Goal: Task Accomplishment & Management: Manage account settings

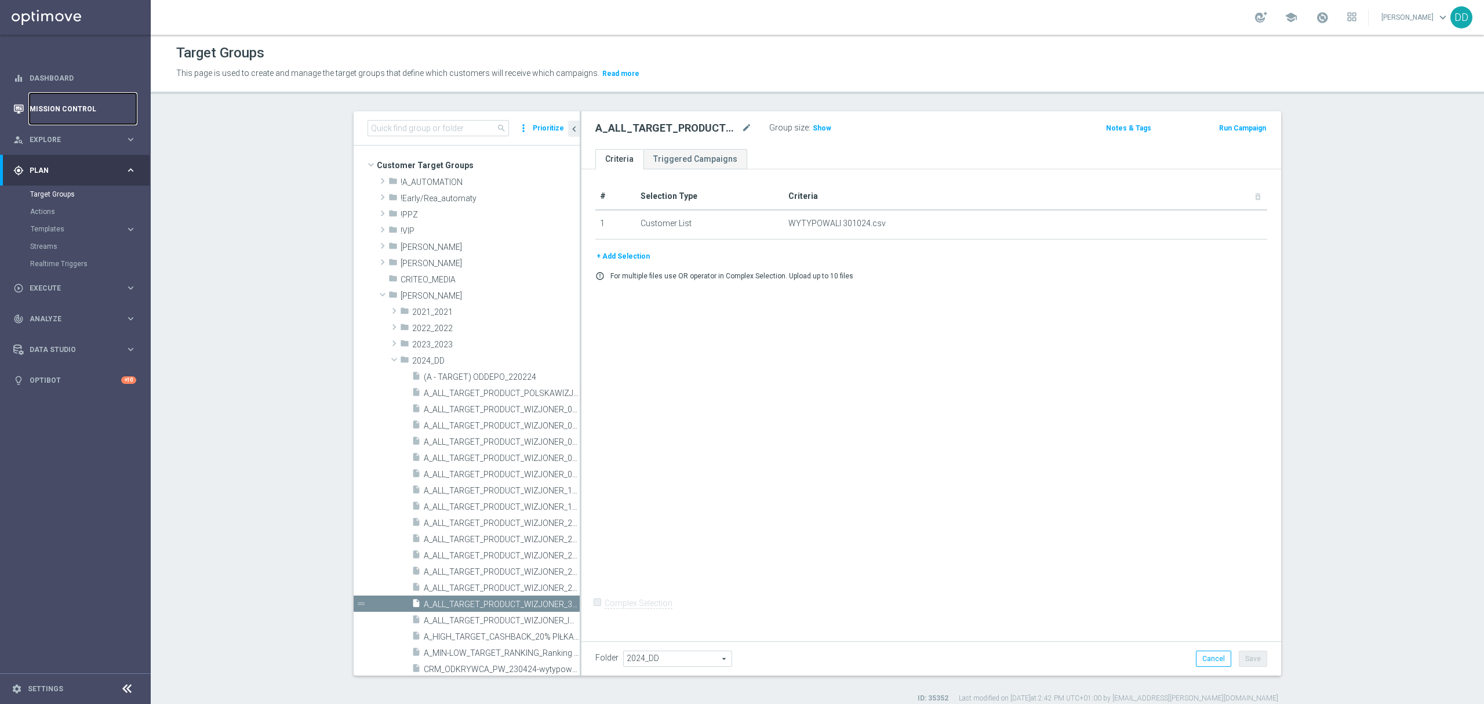
click at [59, 112] on link "Mission Control" at bounding box center [83, 108] width 107 height 31
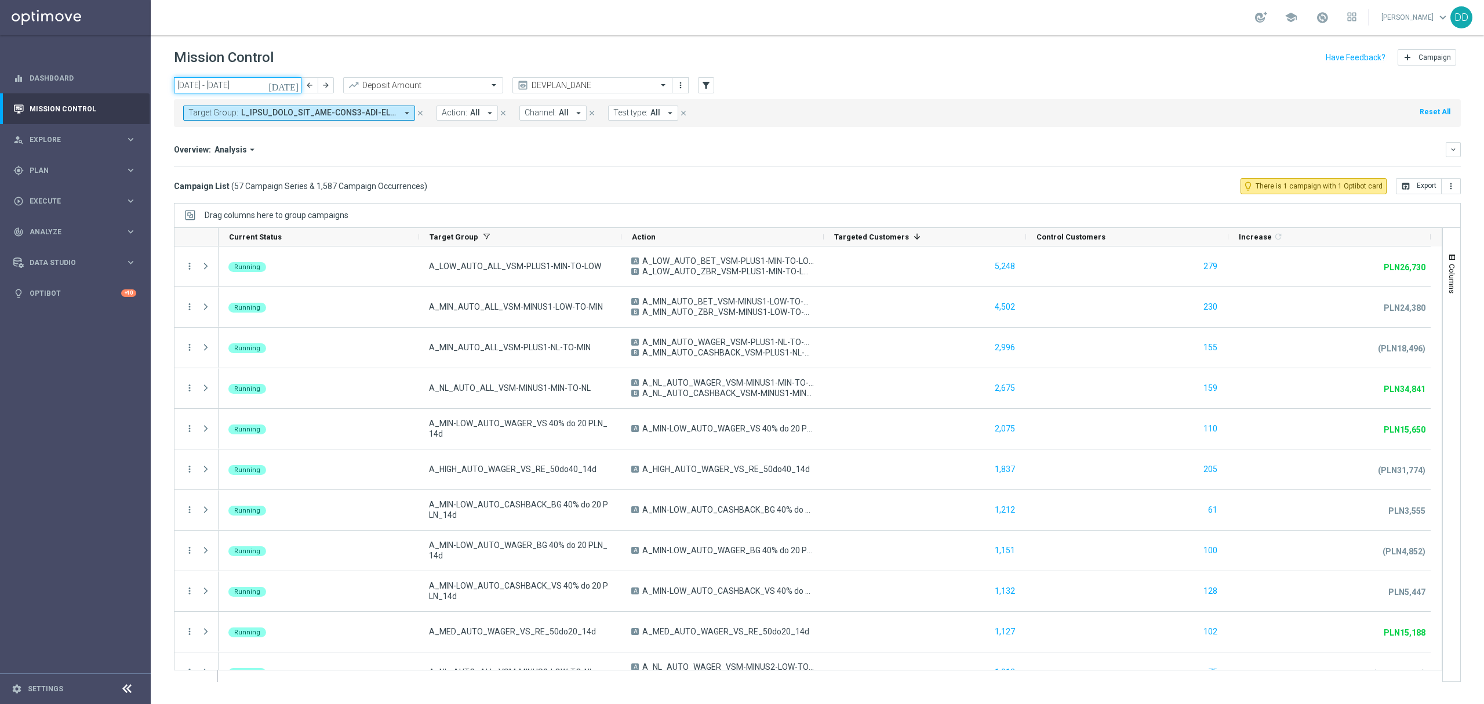
click at [246, 86] on input "[DATE] - [DATE]" at bounding box center [238, 85] width 128 height 16
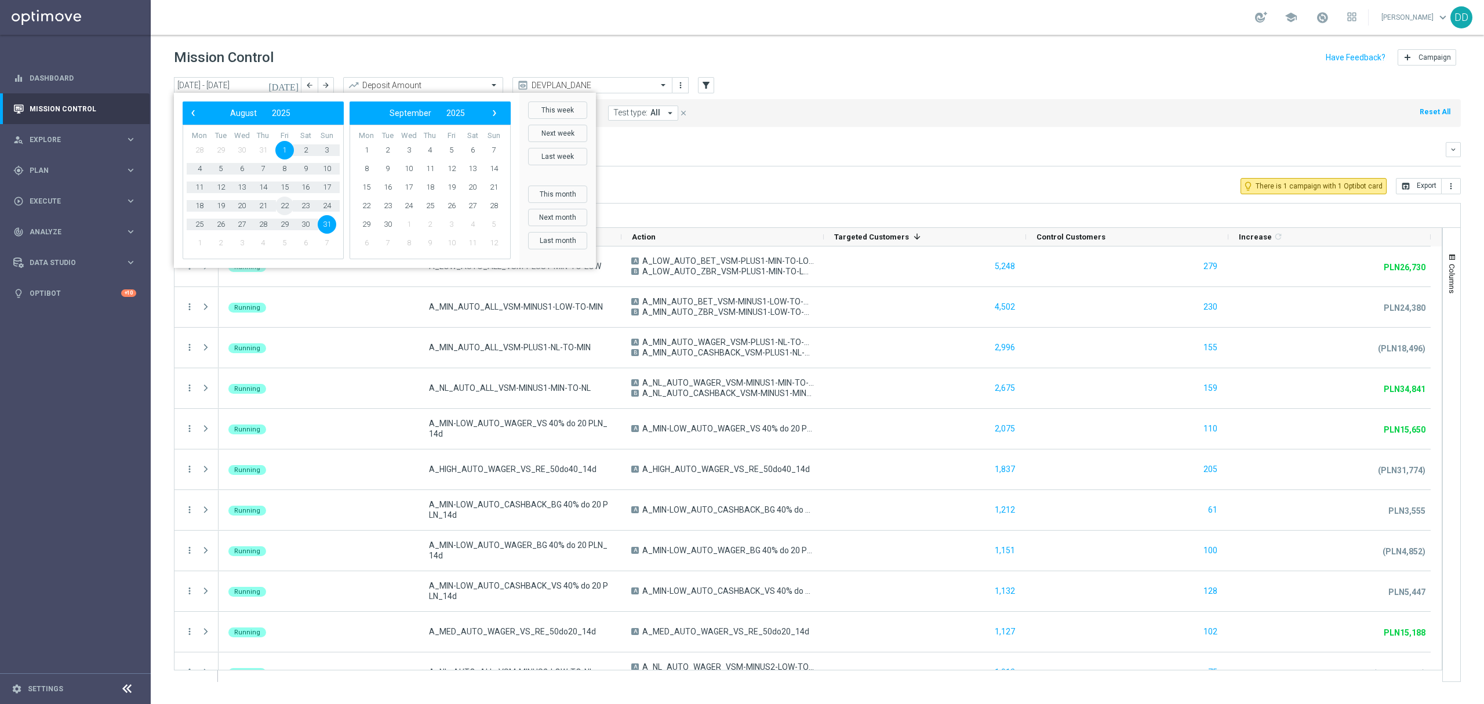
click at [281, 207] on span "22" at bounding box center [284, 206] width 19 height 19
click at [256, 205] on span "21" at bounding box center [263, 206] width 19 height 19
click at [290, 208] on span "22" at bounding box center [284, 206] width 19 height 19
type input "[DATE] - [DATE]"
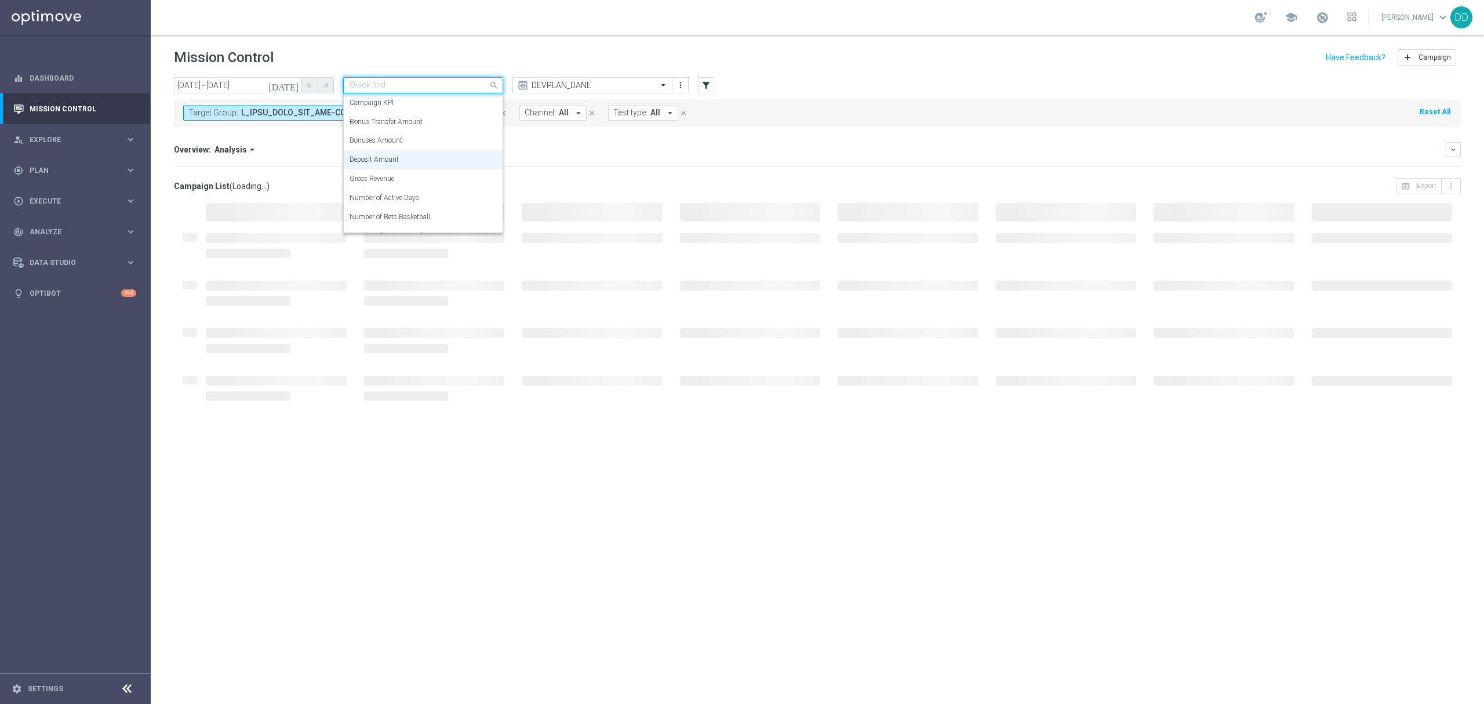
click at [476, 89] on div at bounding box center [423, 86] width 159 height 10
click at [475, 101] on div "Campaign KPI" at bounding box center [423, 102] width 147 height 19
click at [599, 90] on div "DEVPLAN_DANE" at bounding box center [592, 85] width 160 height 16
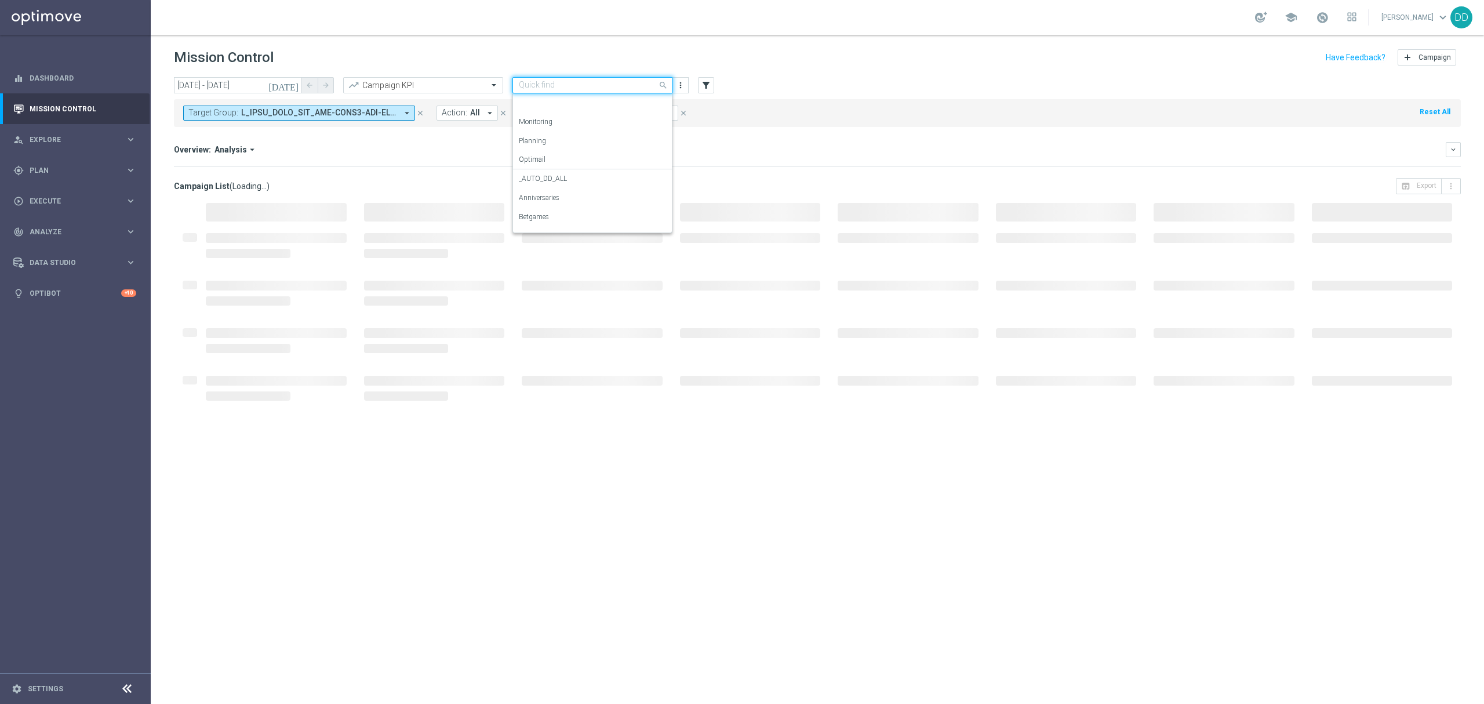
scroll to position [110, 0]
click at [764, 108] on div "Target Group: arrow_drop_down close Action: All arrow_drop_down close Channel: …" at bounding box center [817, 113] width 1287 height 28
click at [419, 114] on icon "close" at bounding box center [420, 113] width 8 height 8
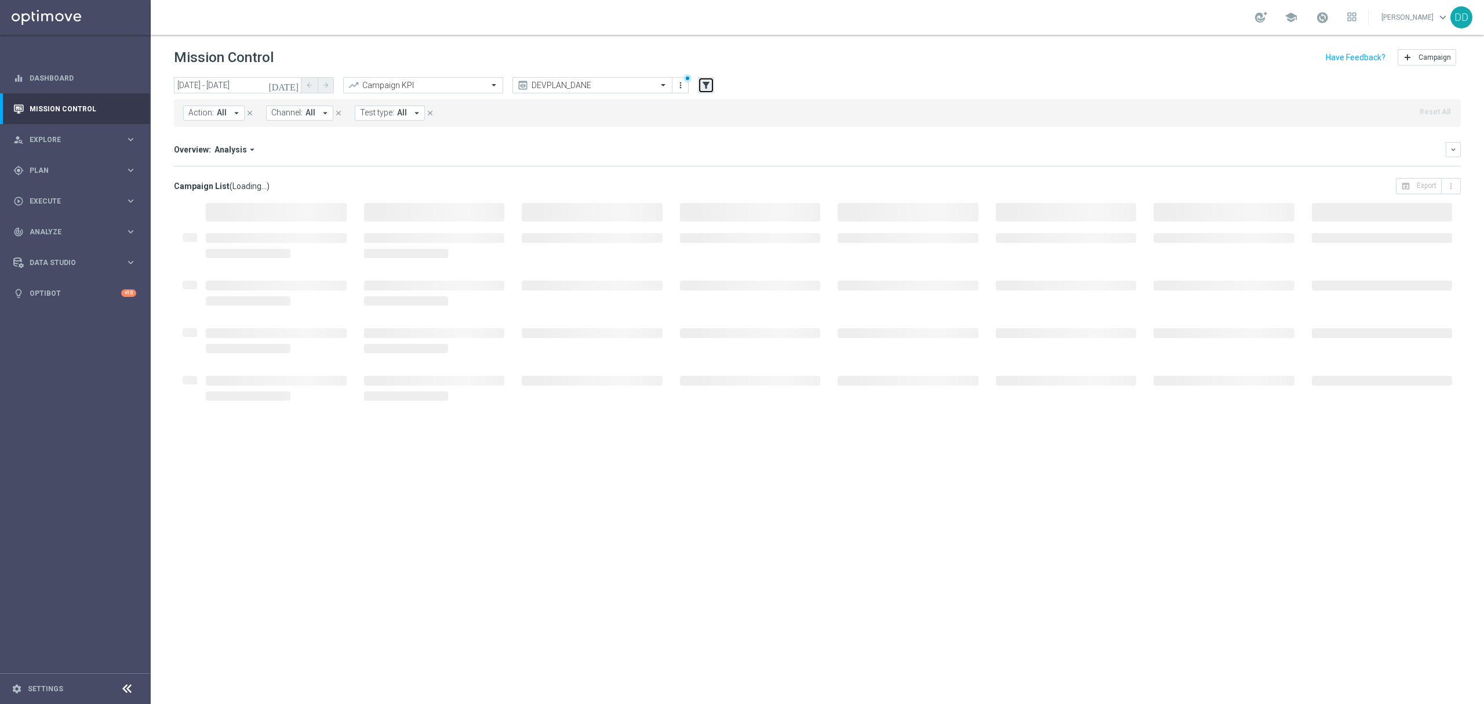
click at [707, 86] on icon "filter_alt" at bounding box center [706, 85] width 10 height 10
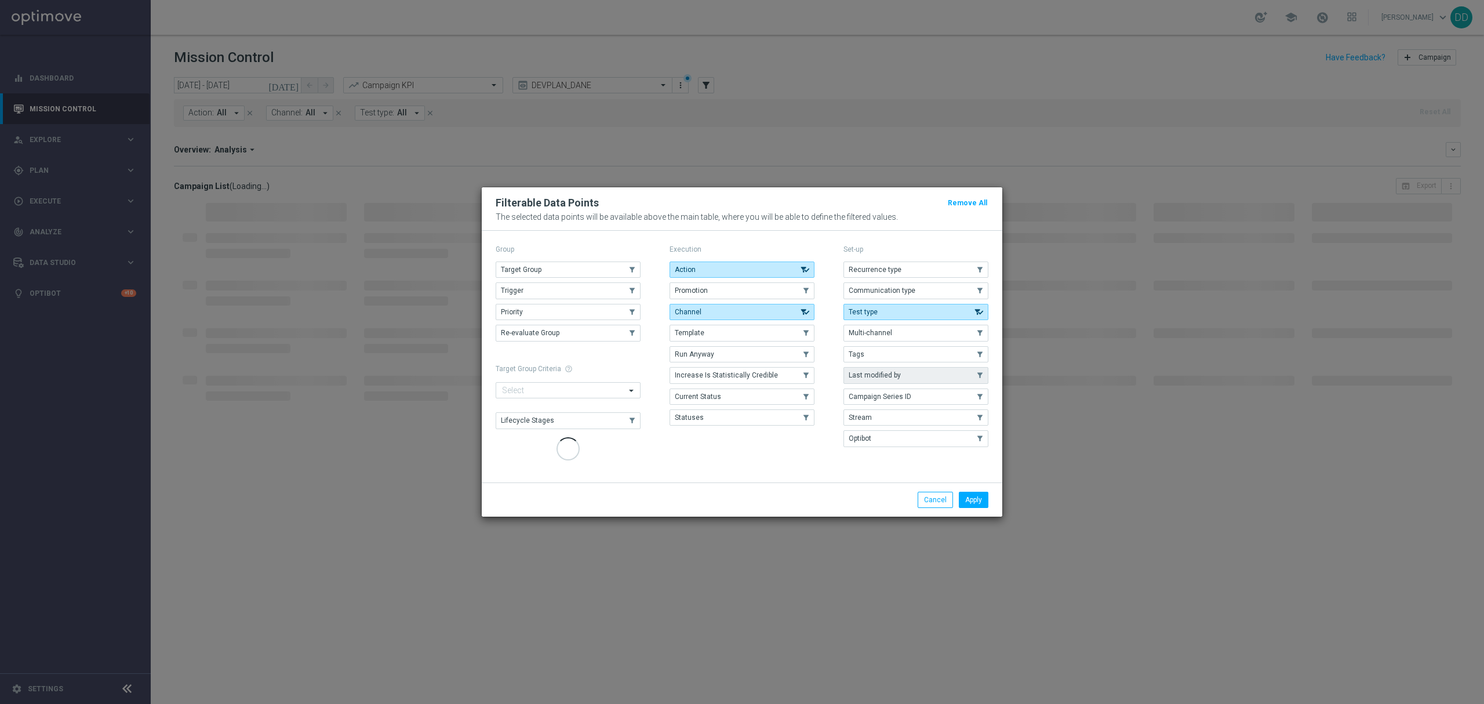
click at [944, 376] on button "Last modified by" at bounding box center [916, 375] width 145 height 16
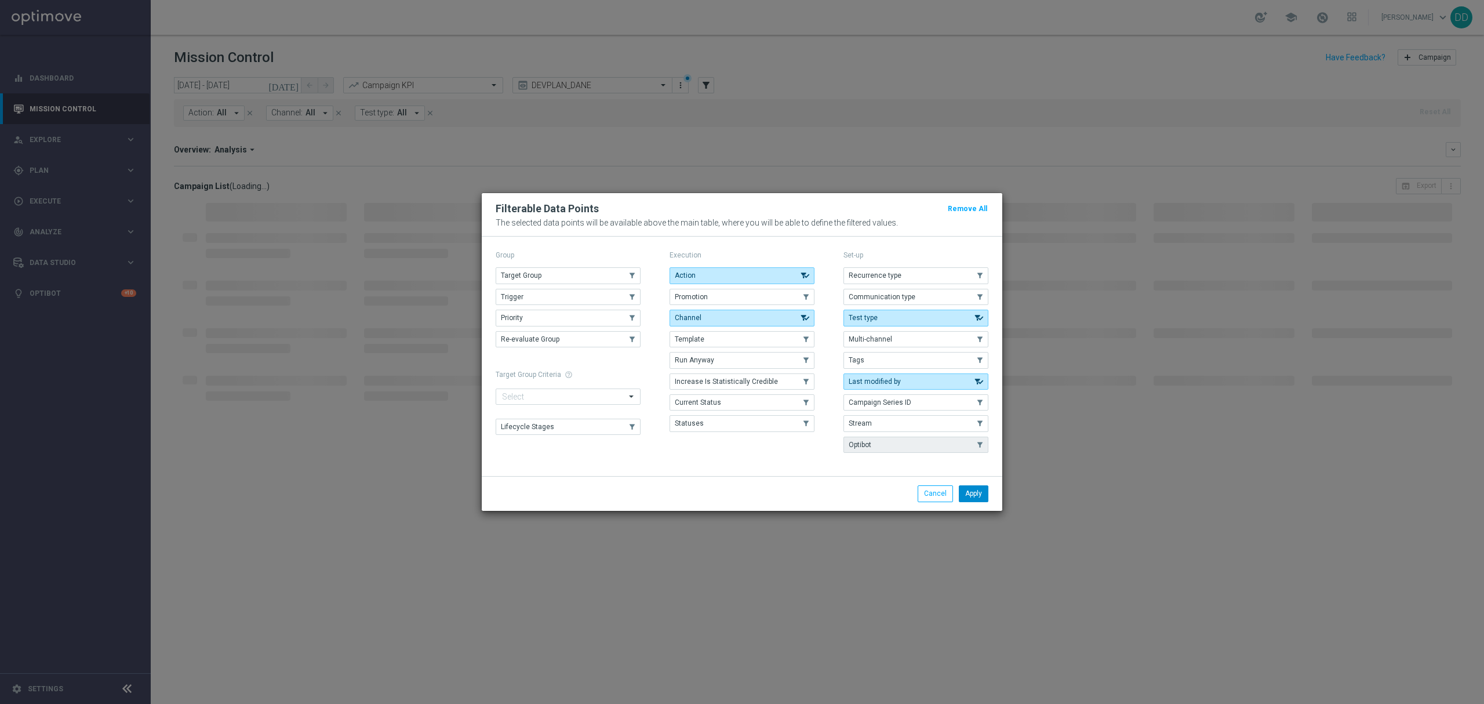
click at [974, 497] on button "Apply" at bounding box center [974, 493] width 30 height 16
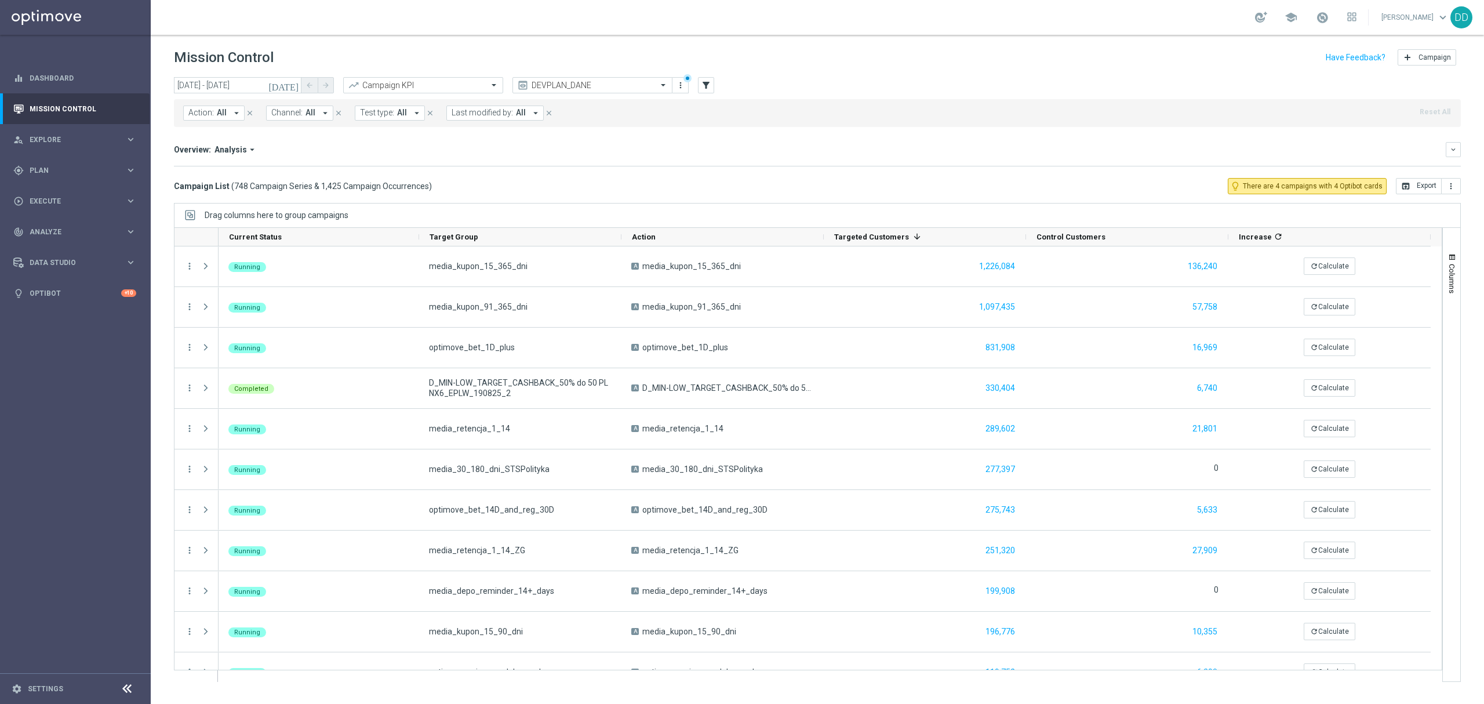
click at [530, 117] on icon "arrow_drop_down" at bounding box center [535, 113] width 10 height 10
click at [457, 186] on div "[PERSON_NAME]" at bounding box center [547, 186] width 191 height 19
type input "dag"
click at [762, 136] on mini-dashboard "Overview: Analysis arrow_drop_down keyboard_arrow_down Increase In Deposit Amou…" at bounding box center [817, 152] width 1287 height 51
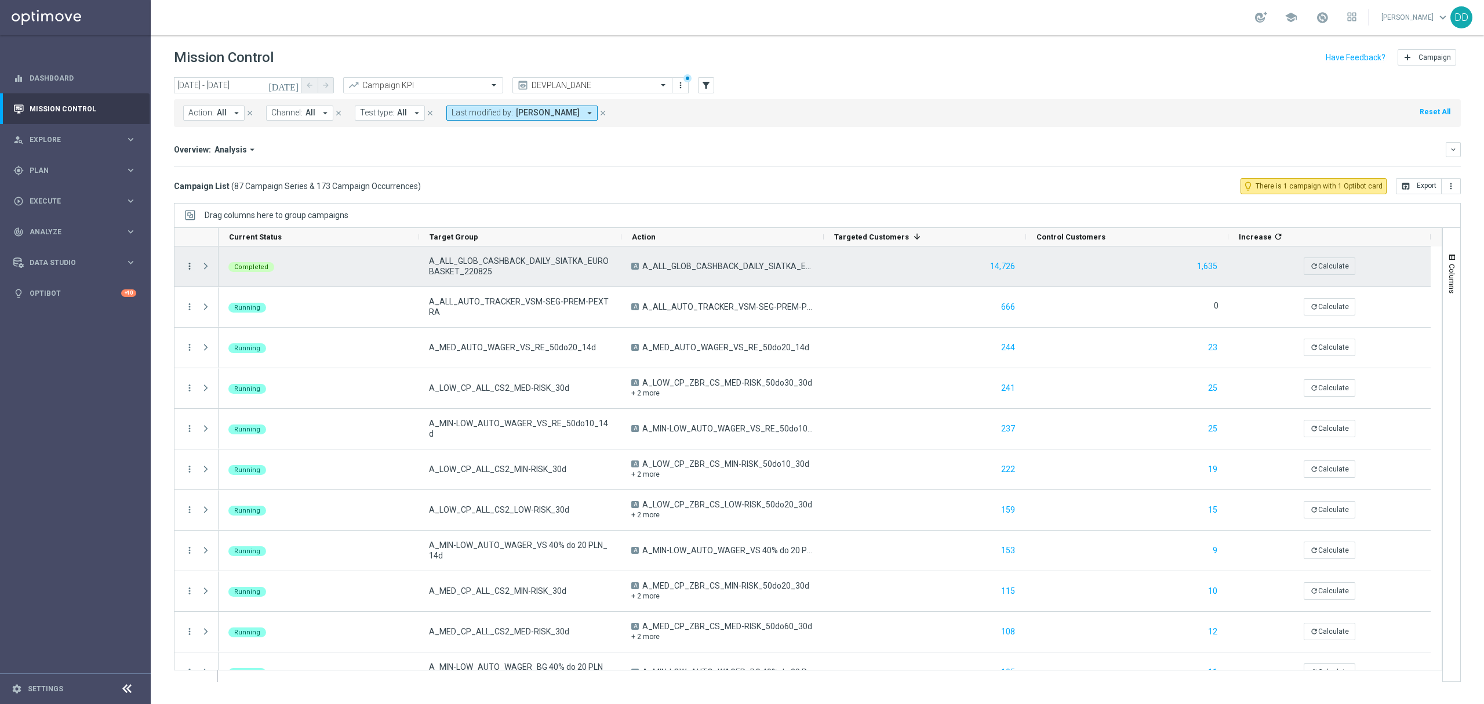
click at [191, 265] on icon "more_vert" at bounding box center [189, 266] width 10 height 10
click at [242, 335] on span "Go to Campaign Analysis" at bounding box center [254, 339] width 83 height 8
drag, startPoint x: 426, startPoint y: 258, endPoint x: 504, endPoint y: 279, distance: 81.7
click at [504, 279] on div "A_ALL_GLOB_CASHBACK_DAILY_SIATKA_EUROBASKET_220825" at bounding box center [520, 266] width 202 height 40
click at [189, 263] on icon "more_vert" at bounding box center [189, 266] width 10 height 10
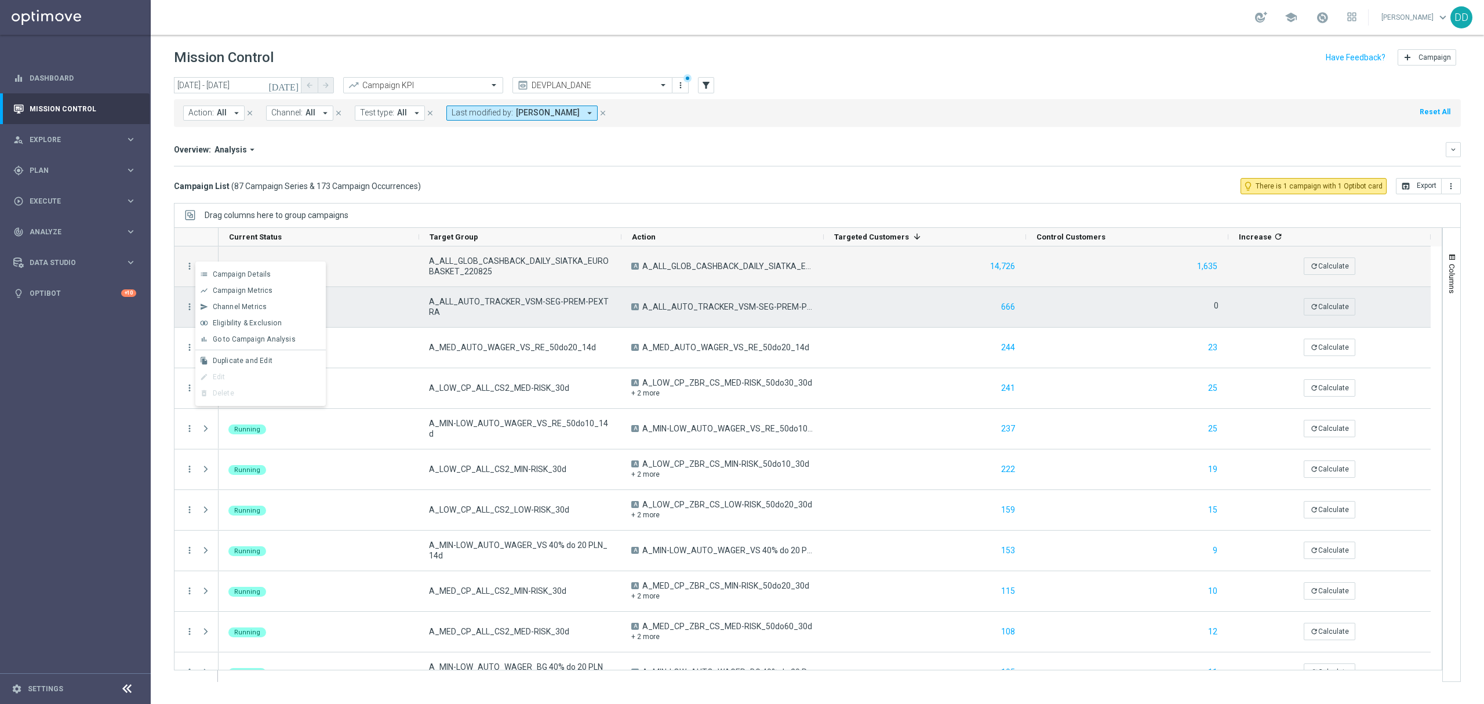
click at [495, 289] on div "A_ALL_AUTO_TRACKER_VSM-SEG-PREM-PEXTRA" at bounding box center [520, 307] width 202 height 40
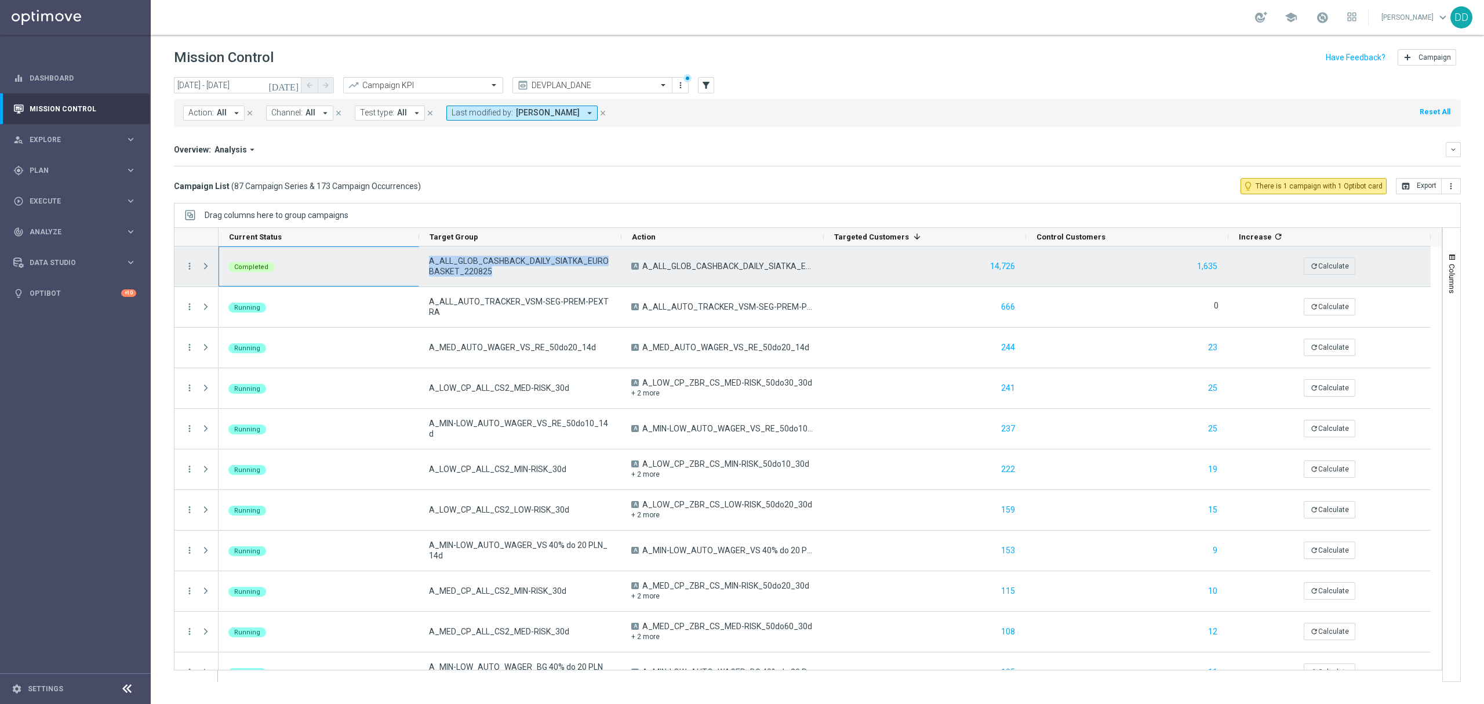
drag, startPoint x: 501, startPoint y: 277, endPoint x: 404, endPoint y: 267, distance: 97.3
click at [404, 267] on div "Completed A_ALL_GLOB_CASHBACK_DAILY_SIATKA_EUROBASKET_220825 A A_ALL_GLOB_CASHB…" at bounding box center [825, 266] width 1212 height 41
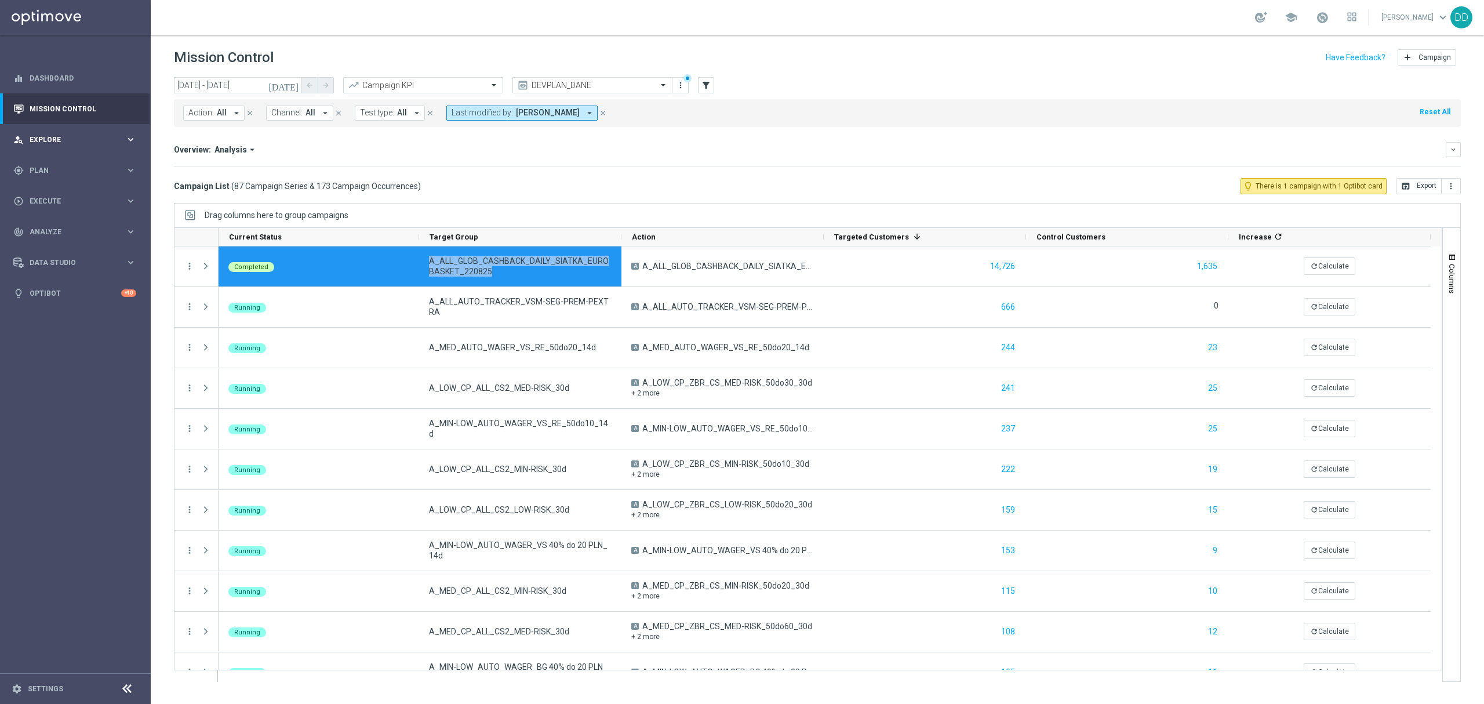
click at [52, 142] on span "Explore" at bounding box center [78, 139] width 96 height 7
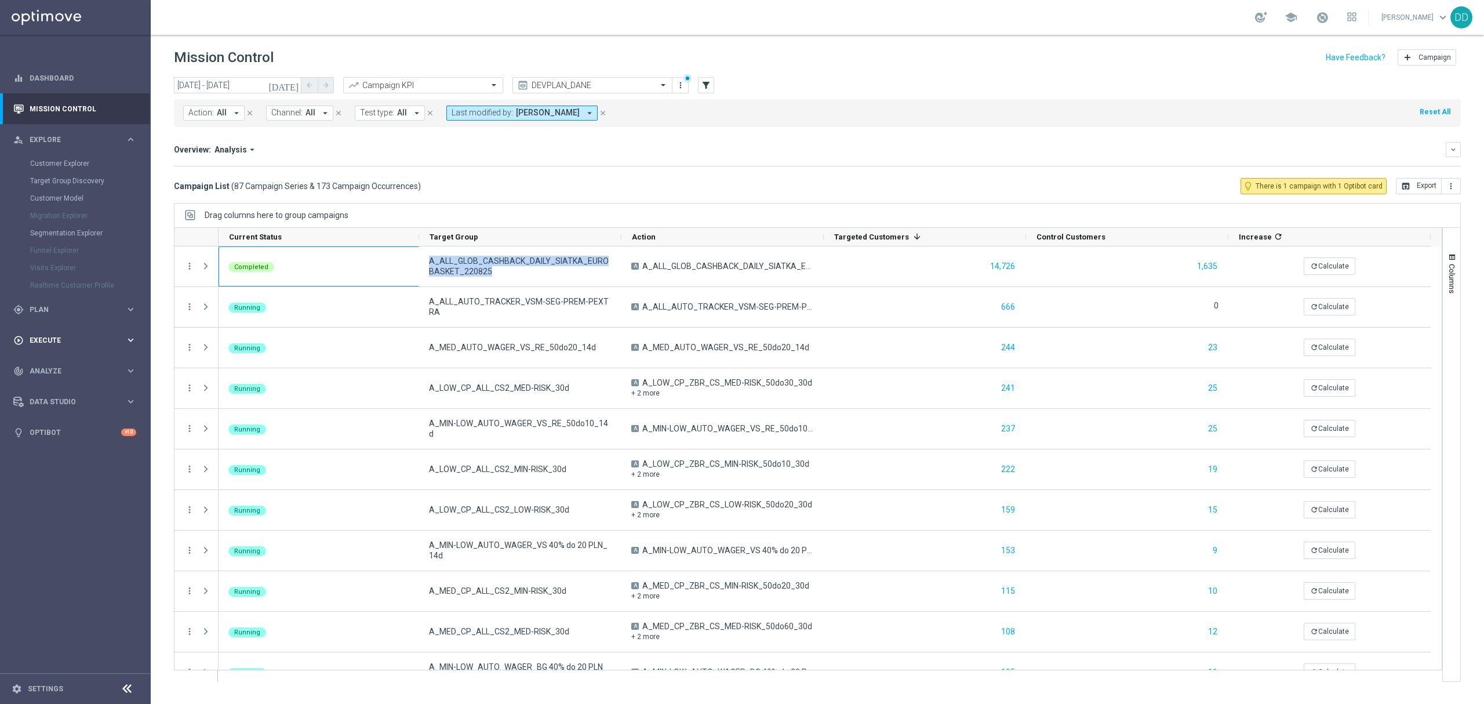
click at [84, 346] on div "play_circle_outline Execute keyboard_arrow_right" at bounding box center [75, 340] width 150 height 31
click at [93, 172] on span "Plan" at bounding box center [78, 170] width 96 height 7
click at [61, 195] on link "Target Groups" at bounding box center [75, 194] width 90 height 9
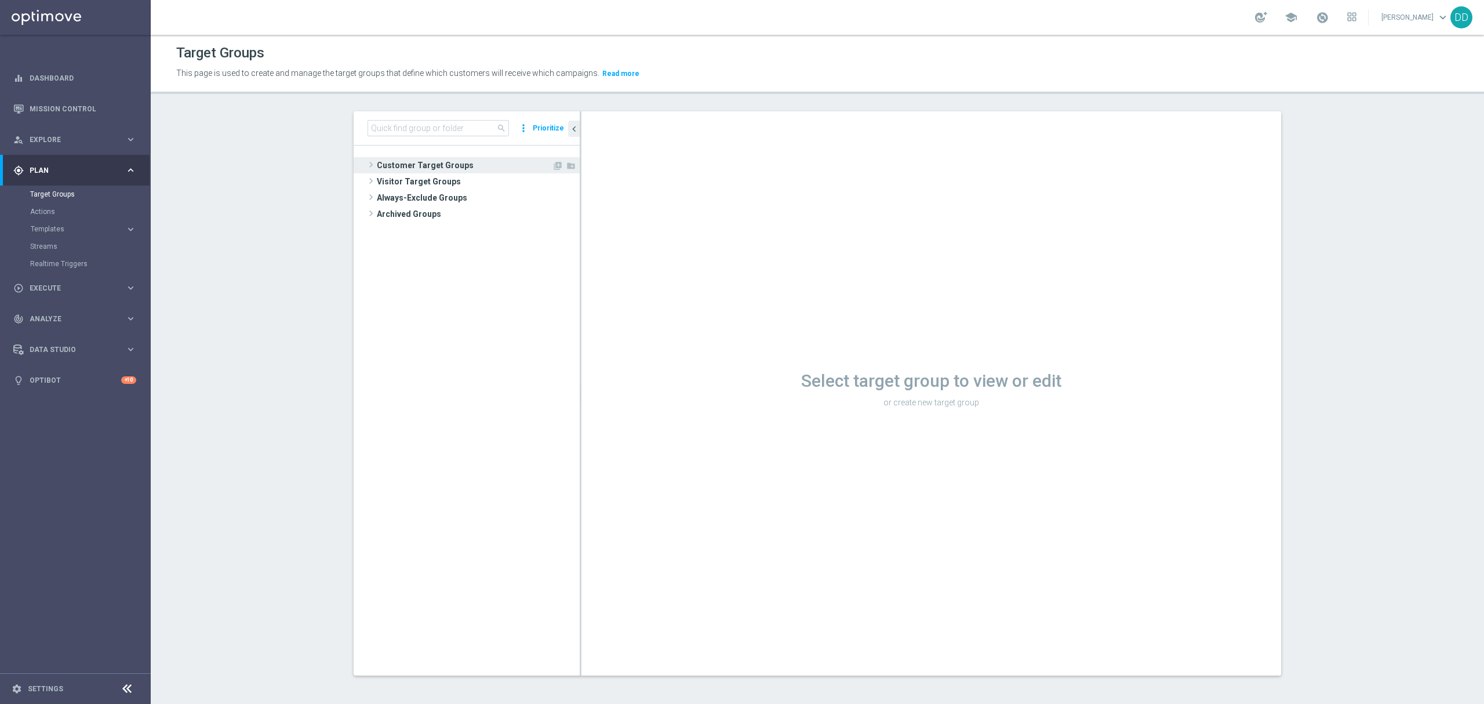
click at [416, 165] on span "Customer Target Groups" at bounding box center [464, 165] width 175 height 16
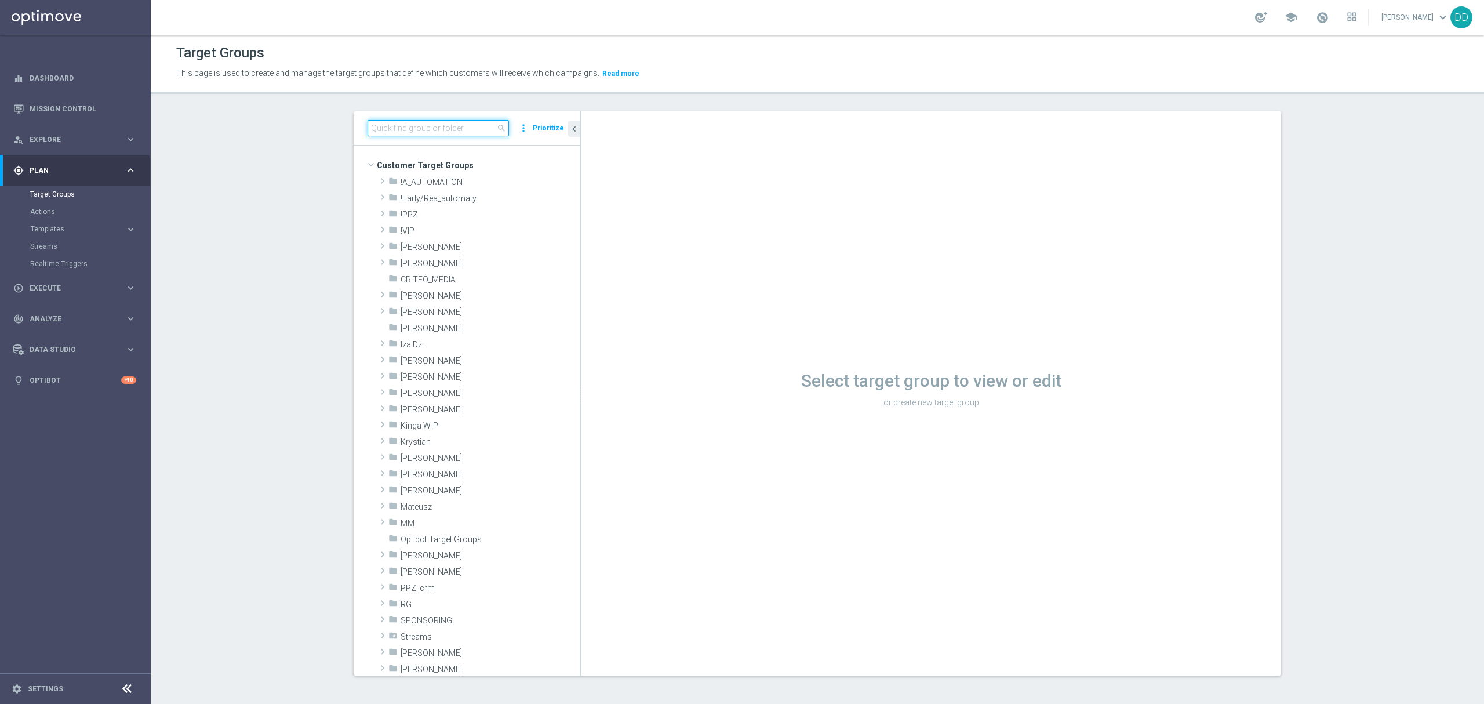
click at [423, 125] on input at bounding box center [438, 128] width 141 height 16
paste input "Completed A_ALL_GLOB_CASHBACK_DAILY_SIATKA_EUROBASKET_220825"
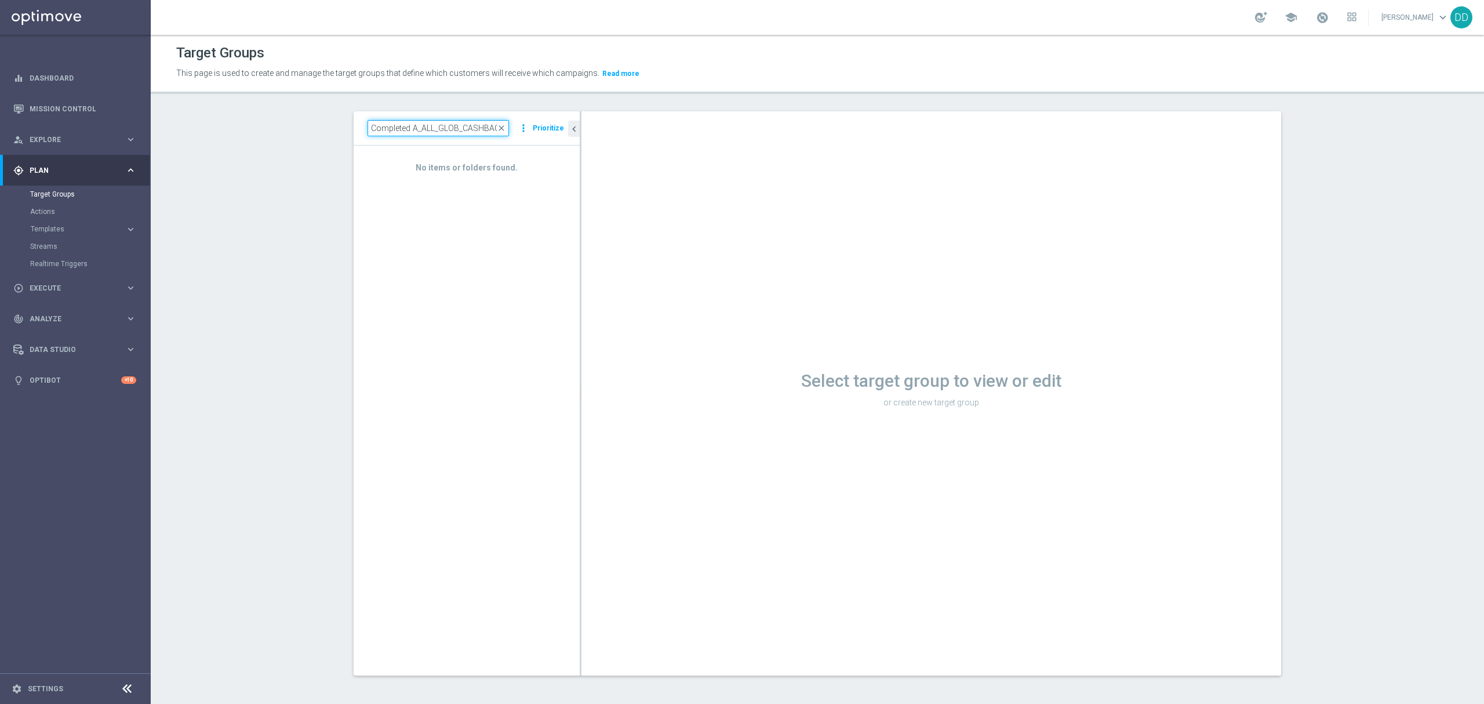
drag, startPoint x: 478, startPoint y: 124, endPoint x: 346, endPoint y: 123, distance: 132.8
click at [346, 123] on div "Completed A_ALL_GLOB_CASHBACK_DAILY_SIATKA_EUROBASKET_220825 close more_vert Pr…" at bounding box center [817, 402] width 974 height 582
click at [388, 126] on input "Completed A_ALL_GLOB_CASHBACK_DAILY_SIATKA_EUROBASKET_220825" at bounding box center [438, 128] width 141 height 16
drag, startPoint x: 413, startPoint y: 128, endPoint x: 285, endPoint y: 128, distance: 128.1
click at [286, 128] on section "Completed A_ALL_GLOB_CASHBACK_DAILY_SIATKA_EUROBASKET_220825 close more_vert Pr…" at bounding box center [817, 402] width 1333 height 582
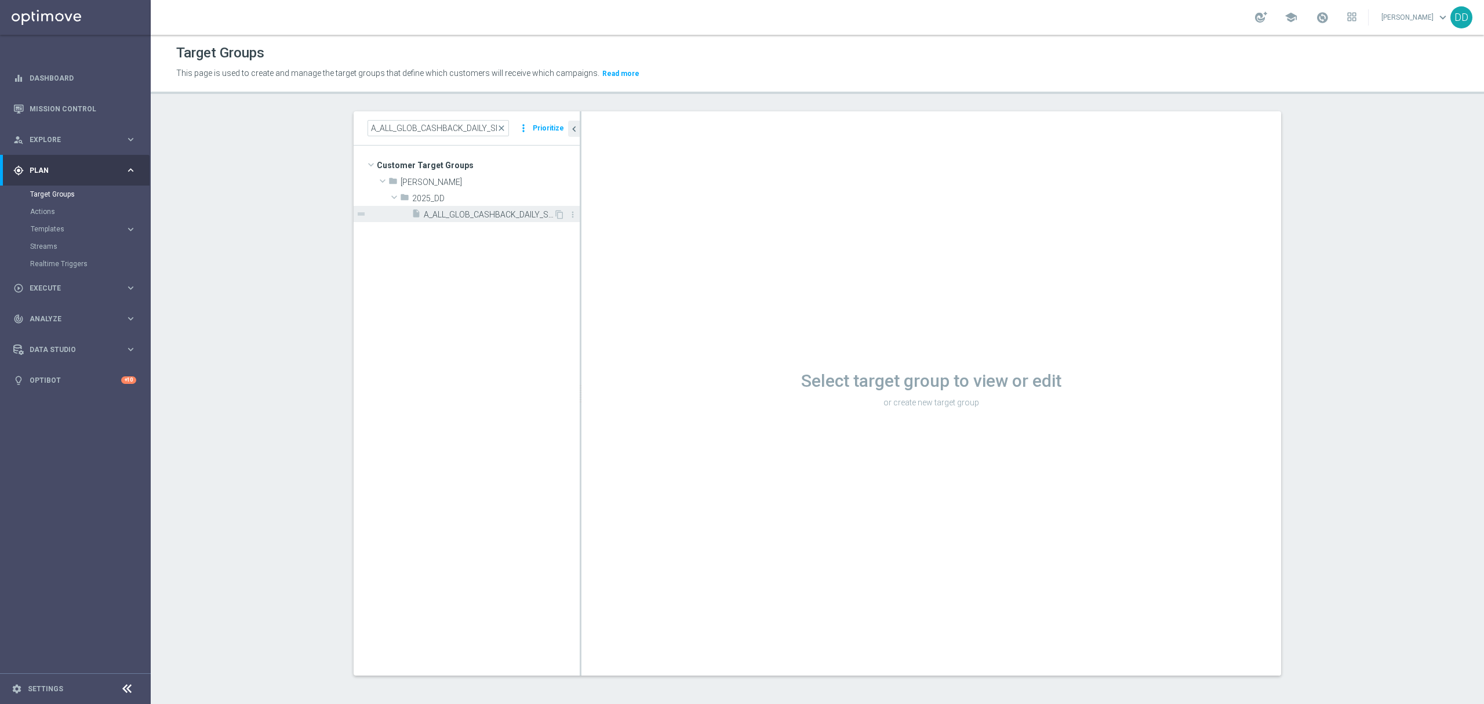
click at [489, 220] on div "insert_drive_file A_ALL_GLOB_CASHBACK_DAILY_SIATKA_EUROBASKET_220825" at bounding box center [483, 214] width 142 height 16
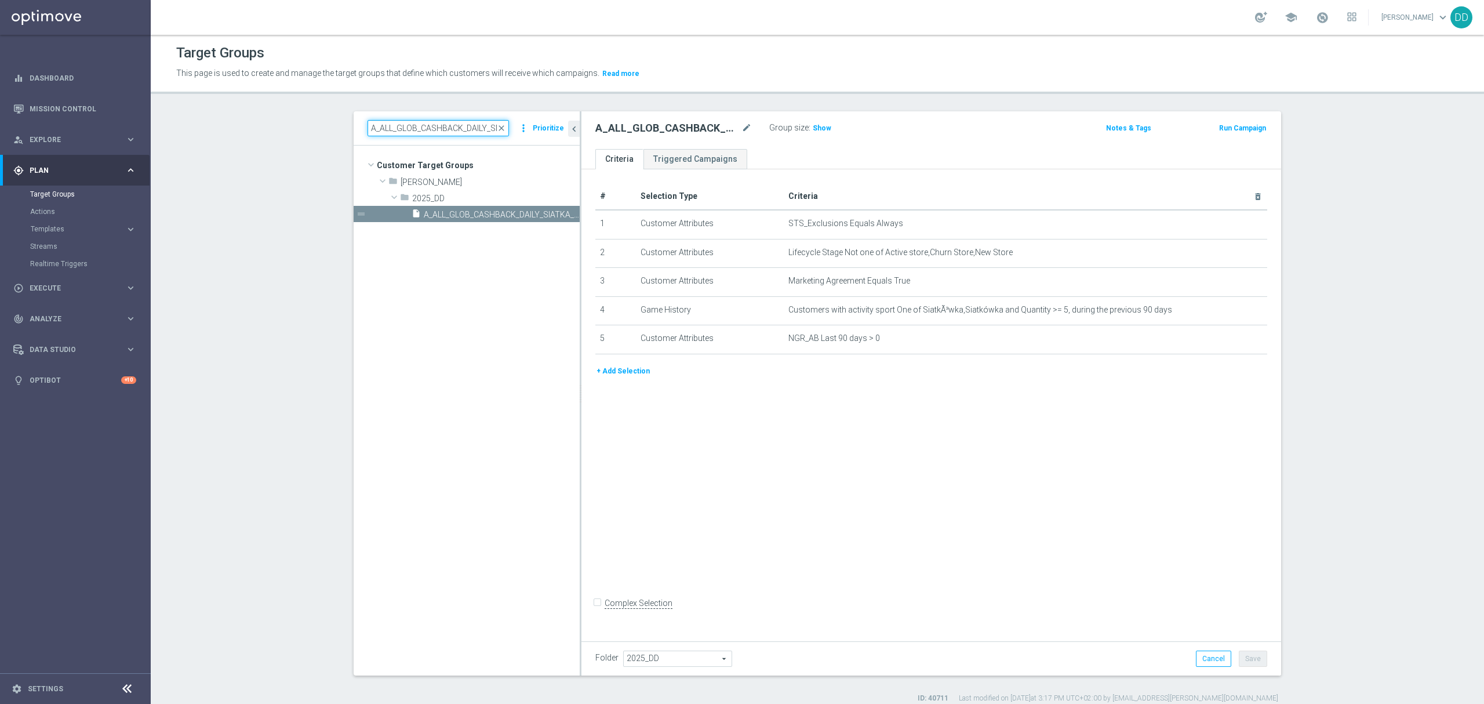
click at [437, 126] on input "A_ALL_GLOB_CASHBACK_DAILY_SIATKA_EUROBASKET_220825" at bounding box center [438, 128] width 141 height 16
type input "reminder"
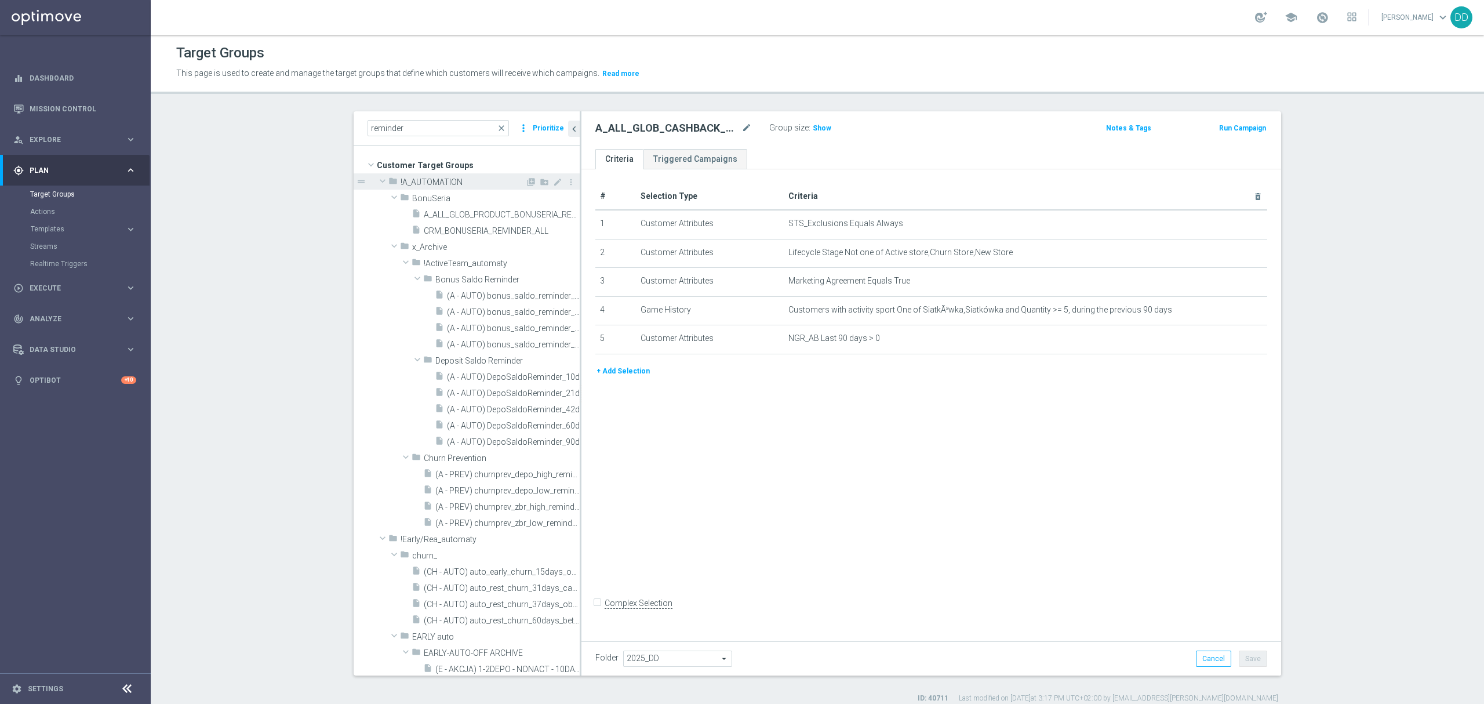
click at [376, 181] on span at bounding box center [383, 181] width 14 height 12
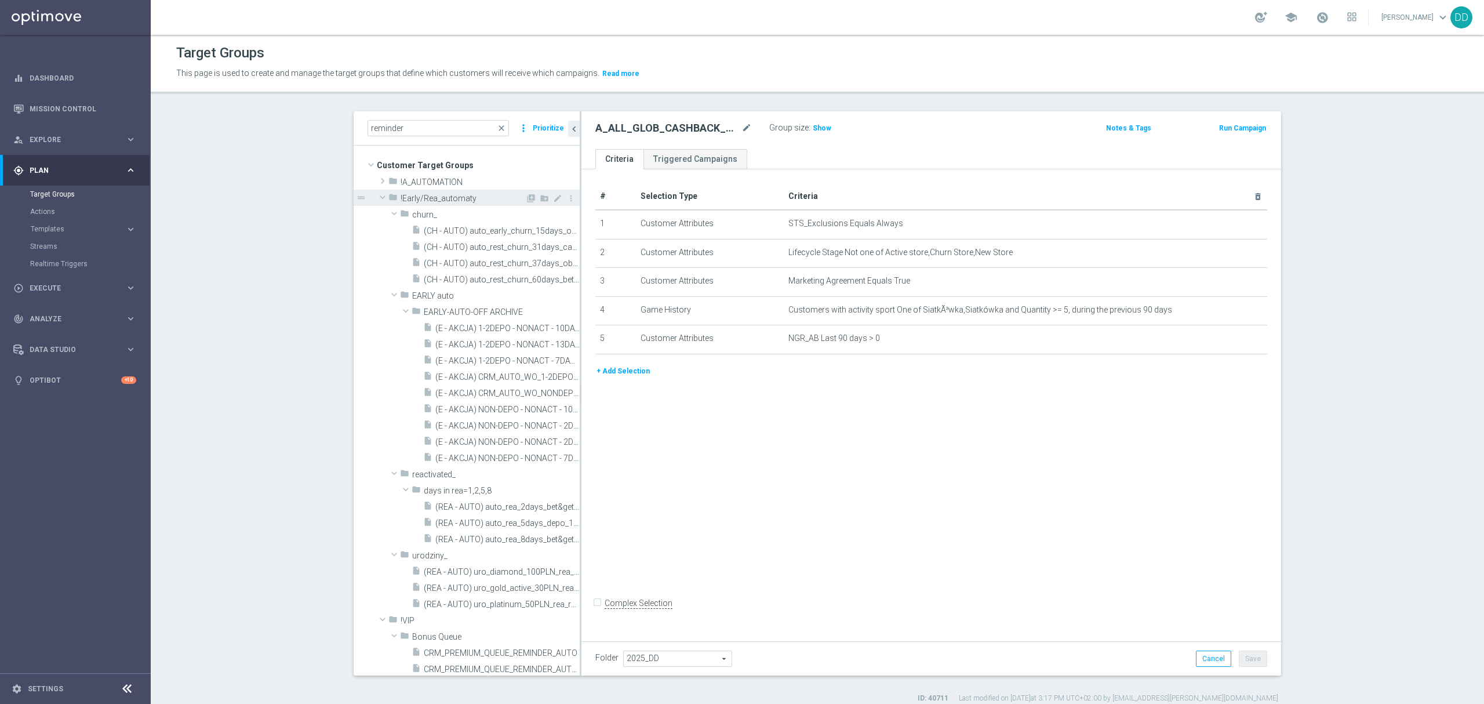
click at [377, 196] on span at bounding box center [383, 197] width 14 height 12
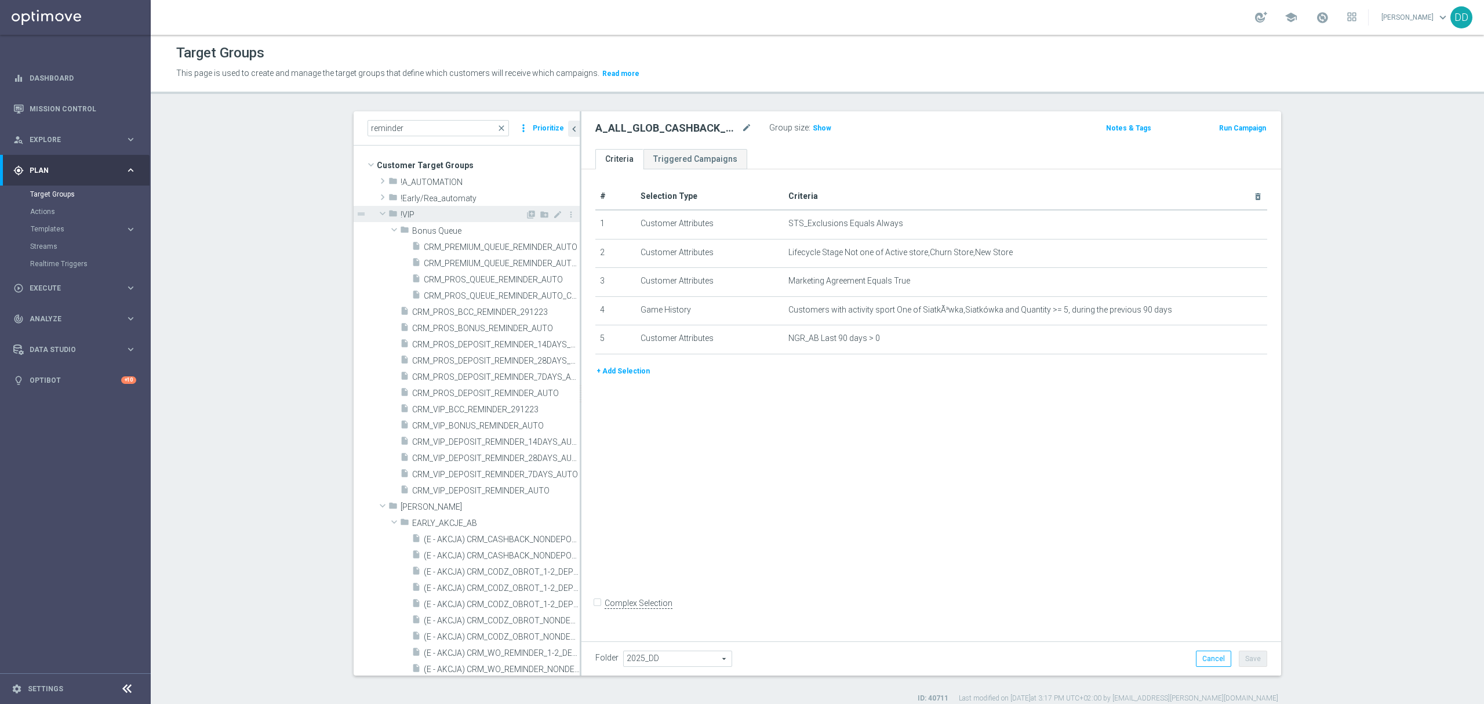
click at [377, 212] on span at bounding box center [383, 214] width 14 height 12
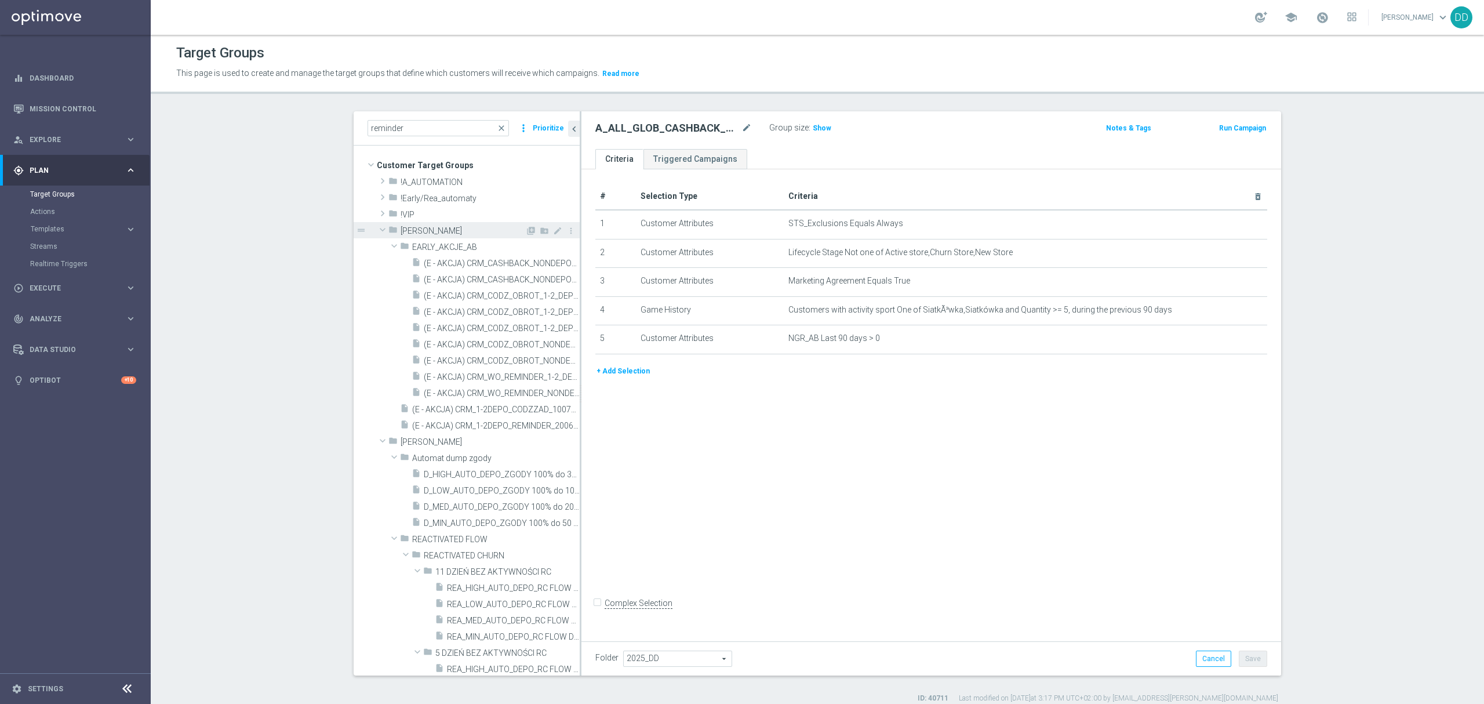
click at [376, 227] on span at bounding box center [383, 230] width 14 height 12
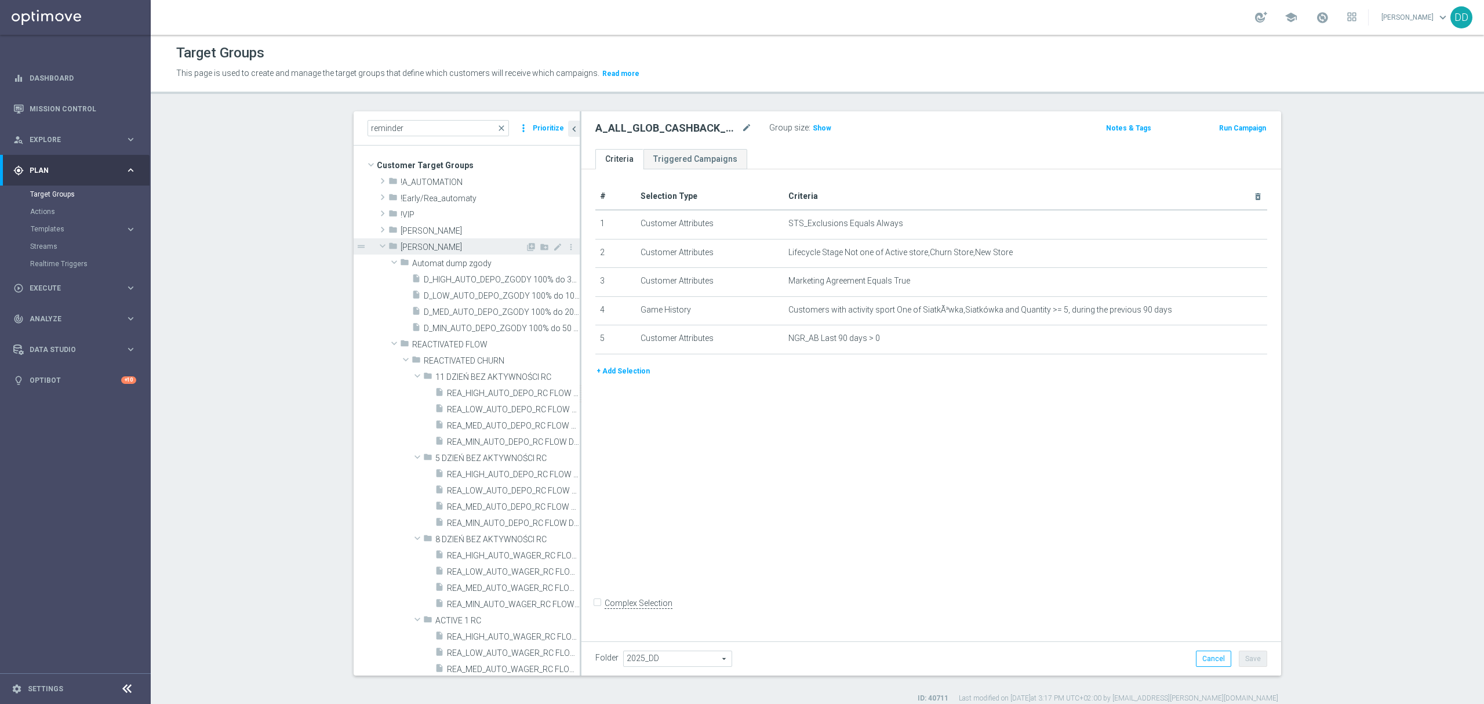
click at [376, 244] on span at bounding box center [383, 246] width 14 height 12
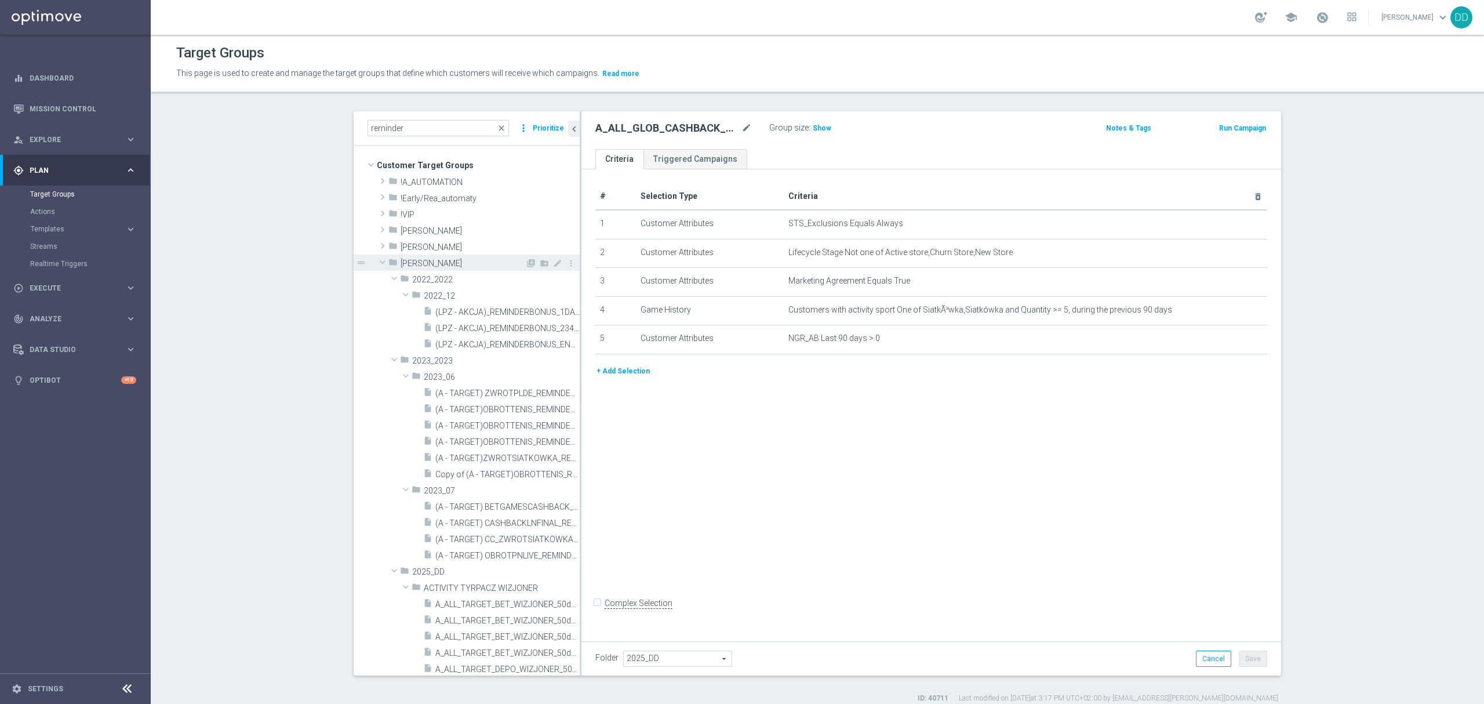
click at [377, 266] on span at bounding box center [383, 262] width 14 height 12
click at [380, 279] on span at bounding box center [383, 278] width 14 height 12
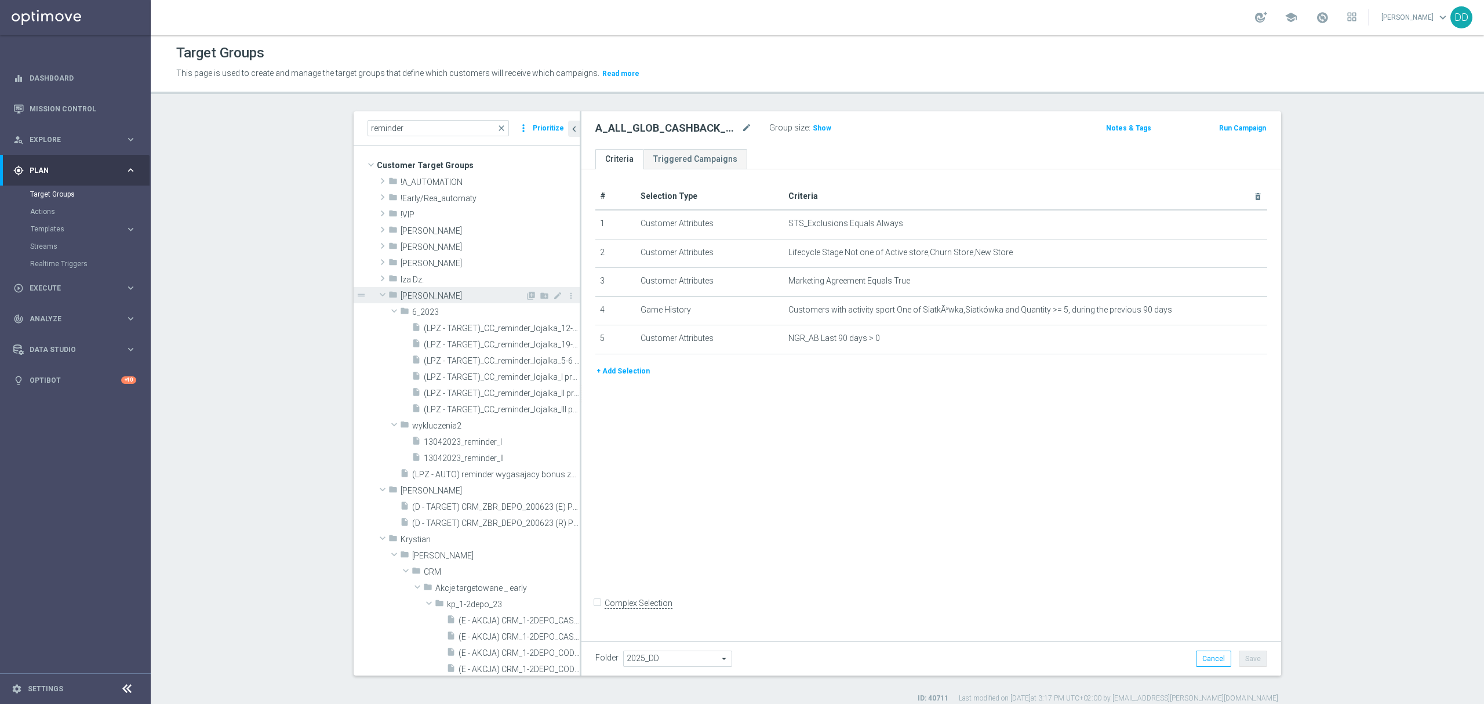
click at [376, 296] on span at bounding box center [383, 295] width 14 height 12
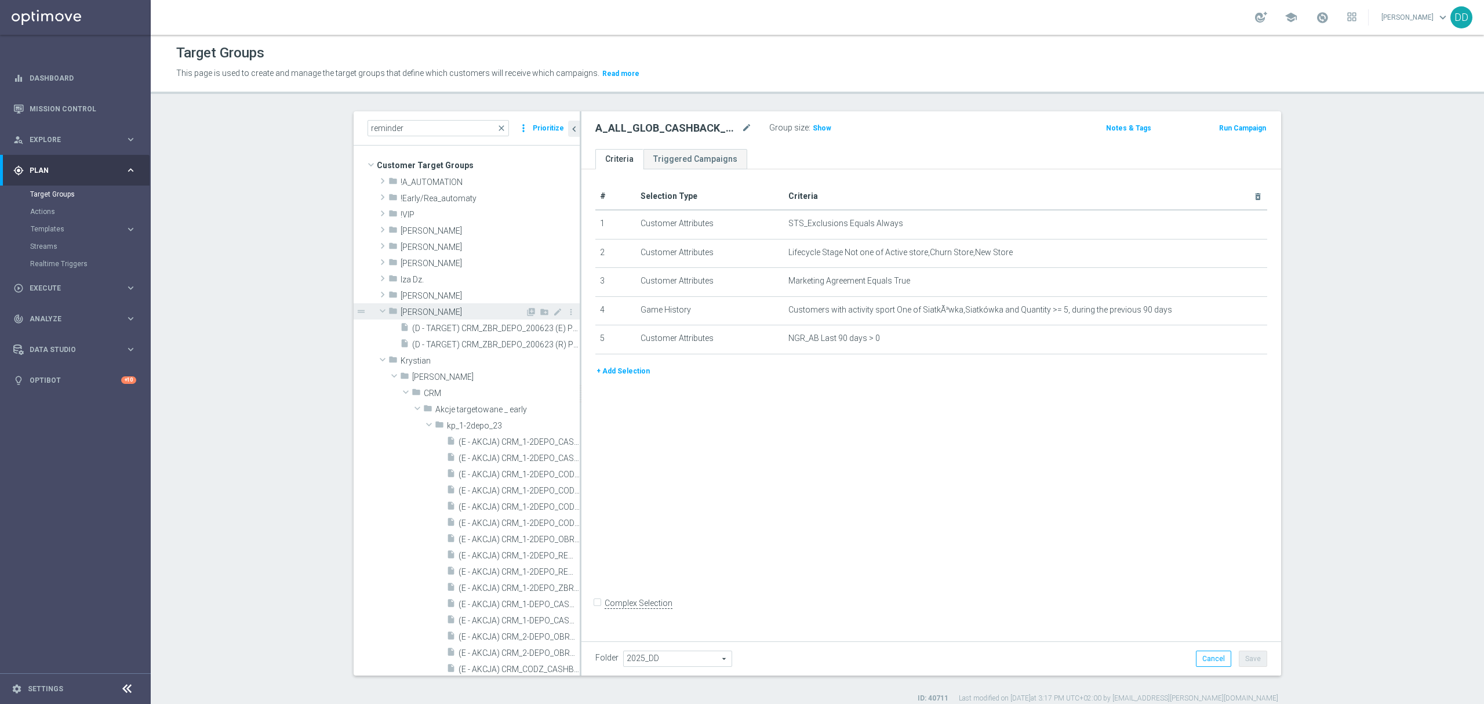
click at [378, 309] on span at bounding box center [383, 311] width 14 height 12
click at [379, 325] on span at bounding box center [383, 327] width 14 height 12
click at [380, 344] on span at bounding box center [383, 343] width 14 height 12
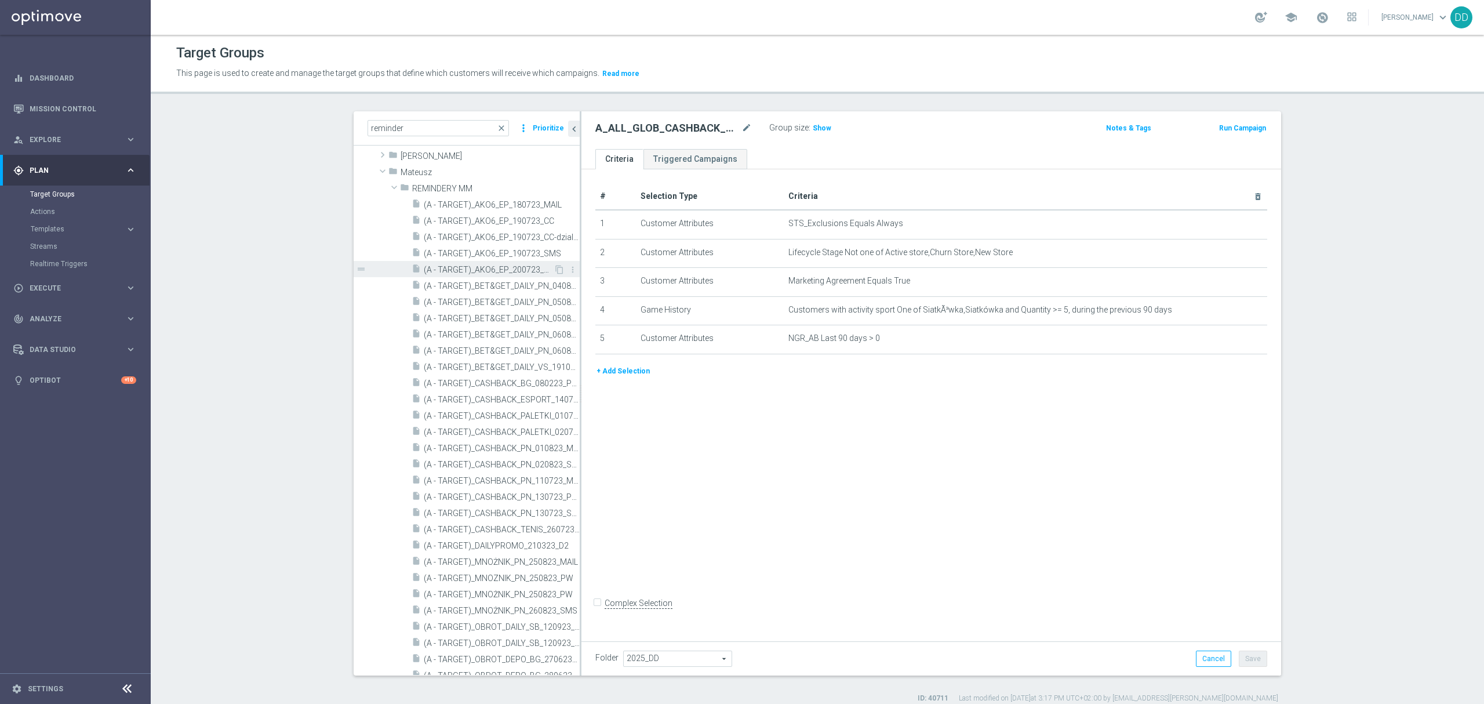
scroll to position [232, 0]
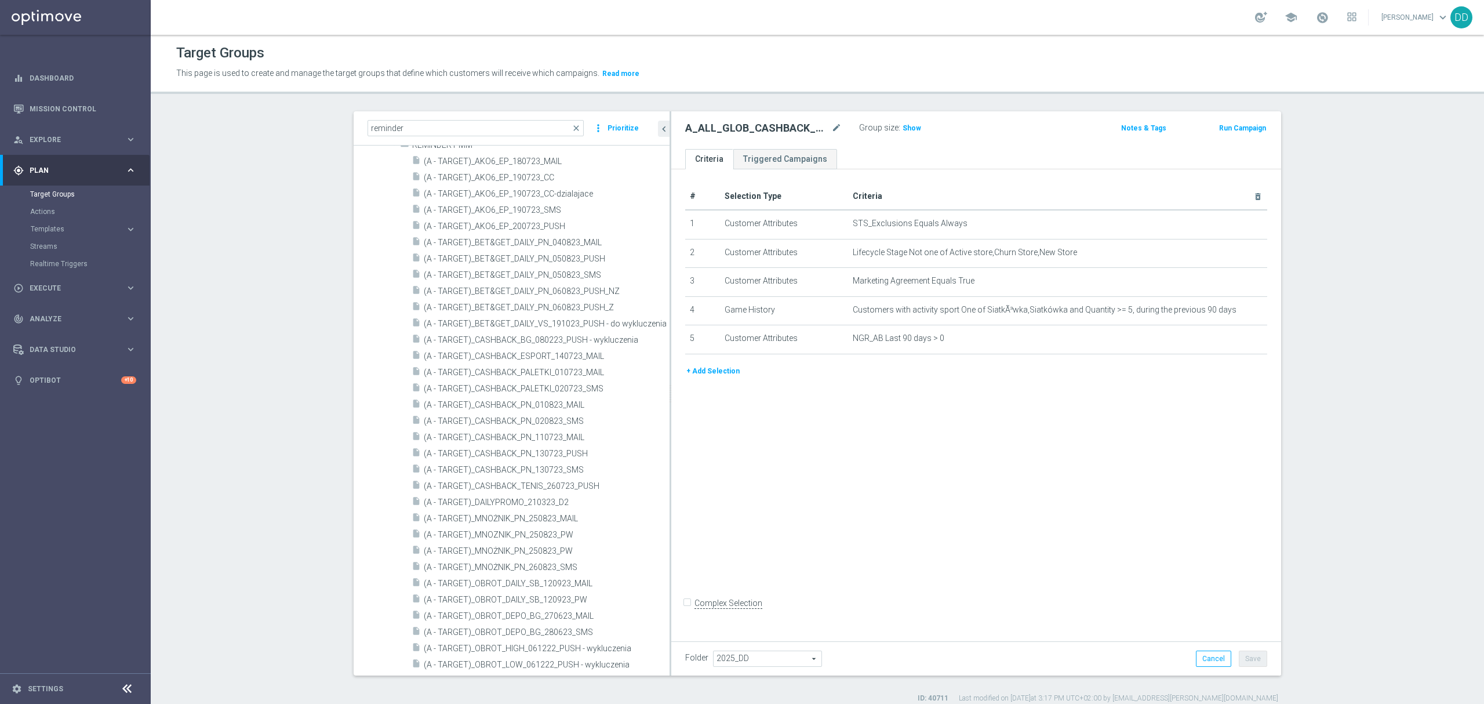
drag, startPoint x: 574, startPoint y: 561, endPoint x: 707, endPoint y: 576, distance: 134.1
click at [710, 575] on as-split "reminder close more_vert Prioritize Customer Target Groups library_add create_n…" at bounding box center [818, 393] width 928 height 564
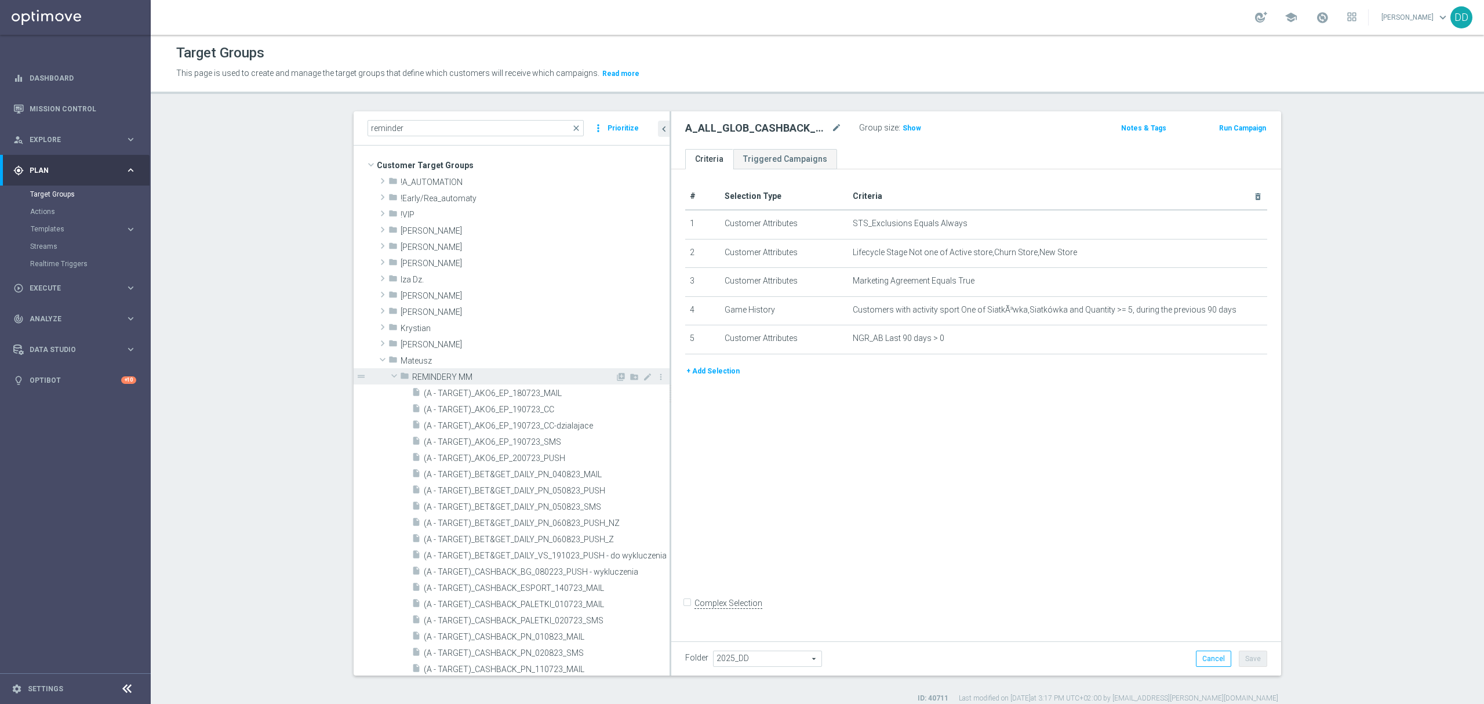
click at [390, 372] on span at bounding box center [394, 376] width 14 height 12
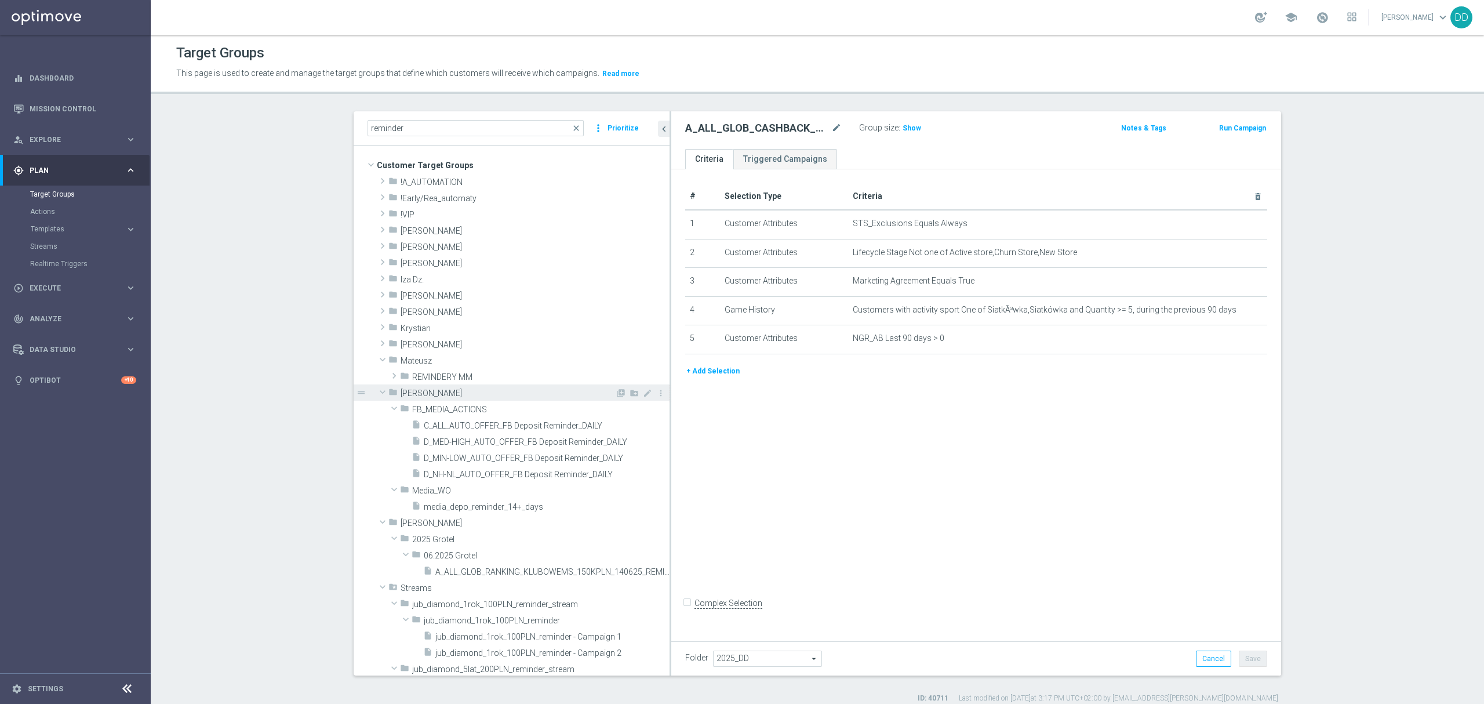
click at [379, 390] on span at bounding box center [383, 392] width 14 height 12
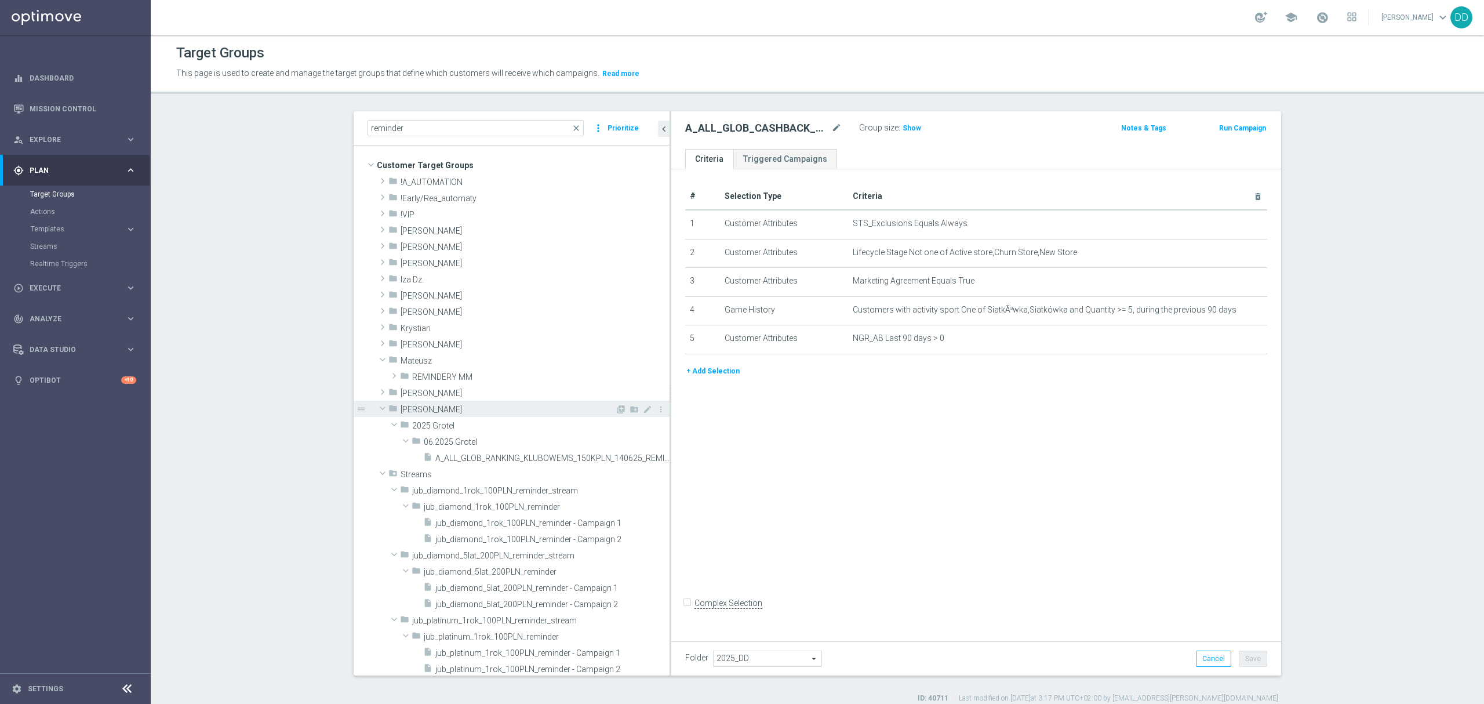
click at [378, 408] on span at bounding box center [383, 408] width 14 height 12
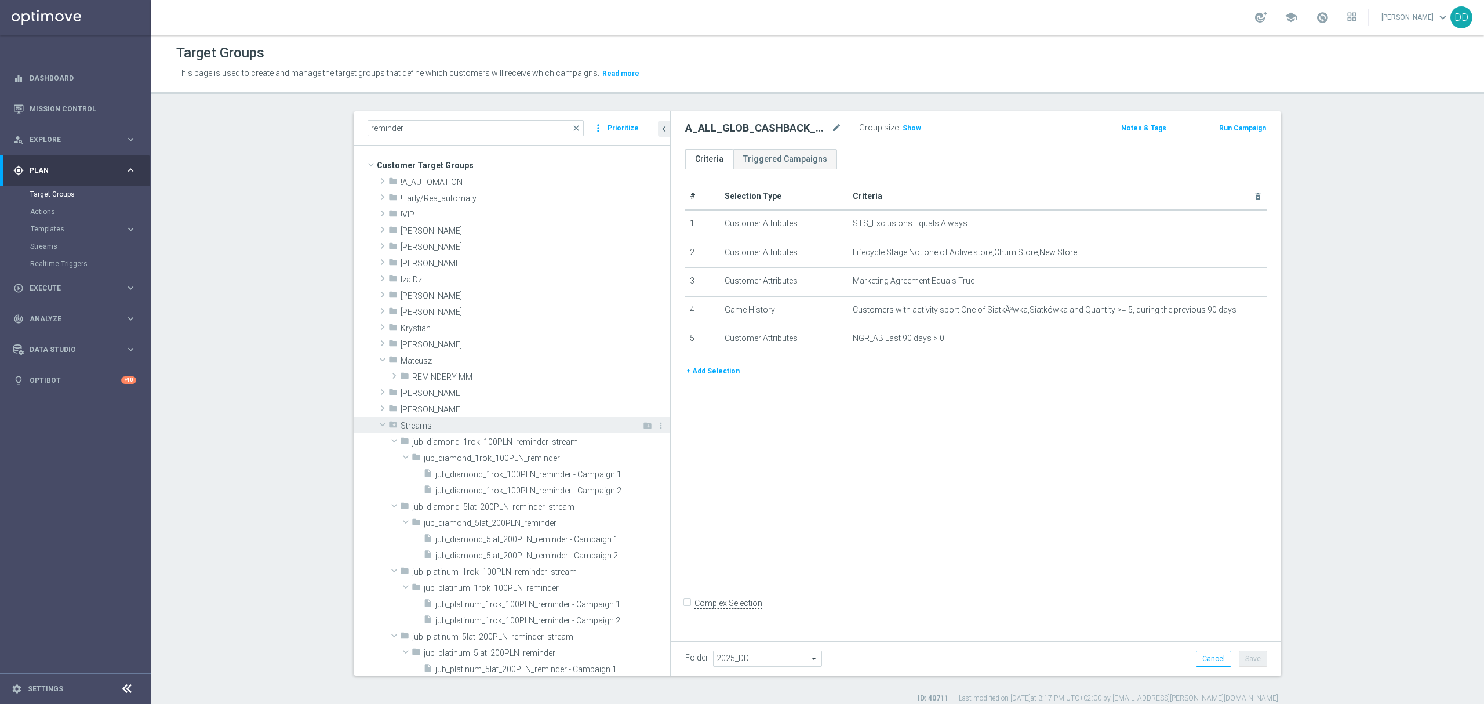
click at [376, 421] on span at bounding box center [383, 425] width 14 height 12
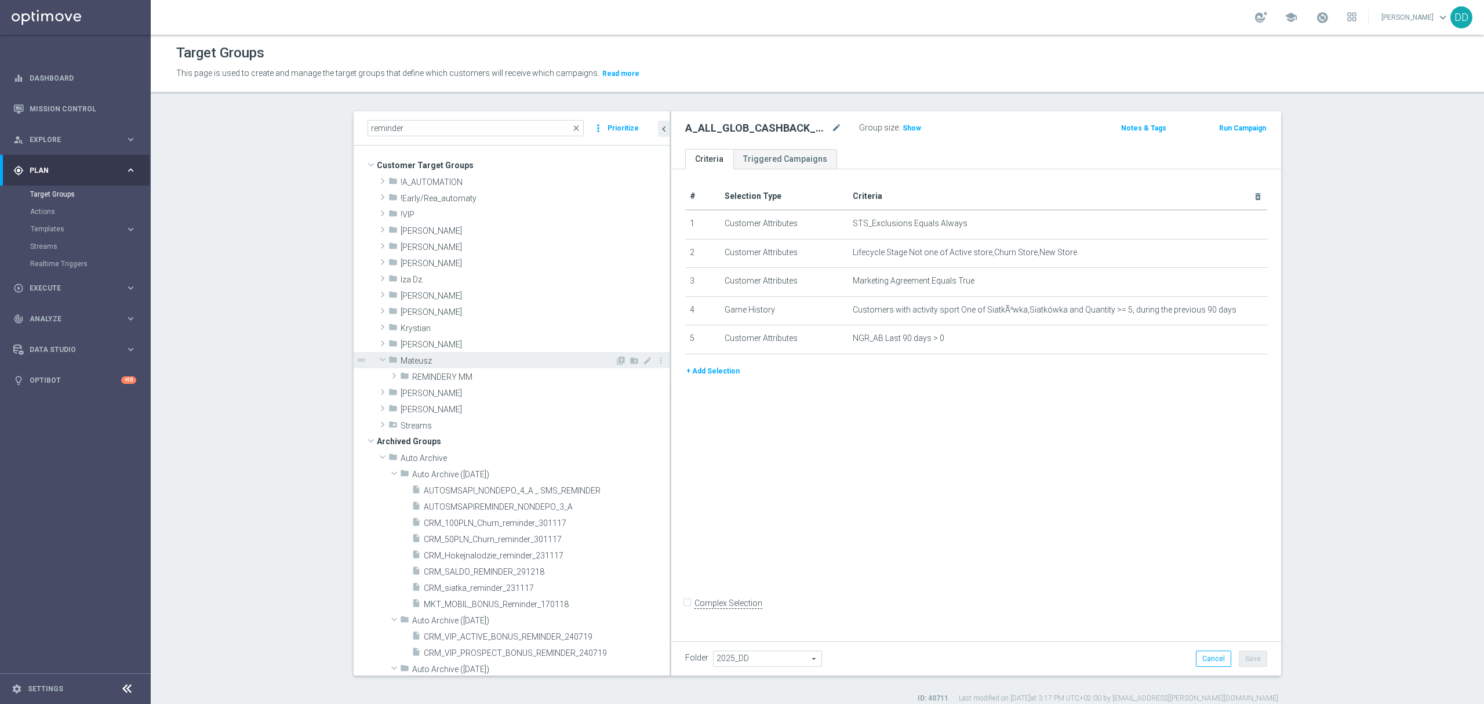
click at [376, 361] on span at bounding box center [383, 360] width 14 height 12
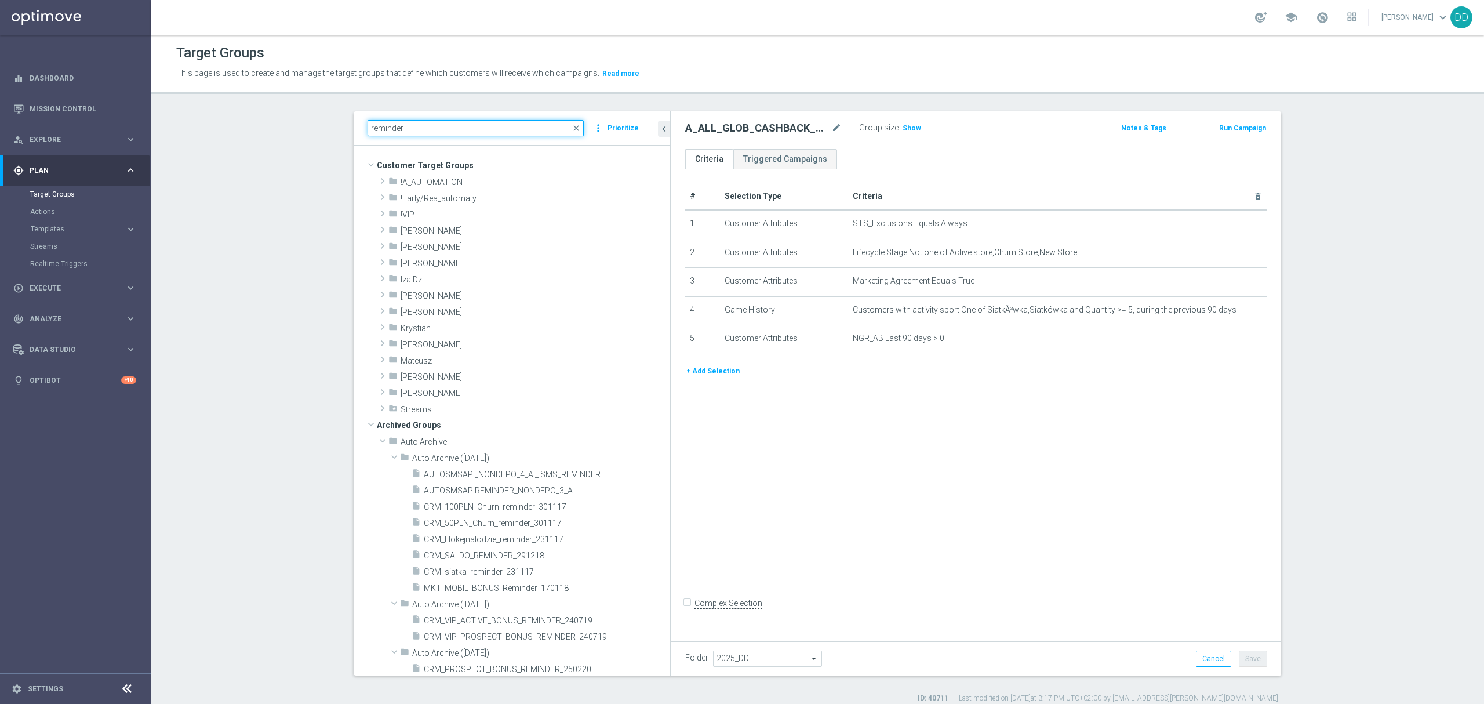
click at [565, 134] on input "reminder" at bounding box center [476, 128] width 216 height 16
drag, startPoint x: 569, startPoint y: 130, endPoint x: 427, endPoint y: 316, distance: 233.8
click at [572, 130] on span "close" at bounding box center [576, 127] width 9 height 9
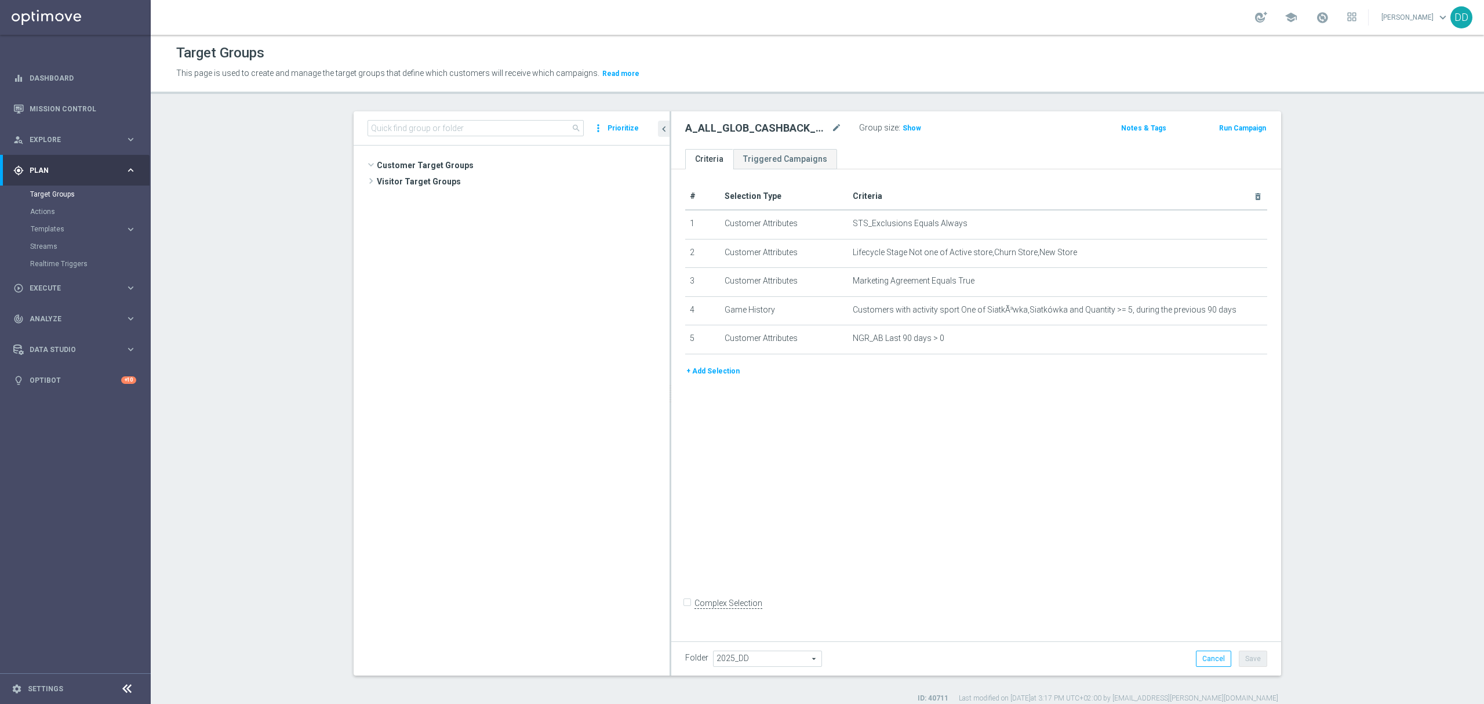
scroll to position [1453, 0]
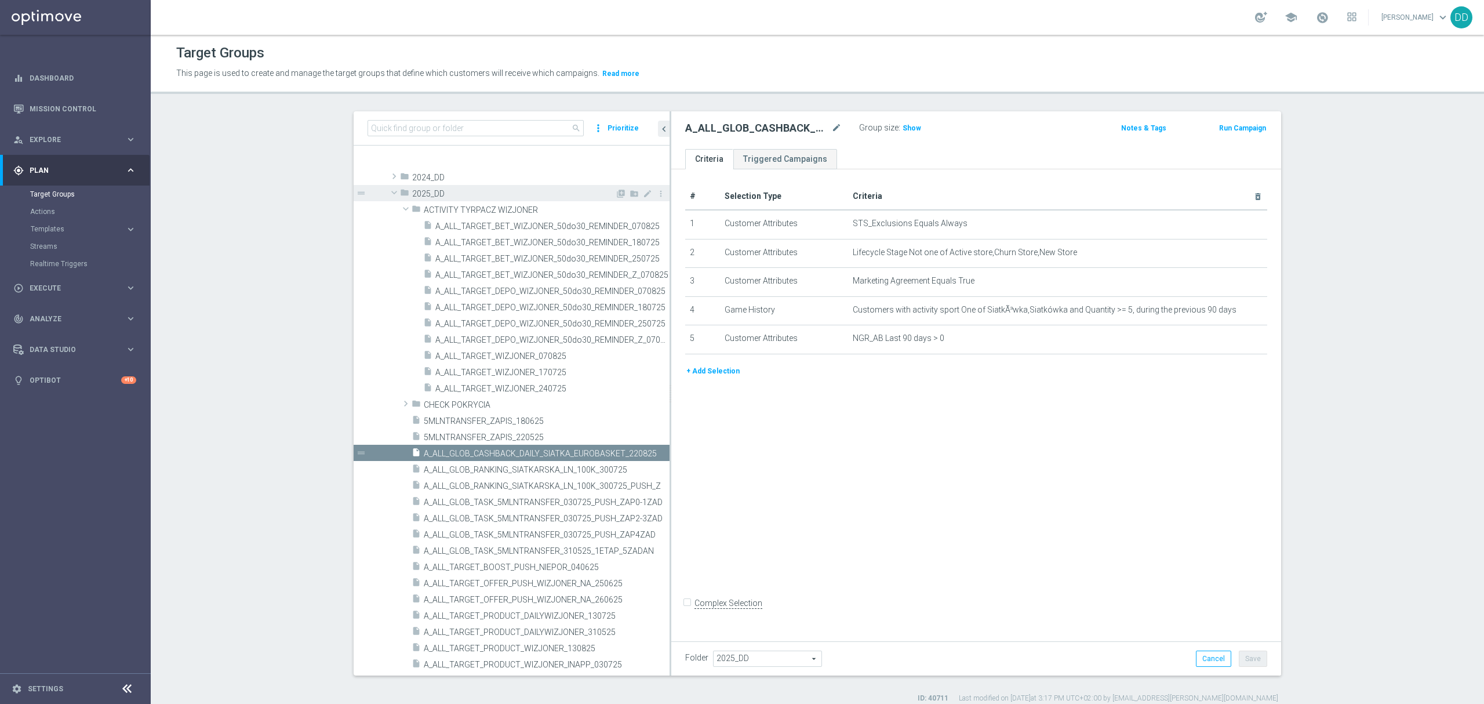
click at [388, 191] on span at bounding box center [394, 193] width 14 height 12
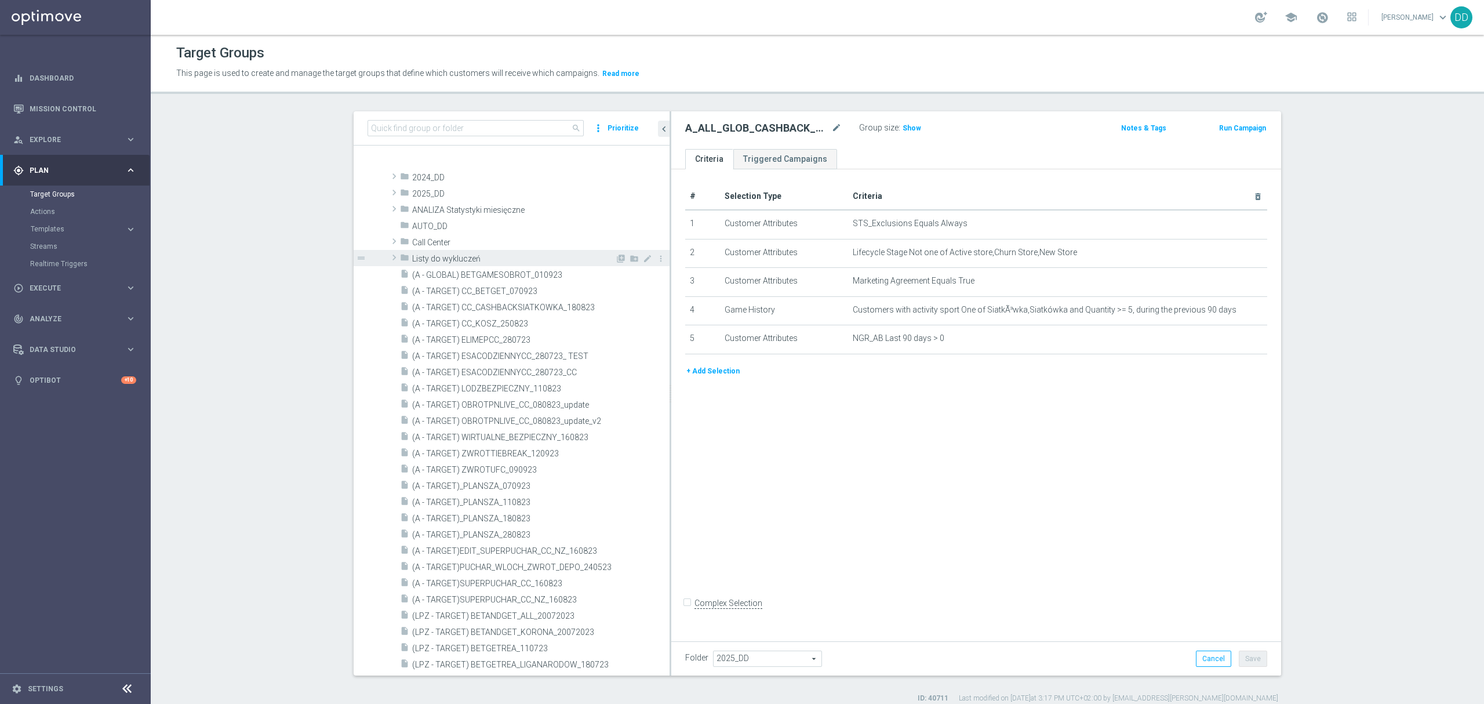
click at [388, 259] on span at bounding box center [394, 257] width 12 height 14
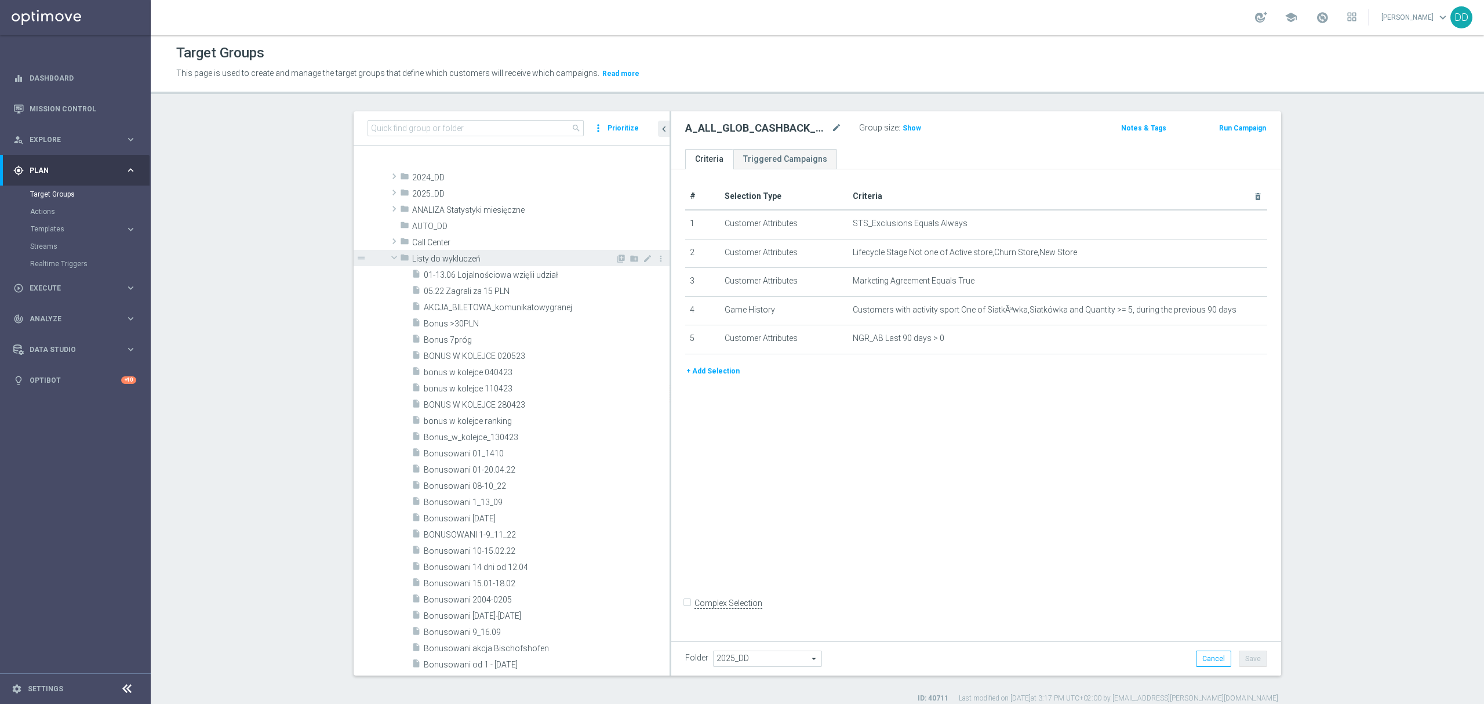
click at [387, 259] on span at bounding box center [394, 258] width 14 height 12
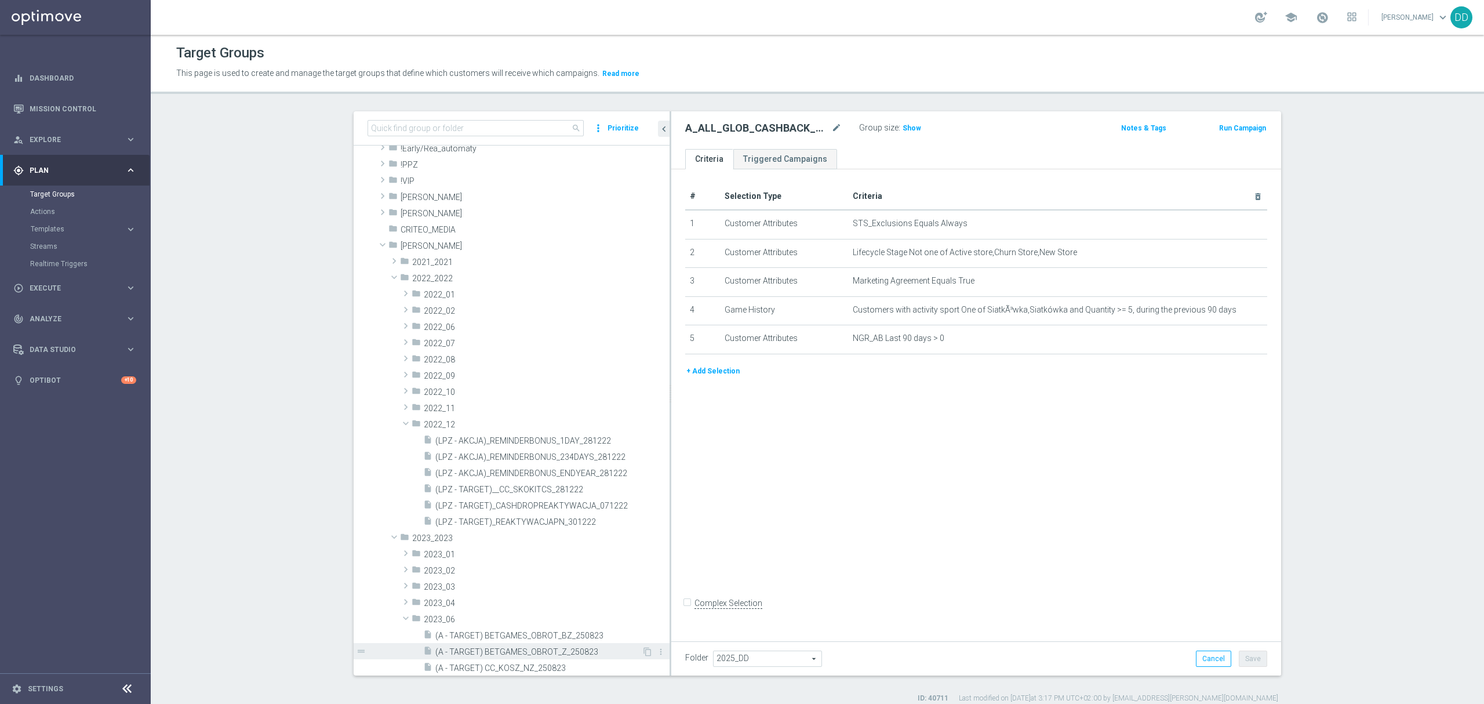
scroll to position [0, 0]
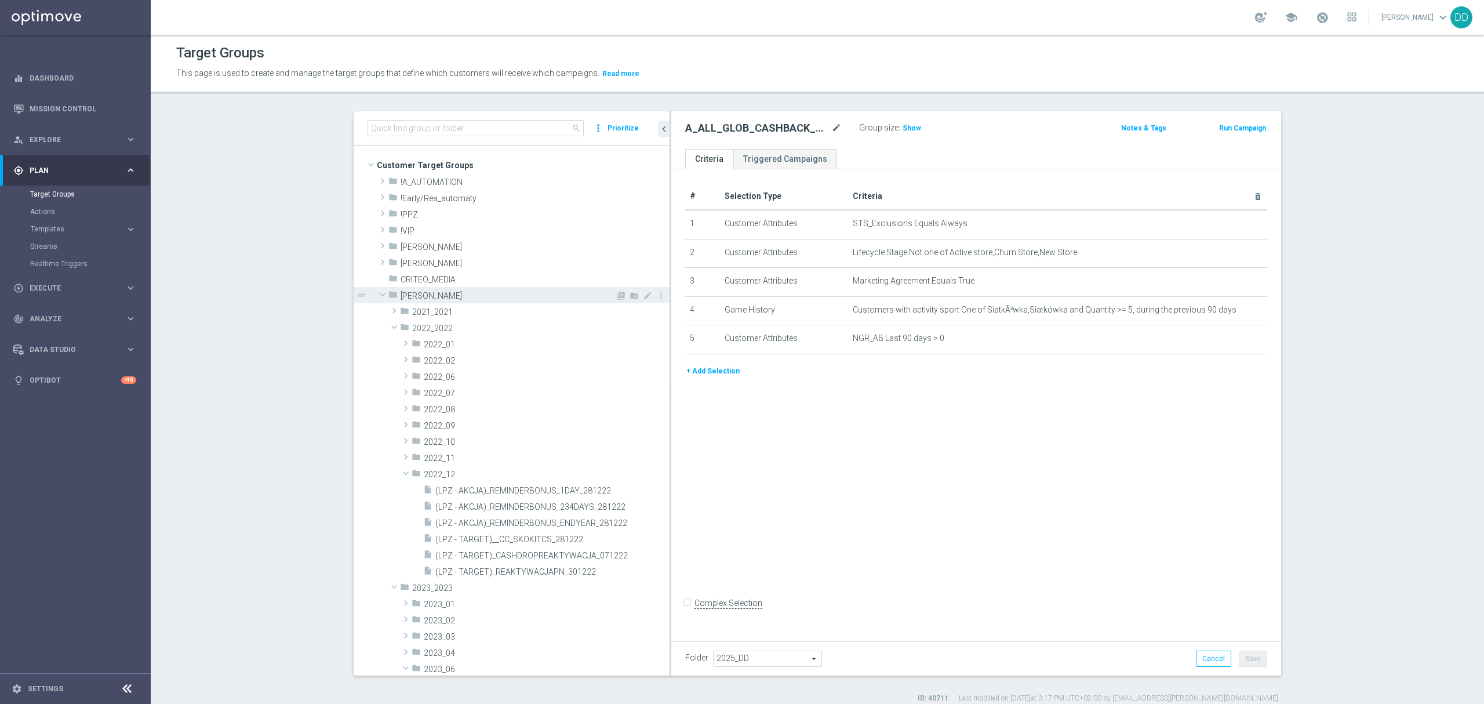
click at [376, 296] on span at bounding box center [383, 295] width 14 height 12
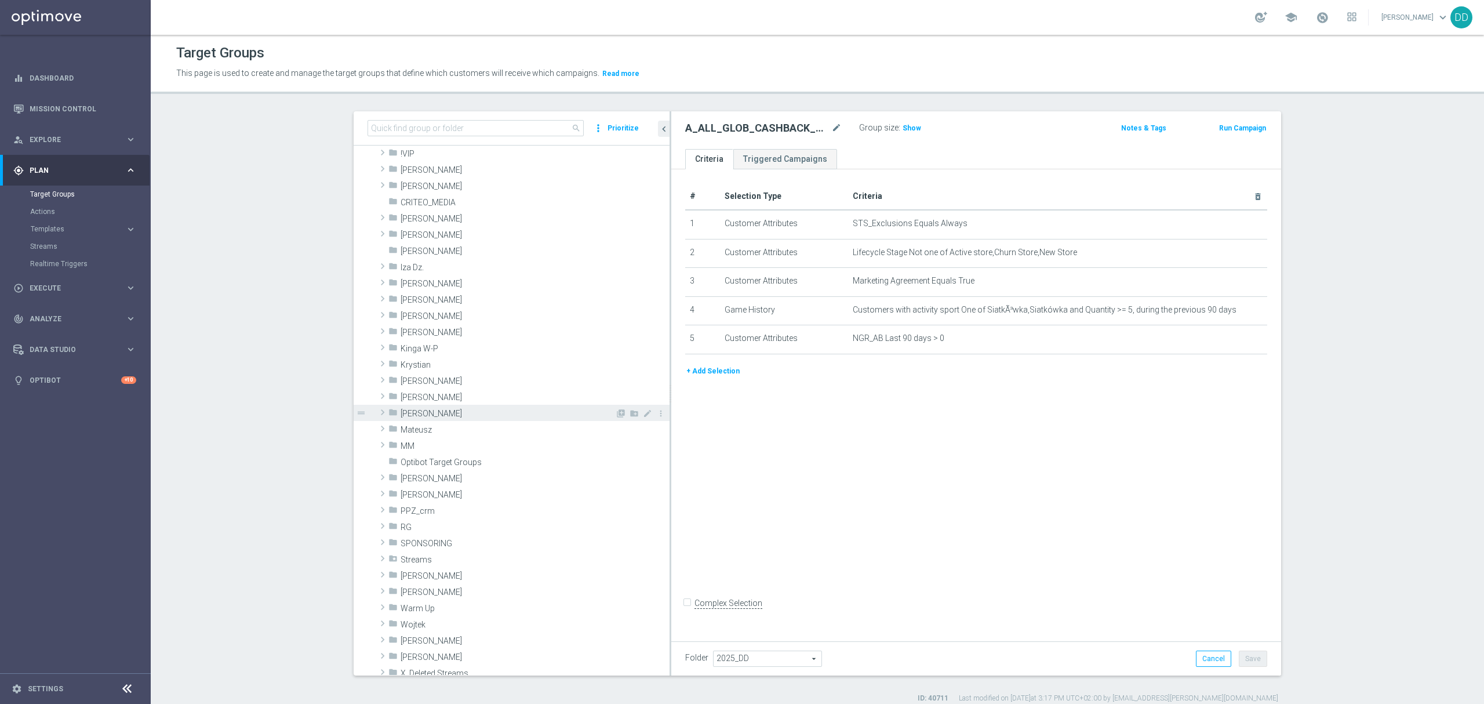
scroll to position [154, 0]
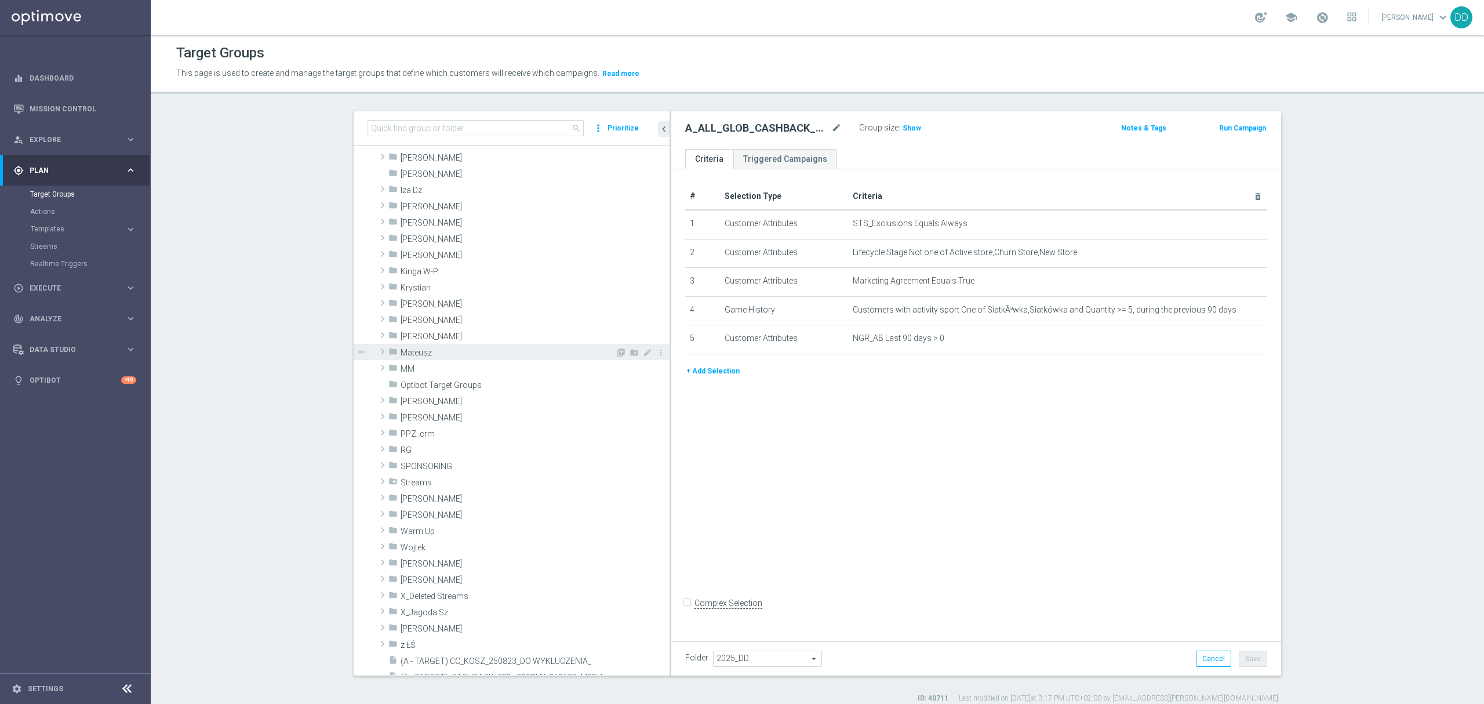
click at [377, 350] on span at bounding box center [383, 351] width 12 height 14
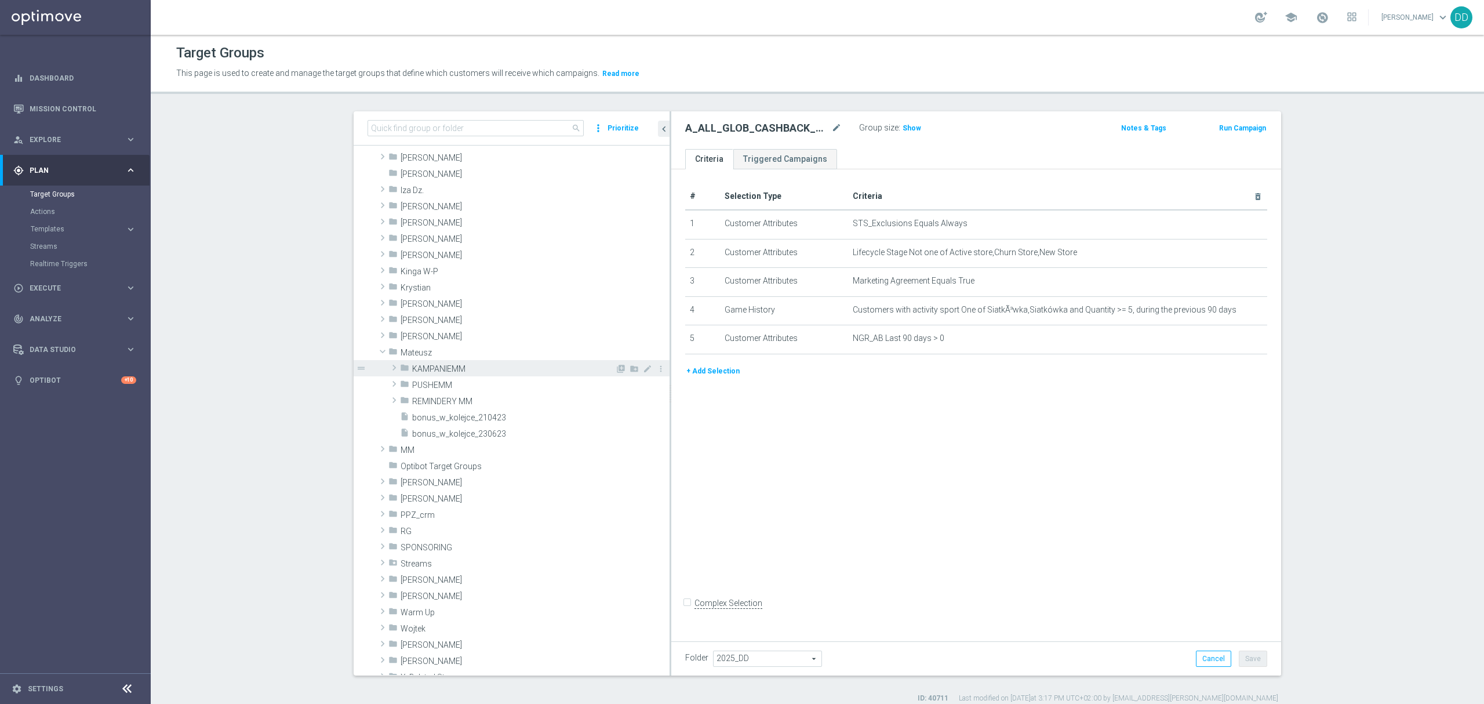
click at [400, 370] on icon "folder" at bounding box center [404, 369] width 9 height 13
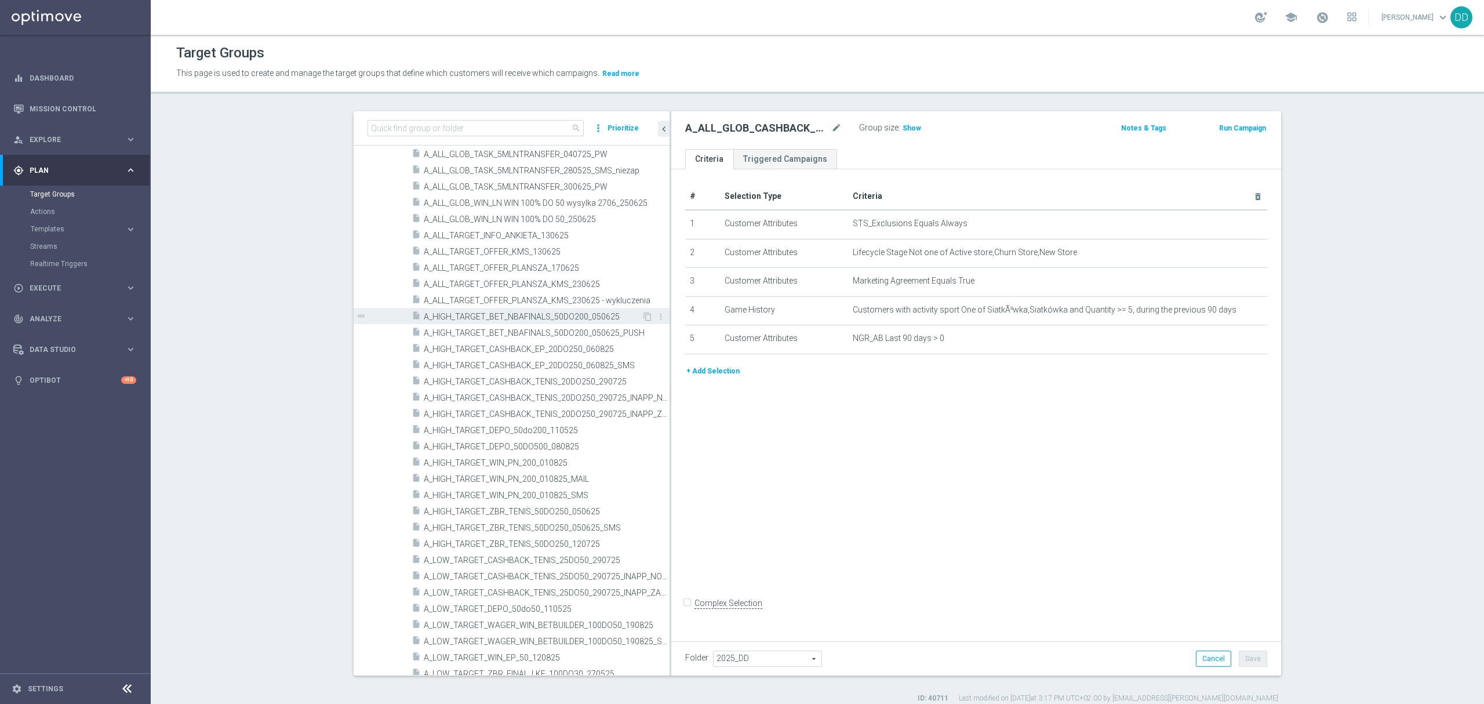
scroll to position [1700, 0]
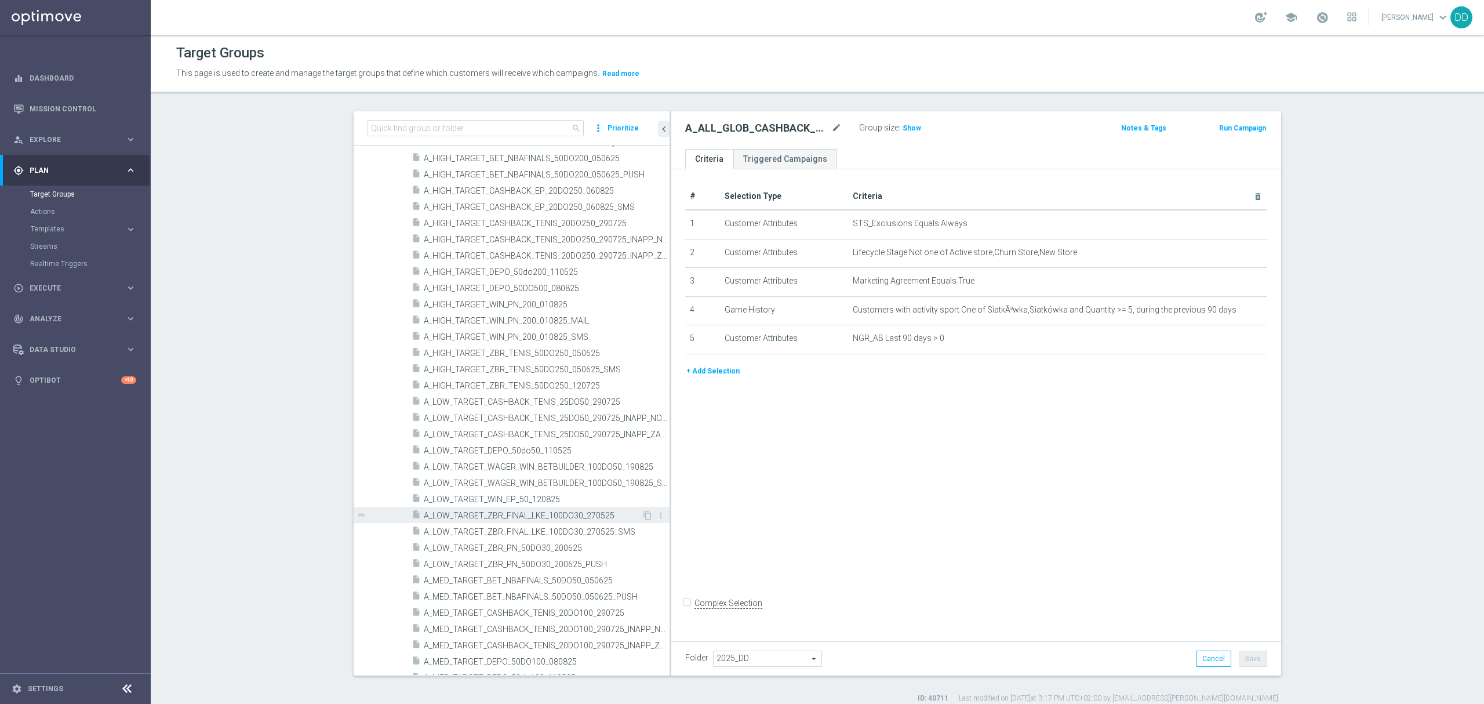
click at [591, 517] on span "A_LOW_TARGET_ZBR_FINAL_LKE_100DO30_270525" at bounding box center [533, 516] width 218 height 10
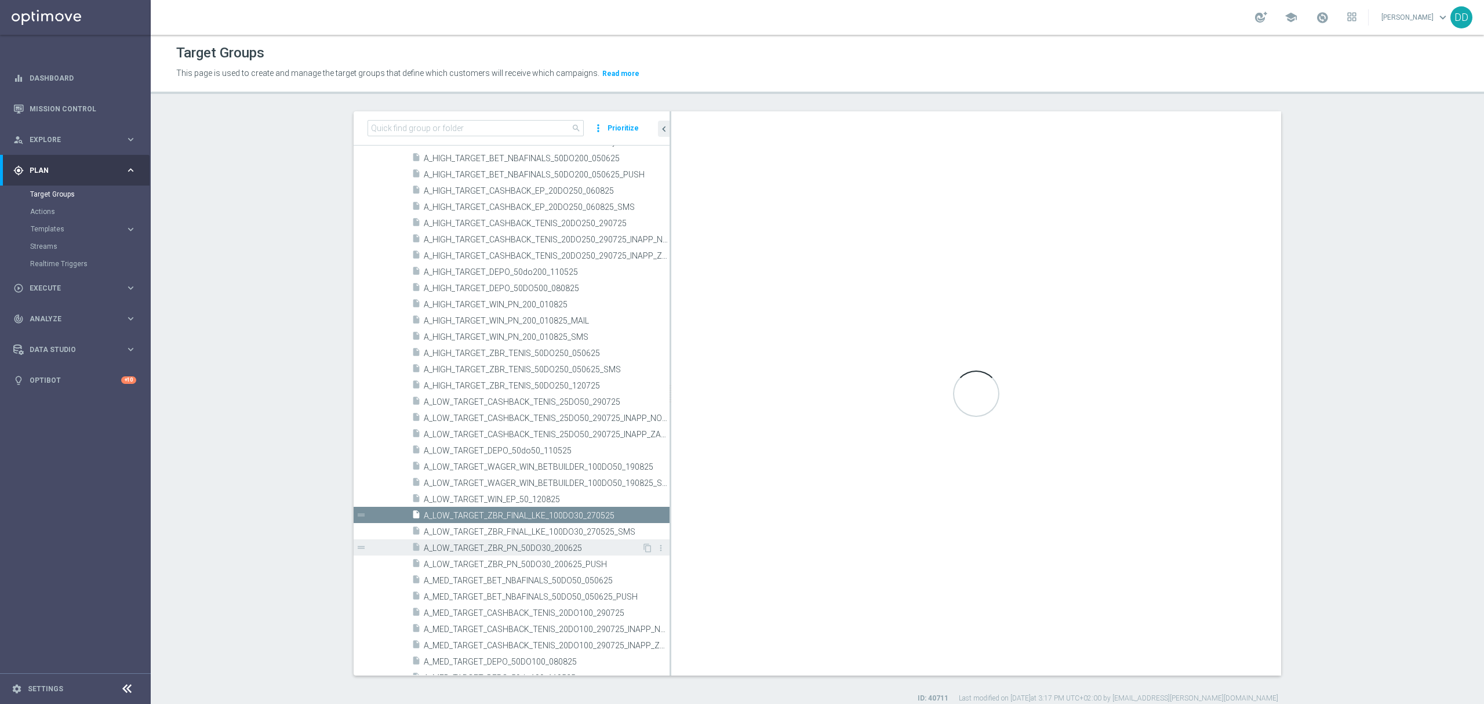
type input "KAMPANIEMM"
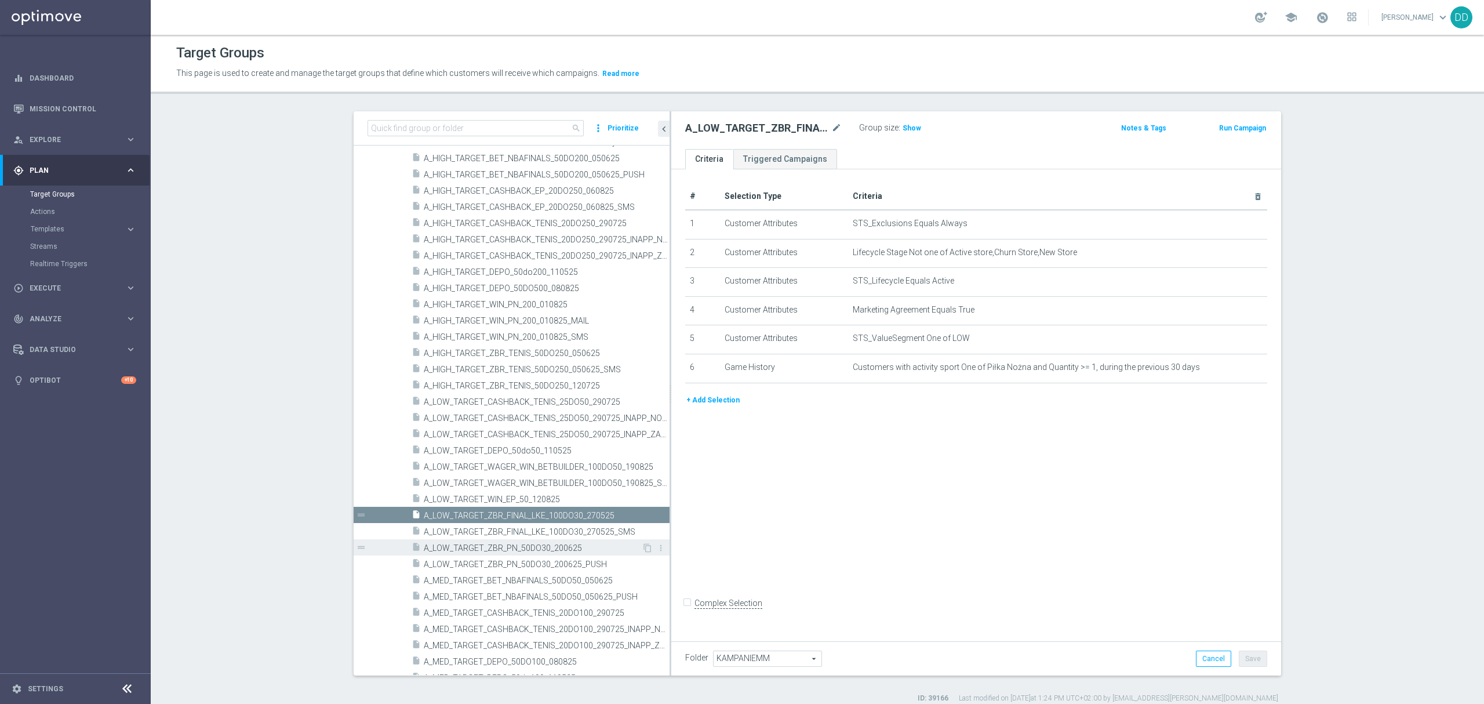
click at [584, 548] on span "A_LOW_TARGET_ZBR_PN_50DO30_200625" at bounding box center [533, 548] width 218 height 10
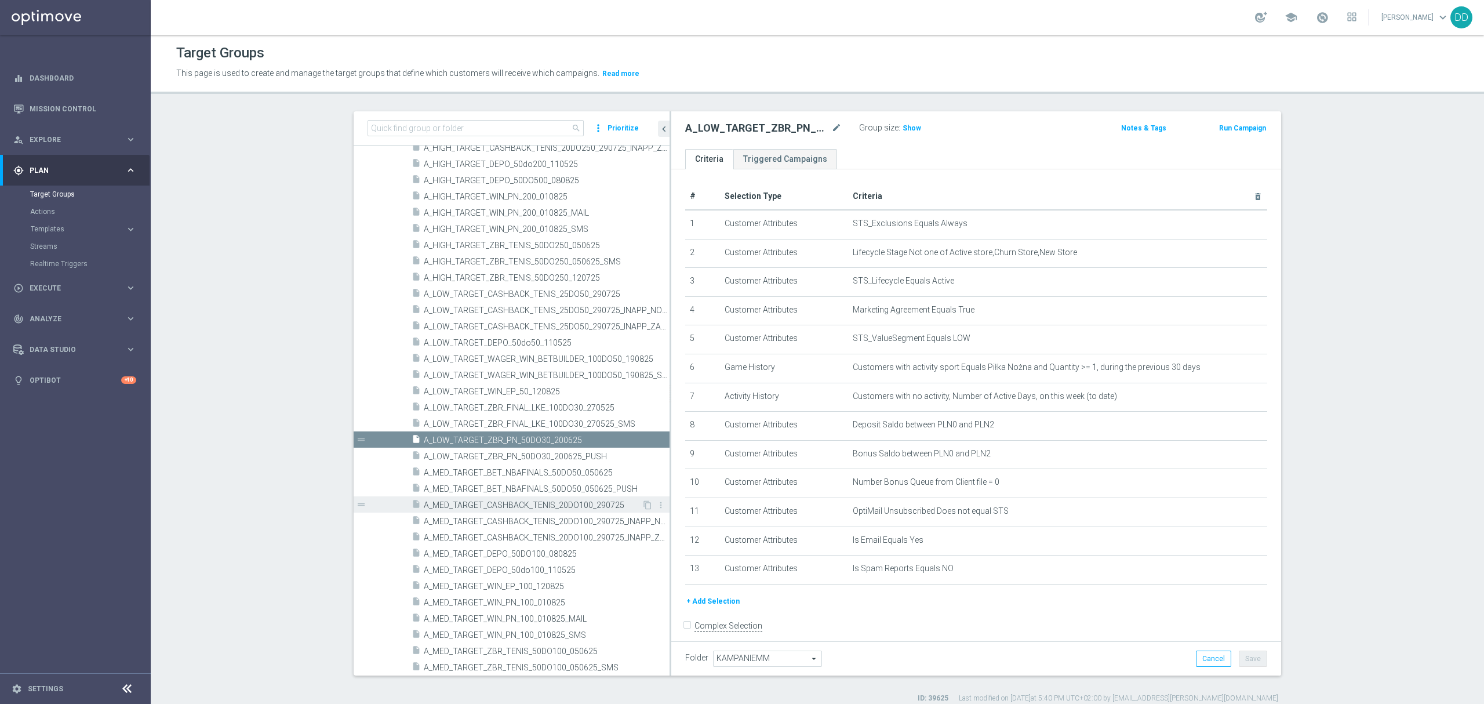
scroll to position [1932, 0]
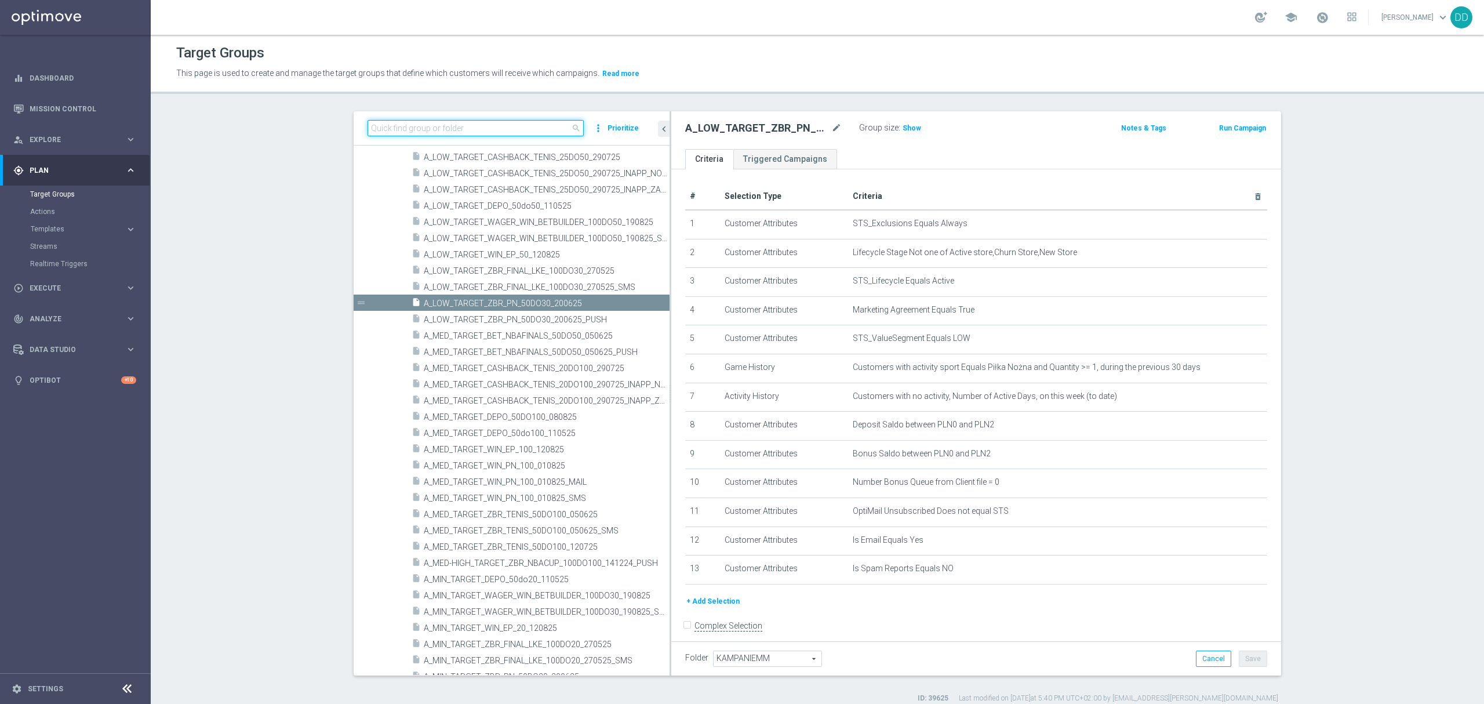
click at [450, 126] on input at bounding box center [476, 128] width 216 height 16
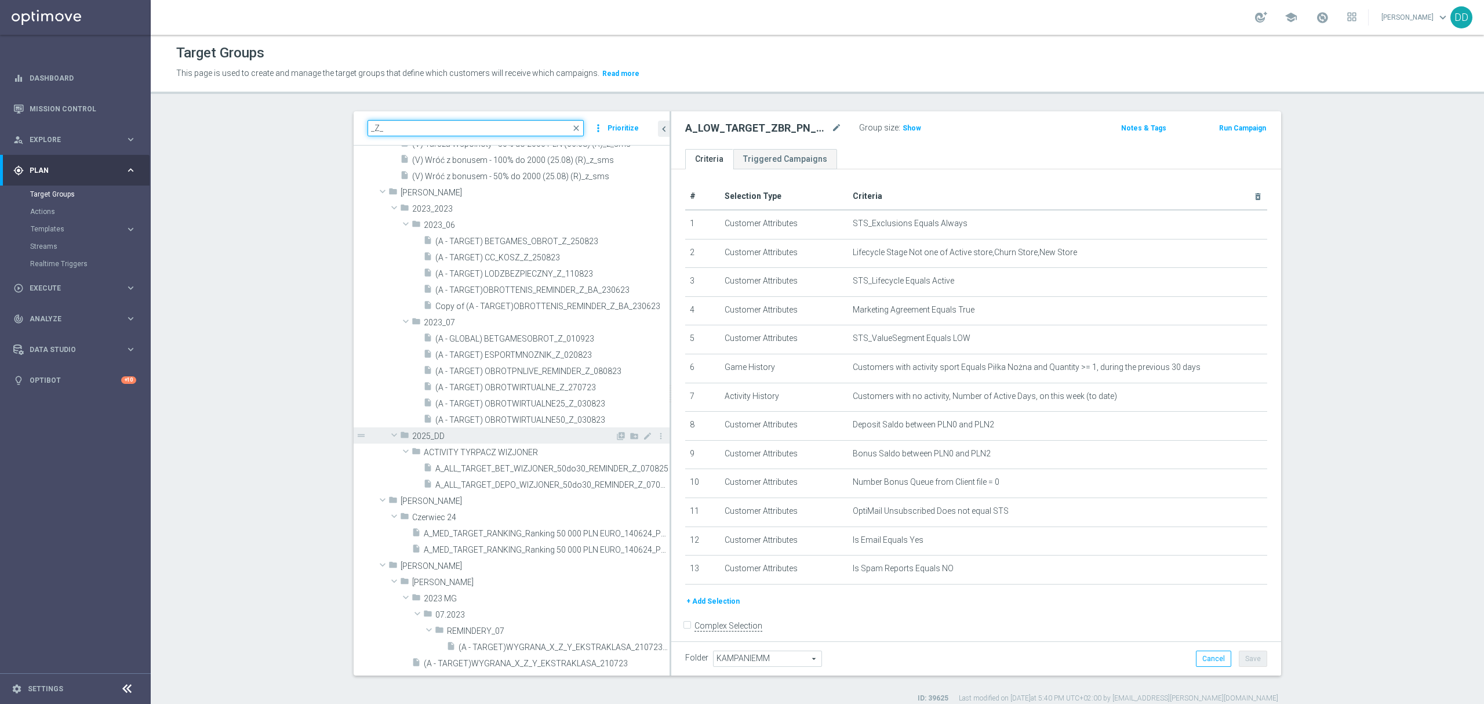
scroll to position [464, 0]
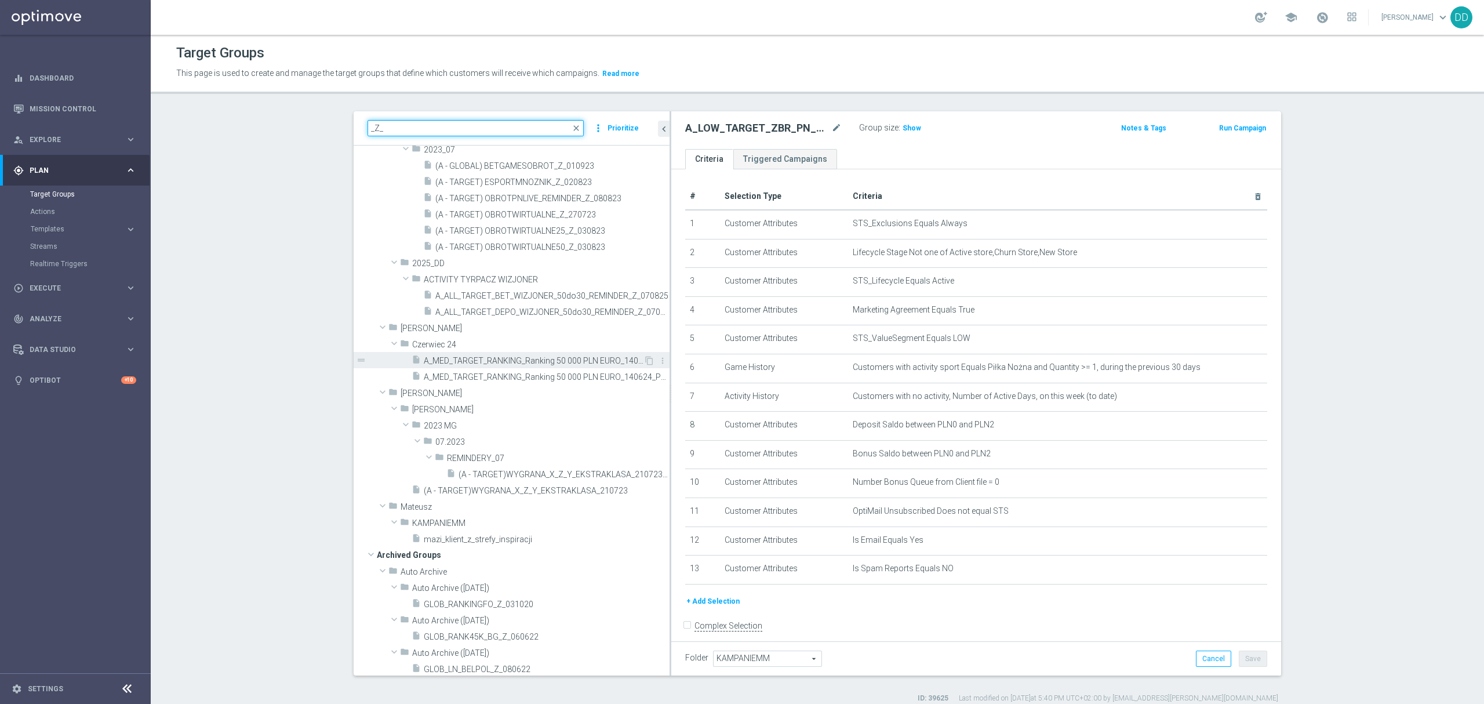
type input "_Z_"
click at [547, 364] on span "A_MED_TARGET_RANKING_Ranking 50 000 PLN EURO_140624_PUSH_2_Z_WYKLUCZENIA" at bounding box center [534, 361] width 220 height 10
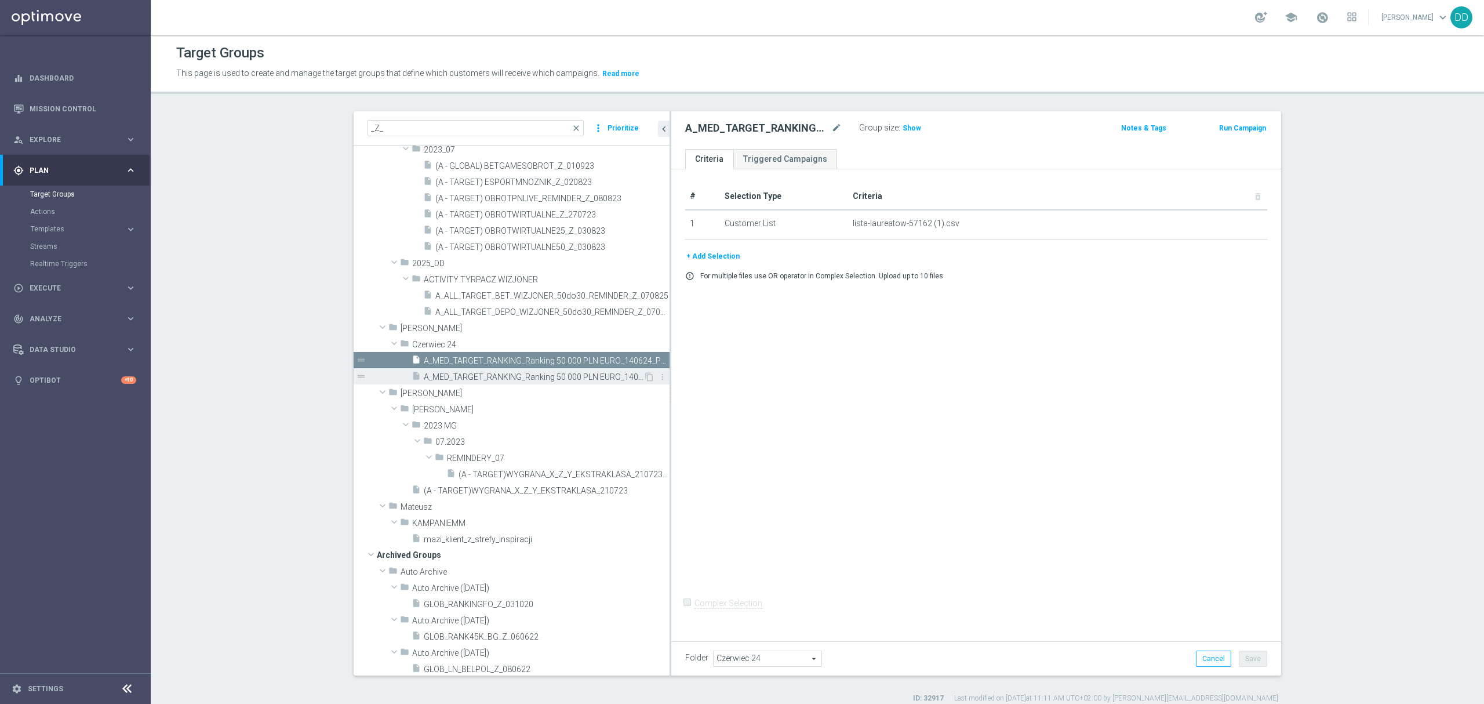
click at [547, 371] on div "insert_drive_file A_MED_TARGET_RANKING_Ranking 50 000 PLN EURO_140624_PW_Z_WYKL…" at bounding box center [528, 376] width 232 height 16
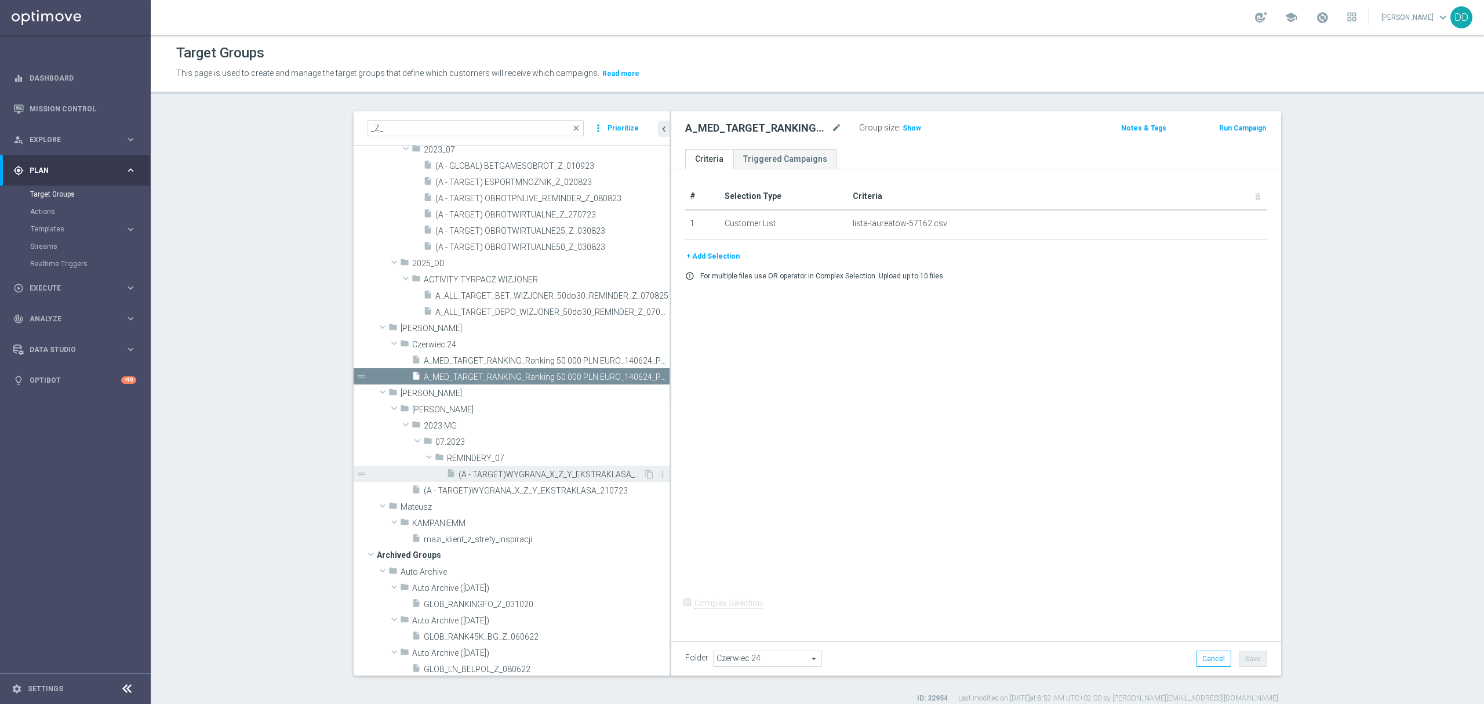
click at [541, 478] on span "(A - TARGET)WYGRANA_X_Z_Y_EKSTRAKLASA_210723_SMS" at bounding box center [551, 475] width 185 height 10
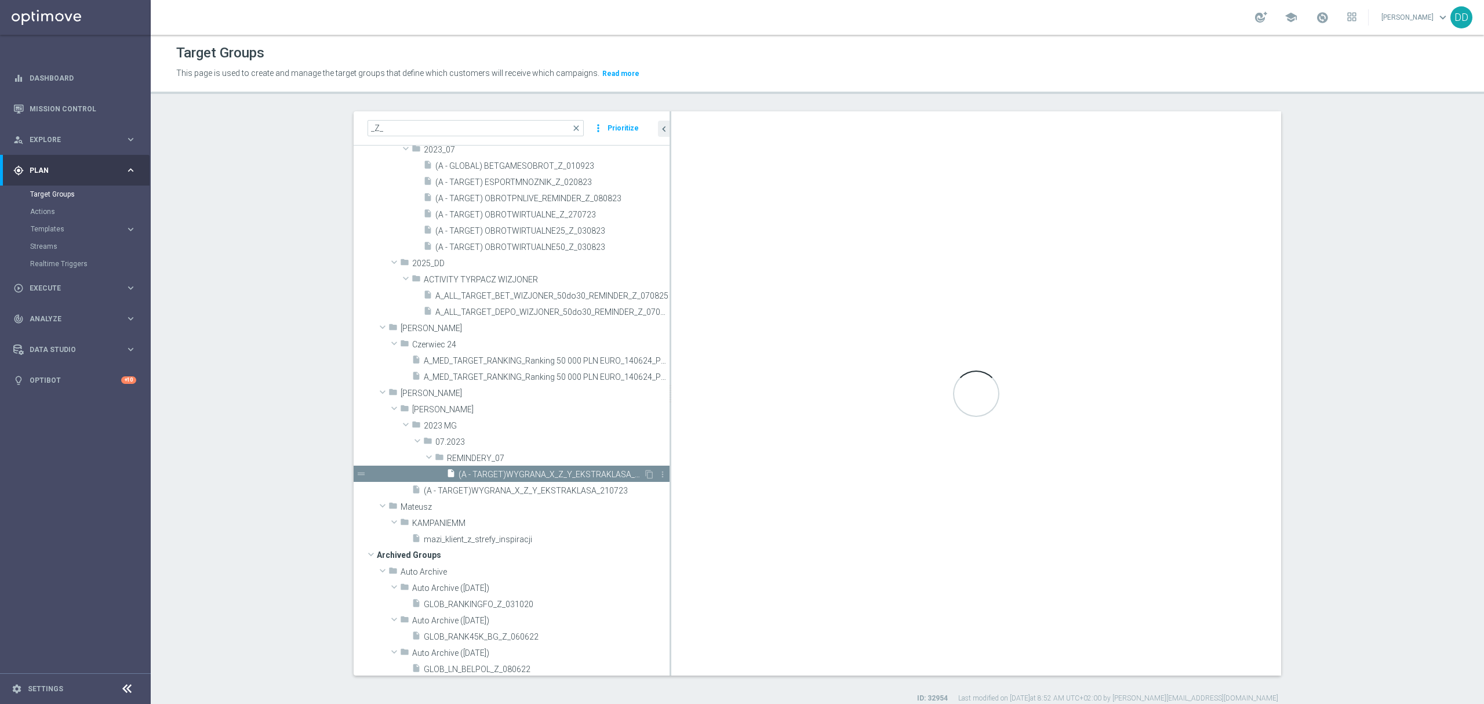
type input "REMINDERY_07"
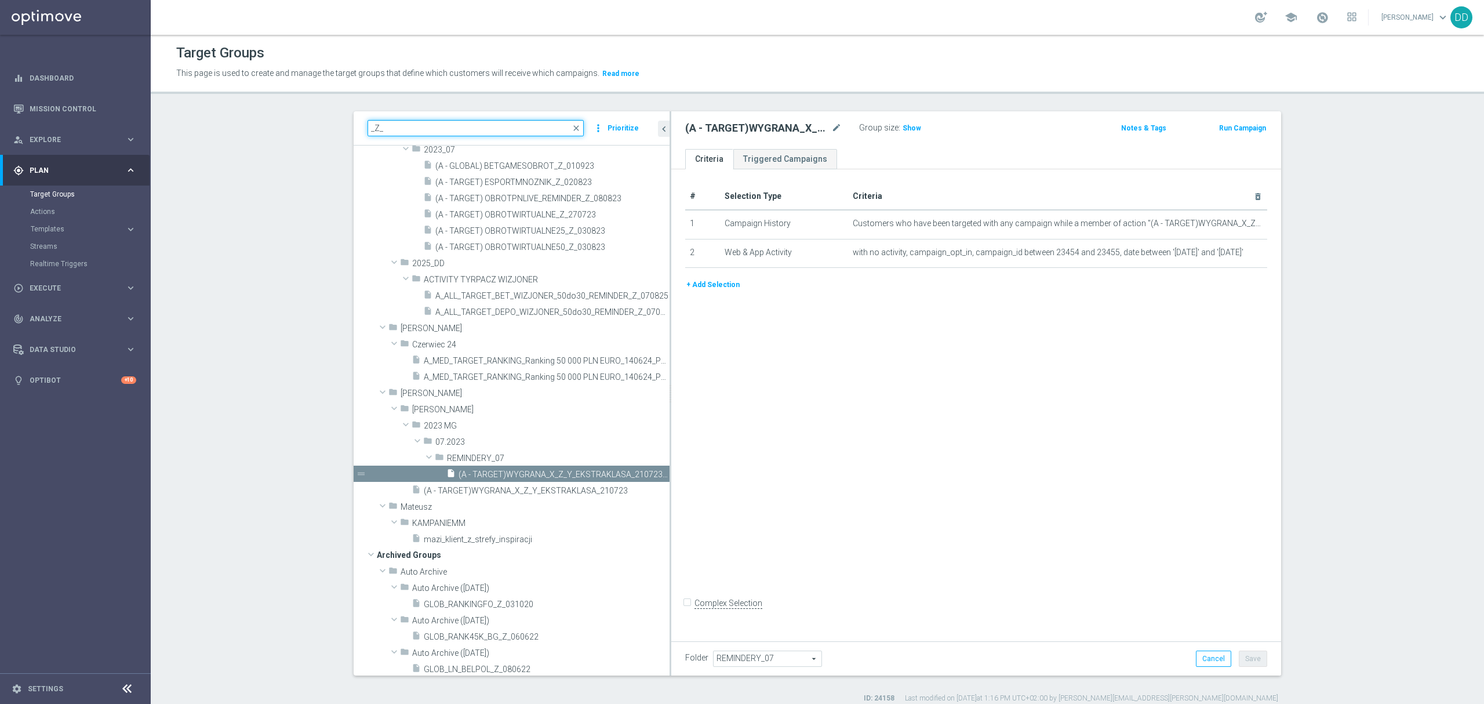
click at [449, 129] on input "_Z_" at bounding box center [476, 128] width 216 height 16
click at [371, 128] on input "_Z_" at bounding box center [476, 128] width 216 height 16
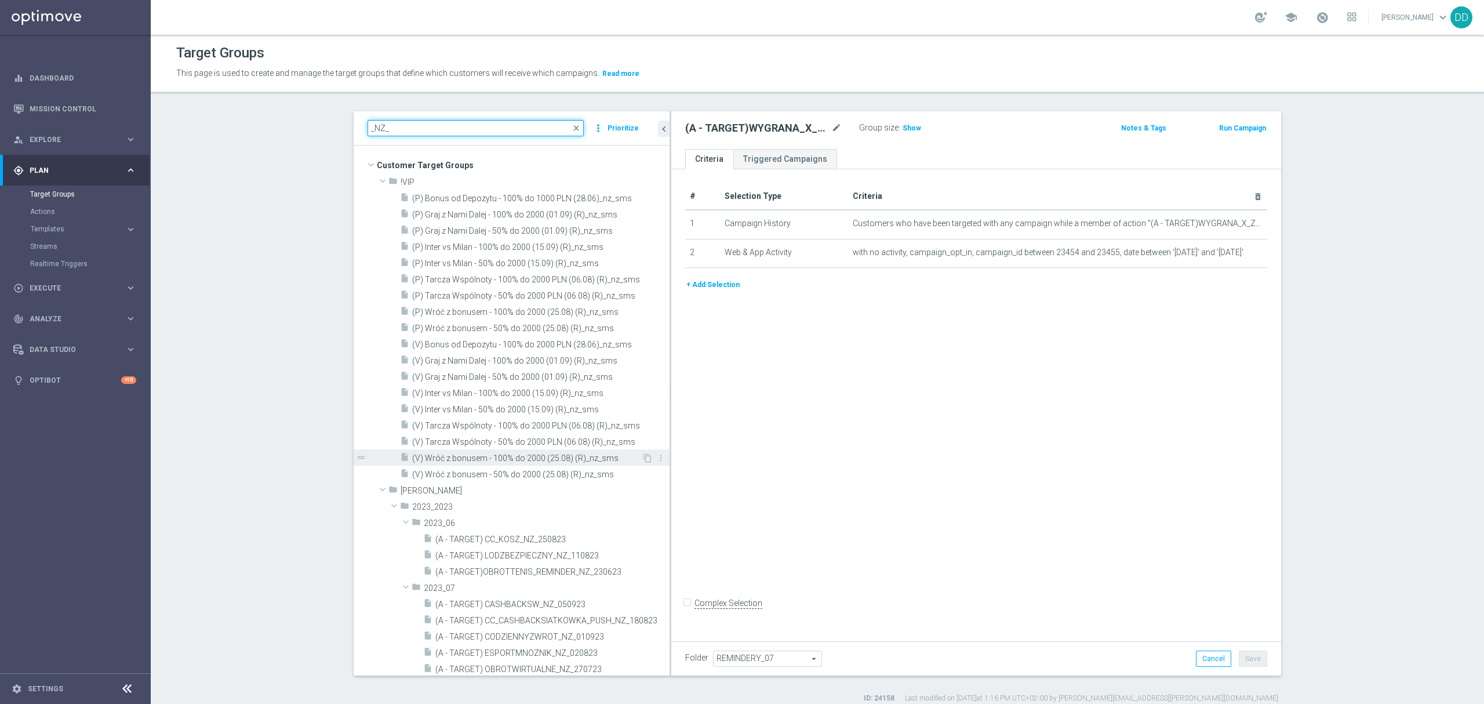
type input "_NZ_"
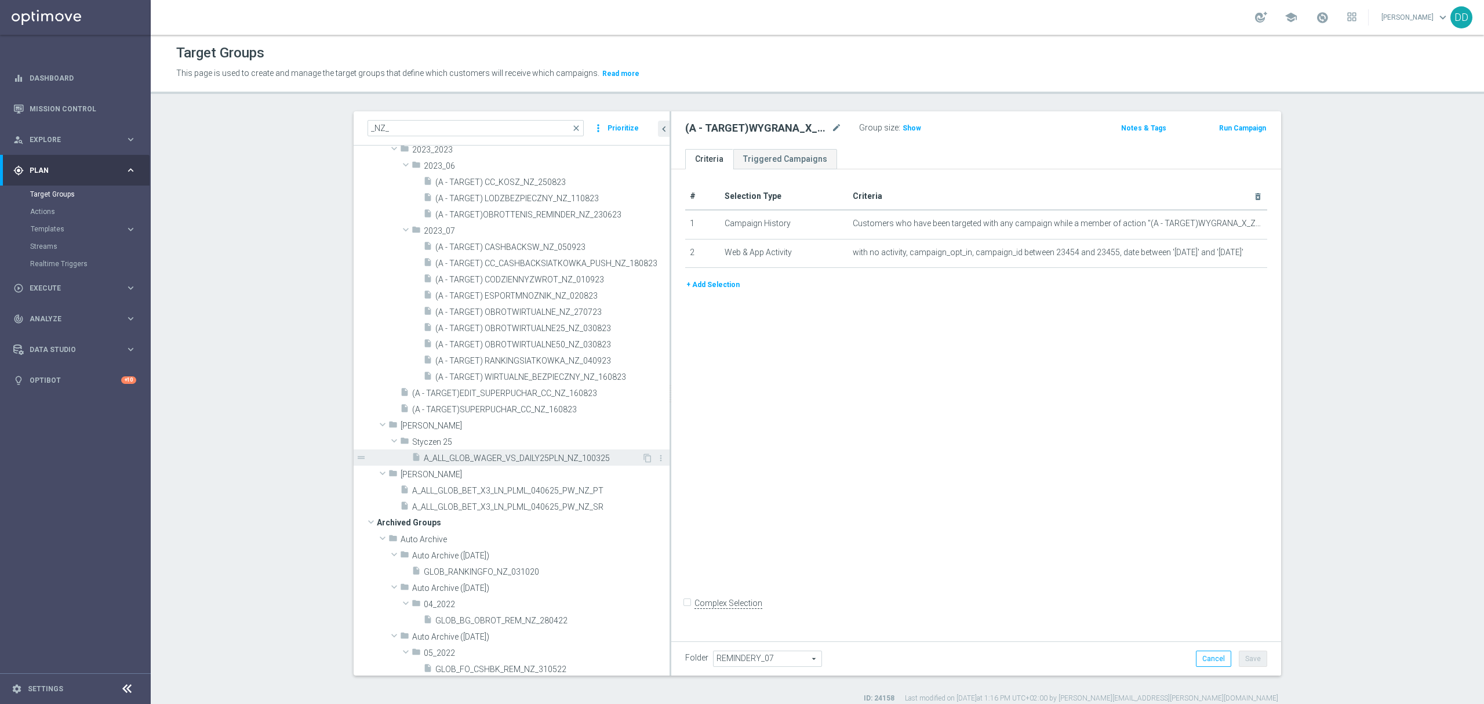
scroll to position [309, 0]
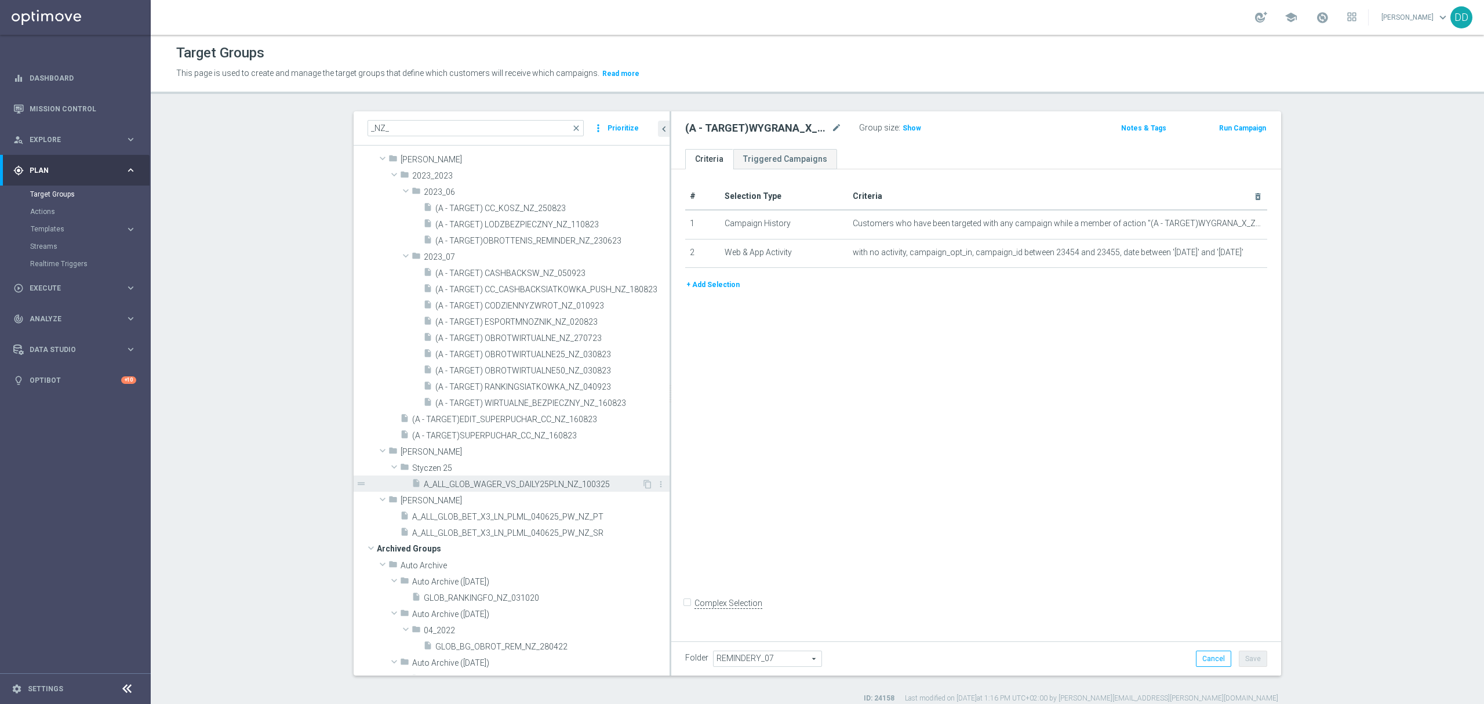
click at [541, 479] on span "A_ALL_GLOB_WAGER_VS_DAILY25PLN_NZ_100325" at bounding box center [533, 484] width 218 height 10
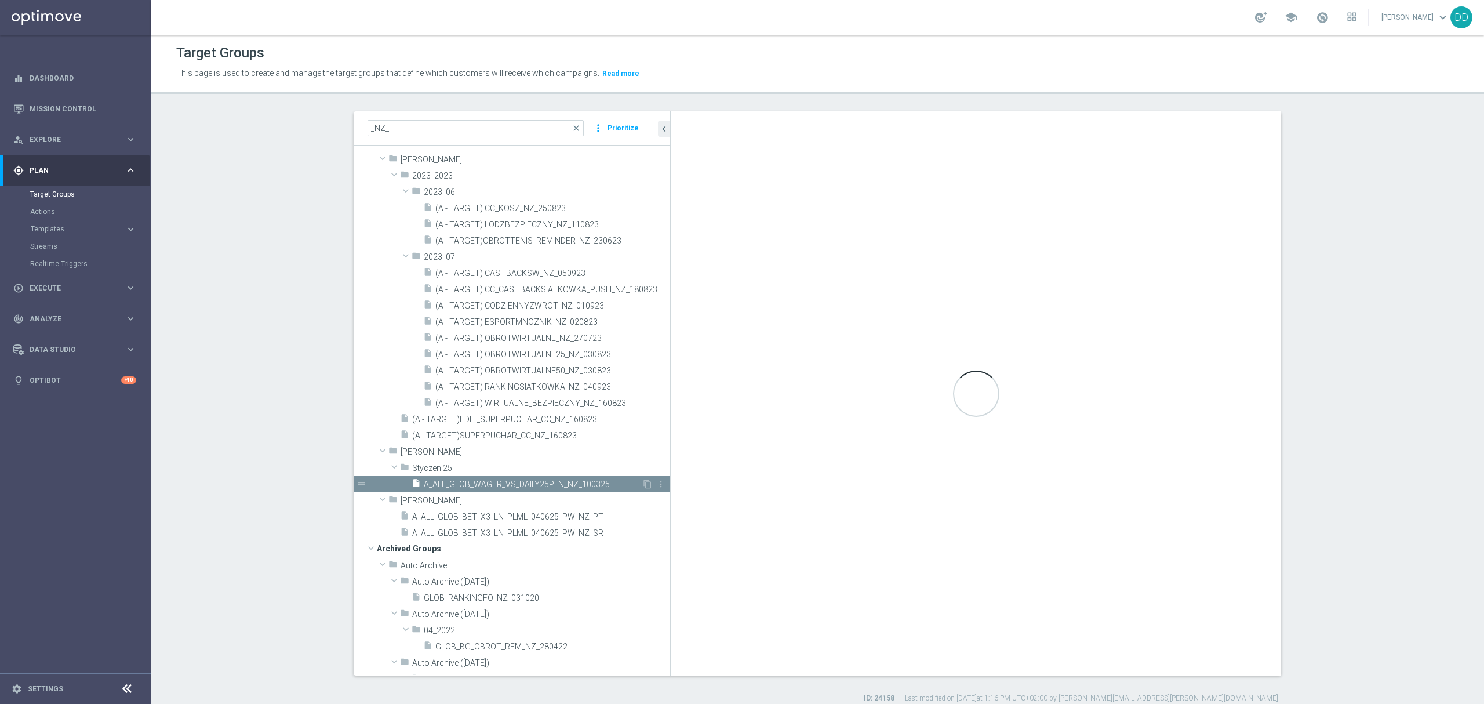
type input "Styczen 25"
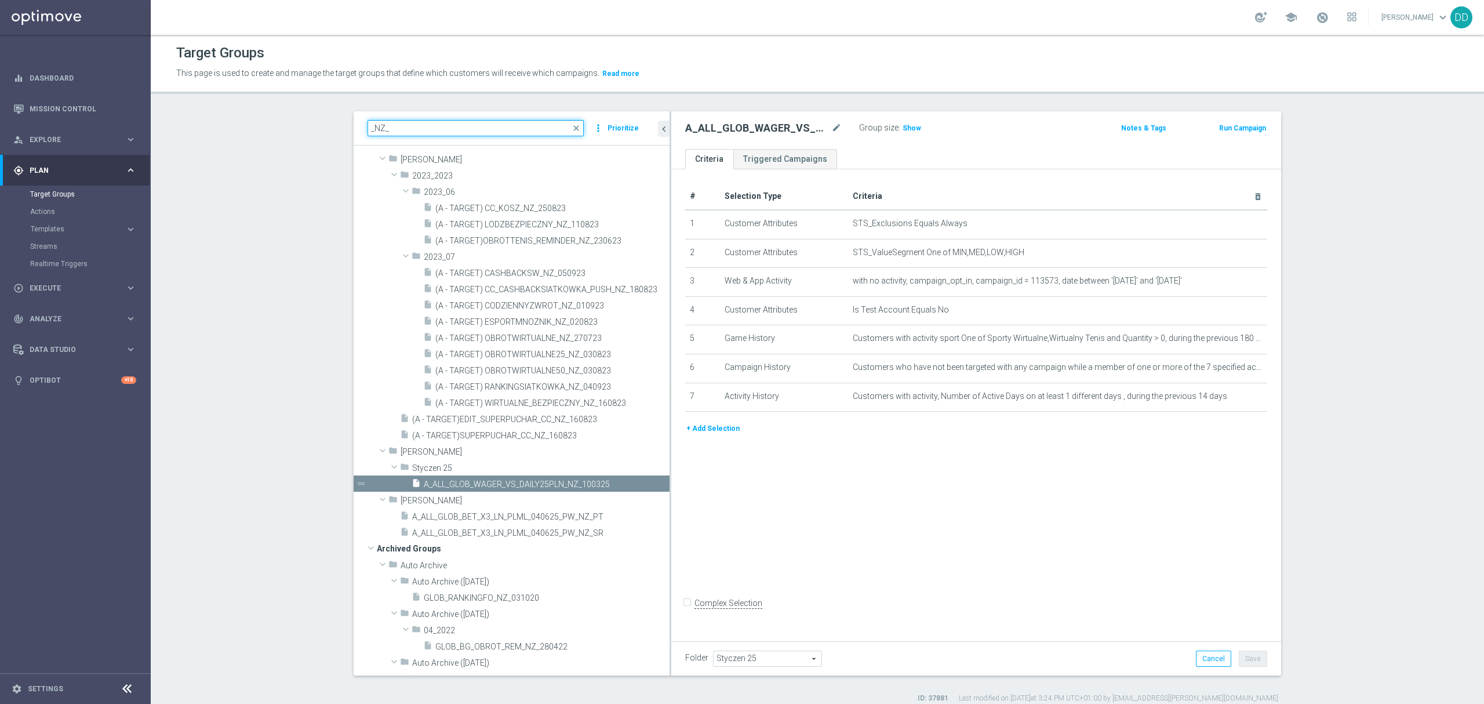
drag, startPoint x: 387, startPoint y: 119, endPoint x: 298, endPoint y: 115, distance: 89.4
click at [298, 115] on section "_NZ_ close more_vert Prioritize Customer Target Groups library_add create_new_f…" at bounding box center [817, 407] width 1333 height 592
paste input "Completed A_ALL_GLOB_CASHBACK_DAILY_SIATKA_EUROBASKET_220825"
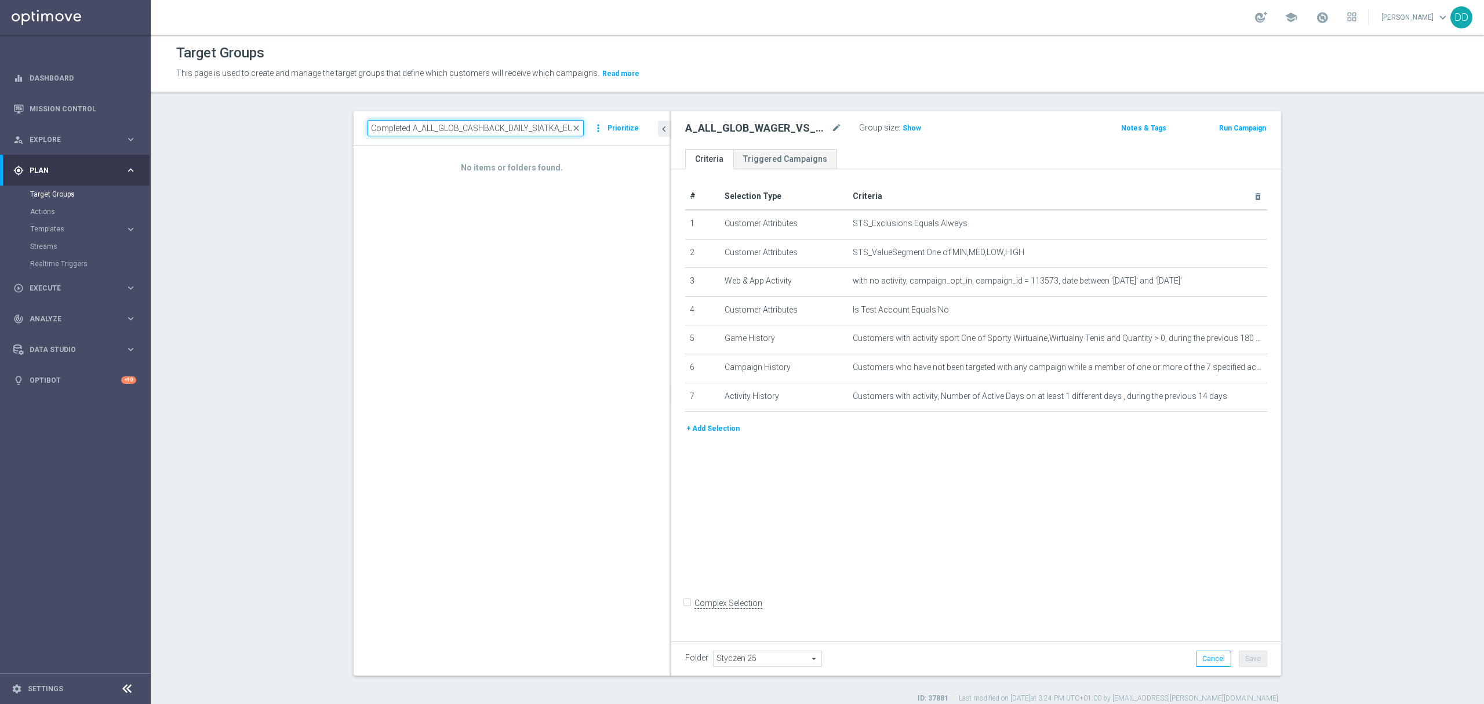
drag, startPoint x: 378, startPoint y: 131, endPoint x: 363, endPoint y: 131, distance: 15.1
click at [368, 131] on input "Completed A_ALL_GLOB_CASHBACK_DAILY_SIATKA_EUROBASKET_220825" at bounding box center [476, 128] width 216 height 16
click at [395, 132] on input "Completed A_ALL_GLOB_CASHBACK_DAILY_SIATKA_EUROBASKET_220825" at bounding box center [476, 128] width 216 height 16
drag, startPoint x: 406, startPoint y: 130, endPoint x: 344, endPoint y: 130, distance: 62.0
click at [354, 130] on div "Completed A_ALL_GLOB_CASHBACK_DAILY_SIATKA_EUROBASKET_220825 close more_vert Pr…" at bounding box center [512, 128] width 316 height 34
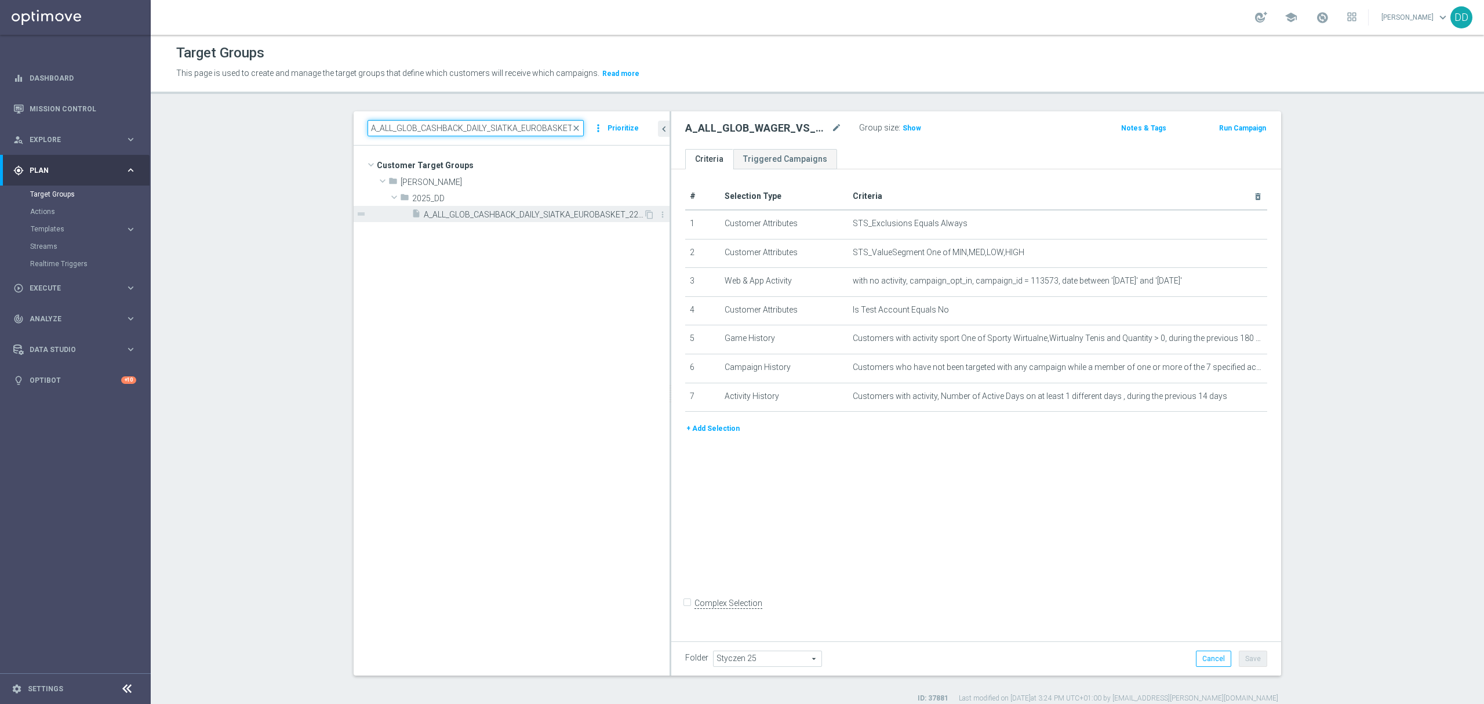
type input "A_ALL_GLOB_CASHBACK_DAILY_SIATKA_EUROBASKET_220825"
click at [541, 212] on span "A_ALL_GLOB_CASHBACK_DAILY_SIATKA_EUROBASKET_220825" at bounding box center [534, 215] width 220 height 10
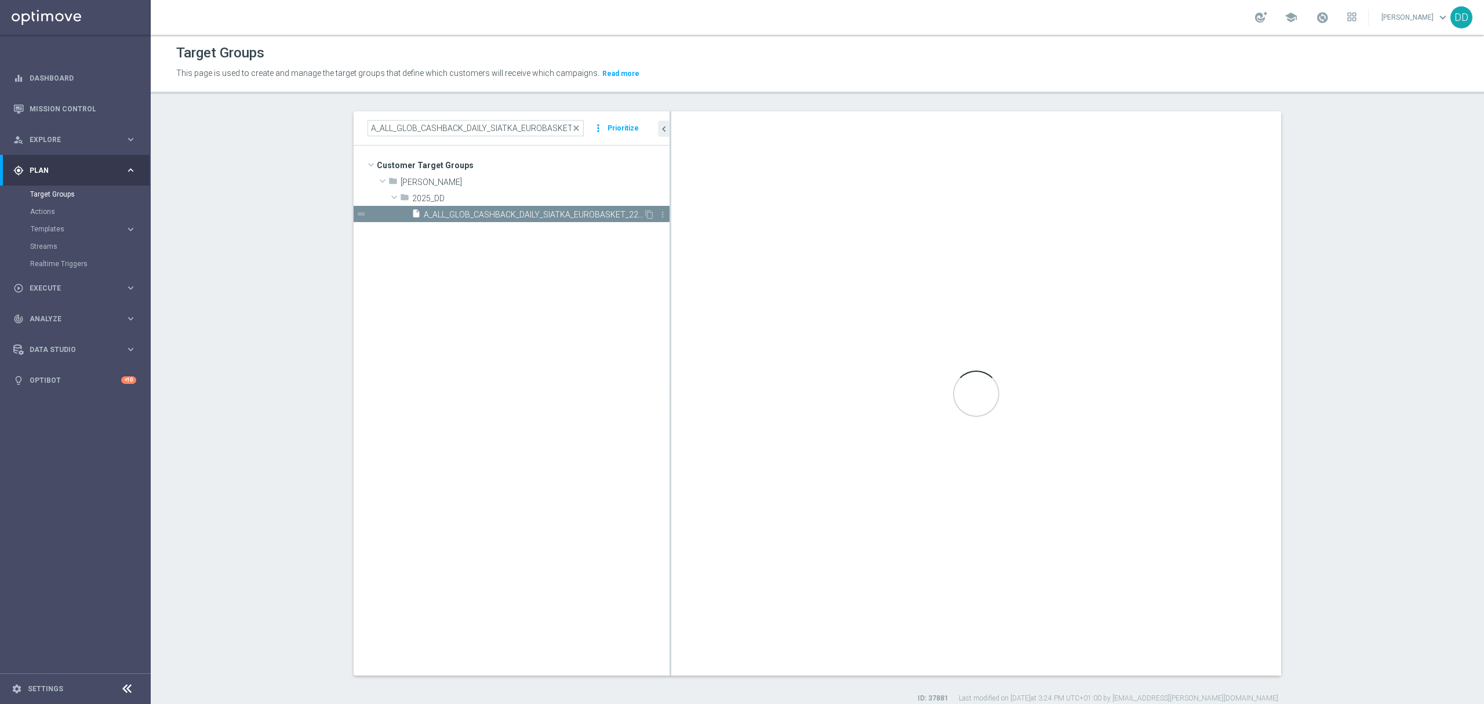
type input "2025_DD"
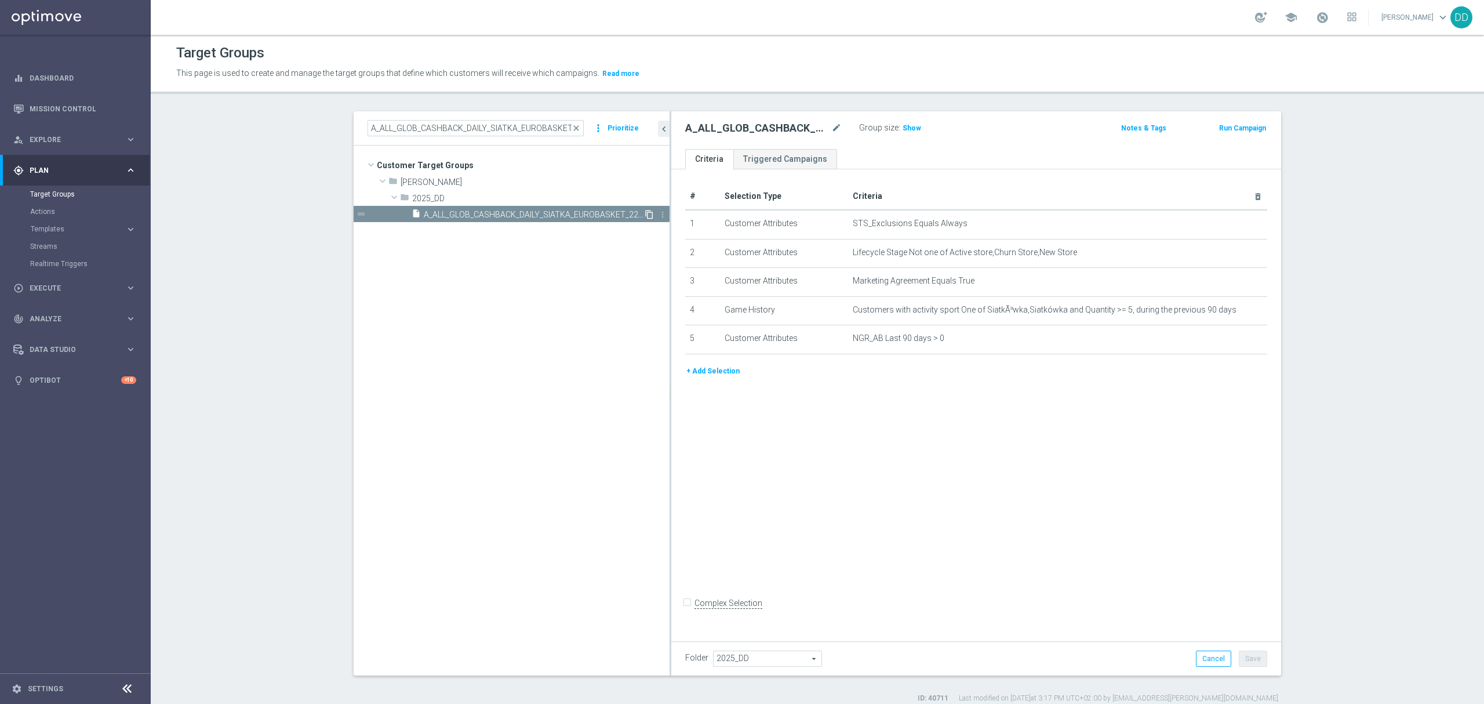
click at [645, 216] on icon "content_copy" at bounding box center [649, 214] width 9 height 9
click at [557, 221] on div "insert_drive_file A_ALL_GLOB_CASHBACK_DAILY_SIATKA_EUROBASKET_220825" at bounding box center [528, 214] width 232 height 16
click at [558, 224] on div "insert_drive_file Copy of A_ALL_GLOB_CASHBACK_DAILY_SIATKA_EUROBASKET_220825" at bounding box center [528, 230] width 232 height 16
click at [833, 123] on icon "mode_edit" at bounding box center [836, 128] width 10 height 14
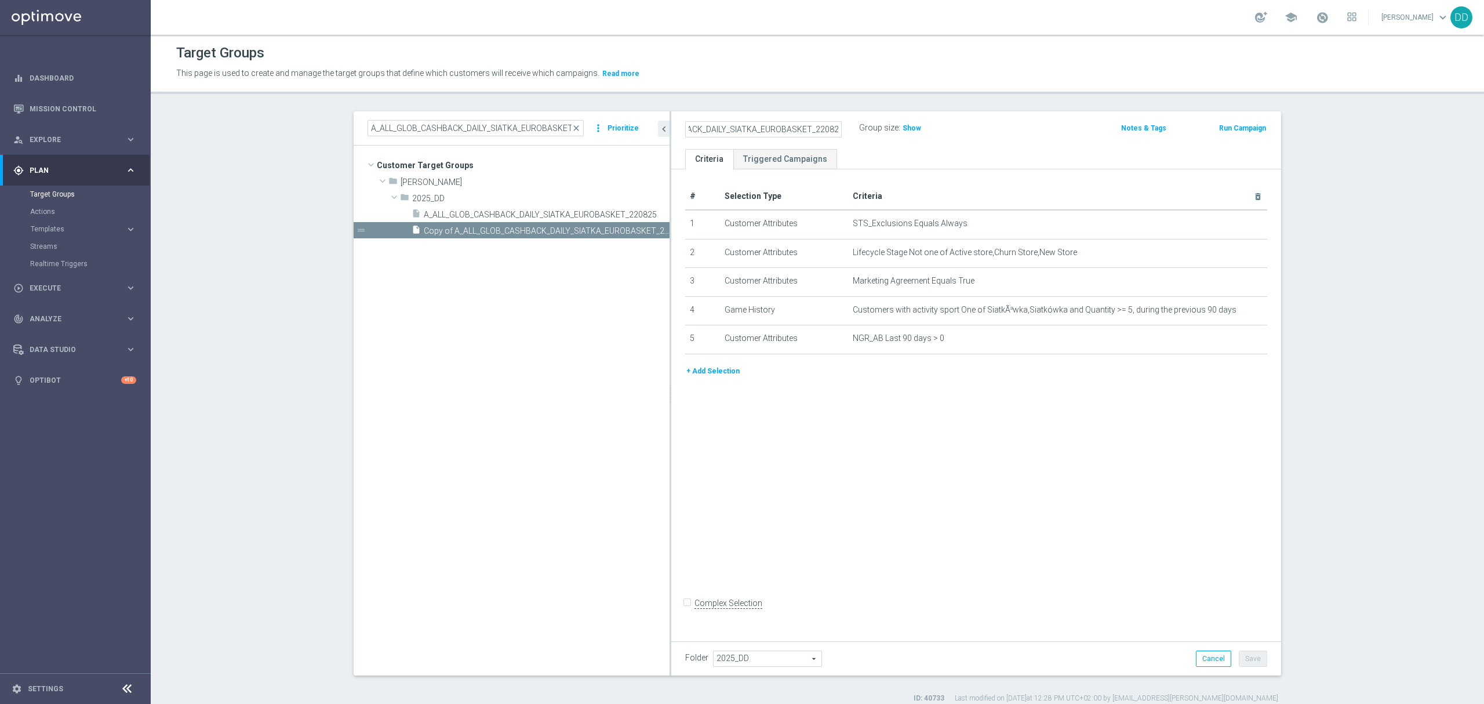
click at [759, 126] on input "Copy of A_ALL_GLOB_CASHBACK_DAILY_SIATKA_EUROBASKET_220825" at bounding box center [763, 129] width 157 height 16
drag, startPoint x: 727, startPoint y: 132, endPoint x: 620, endPoint y: 122, distance: 107.2
click at [620, 122] on as-split "A_ALL_GLOB_CASHBACK_DAILY_SIATKA_EUROBASKET_220825 close more_vert Prioritize C…" at bounding box center [818, 393] width 928 height 564
drag, startPoint x: 751, startPoint y: 128, endPoint x: 735, endPoint y: 130, distance: 16.3
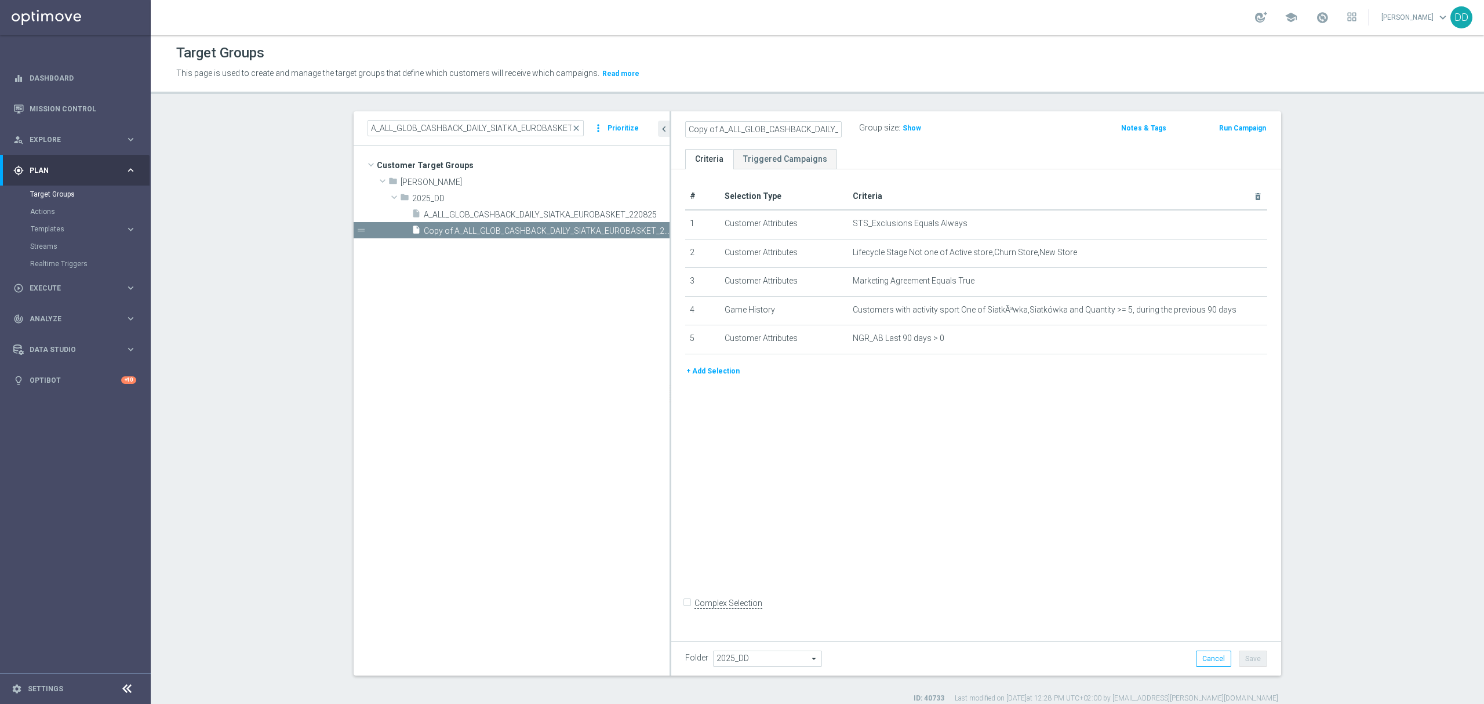
click at [751, 128] on input "Copy of A_ALL_GLOB_CASHBACK_DAILY_SIATKA_EUROBASKET_220825" at bounding box center [763, 129] width 157 height 16
click at [708, 128] on input "Copy of A_ALL_GLOB_CASHBACK_DAILY_SIATKA_EUROBASKET_220825" at bounding box center [763, 129] width 157 height 16
drag, startPoint x: 703, startPoint y: 130, endPoint x: 621, endPoint y: 128, distance: 81.8
click at [621, 128] on as-split "A_ALL_GLOB_CASHBACK_DAILY_SIATKA_EUROBASKET_220825 close more_vert Prioritize C…" at bounding box center [818, 393] width 928 height 564
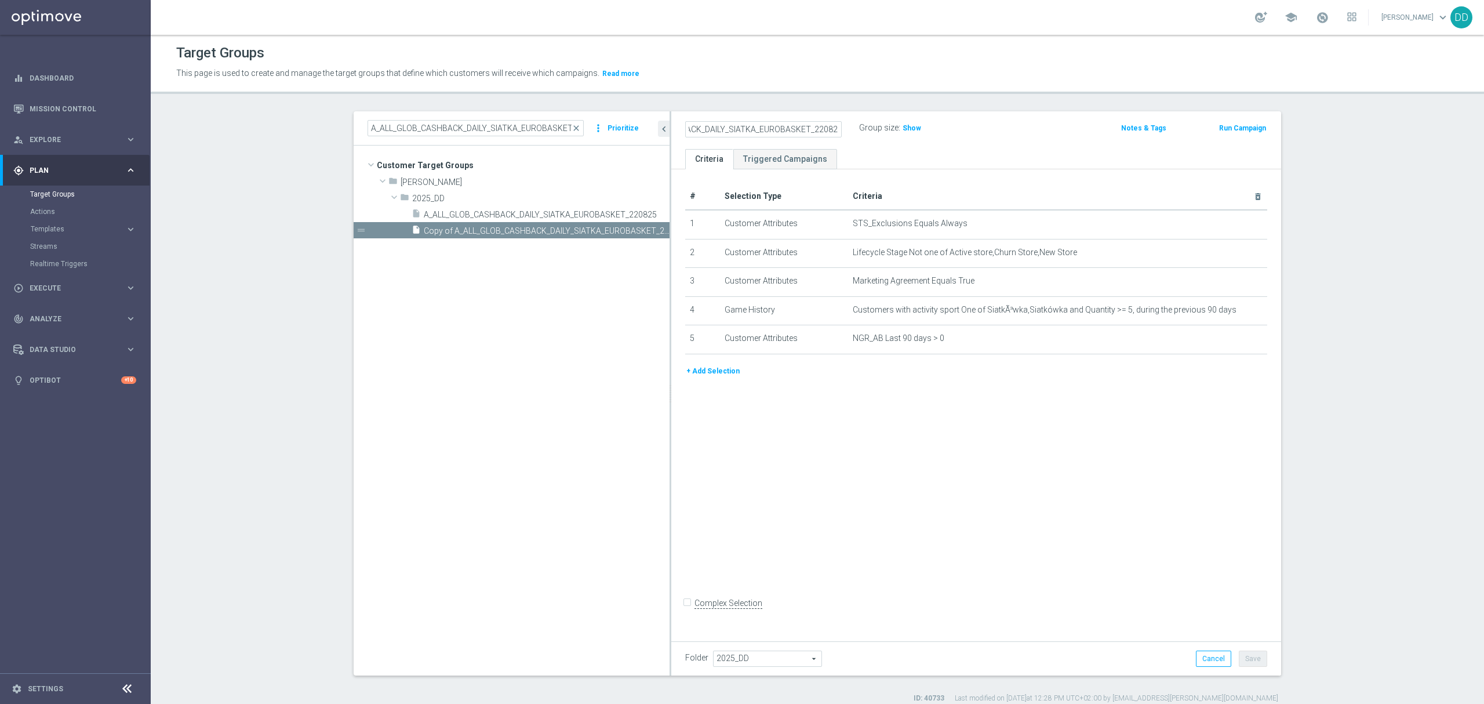
drag, startPoint x: 763, startPoint y: 124, endPoint x: 884, endPoint y: 135, distance: 121.7
click at [887, 134] on div "A_ALL_GLOB_CASHBACK_DAILY_SIATKA_EUROBASKET_220825 Group size : Show" at bounding box center [876, 128] width 399 height 17
click at [823, 119] on div "A_ALL_GLOB_CASHBACK_DAILY_SIATKA_EUROBASKET_220825 Group size : Show Notes & Ta…" at bounding box center [976, 130] width 610 height 38
drag, startPoint x: 807, startPoint y: 130, endPoint x: 844, endPoint y: 131, distance: 37.1
click at [844, 131] on div "A_ALL_GLOB_CASHBACK_DAILY_SIATKA_EUROBASKET_220825" at bounding box center [764, 129] width 174 height 16
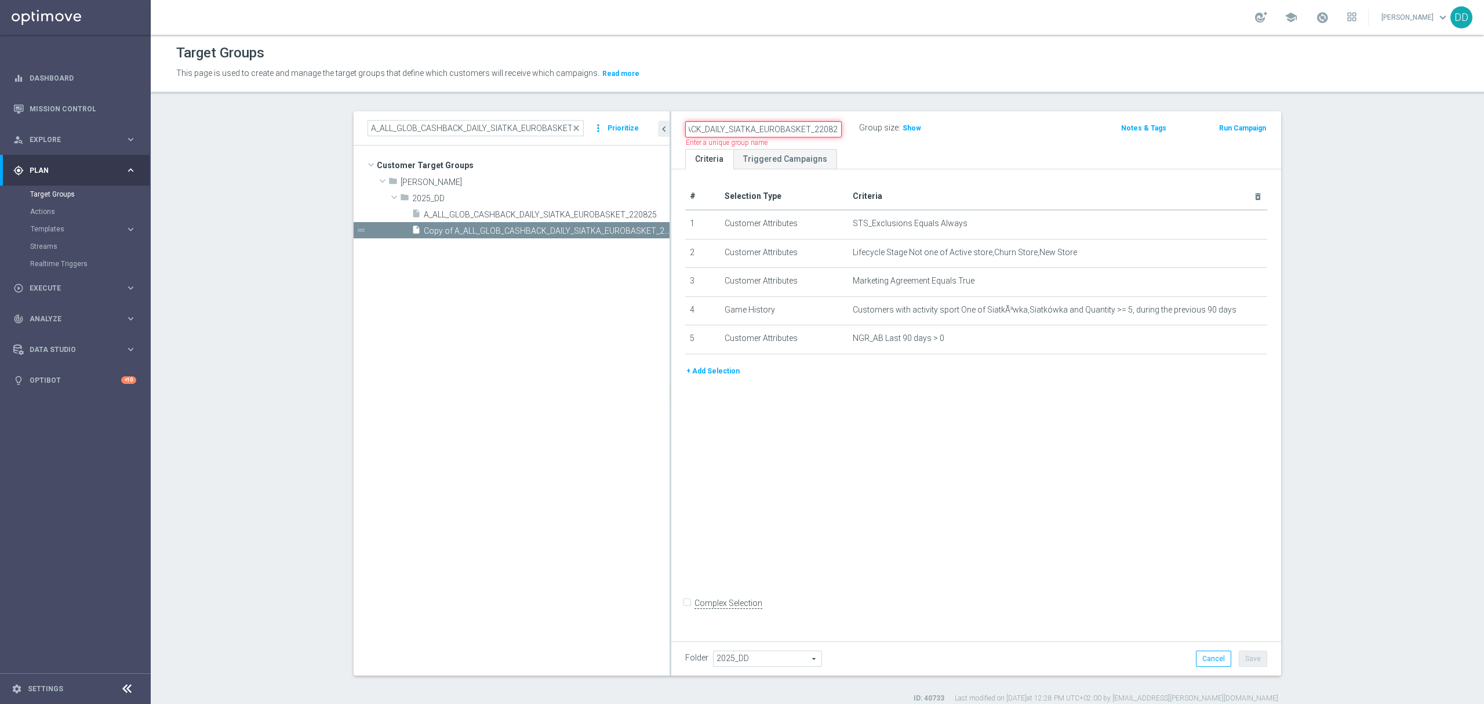
click at [812, 126] on input "A_ALL_GLOB_CASHBACK_DAILY_SIATKA_EUROBASKET_220825" at bounding box center [763, 129] width 157 height 16
click at [805, 130] on input "A_ALL_GLOB_CASHBACK_DAILY_SIATKA_EUROBASKET_220825" at bounding box center [763, 129] width 157 height 16
click at [808, 130] on input "A_ALL_GLOB_CASHBACK_DAILY_SIATKA_EUROBASKET_220825" at bounding box center [763, 129] width 157 height 16
click at [805, 130] on input "A_ALL_GLOB_CASHBACK_DAILY_SIATKA_EUROBASKET_250825" at bounding box center [763, 129] width 157 height 16
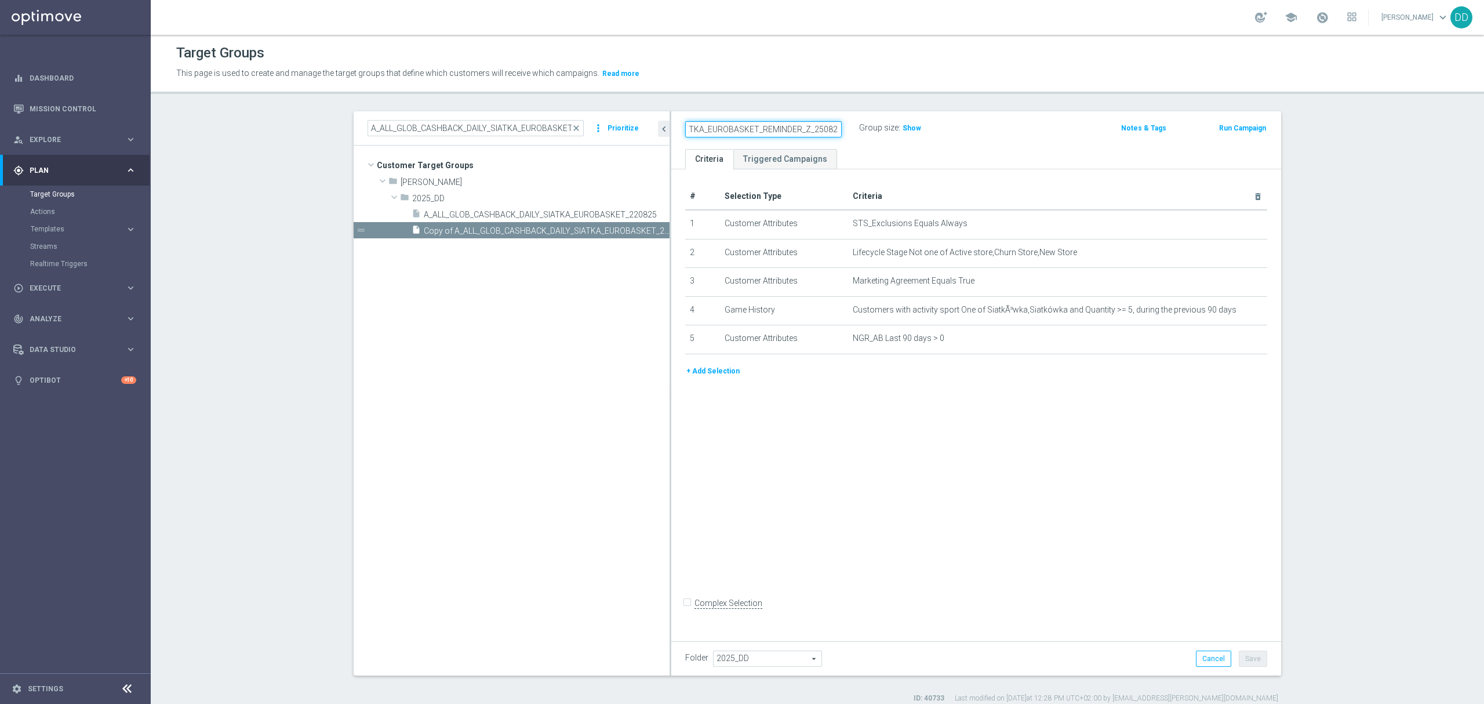
drag, startPoint x: 803, startPoint y: 129, endPoint x: 839, endPoint y: 130, distance: 36.5
click at [839, 130] on div "A_ALL_GLOB_CASHBACK_DAILY_SIATKA_EUROBASKET_REMINDER_Z_250825" at bounding box center [764, 129] width 174 height 16
type input "A_ALL_GLOB_CASHBACK_DAILY_SIATKA_EUROBASKET_REMINDER_Z_250825"
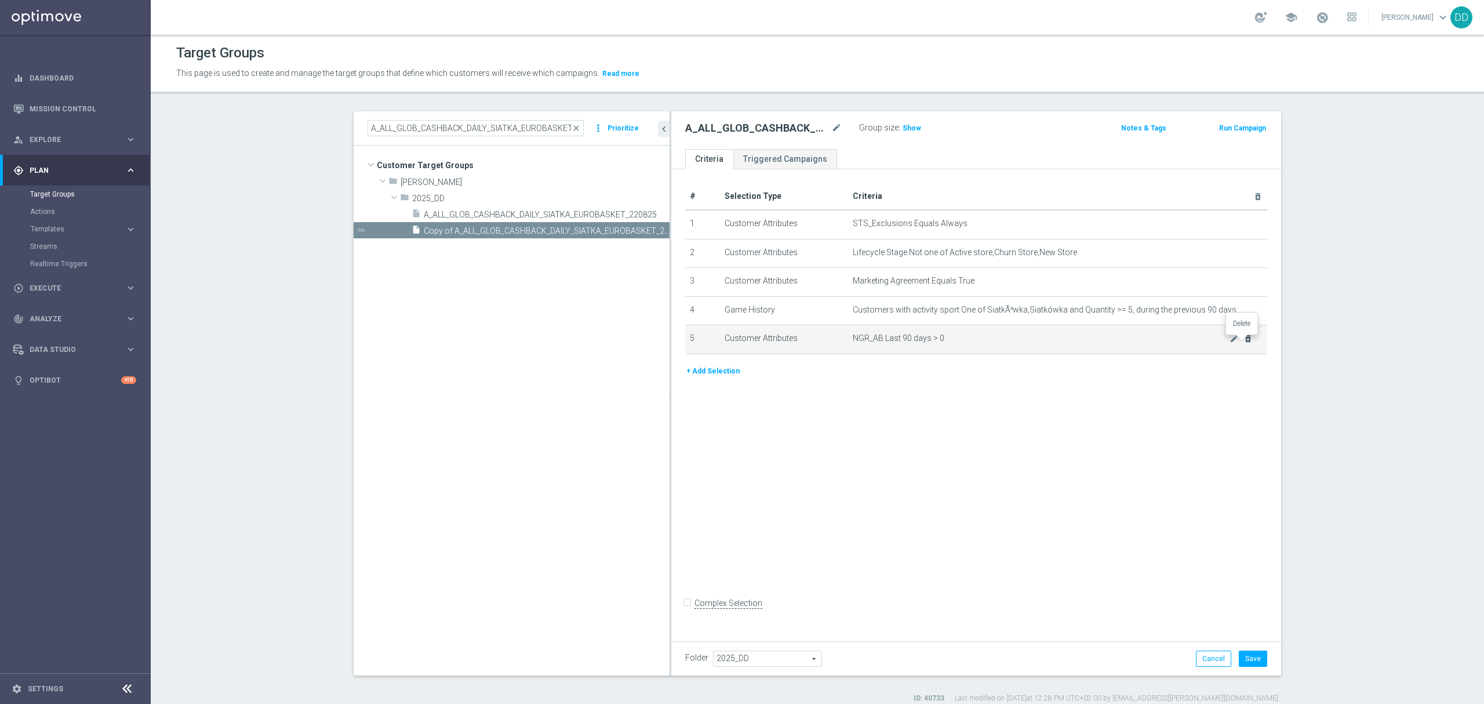
click at [1245, 343] on icon "delete_forever" at bounding box center [1248, 338] width 9 height 9
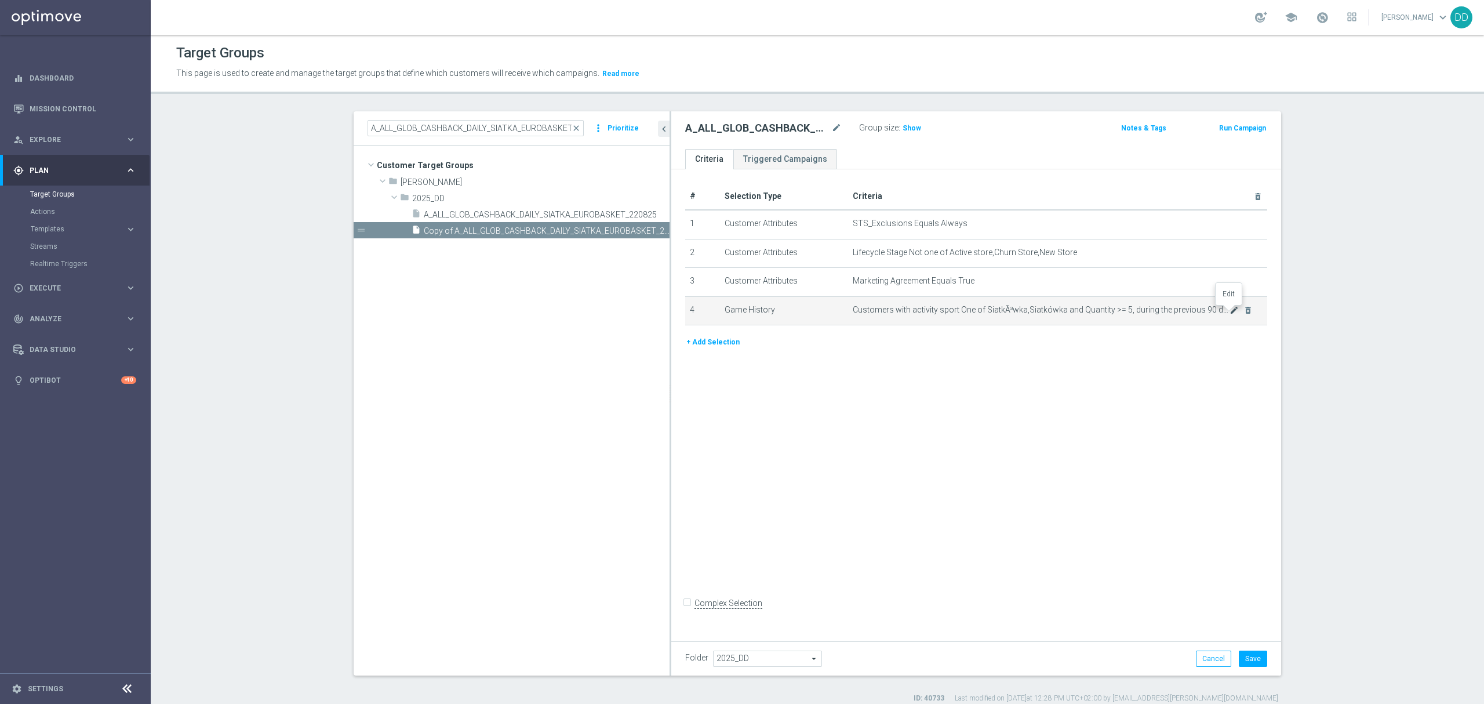
click at [1230, 313] on icon "mode_edit" at bounding box center [1234, 310] width 9 height 9
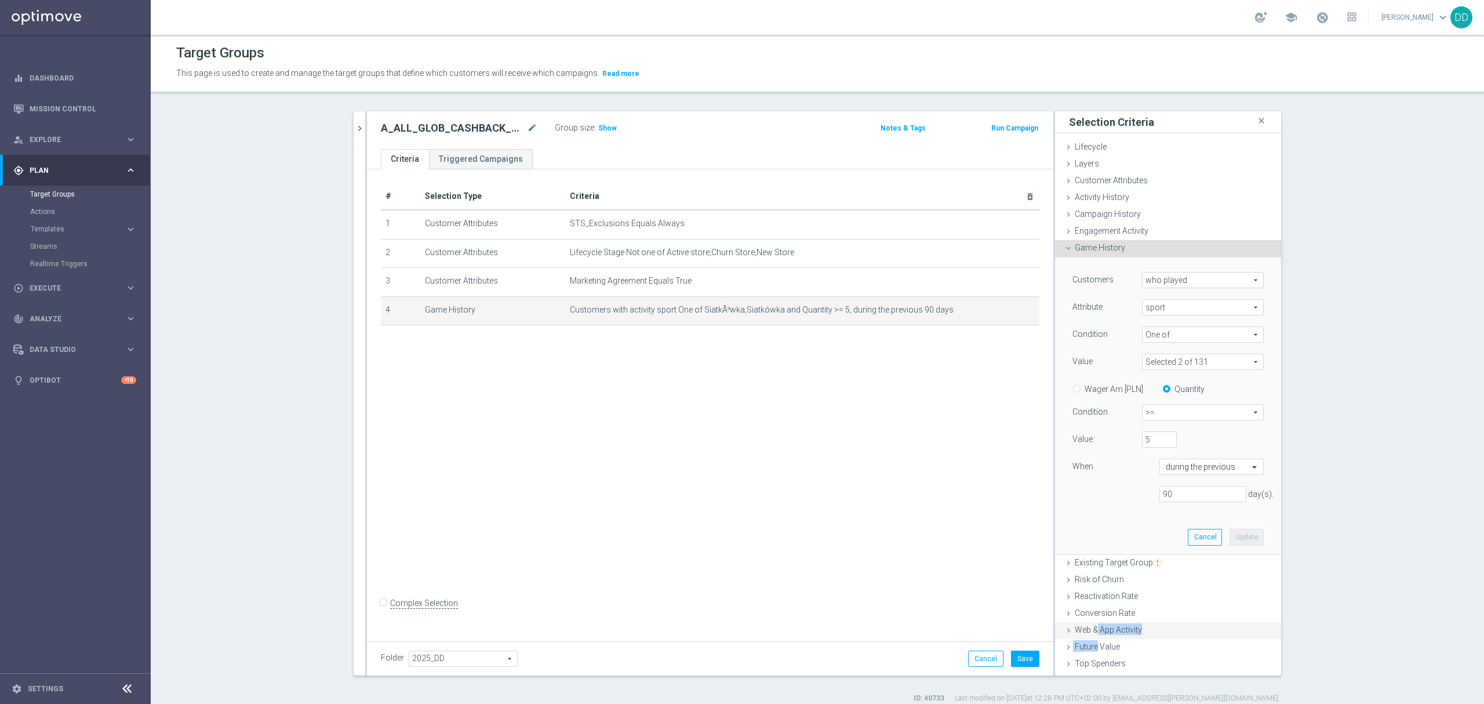
drag, startPoint x: 1090, startPoint y: 642, endPoint x: 1091, endPoint y: 627, distance: 15.7
click at [1091, 627] on ul "Lifecycle done Cancel Update Layers done Cancel Update Customer Attributes" at bounding box center [1168, 431] width 226 height 584
click at [1091, 627] on span "Web & App Activity" at bounding box center [1108, 629] width 67 height 9
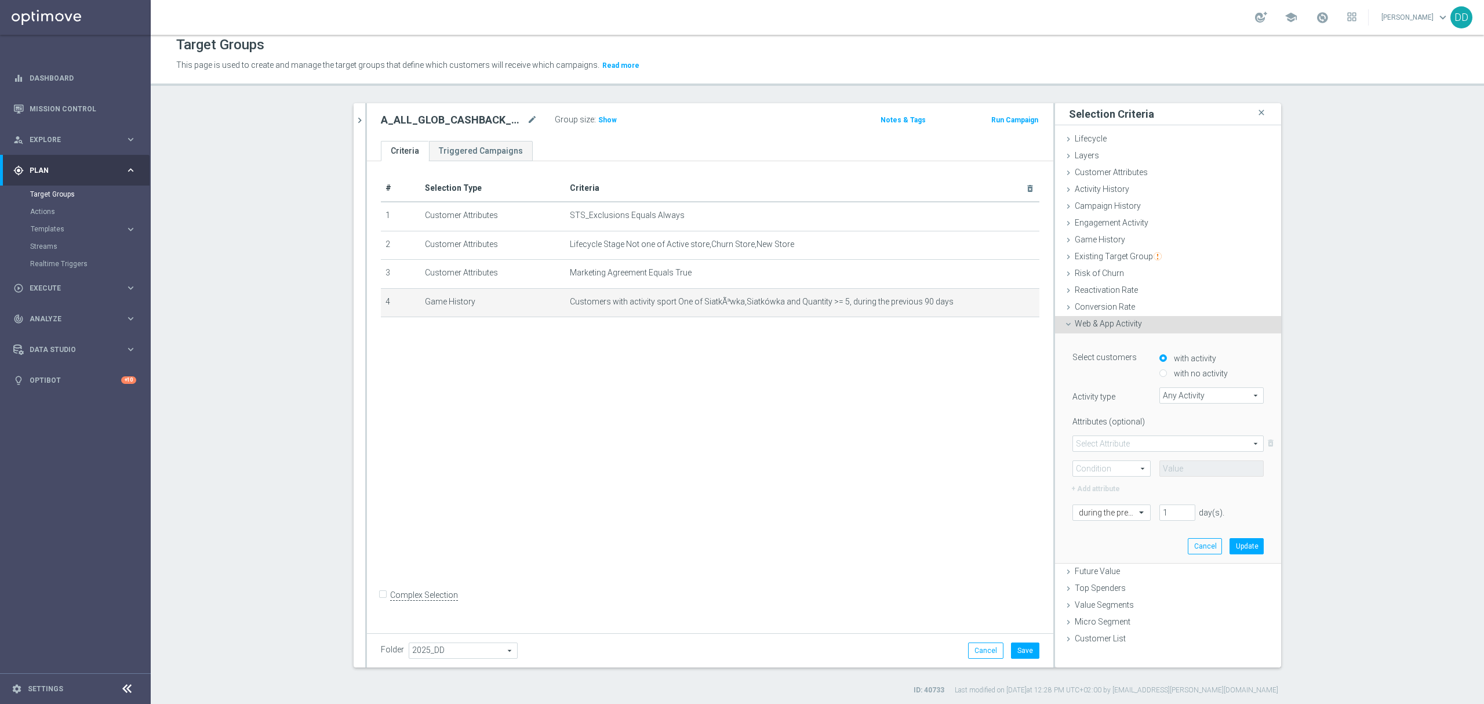
scroll to position [10, 0]
click at [1202, 392] on span "Any Activity" at bounding box center [1211, 393] width 103 height 15
click at [1197, 388] on input "search" at bounding box center [1211, 393] width 104 height 16
type input "op"
click at [1197, 412] on span "campaign_opt_in" at bounding box center [1211, 410] width 93 height 9
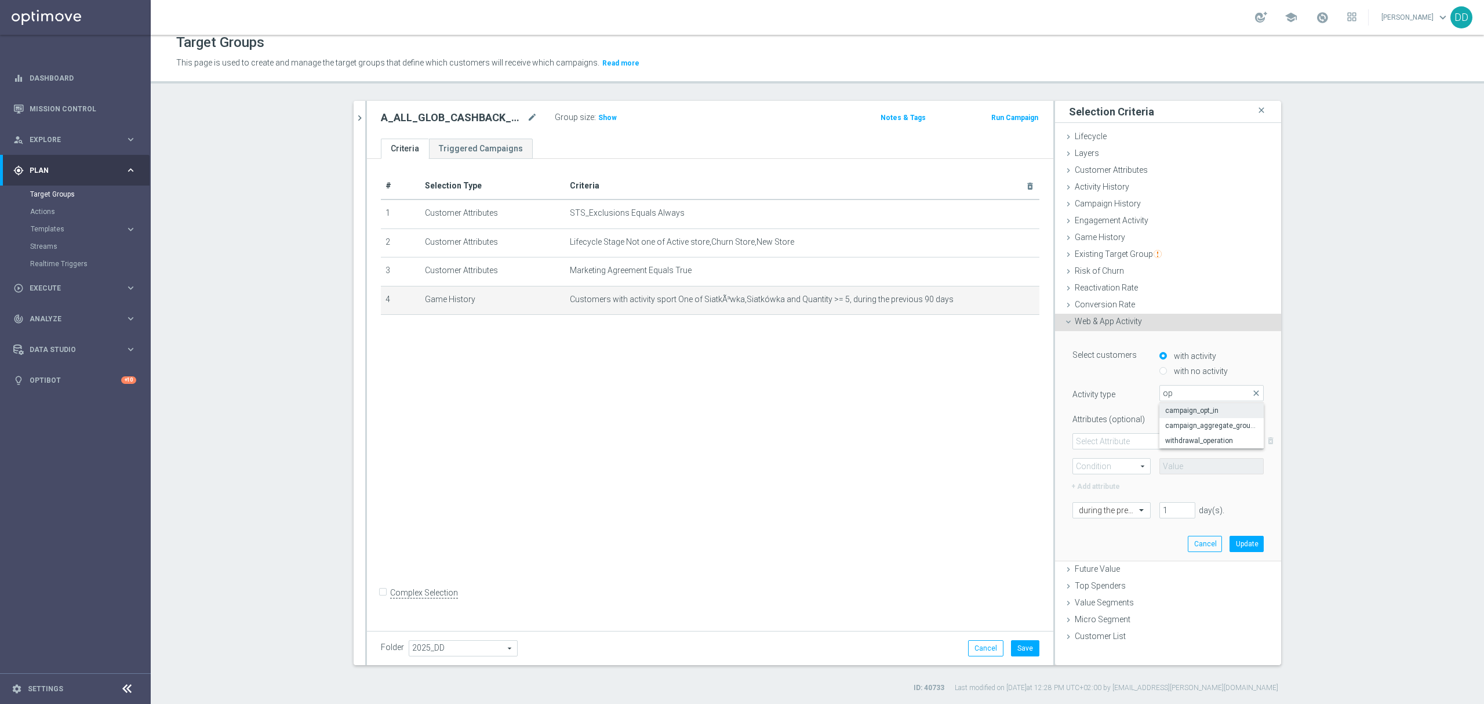
type input "campaign_opt_in"
click at [1142, 437] on span at bounding box center [1168, 441] width 190 height 15
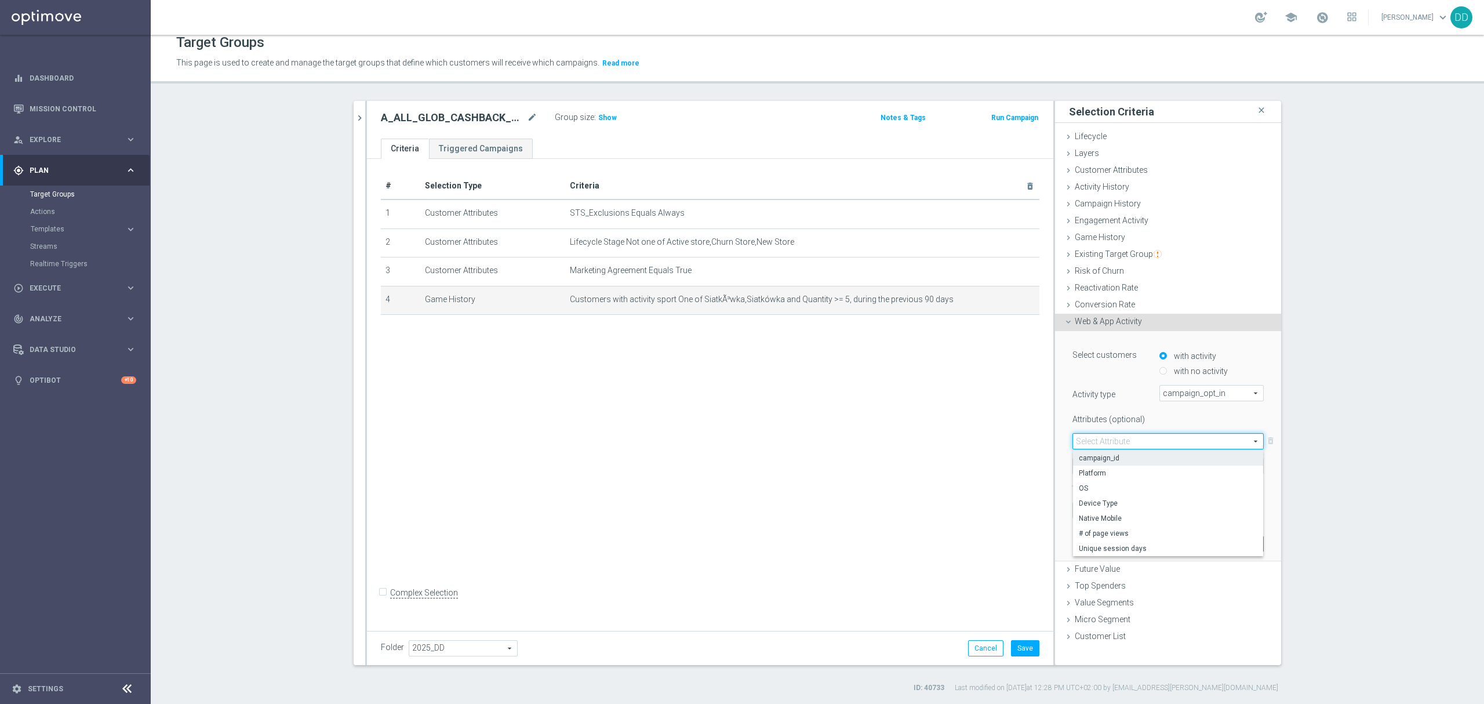
click at [1121, 459] on span "campaign_id" at bounding box center [1168, 457] width 179 height 9
type input "campaign_id"
click at [1117, 459] on span at bounding box center [1111, 466] width 77 height 15
click at [1120, 478] on span "=" at bounding box center [1112, 482] width 66 height 9
type input "="
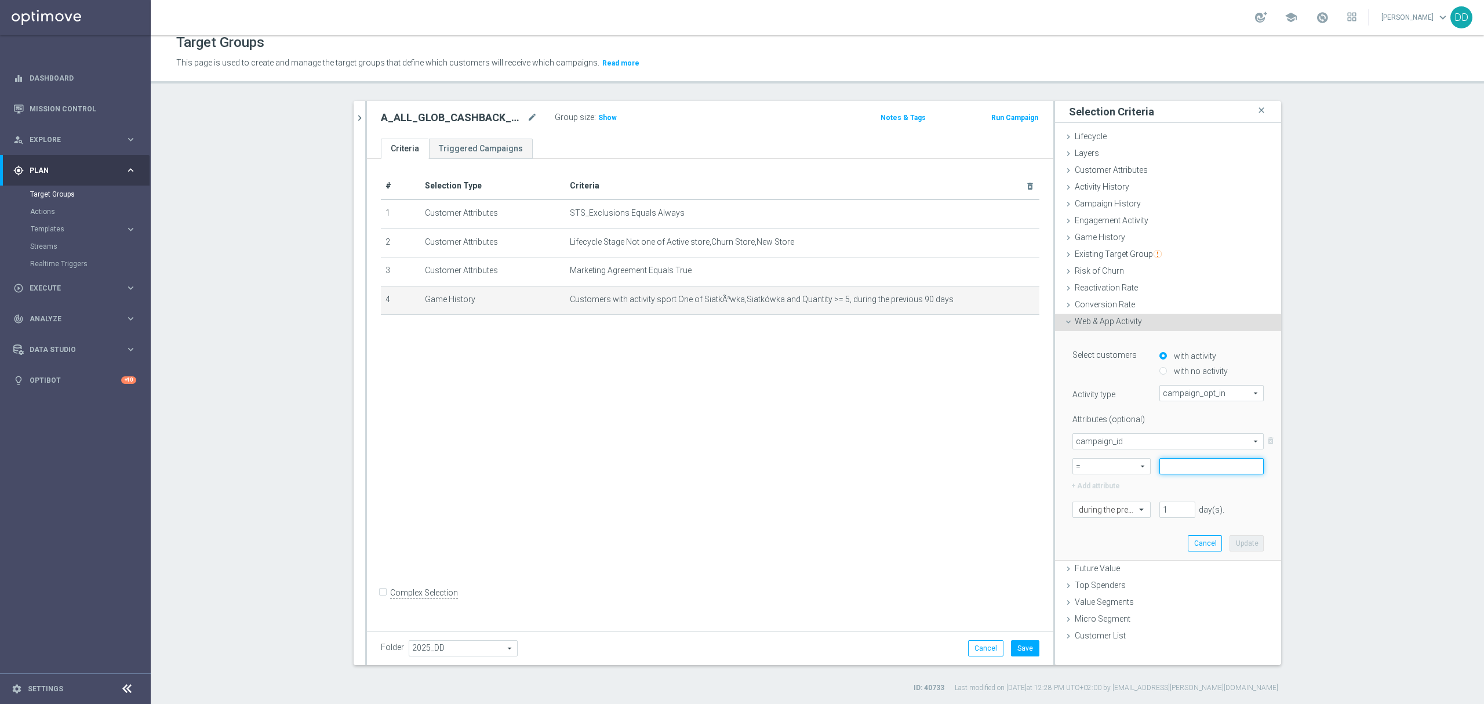
click at [1191, 465] on input at bounding box center [1211, 466] width 104 height 16
click at [1186, 467] on input at bounding box center [1211, 466] width 104 height 16
paste input "170059"
type input "170059"
drag, startPoint x: 1164, startPoint y: 512, endPoint x: 1146, endPoint y: 508, distance: 19.1
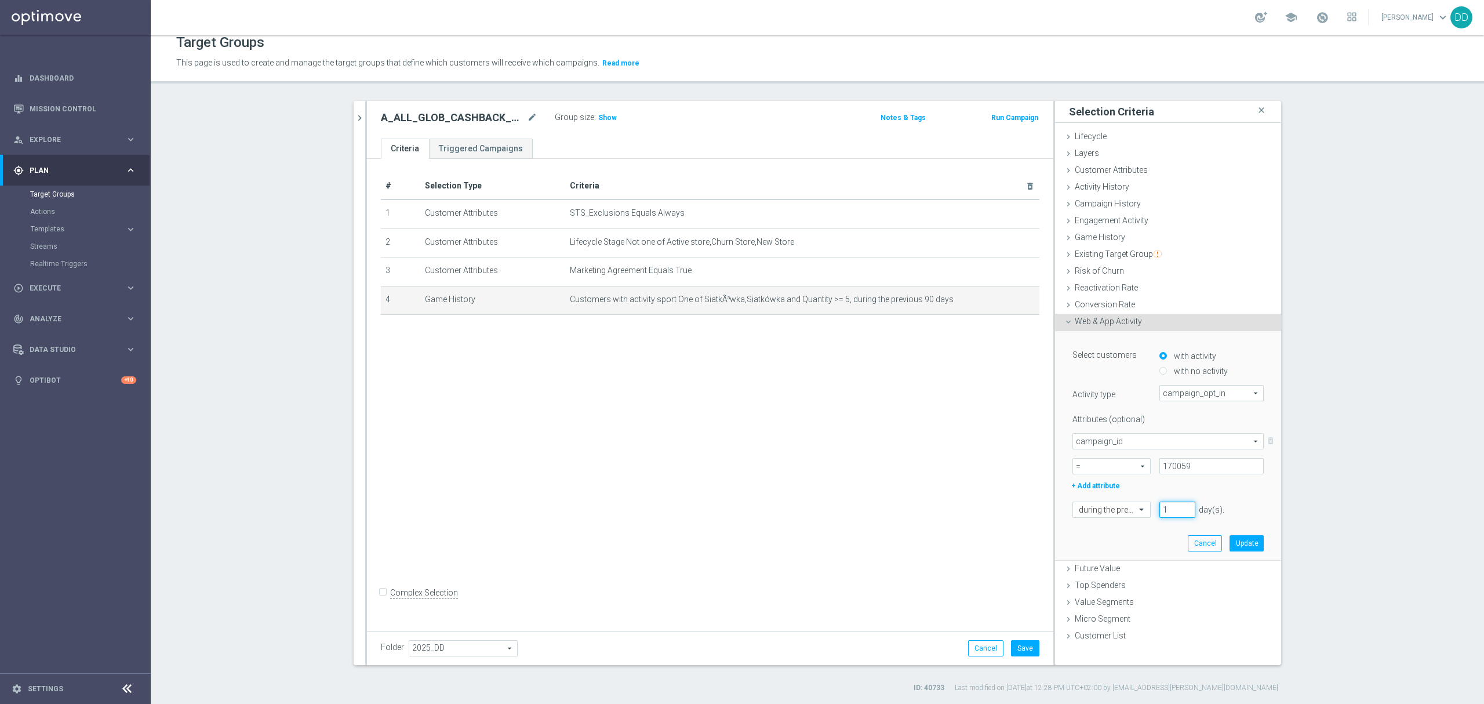
click at [1151, 508] on div "1 day(s). Enter a number between 1 and 730" at bounding box center [1203, 509] width 104 height 16
type input "2"
click at [1246, 543] on button "Update" at bounding box center [1247, 543] width 34 height 16
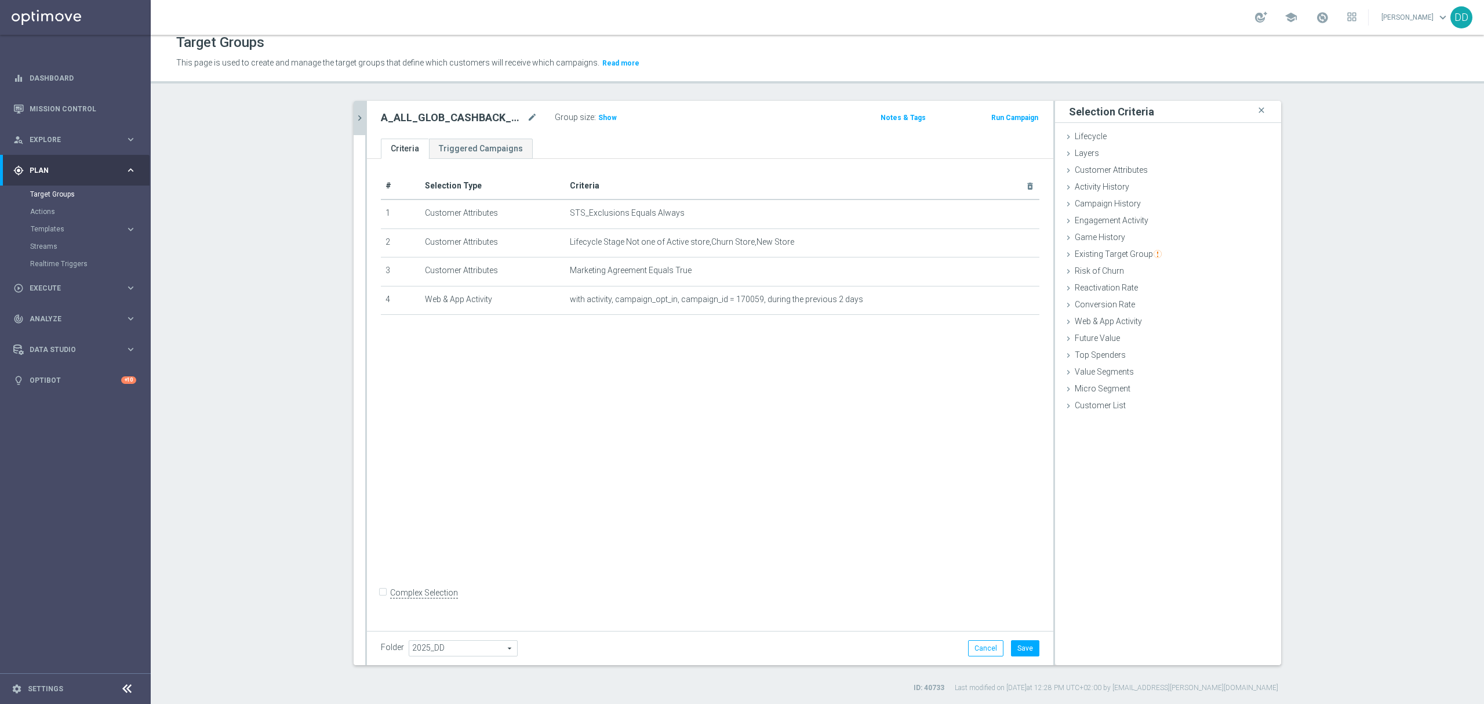
click at [354, 118] on icon "chevron_right" at bounding box center [359, 117] width 11 height 11
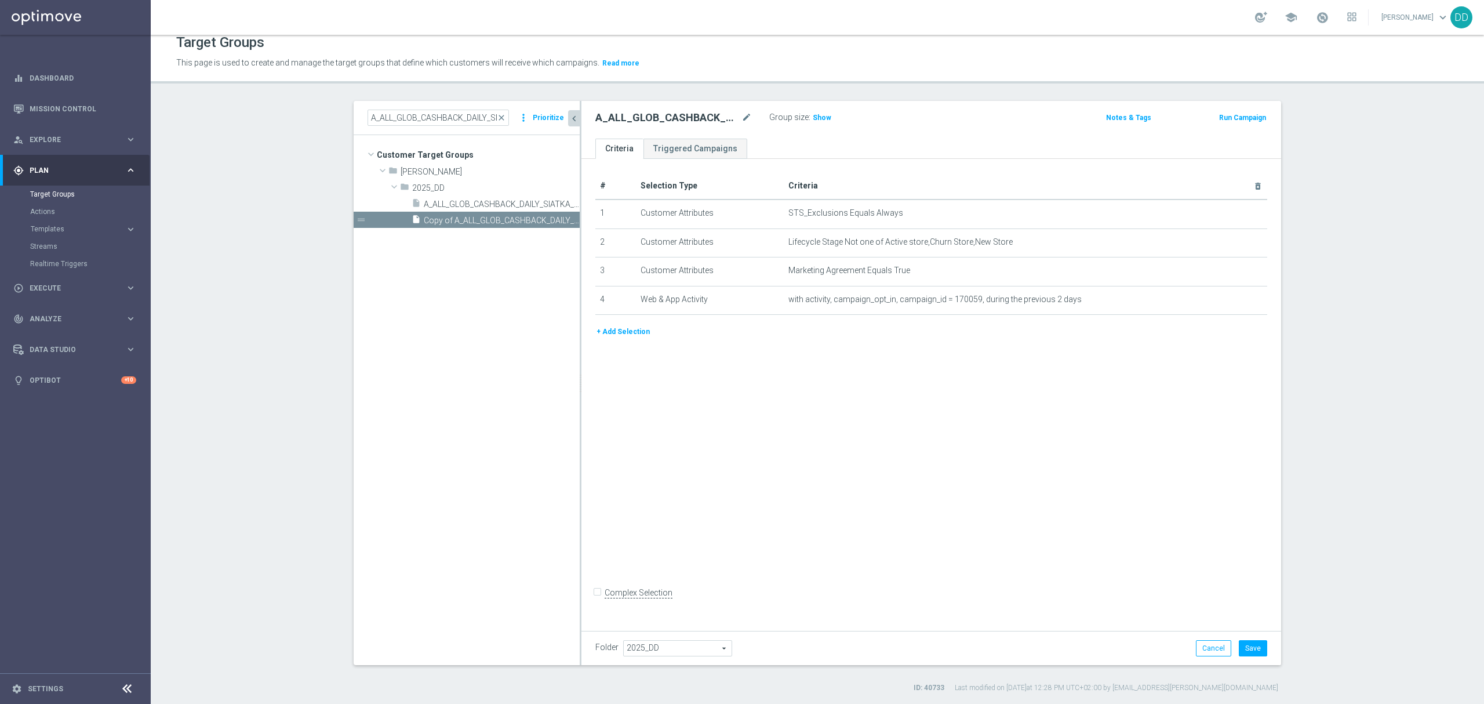
click at [617, 333] on button "+ Add Selection" at bounding box center [623, 331] width 56 height 13
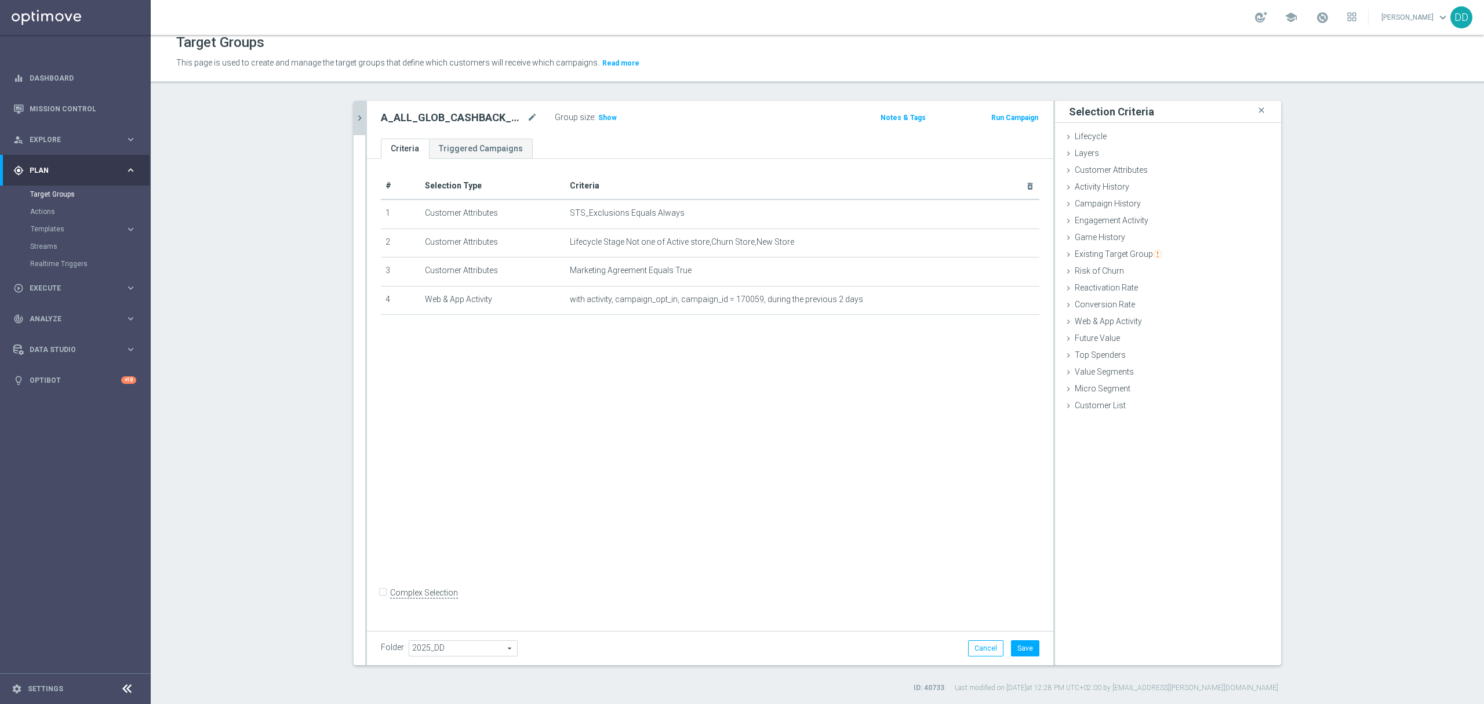
click at [354, 121] on icon "chevron_right" at bounding box center [359, 117] width 11 height 11
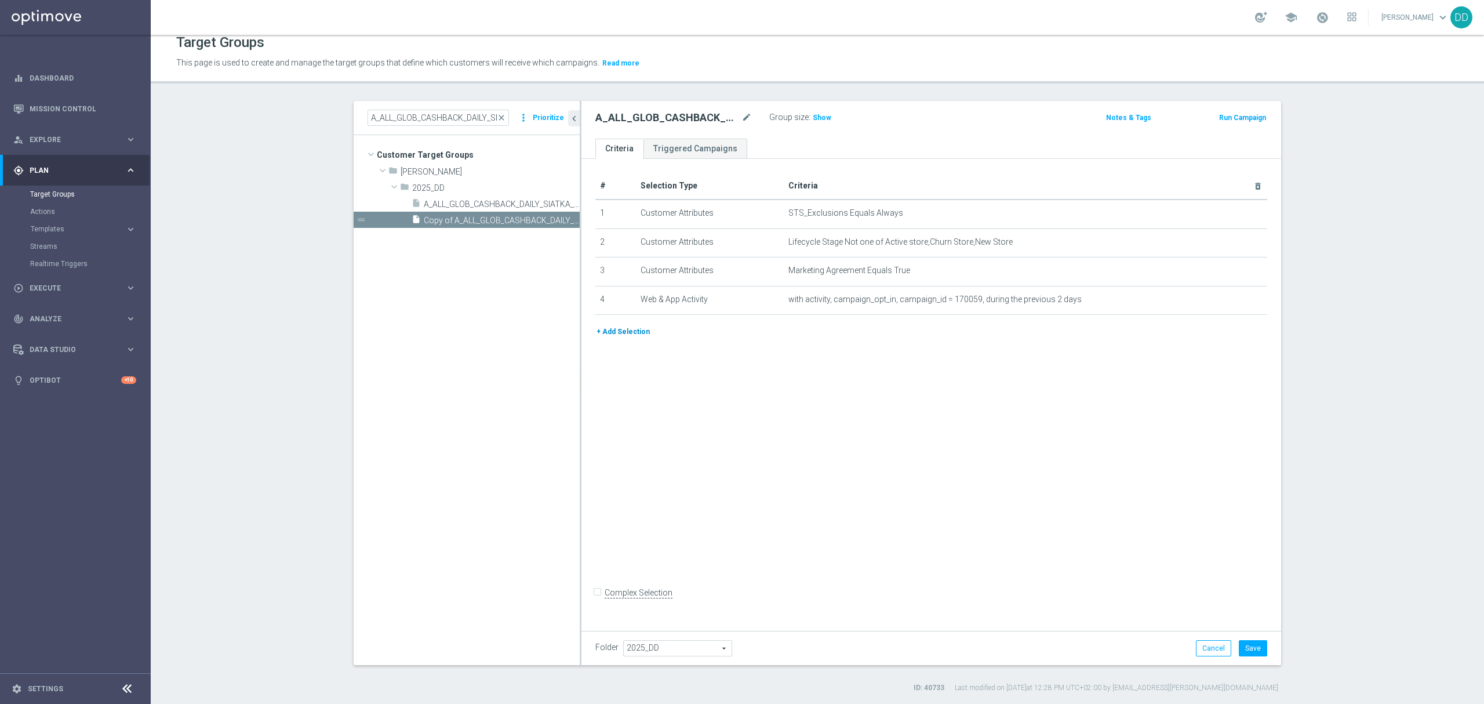
drag, startPoint x: 648, startPoint y: 341, endPoint x: 611, endPoint y: 337, distance: 36.7
click at [645, 337] on div "+ Add Selection" at bounding box center [931, 331] width 689 height 13
click at [610, 337] on button "+ Add Selection" at bounding box center [623, 331] width 56 height 13
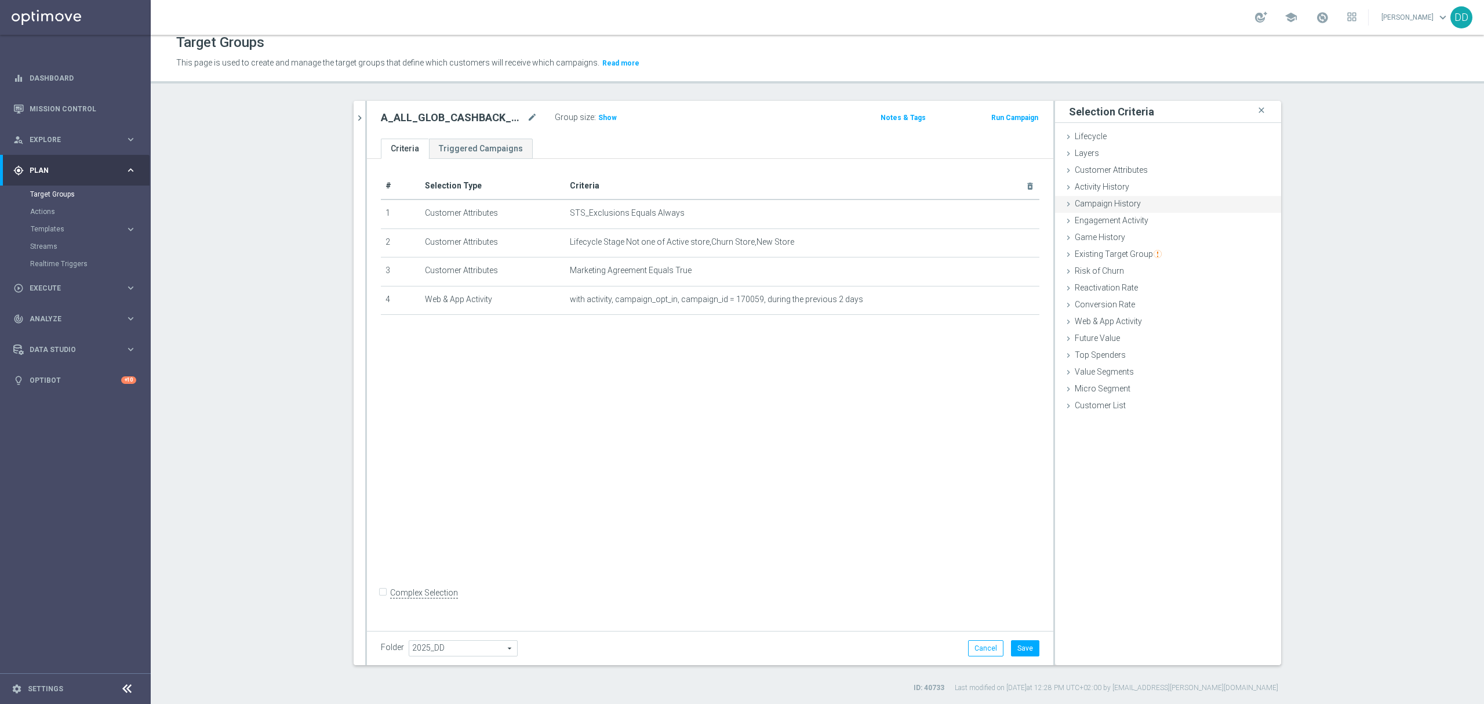
click at [1104, 208] on span "Campaign History" at bounding box center [1108, 203] width 66 height 9
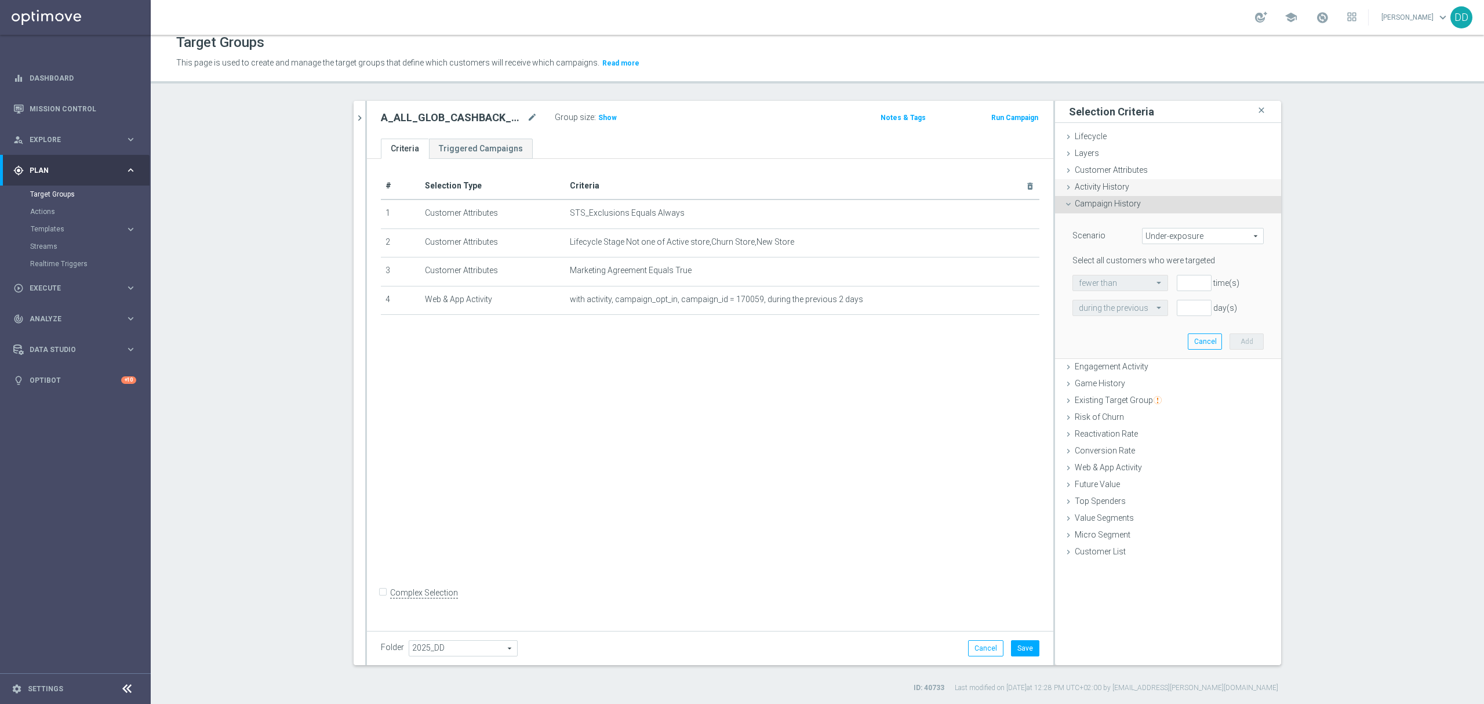
click at [1100, 191] on span "Activity History" at bounding box center [1102, 186] width 54 height 9
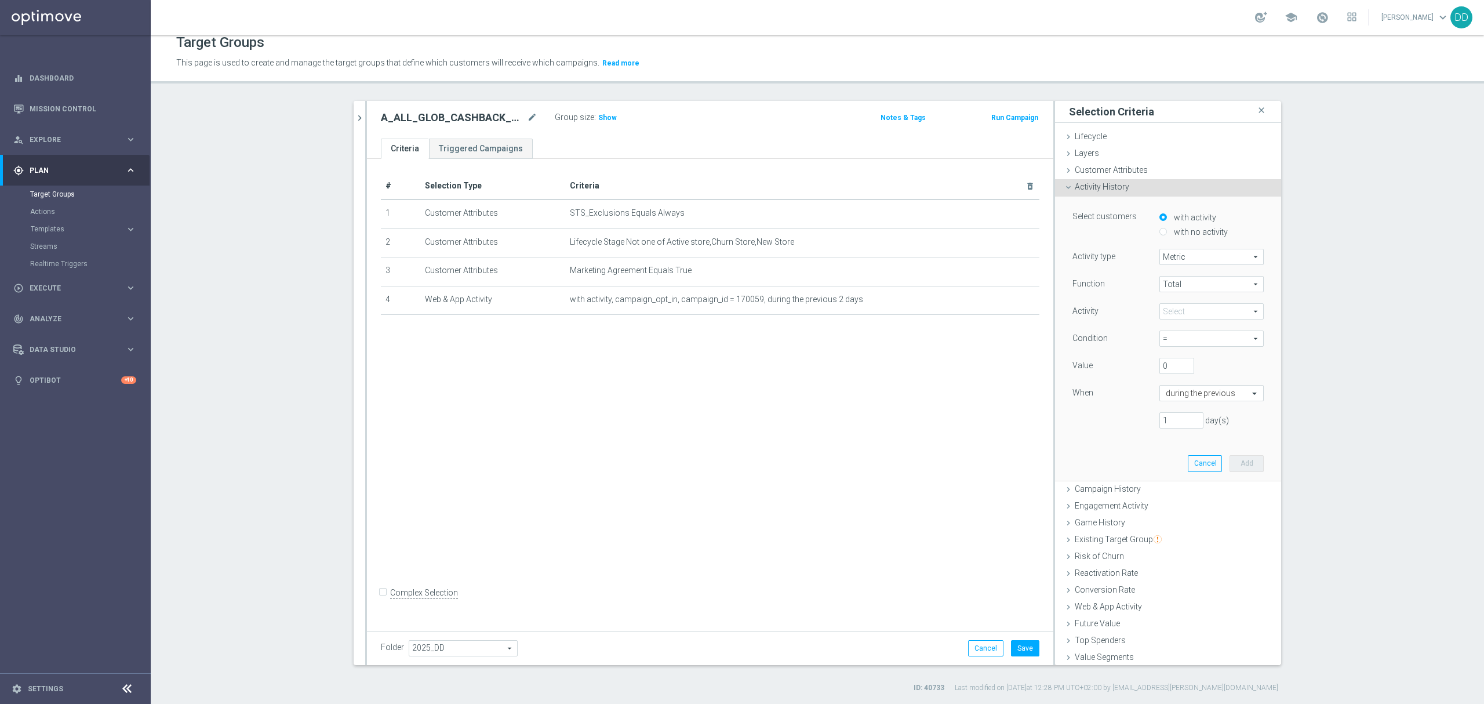
click at [1183, 228] on label "with no activity" at bounding box center [1199, 232] width 57 height 10
click at [1167, 228] on input "with no activity" at bounding box center [1163, 232] width 8 height 8
radio input "true"
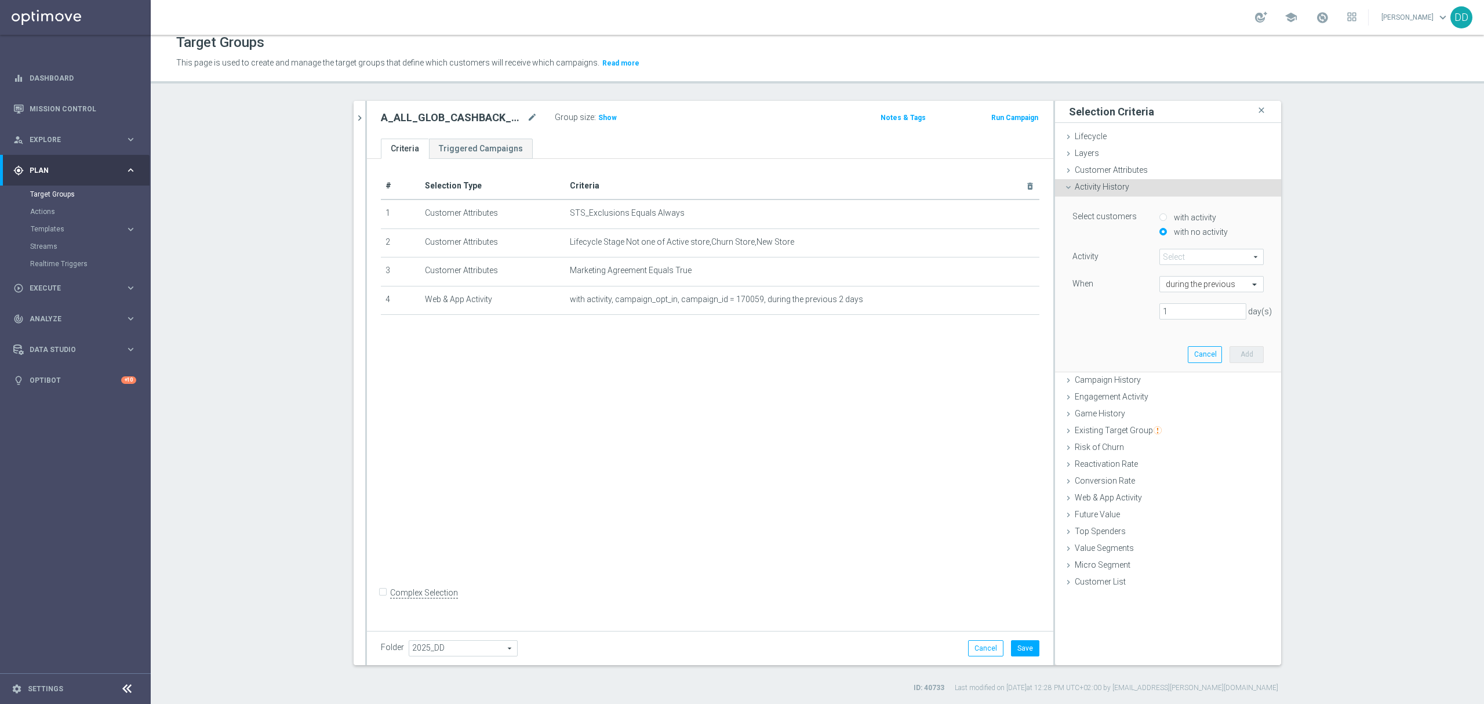
click at [1188, 254] on span at bounding box center [1211, 256] width 103 height 15
drag, startPoint x: 1124, startPoint y: 413, endPoint x: 1167, endPoint y: 330, distance: 93.6
click at [1123, 413] on div "Game History done" at bounding box center [1168, 414] width 226 height 17
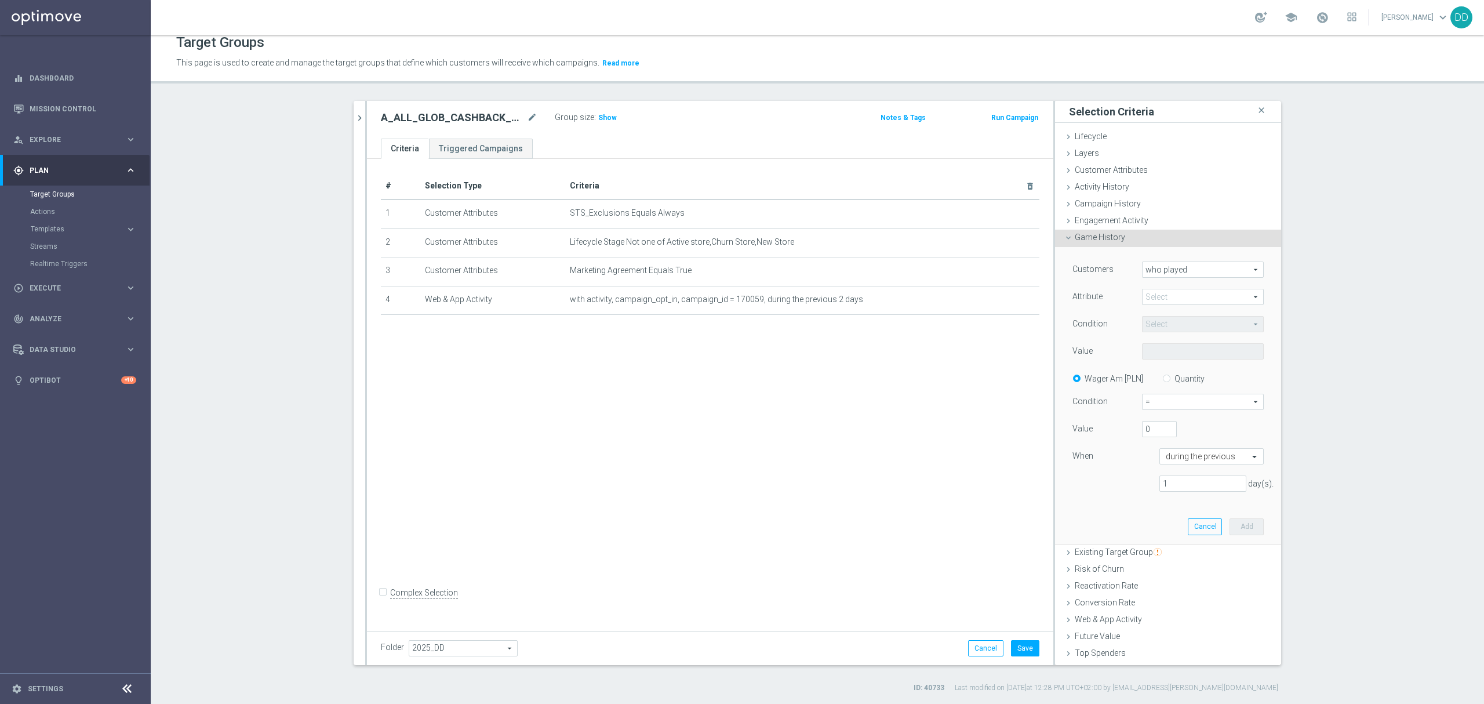
click at [1175, 296] on span at bounding box center [1203, 296] width 121 height 15
click at [1172, 271] on span "who played" at bounding box center [1203, 269] width 121 height 15
click at [1176, 297] on span "who did not play" at bounding box center [1202, 301] width 109 height 9
type input "who did not play"
click at [1173, 295] on span at bounding box center [1203, 296] width 121 height 15
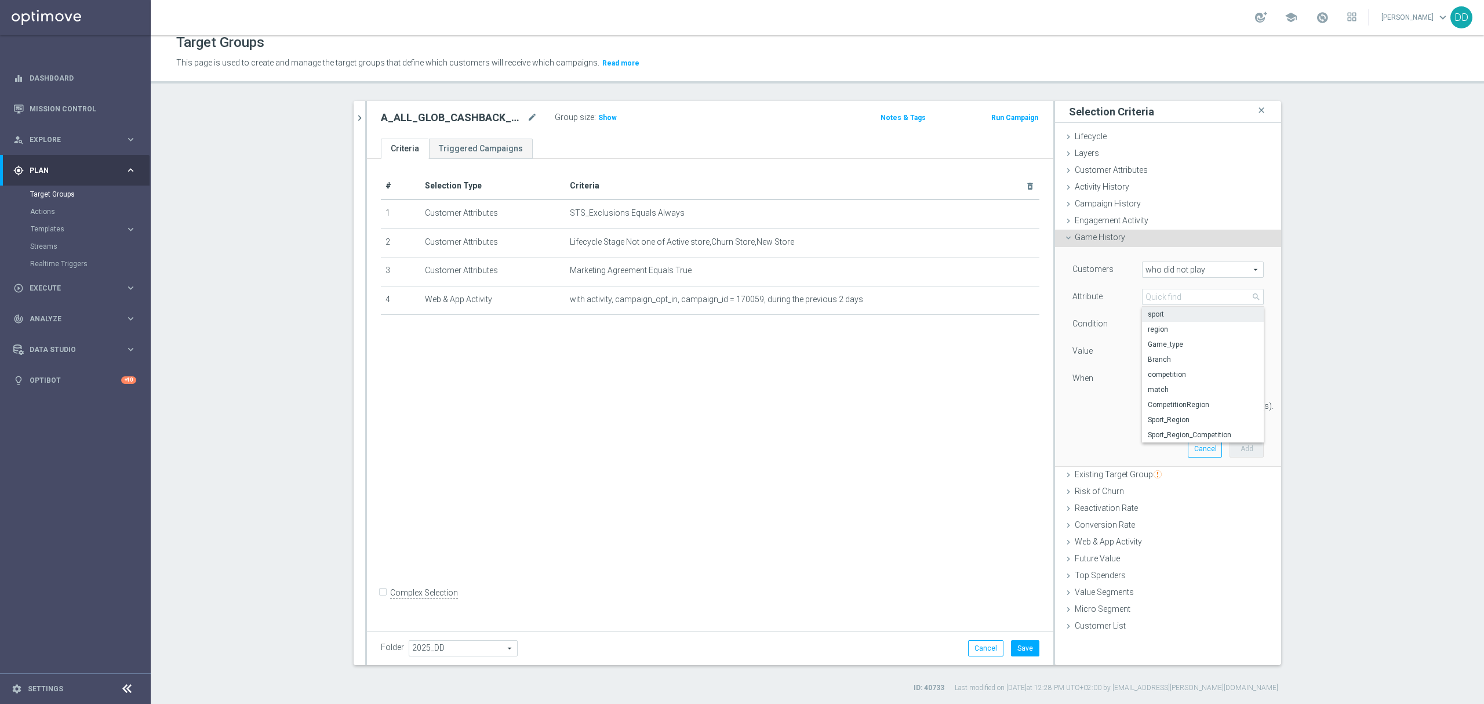
click at [1185, 314] on span "sport" at bounding box center [1203, 314] width 110 height 9
type input "sport"
click at [1184, 321] on span "Equals" at bounding box center [1203, 324] width 121 height 15
click at [1178, 432] on span "One of" at bounding box center [1203, 431] width 110 height 9
type input "One of"
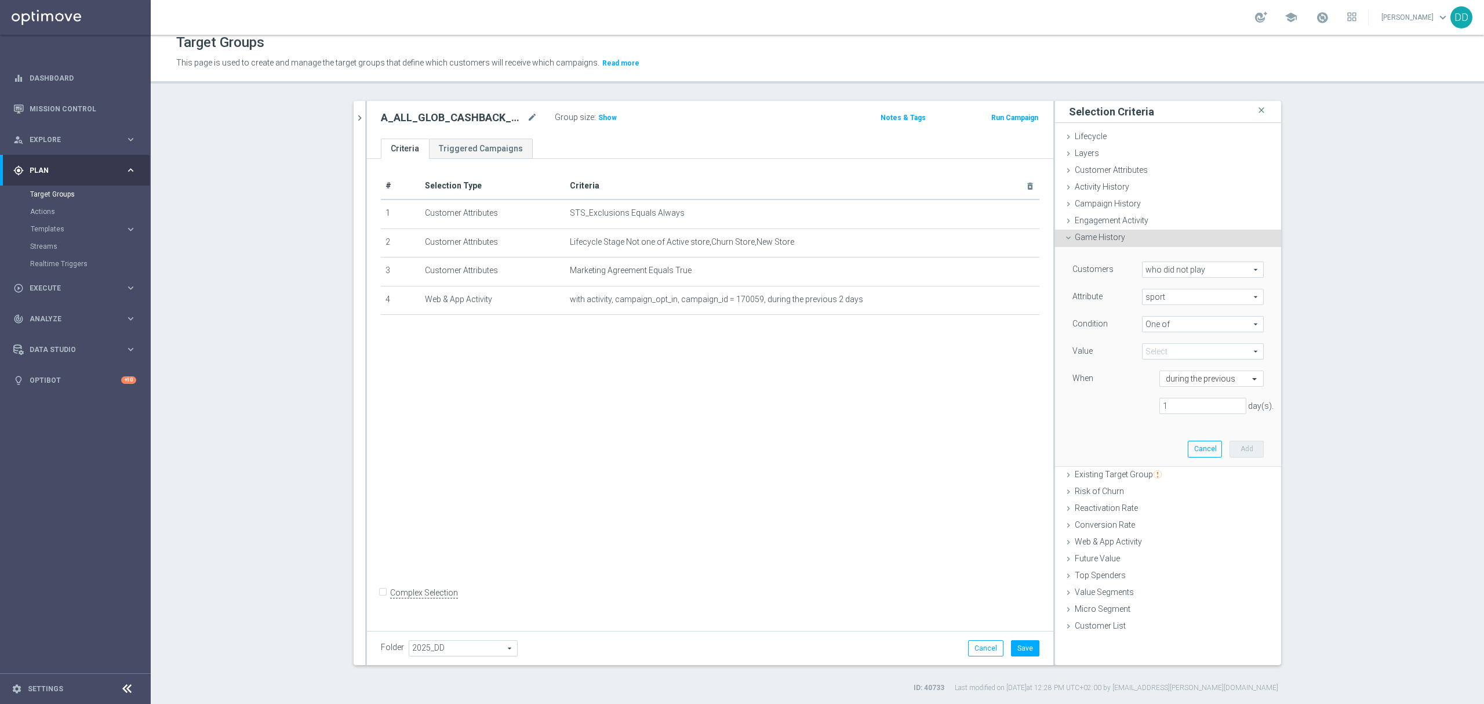
click at [1172, 349] on span at bounding box center [1203, 351] width 121 height 15
click at [1175, 353] on input "search" at bounding box center [1203, 351] width 122 height 16
type input "siat"
click at [1151, 409] on input "SiatkÃ³wka" at bounding box center [1155, 410] width 8 height 8
checkbox input "true"
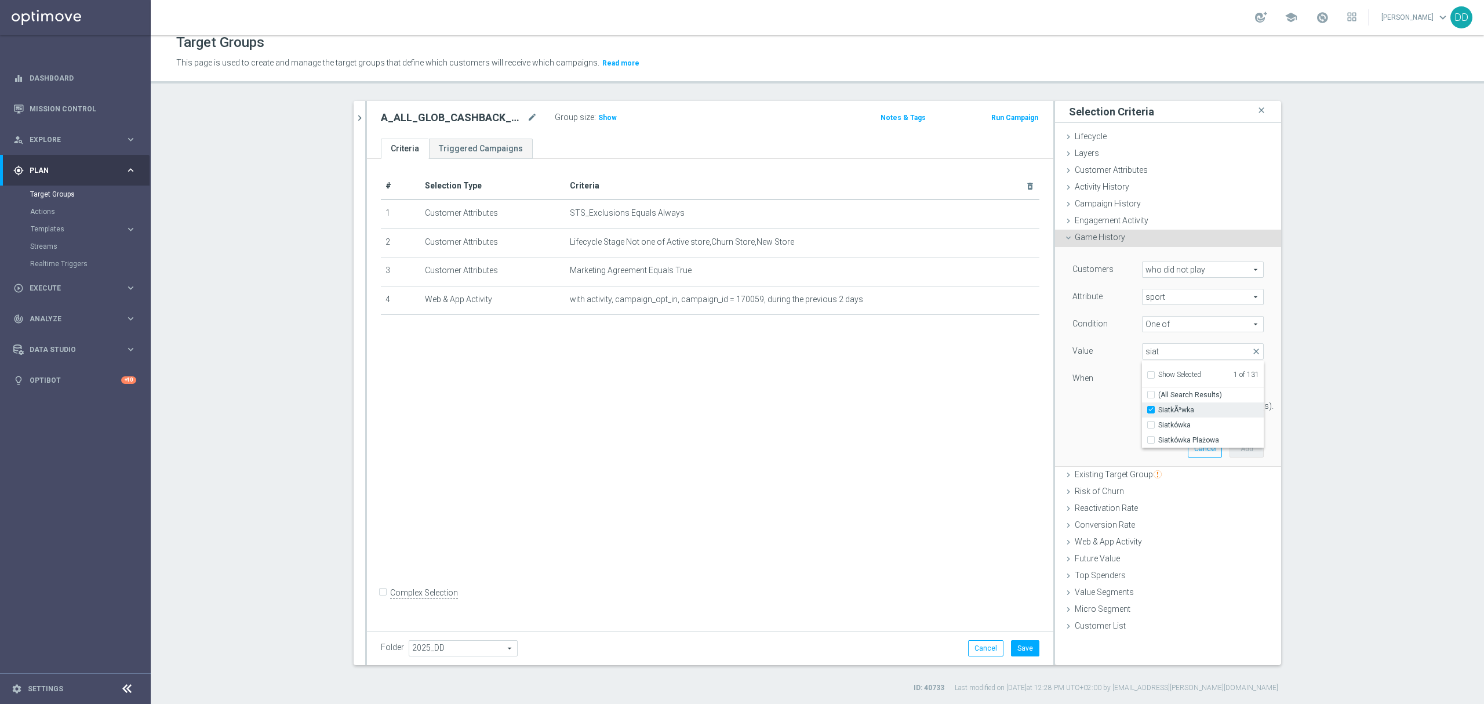
type input "SiatkÃ³wka"
click at [1151, 424] on input "Siatkówka" at bounding box center [1155, 425] width 8 height 8
checkbox input "true"
type input "Selected 2 of 131"
drag, startPoint x: 1164, startPoint y: 349, endPoint x: 1142, endPoint y: 350, distance: 22.6
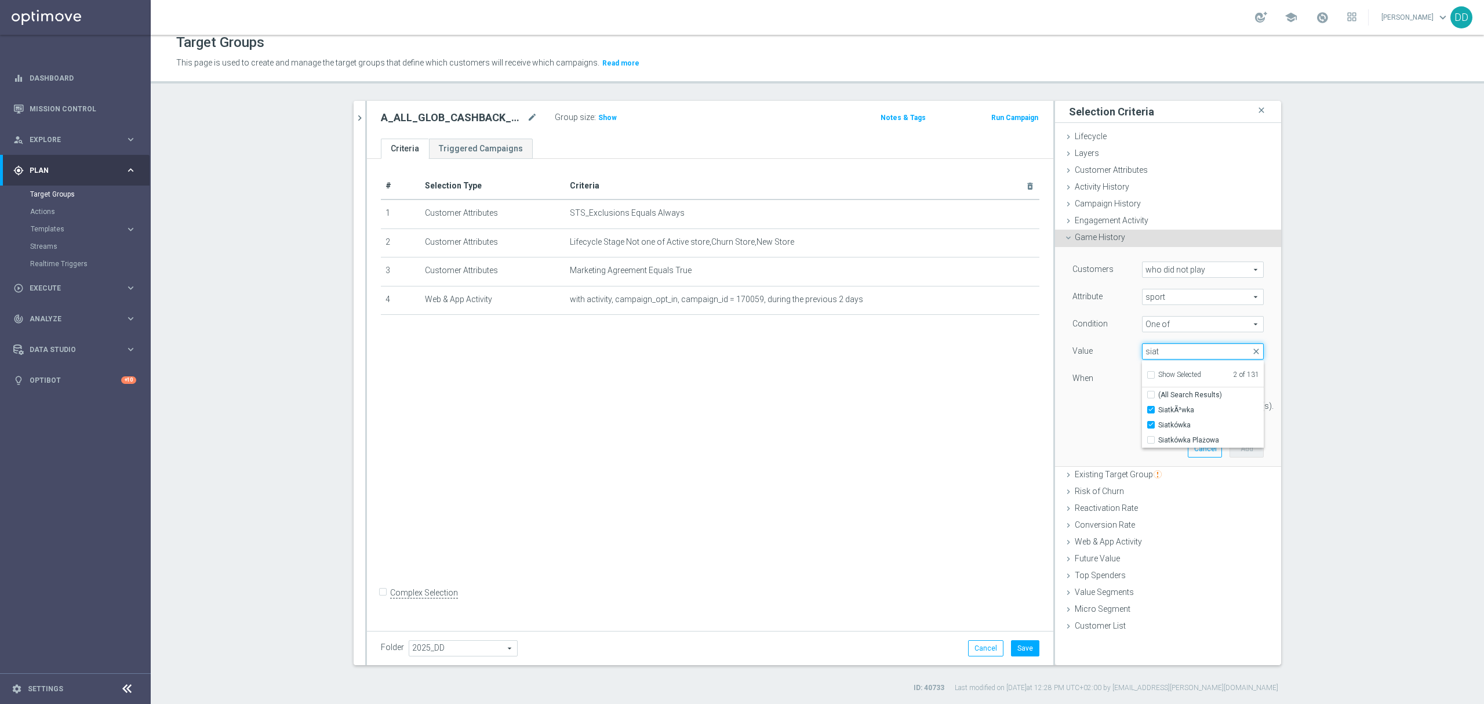
click at [1142, 350] on input "siat" at bounding box center [1203, 351] width 122 height 16
type input "kosz"
click at [1158, 409] on label "KoszykÃ³wka" at bounding box center [1211, 409] width 106 height 15
click at [1151, 409] on input "KoszykÃ³wka" at bounding box center [1155, 410] width 8 height 8
checkbox input "true"
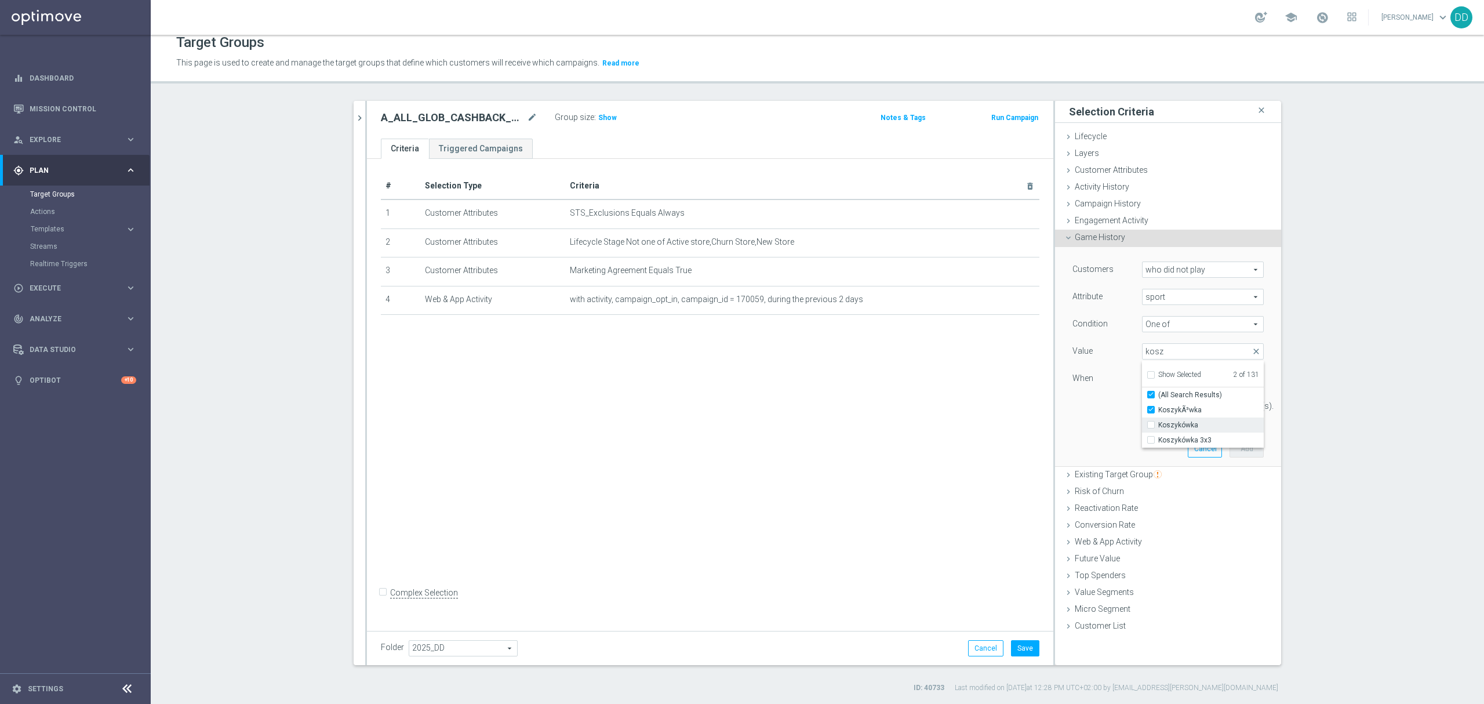
type input "Selected 3 of 131"
checkbox input "true"
click at [1158, 423] on label "Koszykówka" at bounding box center [1211, 424] width 106 height 15
click at [1151, 423] on input "Koszykówka" at bounding box center [1155, 425] width 8 height 8
checkbox input "true"
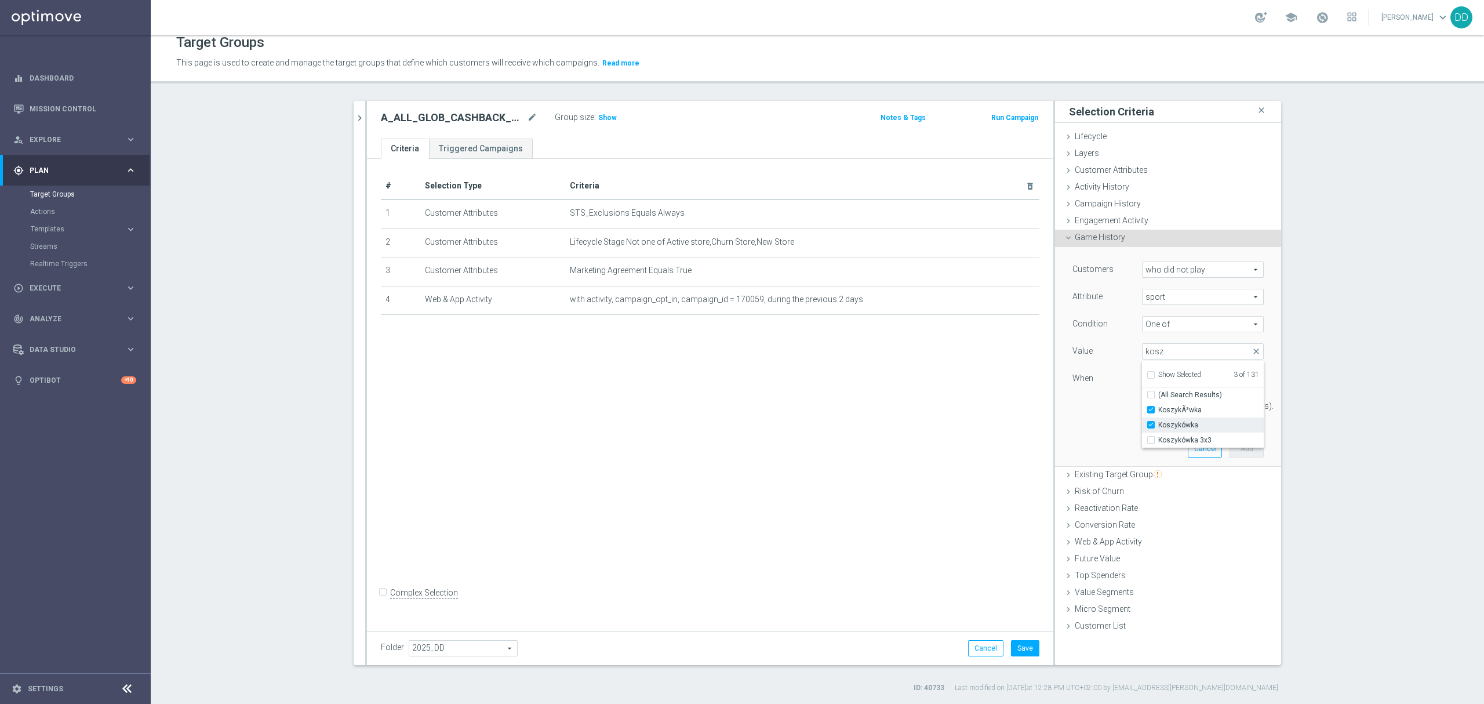
type input "Selected 4 of 131"
checkbox input "false"
click at [1158, 436] on label "Koszykówka 3x3" at bounding box center [1211, 439] width 106 height 15
click at [1151, 437] on input "Koszykówka 3x3" at bounding box center [1155, 441] width 8 height 8
checkbox input "true"
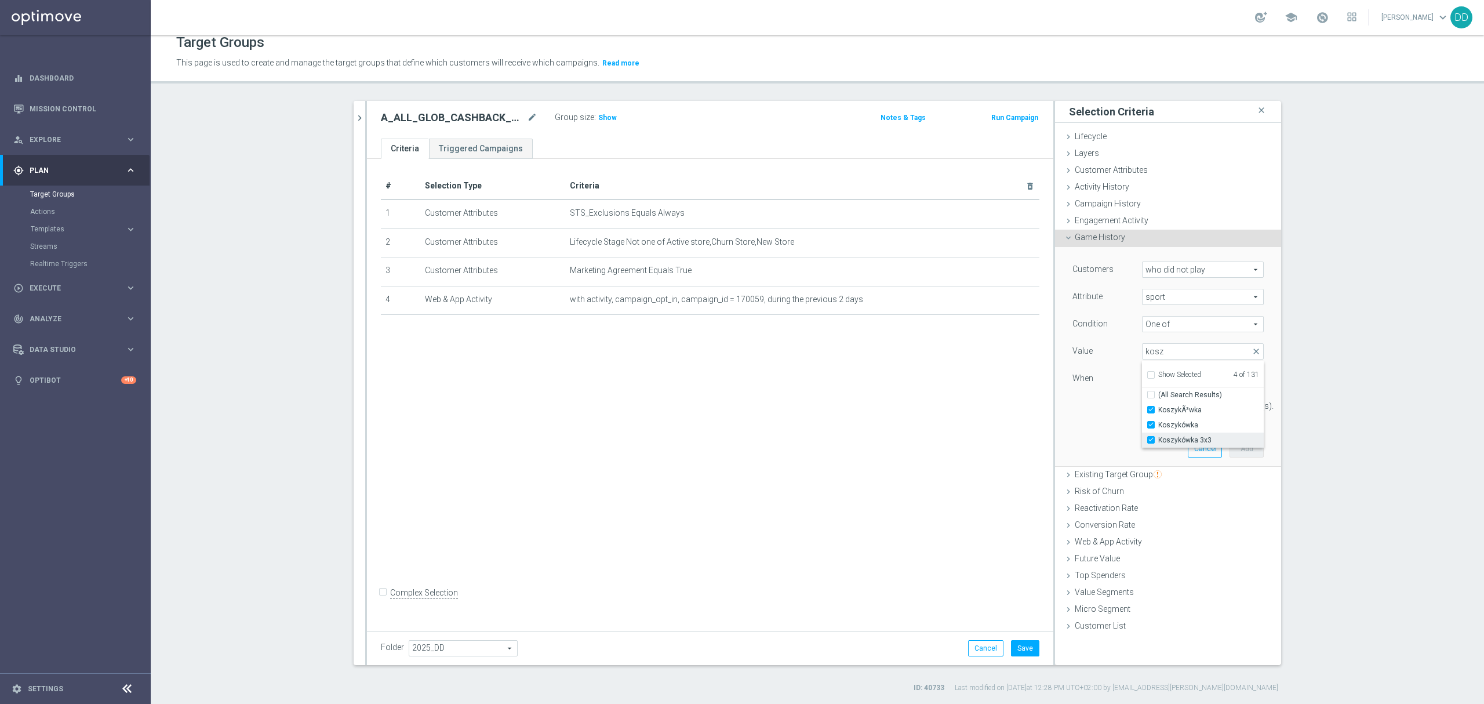
type input "Selected 5 of 131"
click at [1151, 439] on input "Koszykówka 3x3" at bounding box center [1155, 441] width 8 height 8
checkbox input "false"
type input "Selected 4 of 131"
click at [1151, 442] on input "Koszykówka 3x3" at bounding box center [1155, 441] width 8 height 8
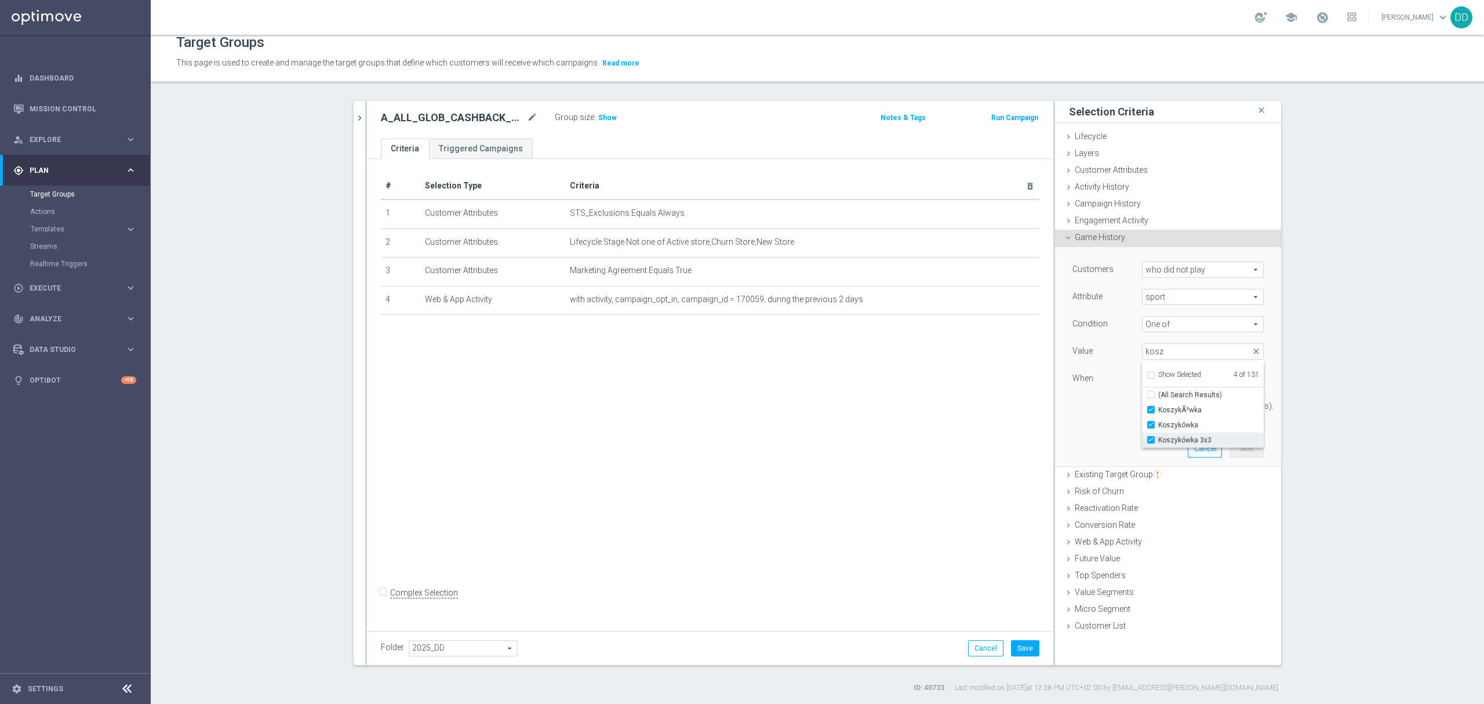
checkbox input "true"
type input "Selected 5 of 131"
click at [1090, 441] on div "Customers who did not play who did not play arrow_drop_down search Attribute sp…" at bounding box center [1168, 356] width 209 height 219
click at [1185, 384] on div "Quick find during the previous" at bounding box center [1211, 378] width 104 height 16
click at [1102, 399] on div "1 day(s)." at bounding box center [1168, 406] width 209 height 17
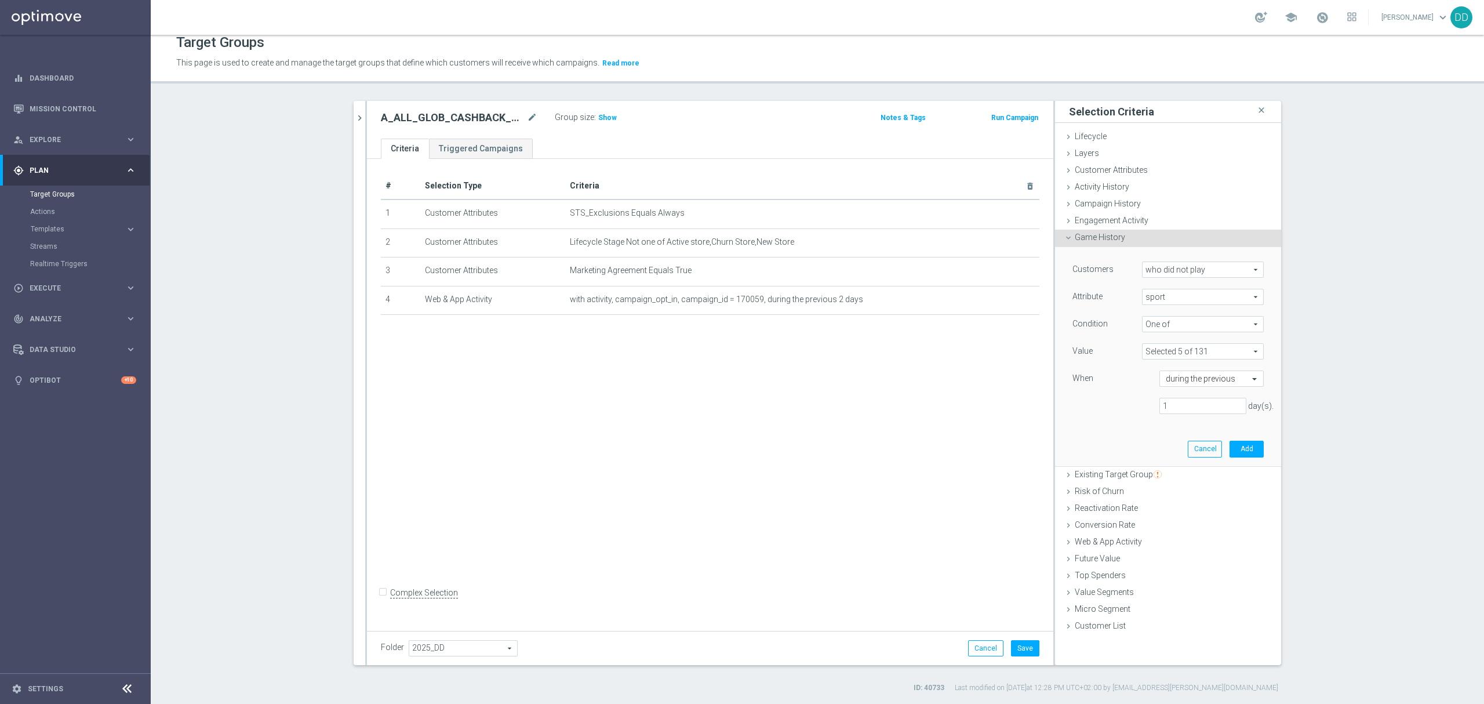
drag, startPoint x: 1181, startPoint y: 415, endPoint x: 1157, endPoint y: 410, distance: 24.2
click at [1151, 411] on div "Customers who did not play who did not play arrow_drop_down search Attribute sp…" at bounding box center [1168, 342] width 191 height 162
click at [1242, 444] on button "Add" at bounding box center [1247, 449] width 34 height 16
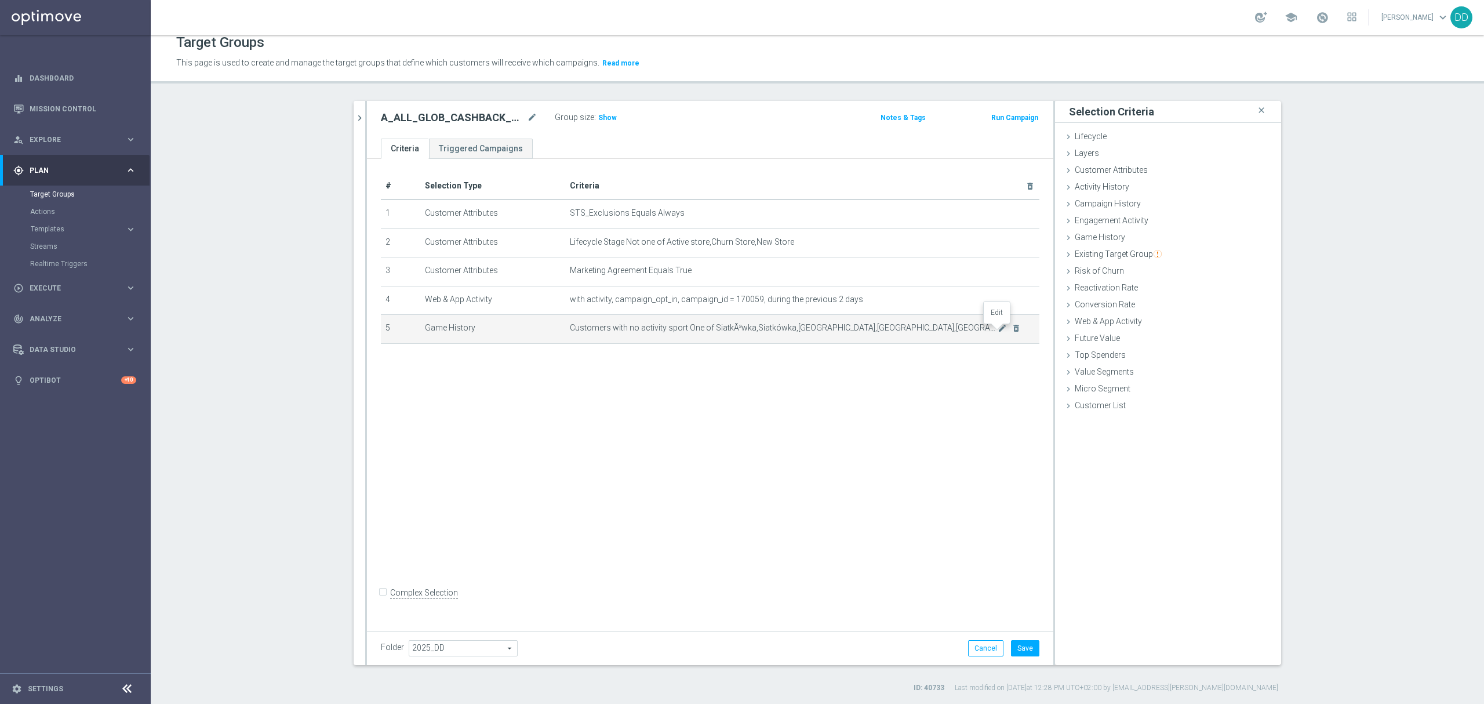
drag, startPoint x: 1001, startPoint y: 329, endPoint x: 1026, endPoint y: 330, distance: 25.0
click at [1000, 329] on icon "mode_edit" at bounding box center [1002, 327] width 9 height 9
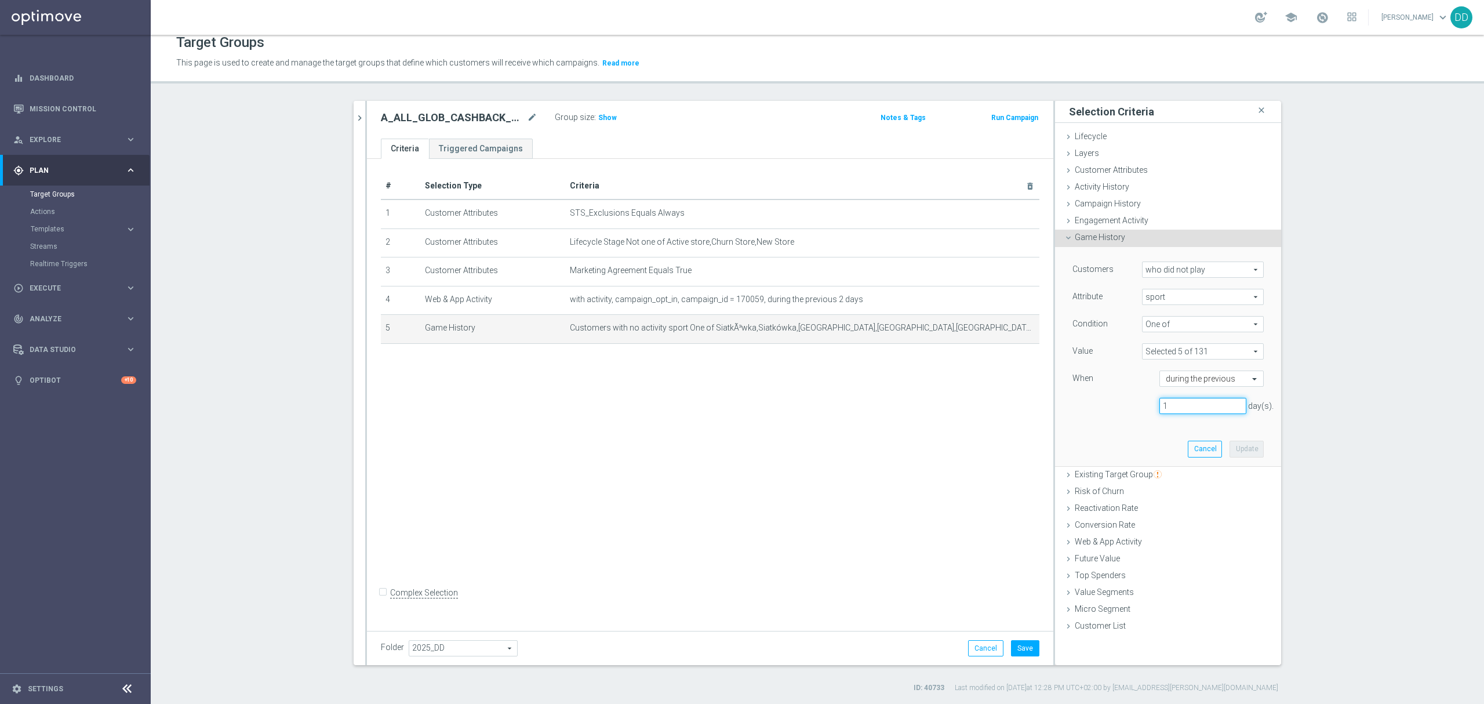
drag, startPoint x: 1135, startPoint y: 401, endPoint x: 1167, endPoint y: 437, distance: 48.0
click at [1091, 399] on div "1 day(s)." at bounding box center [1168, 406] width 209 height 17
type input "2"
click at [1233, 448] on button "Update" at bounding box center [1247, 449] width 34 height 16
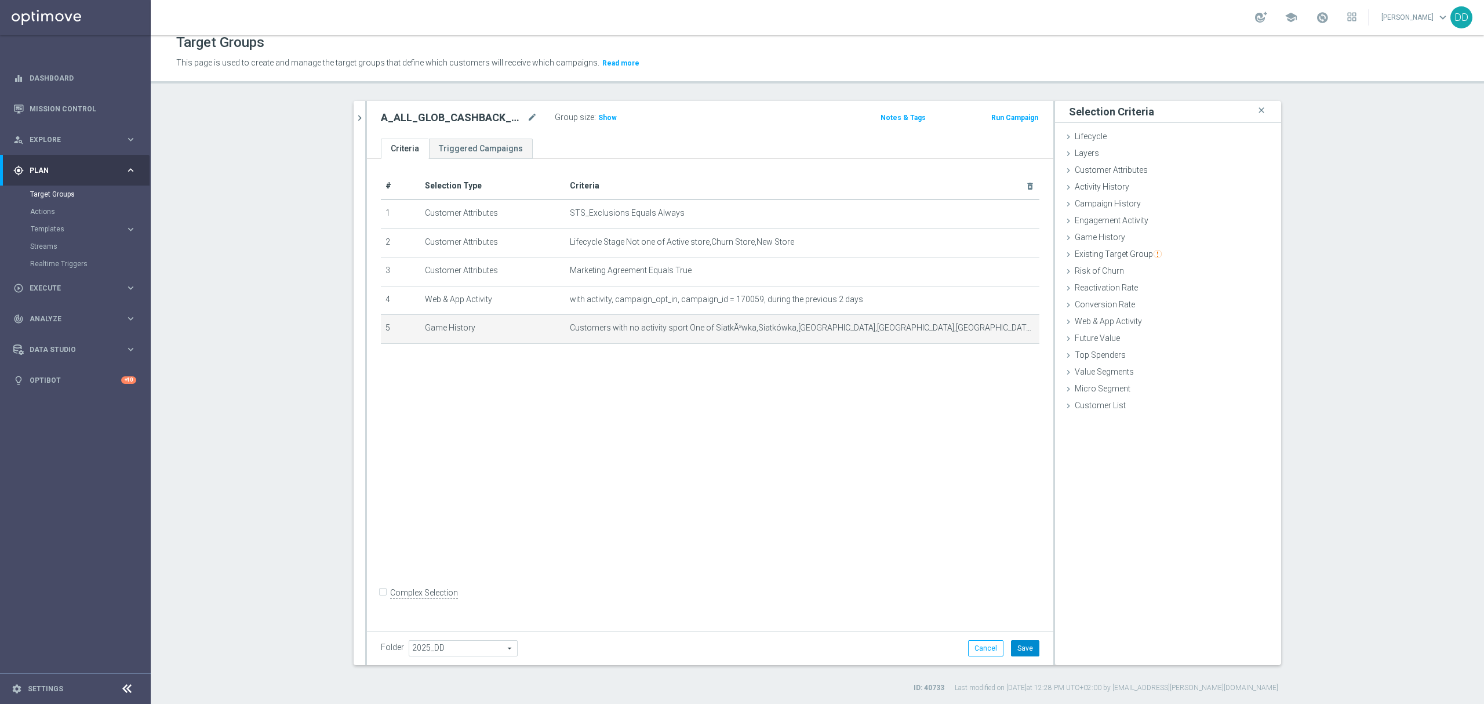
click at [1019, 644] on button "Save" at bounding box center [1025, 648] width 28 height 16
click at [605, 123] on h3 "Show" at bounding box center [607, 117] width 21 height 13
click at [527, 117] on icon "mode_edit" at bounding box center [532, 118] width 10 height 14
click at [998, 332] on icon "mode_edit" at bounding box center [1002, 327] width 9 height 9
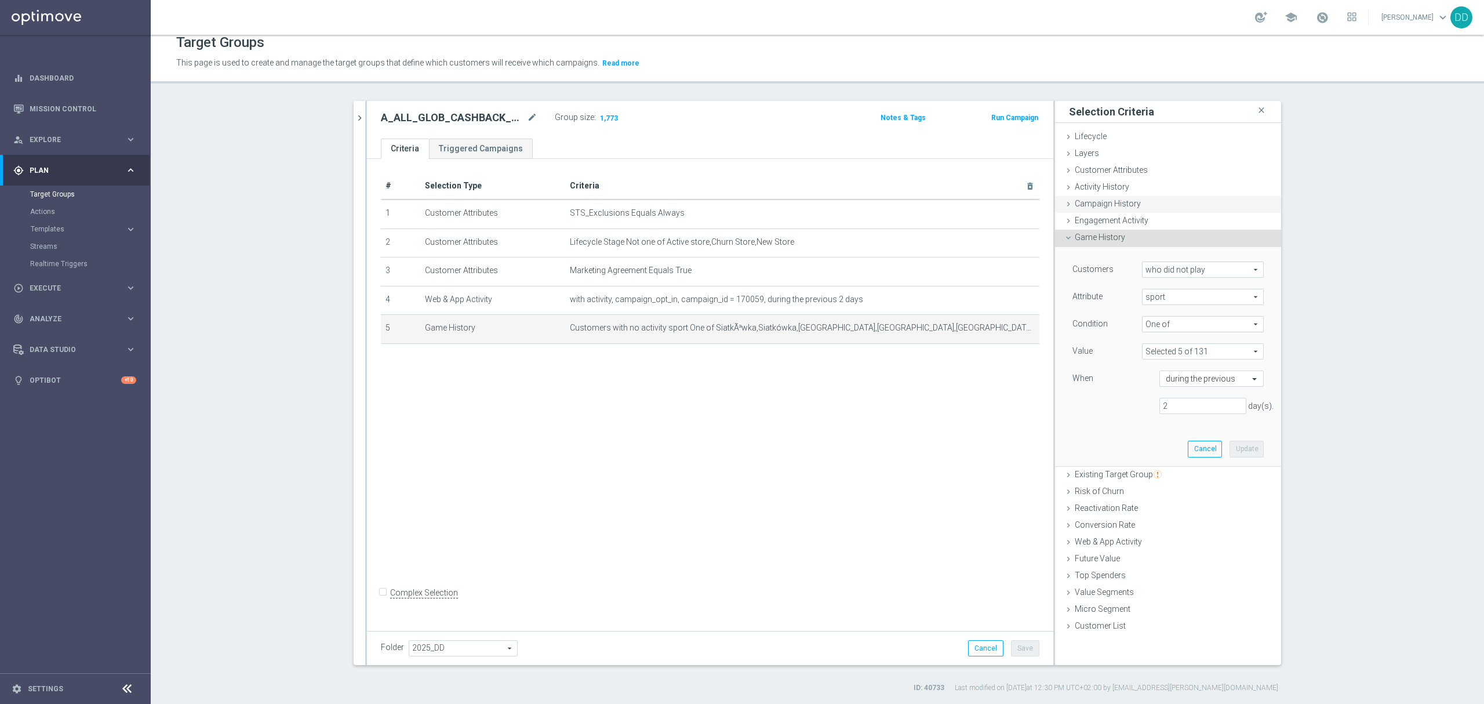
click at [1097, 202] on span "Campaign History" at bounding box center [1108, 203] width 66 height 9
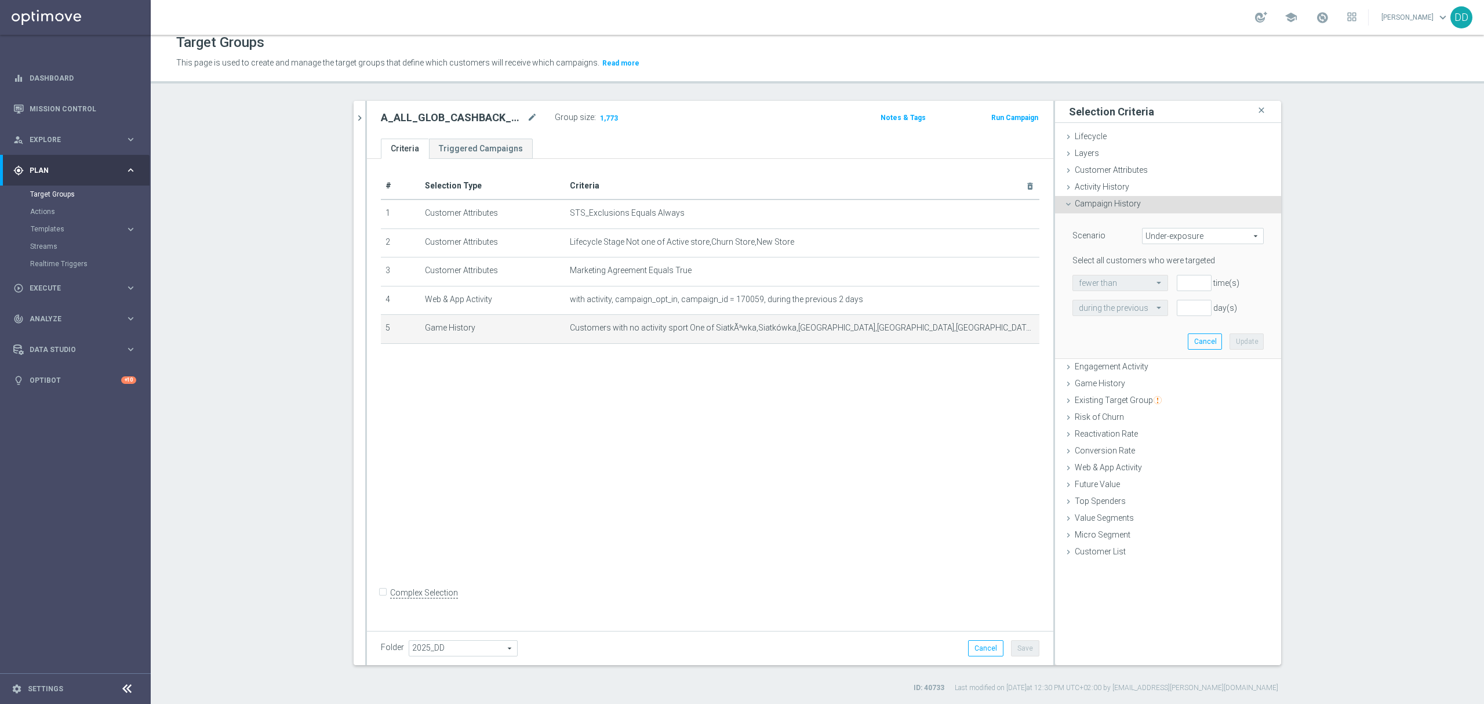
click at [1180, 242] on span "Under-exposure" at bounding box center [1203, 235] width 121 height 15
click at [1183, 314] on span "Custom" at bounding box center [1202, 312] width 109 height 9
type input "Custom"
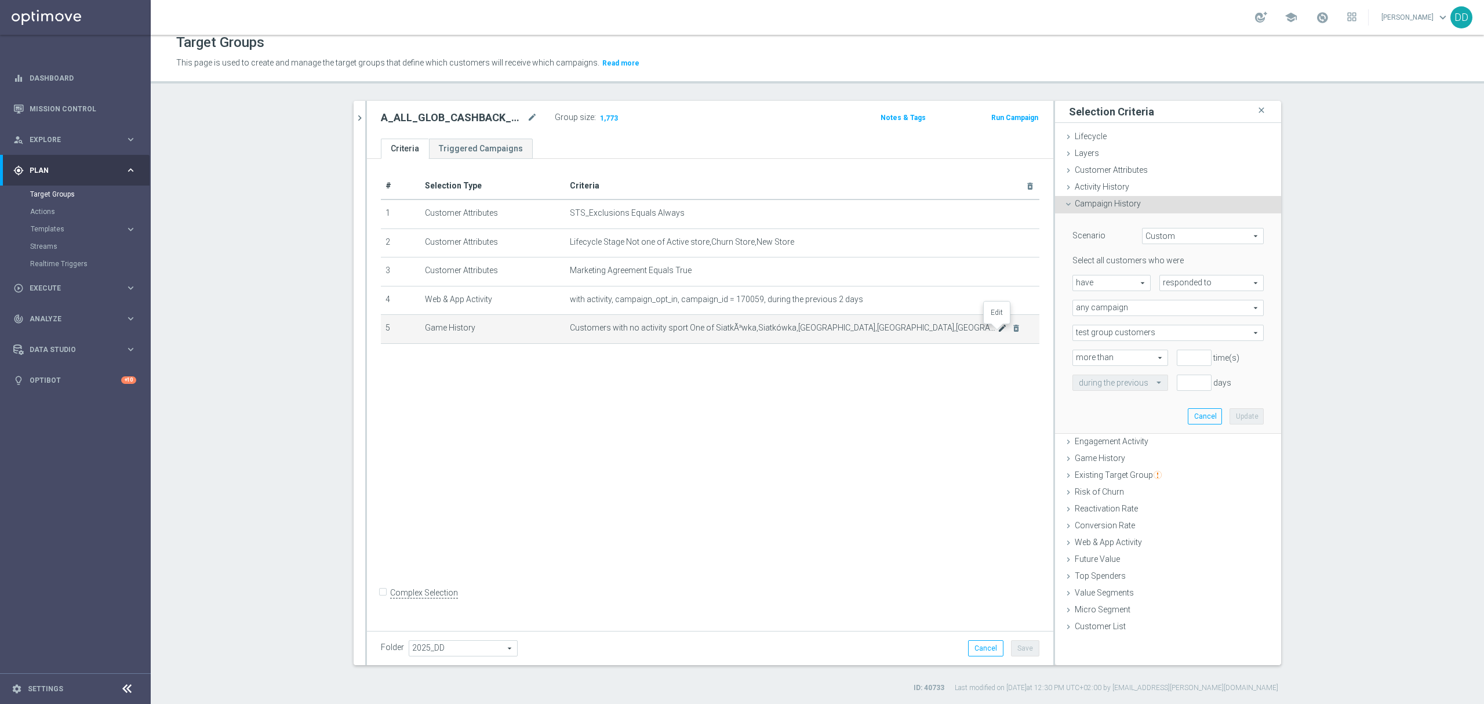
click at [998, 332] on icon "mode_edit" at bounding box center [1002, 327] width 9 height 9
click at [530, 116] on icon "mode_edit" at bounding box center [532, 118] width 10 height 14
click at [508, 125] on input "A_ALL_GLOB_CASHBACK_DAILY_SIATKA_EUROBASKET_REMINDER_Z_250825" at bounding box center [459, 119] width 157 height 16
click at [497, 117] on input "A_ALL_GLOB_CASHBACK_DAILY_SIATKA_EUROBASKET_REMINDER_Z_250825" at bounding box center [459, 119] width 157 height 16
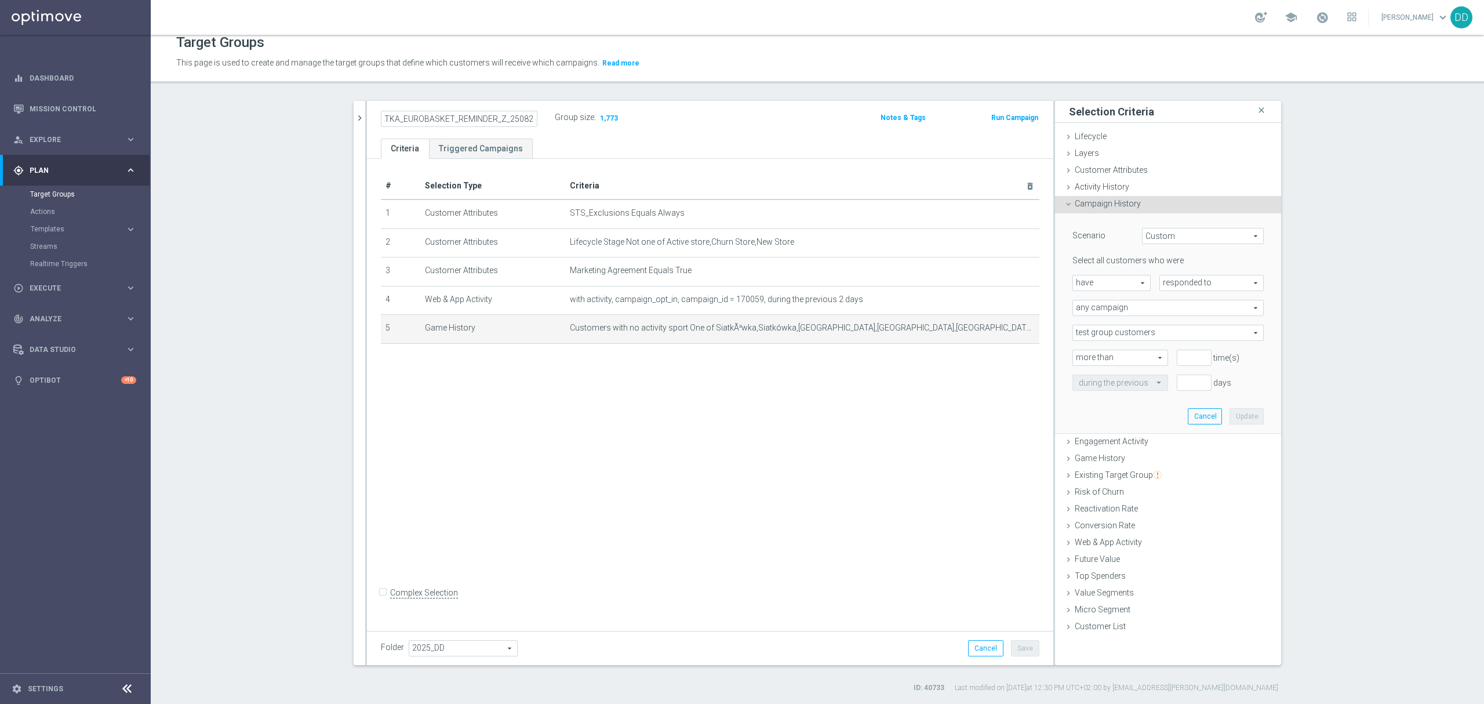
click at [504, 119] on input "A_ALL_GLOB_CASHBACK_DAILY_SIATKA_EUROBASKET_REMINDER_Z_250825" at bounding box center [459, 119] width 157 height 16
click at [868, 392] on div "# Selection Type Criteria delete_forever 1 Customer Attributes STS_Exclusions E…" at bounding box center [710, 392] width 686 height 467
click at [529, 117] on icon "mode_edit" at bounding box center [532, 118] width 10 height 14
click at [502, 115] on input "A_ALL_GLOB_CASHBACK_DAILY_SIATKA_EUROBASKET_REMINDER_Z_250825" at bounding box center [459, 119] width 157 height 16
click at [476, 121] on input "A_ALL_GLOB_CASHBACK_DAILY_SIATKA_EUROBASKET_REMINDER_Z_250825" at bounding box center [459, 119] width 157 height 16
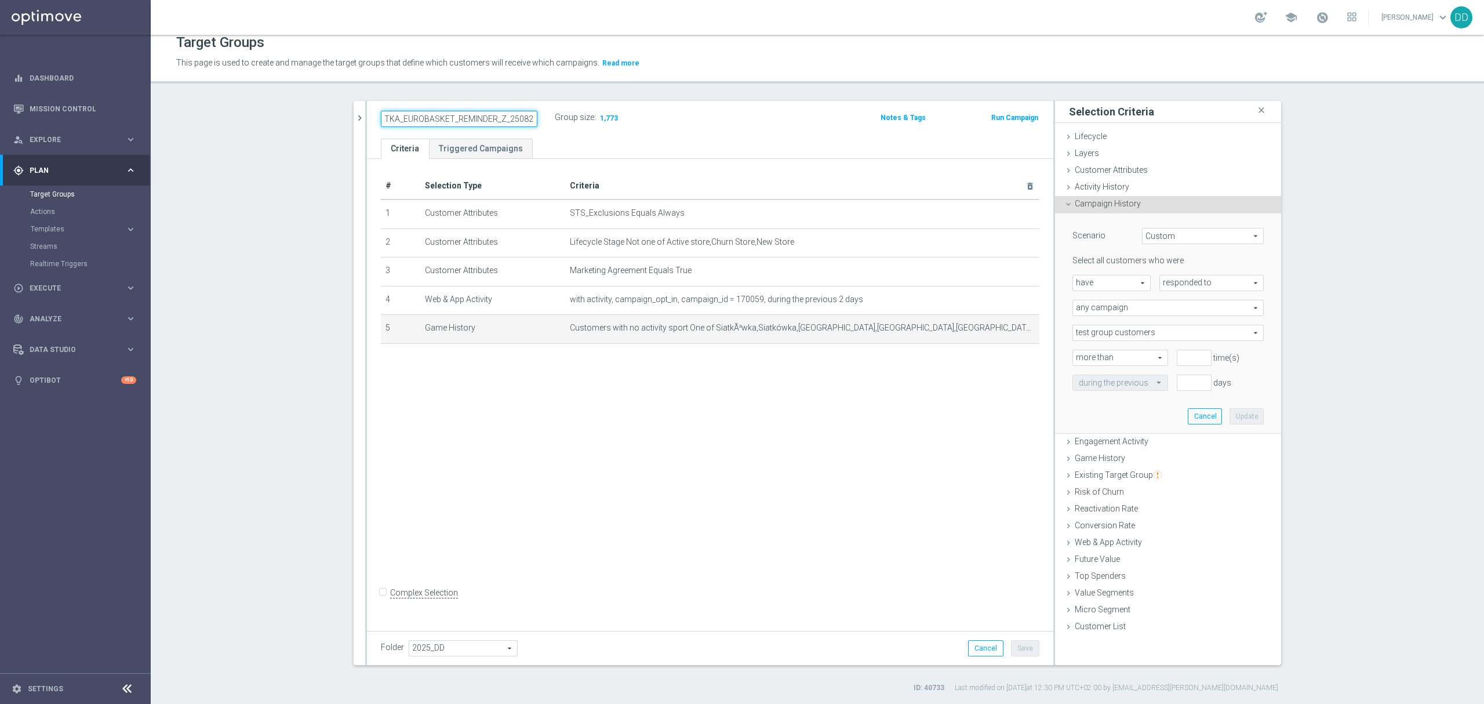
click at [493, 118] on input "A_ALL_GLOB_CASHBACK_DAILY_SIATKA_EUROBASKET_REMINDER_Z_250825" at bounding box center [459, 119] width 157 height 16
type input "A_ALL_GLOB_CASHBACK_DAILY_SIATKA_EUROBASKET_REMINDER_PUSH_Z_250825"
click at [564, 147] on ul "Criteria Triggered Campaigns" at bounding box center [710, 149] width 686 height 20
click at [1019, 655] on button "Save" at bounding box center [1025, 648] width 28 height 16
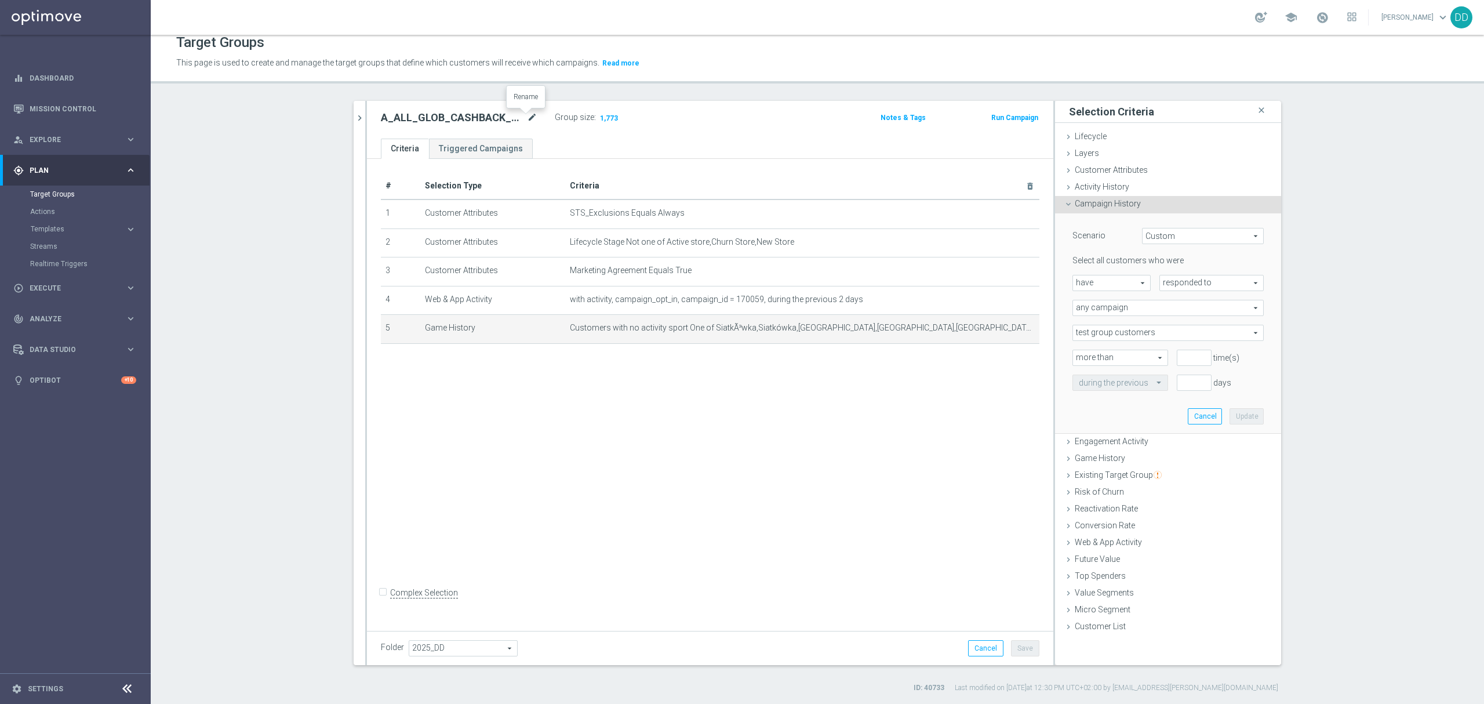
click at [527, 117] on icon "mode_edit" at bounding box center [532, 118] width 10 height 14
click at [631, 140] on ul "Criteria Triggered Campaigns" at bounding box center [710, 149] width 686 height 20
click at [527, 116] on icon "mode_edit" at bounding box center [532, 118] width 10 height 14
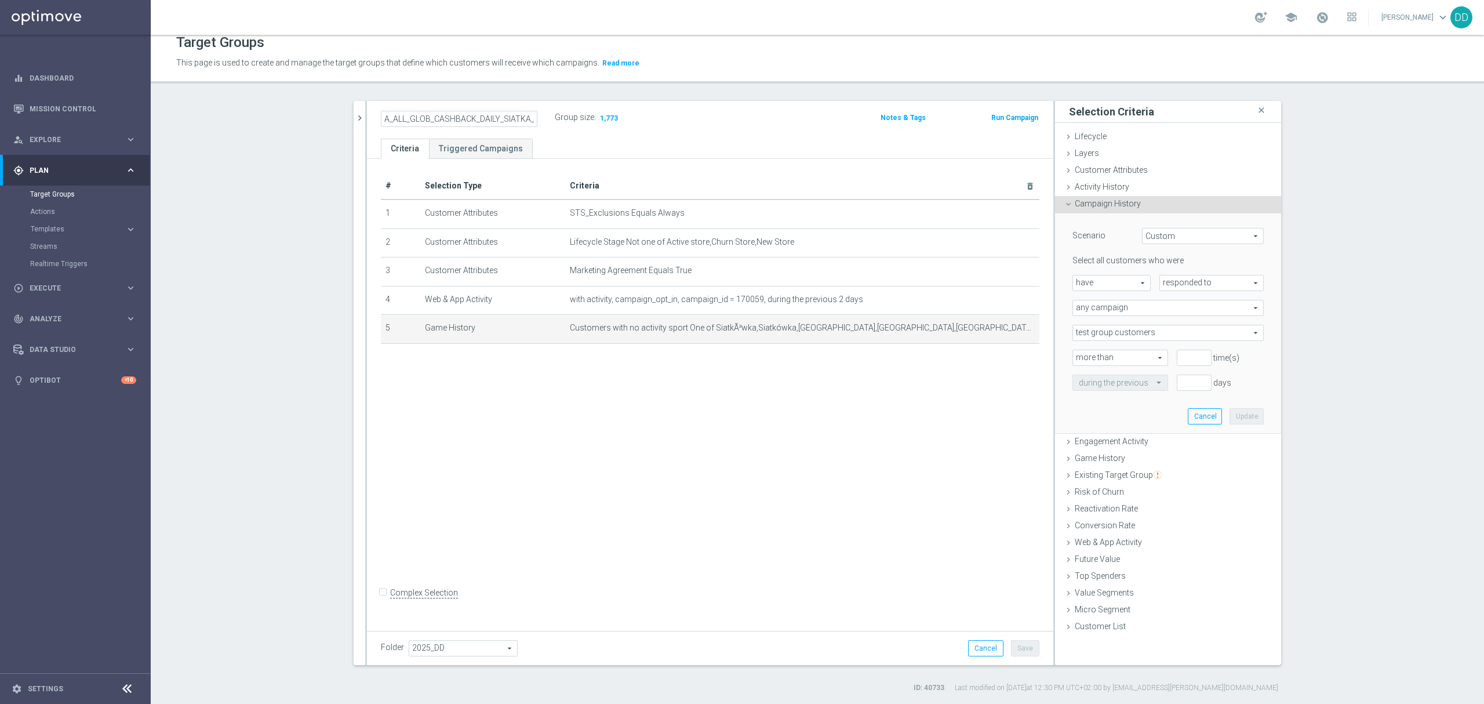
scroll to position [0, 156]
click at [354, 123] on button "chevron_right" at bounding box center [360, 118] width 12 height 34
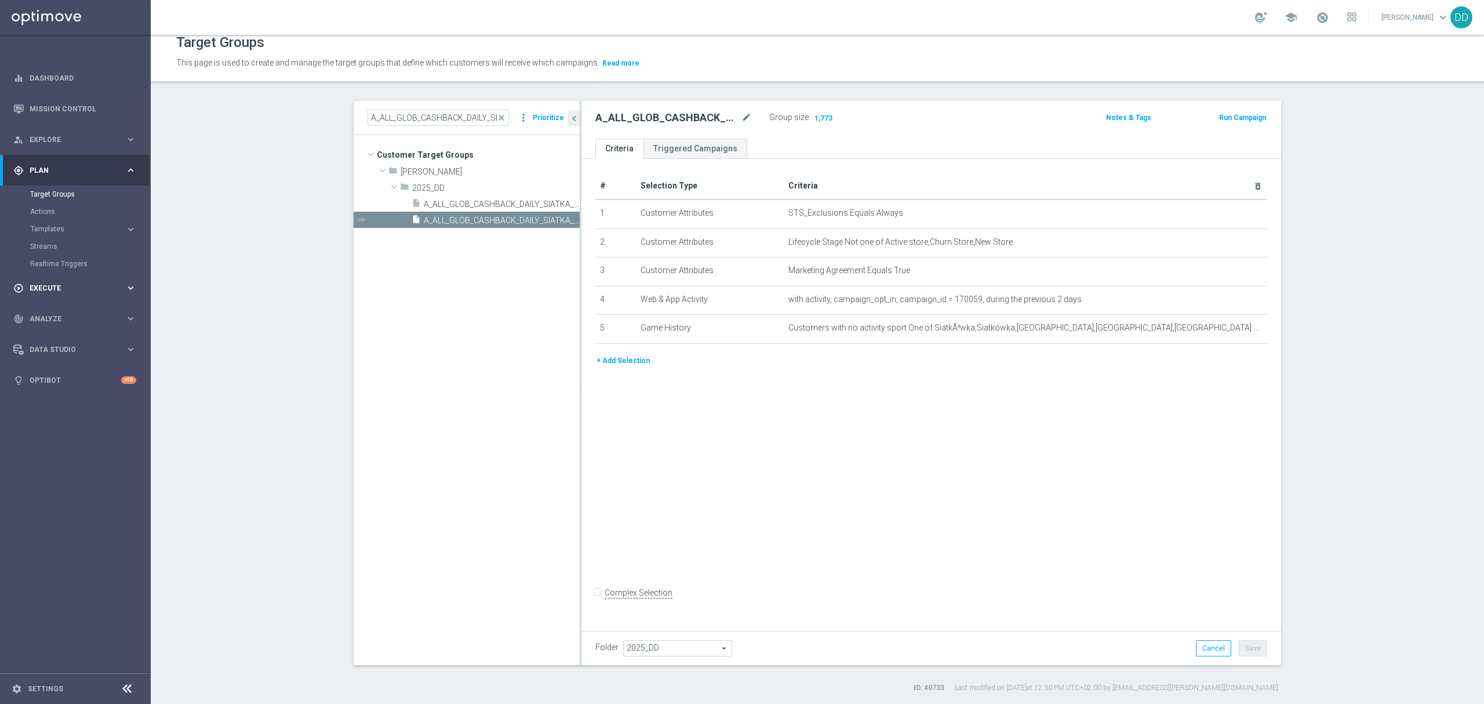
click at [93, 293] on div "play_circle_outline Execute keyboard_arrow_right" at bounding box center [75, 287] width 150 height 31
click at [74, 226] on link "Campaign Builder" at bounding box center [75, 224] width 90 height 9
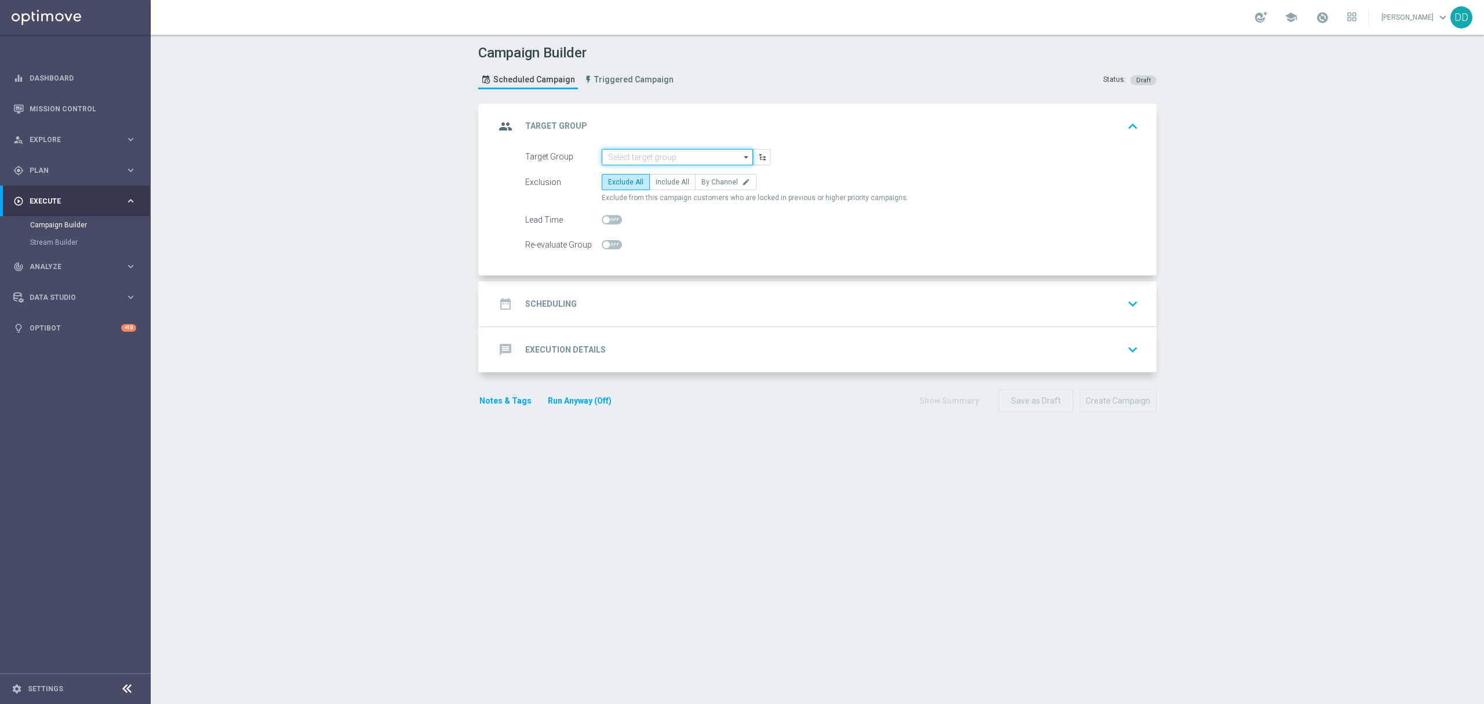
click at [650, 158] on input at bounding box center [677, 157] width 151 height 16
paste input "A_ALL_GLOB_CASHBACK_DAILY_SIATKA_EUROBASKET_REMINDER_PUSH_Z_250825"
click at [660, 177] on div "A_ALL_GLOB_CASHBACK_DAILY_SIATKA_EUROBASKET_REMINDER_PUSH_Z_250825" at bounding box center [687, 179] width 140 height 21
type input "A_ALL_GLOB_CASHBACK_DAILY_SIATKA_EUROBASKET_REMINDER_PUSH_Z_250825"
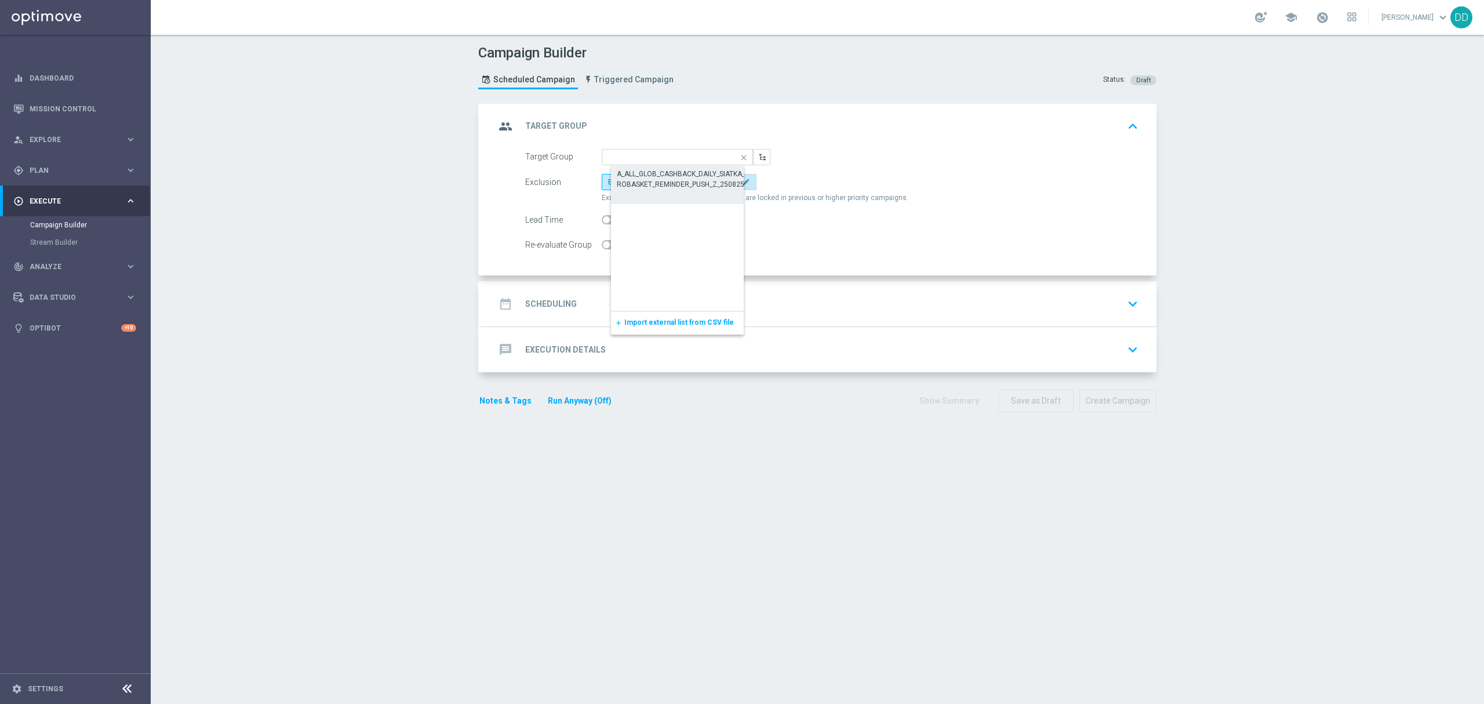
scroll to position [0, 0]
click at [701, 184] on span "By Channel" at bounding box center [719, 182] width 37 height 8
click at [701, 184] on input "By Channel edit" at bounding box center [705, 184] width 8 height 8
radio input "true"
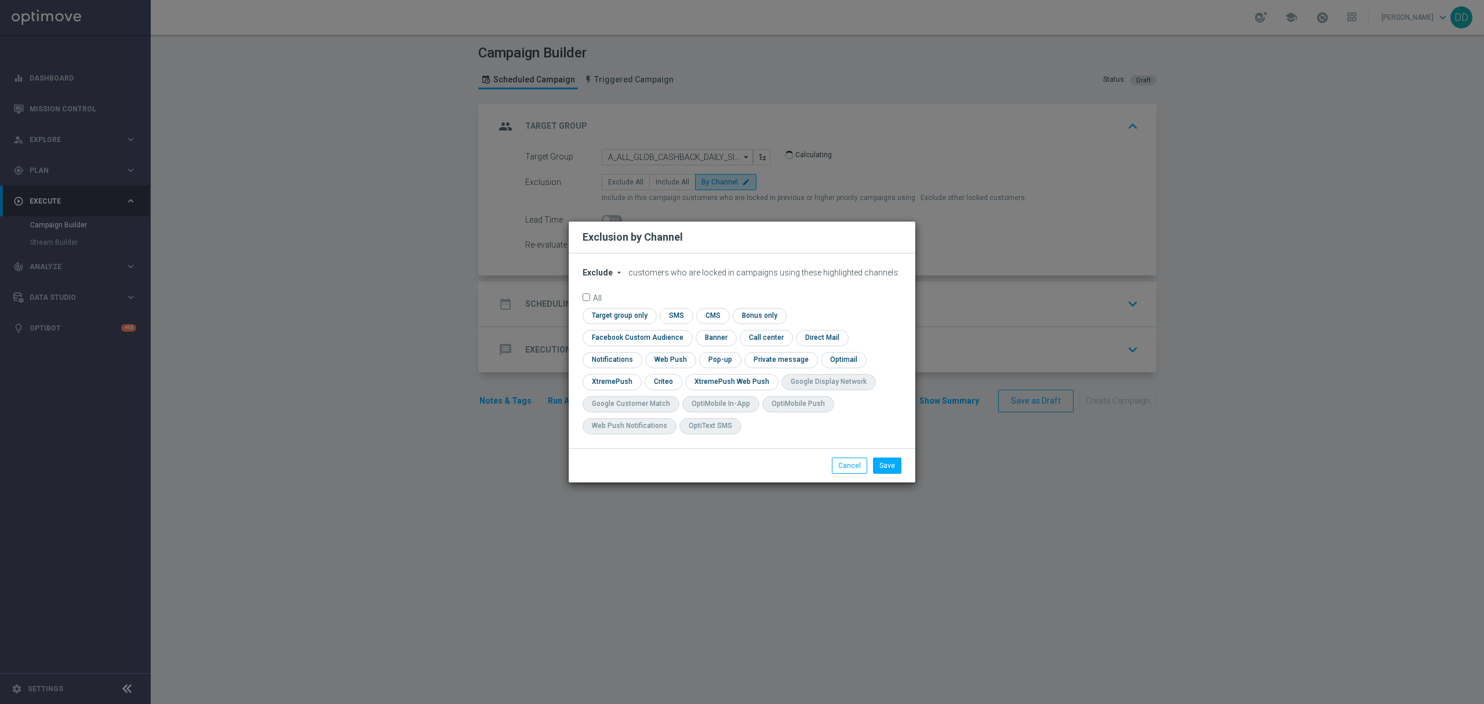
click at [604, 277] on span "Exclude" at bounding box center [598, 272] width 30 height 9
click at [0, 0] on span "Include" at bounding box center [0, 0] width 0 height 0
click at [617, 320] on input "checkbox" at bounding box center [618, 316] width 71 height 16
checkbox input "true"
click at [612, 337] on input "checkbox" at bounding box center [635, 338] width 105 height 16
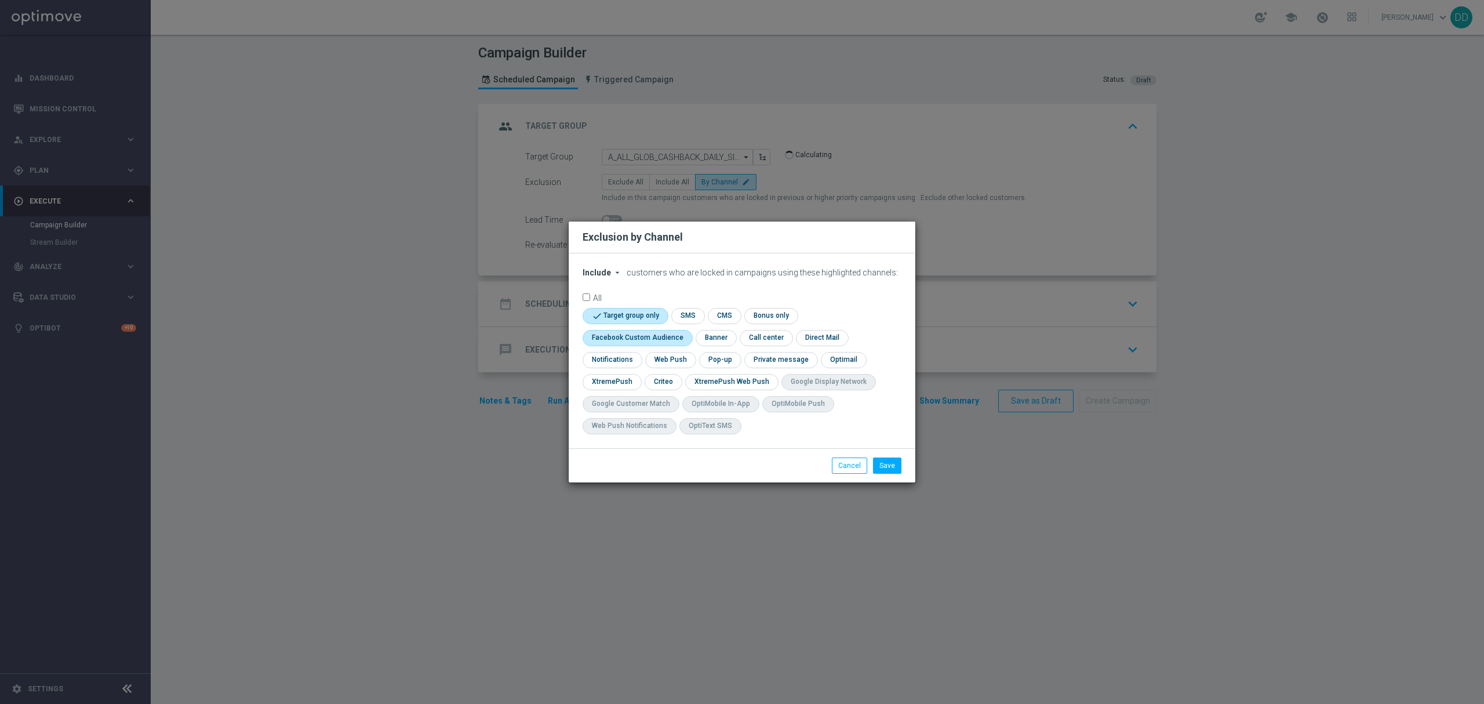
checkbox input "true"
click at [619, 381] on input "checkbox" at bounding box center [611, 382] width 56 height 16
checkbox input "true"
click at [666, 383] on input "checkbox" at bounding box center [674, 382] width 36 height 16
checkbox input "true"
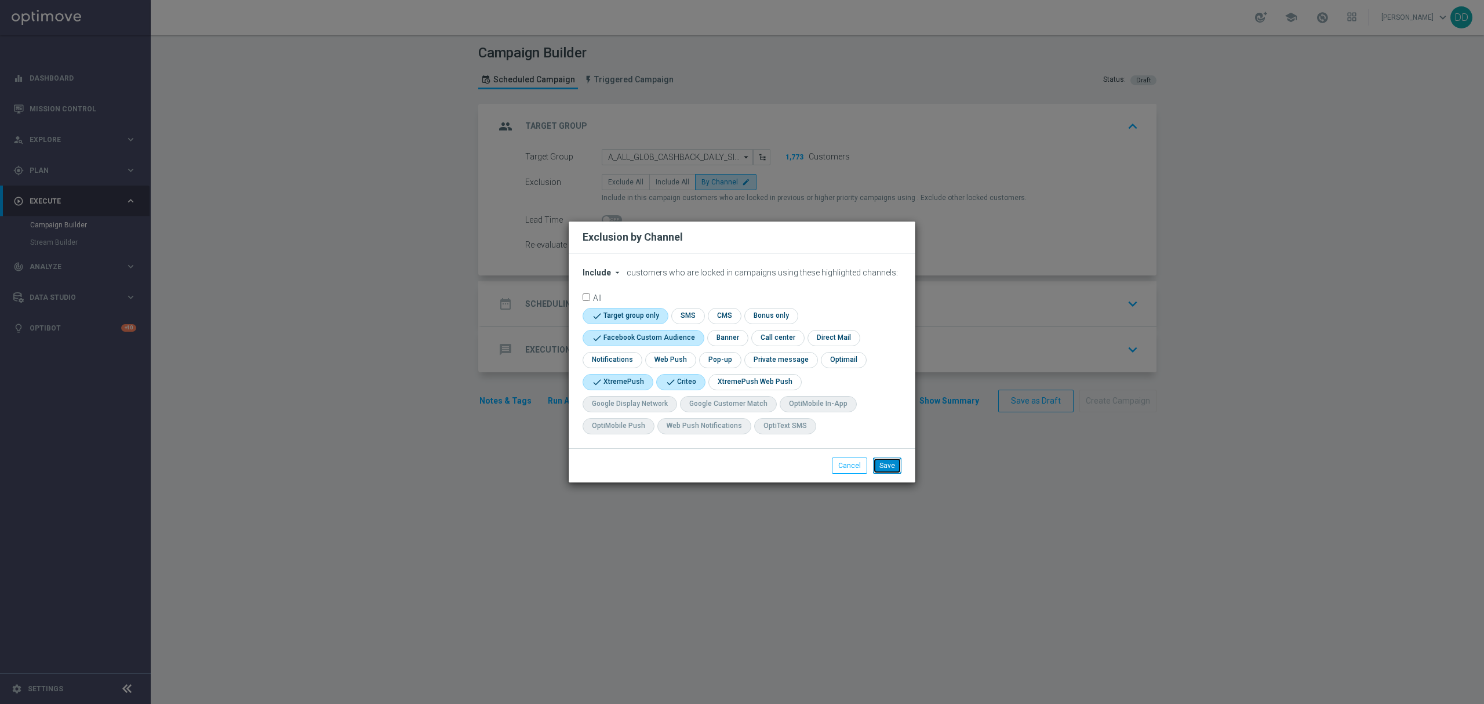
click at [897, 463] on button "Save" at bounding box center [887, 465] width 28 height 16
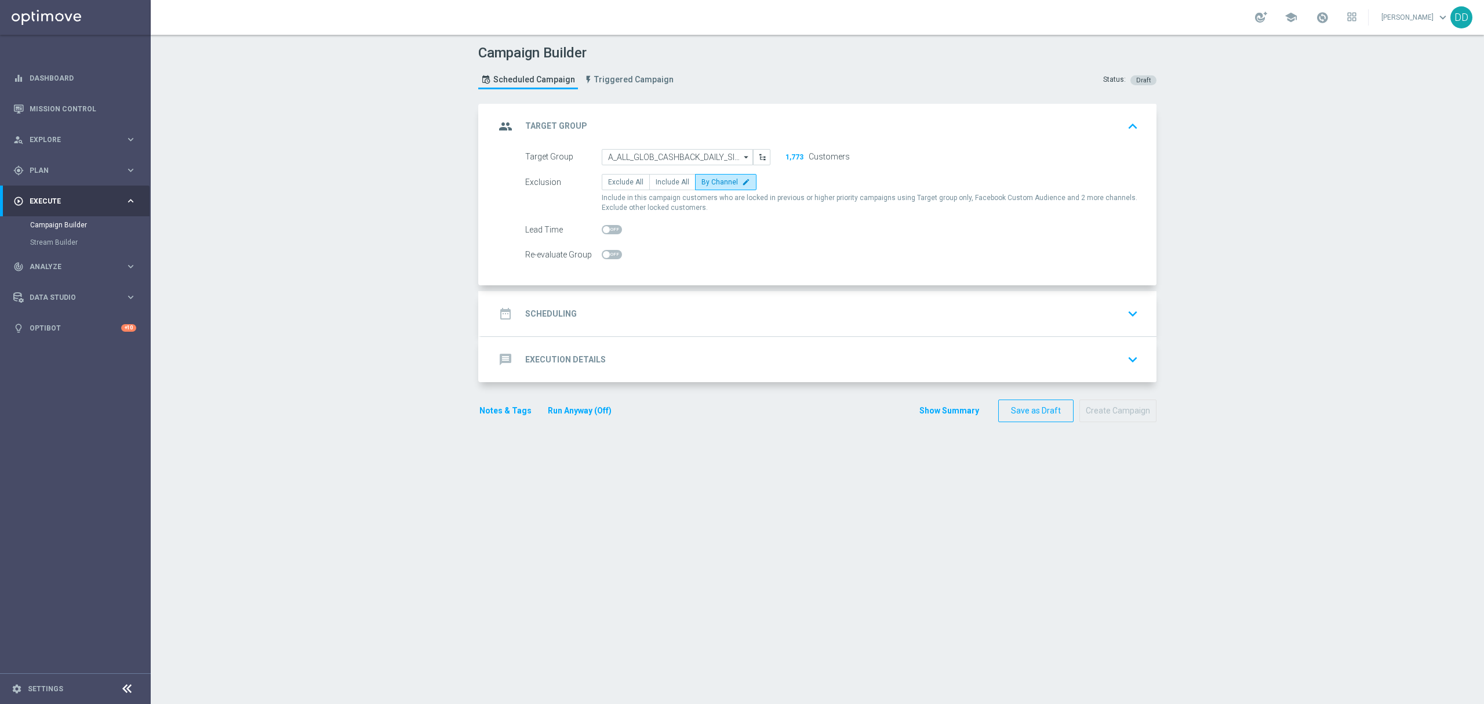
click at [690, 327] on div "date_range Scheduling keyboard_arrow_down" at bounding box center [818, 313] width 675 height 45
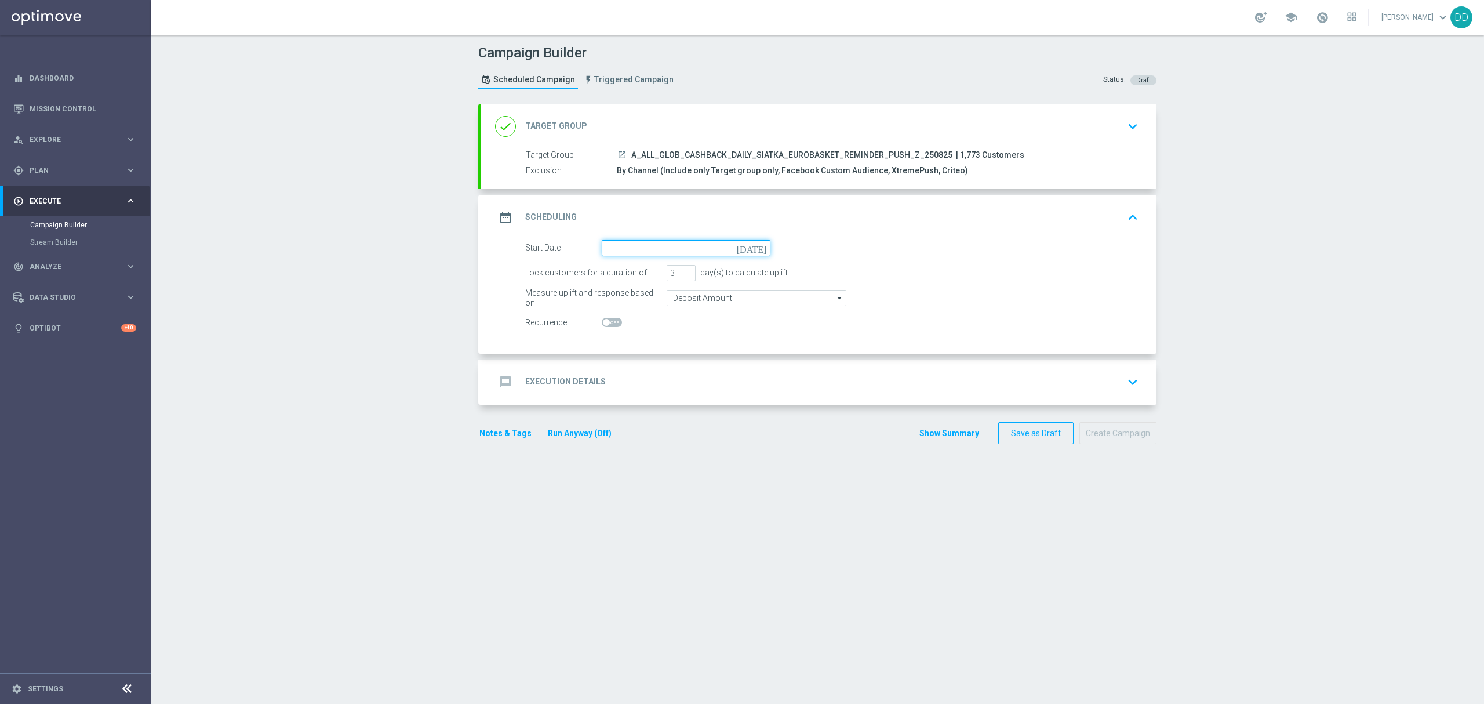
click at [605, 250] on input at bounding box center [686, 248] width 169 height 16
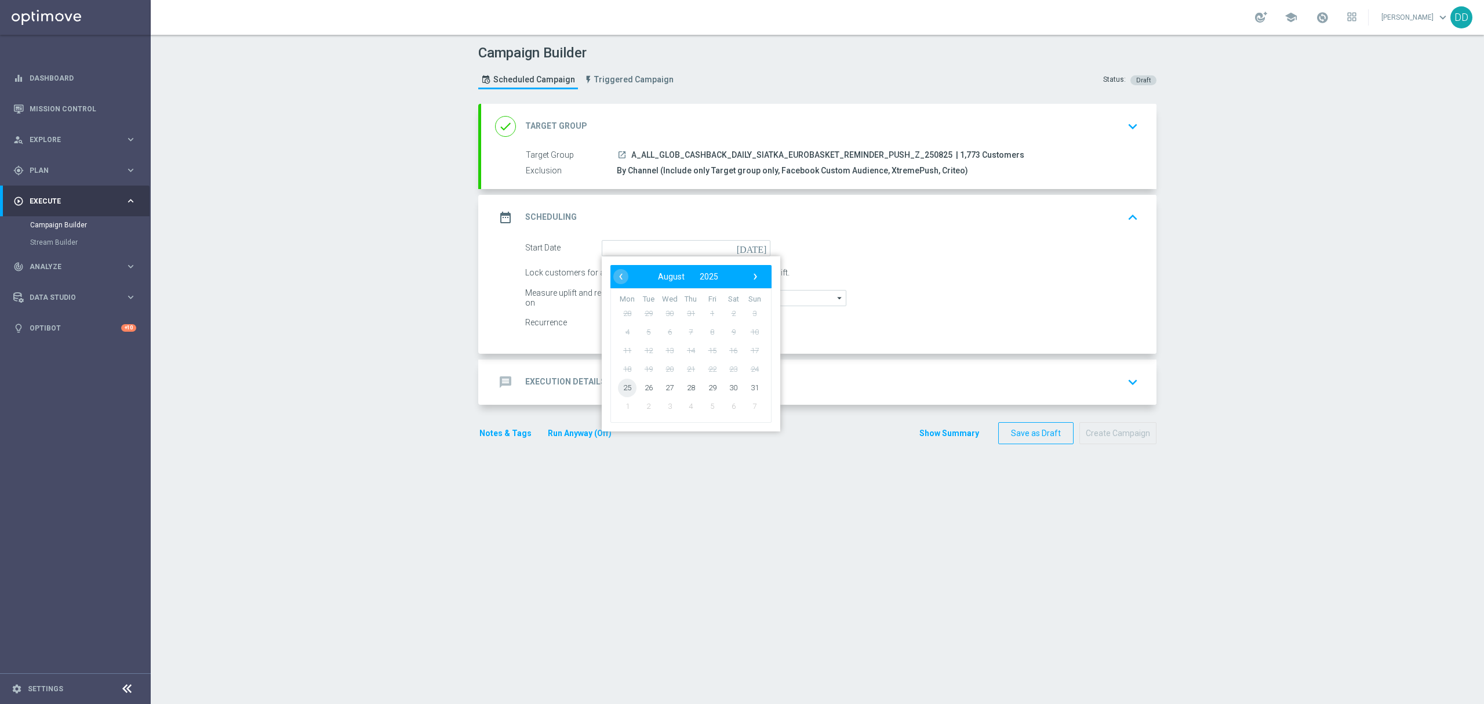
click at [618, 388] on span "25" at bounding box center [627, 387] width 19 height 19
type input "[DATE]"
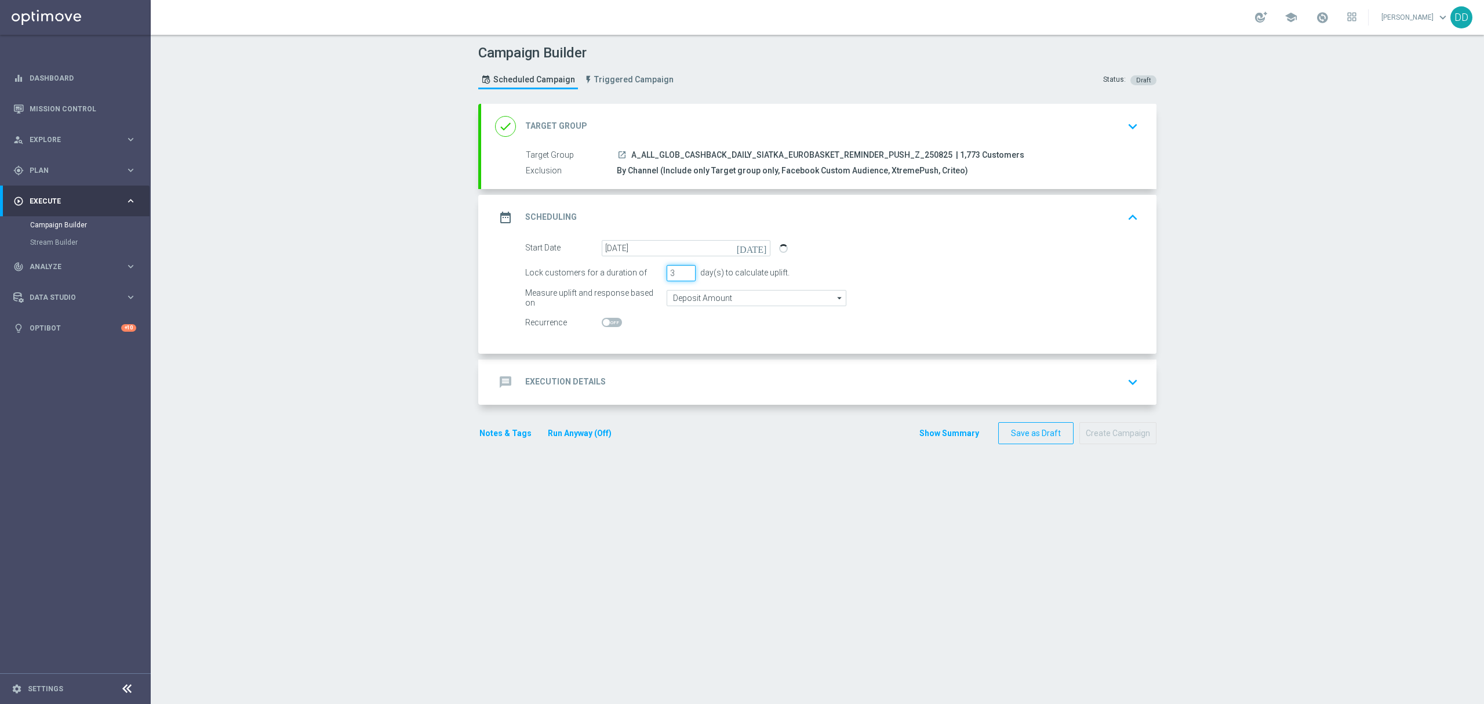
drag, startPoint x: 669, startPoint y: 270, endPoint x: 636, endPoint y: 265, distance: 33.4
click at [637, 266] on div "Lock customers for a duration of 3 day(s) to calculate uplift." at bounding box center [832, 273] width 631 height 16
type input "1"
click at [694, 301] on input "Deposit Amount" at bounding box center [757, 298] width 180 height 16
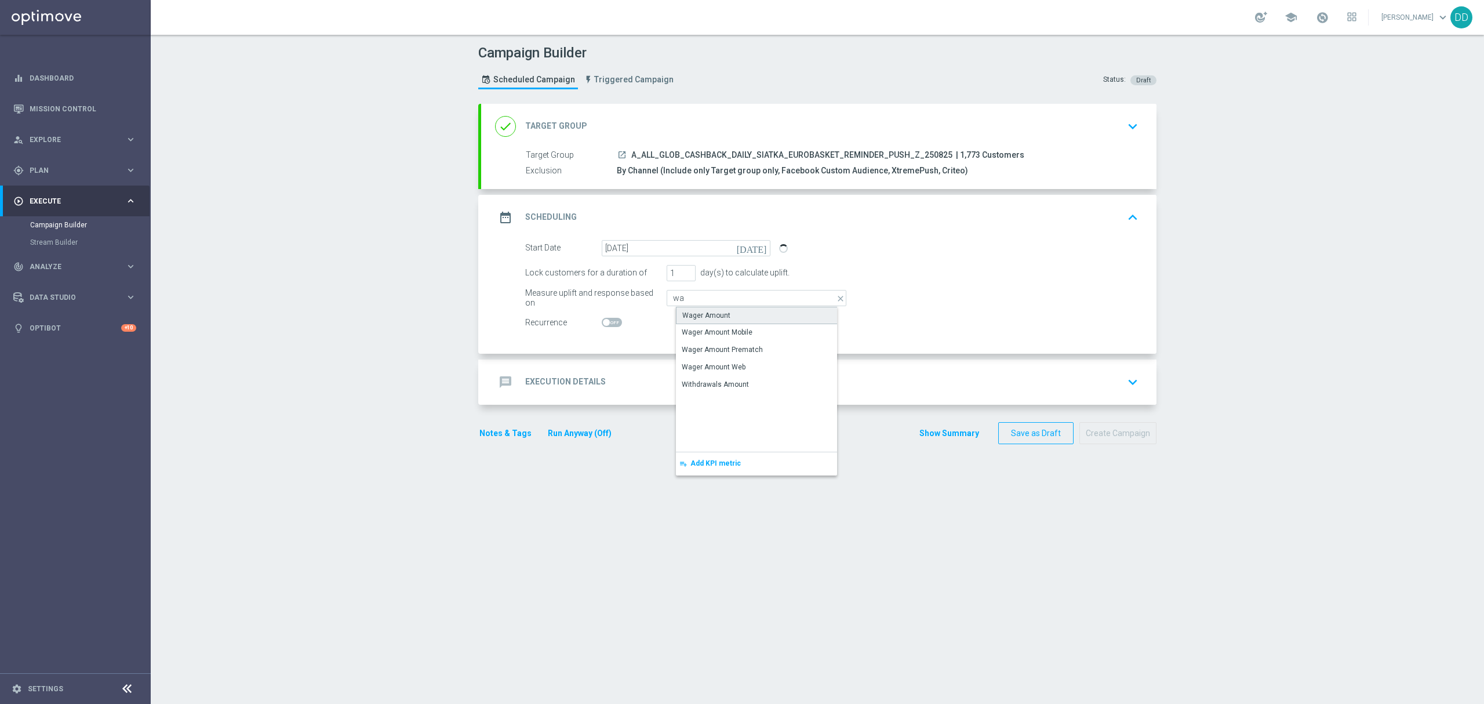
click at [694, 317] on div "Wager Amount" at bounding box center [706, 315] width 48 height 10
type input "Wager Amount"
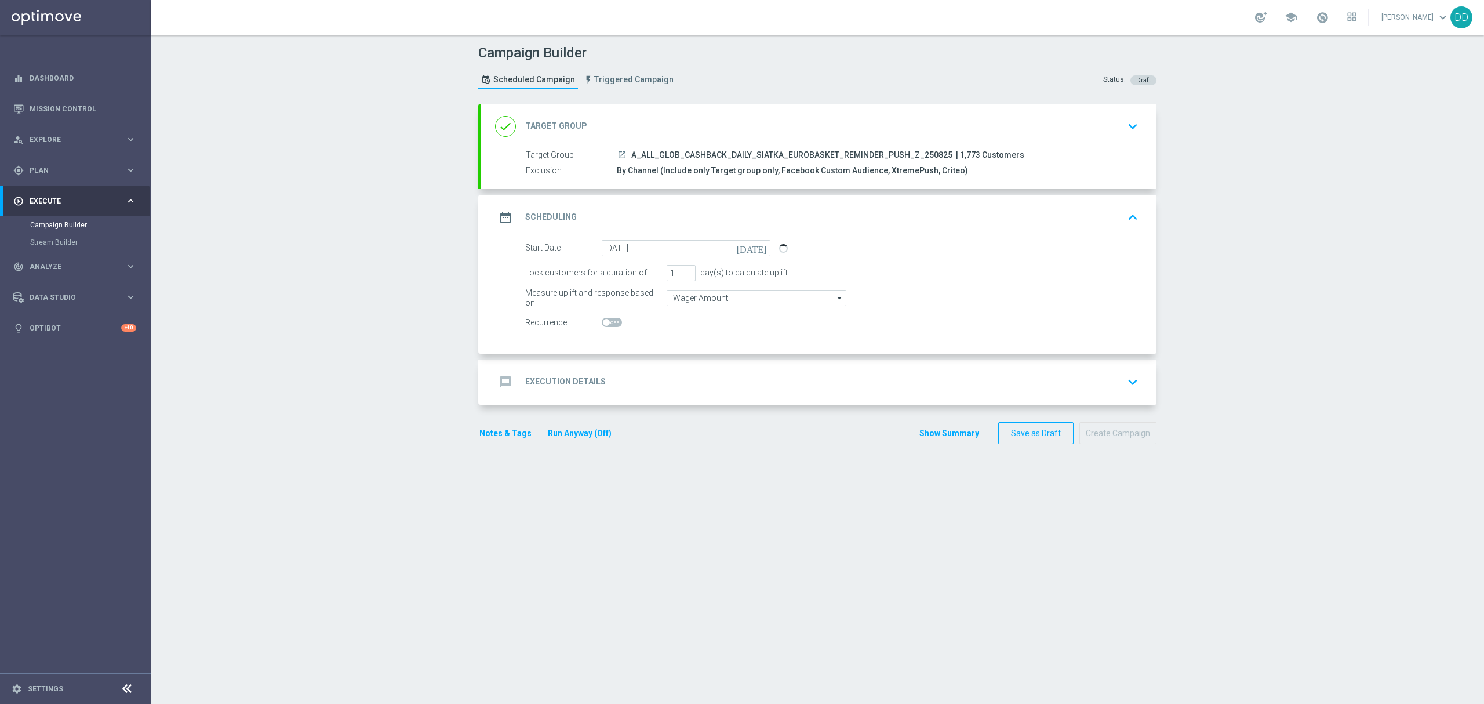
click at [669, 393] on div "message Execution Details keyboard_arrow_down" at bounding box center [819, 382] width 648 height 22
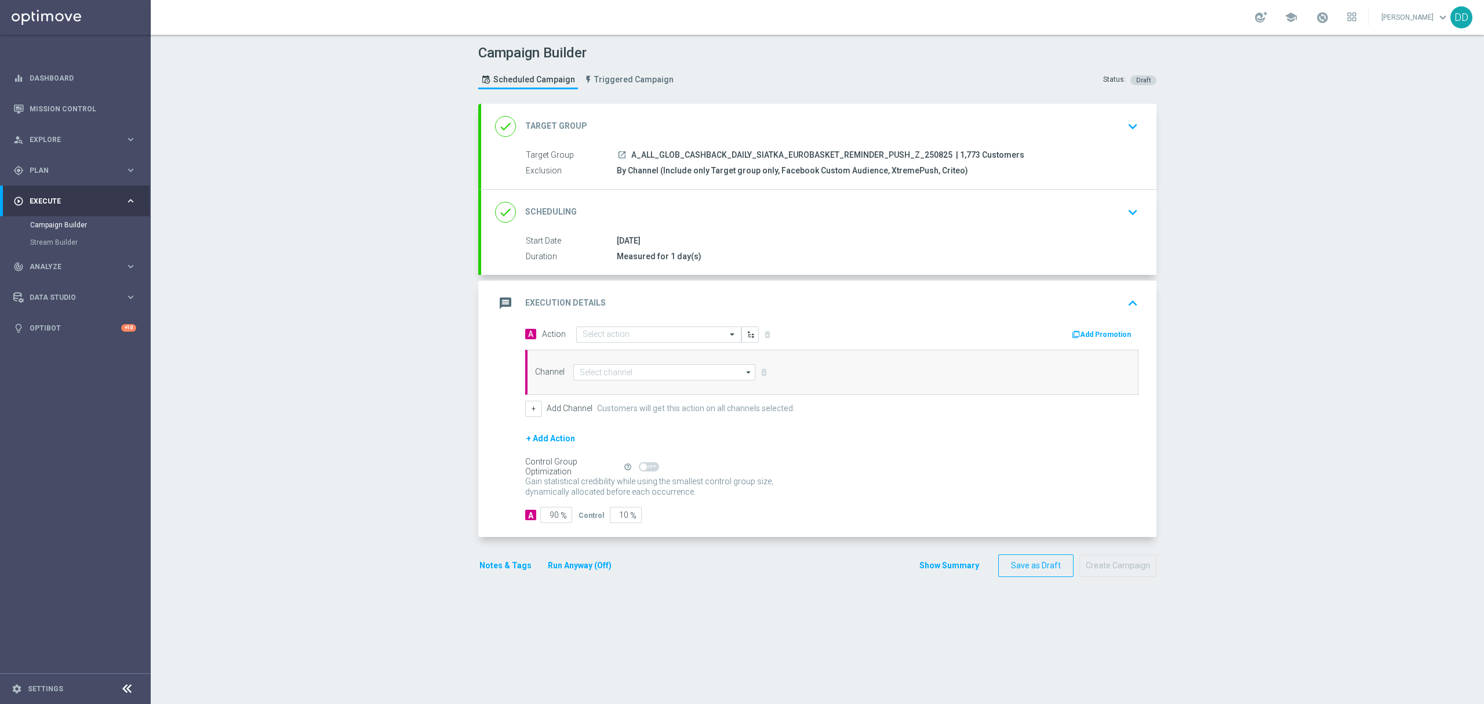
click at [599, 346] on div "A Action Select action delete_forever Add Promotion Channel arrow_drop_down Dra…" at bounding box center [832, 371] width 631 height 91
click at [599, 341] on div "Quick find" at bounding box center [658, 334] width 165 height 16
paste input "A_ALL_GLOB_CASHBACK_DAILY_SIATKA_EUROBASKET_REMINDER_PUSH_Z_250825"
drag, startPoint x: 619, startPoint y: 335, endPoint x: 710, endPoint y: 337, distance: 91.0
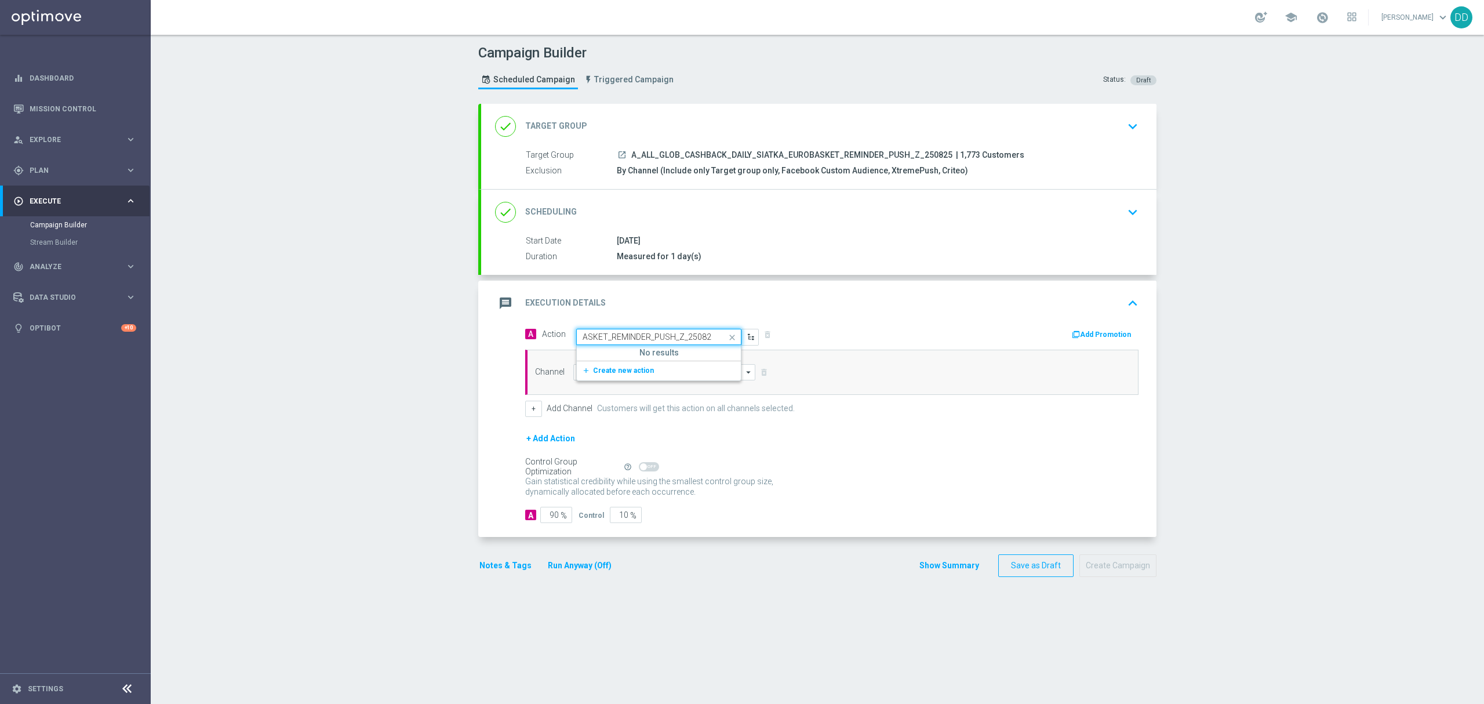
click at [710, 337] on div "A_ALL_GLOB_CASHBACK_DAILY_SIATKA_EUROBASKET_REMINDER_PUSH_Z_250825" at bounding box center [659, 337] width 164 height 10
type input "A_ALL_GLOB_CASHBACK_DAILY_SIATKA_EUROBASKET_"
click at [711, 350] on label "A_ALL_GLOB_CASHBACK_DAILY_SIATKA_EUROBASKET_220825" at bounding box center [684, 355] width 202 height 10
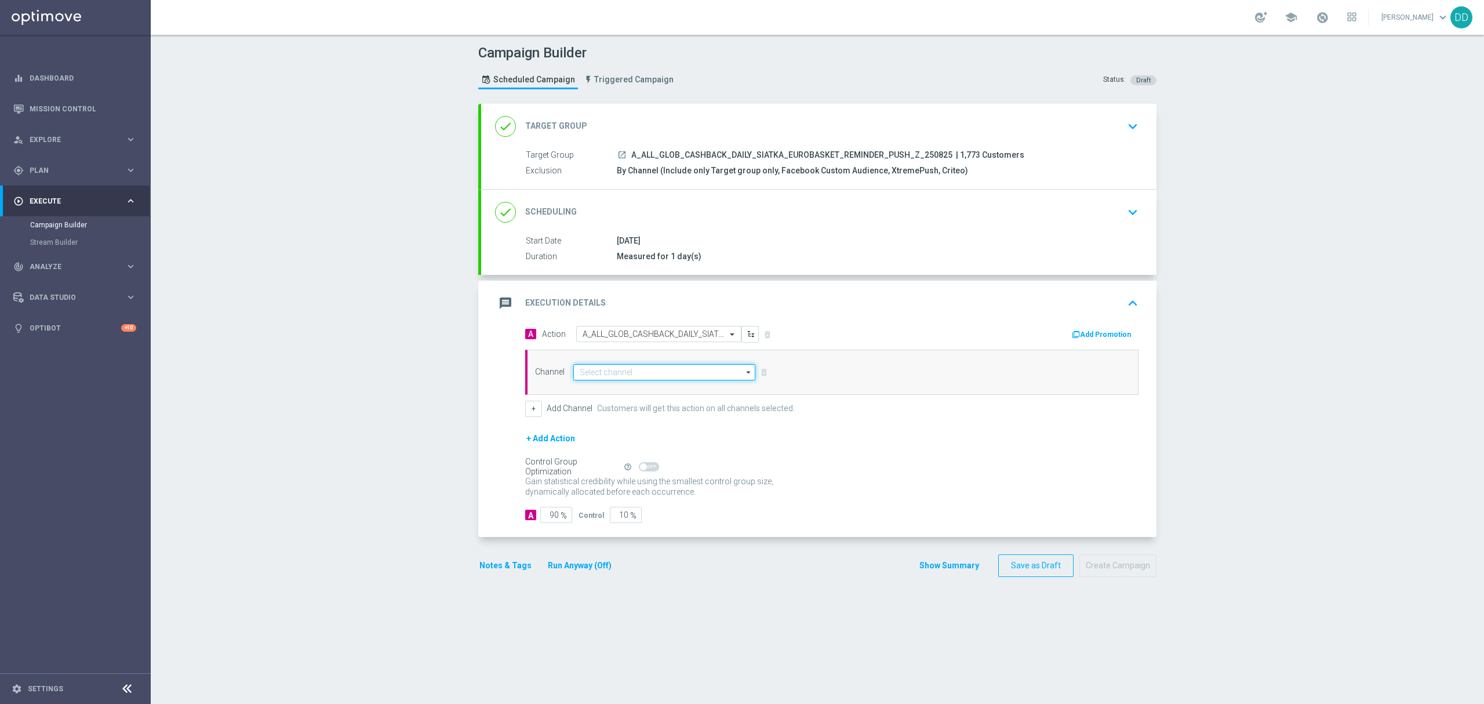
click at [692, 379] on input at bounding box center [664, 372] width 182 height 16
click at [622, 501] on div "XtremePush" at bounding box center [669, 496] width 172 height 16
type input "XtremePush"
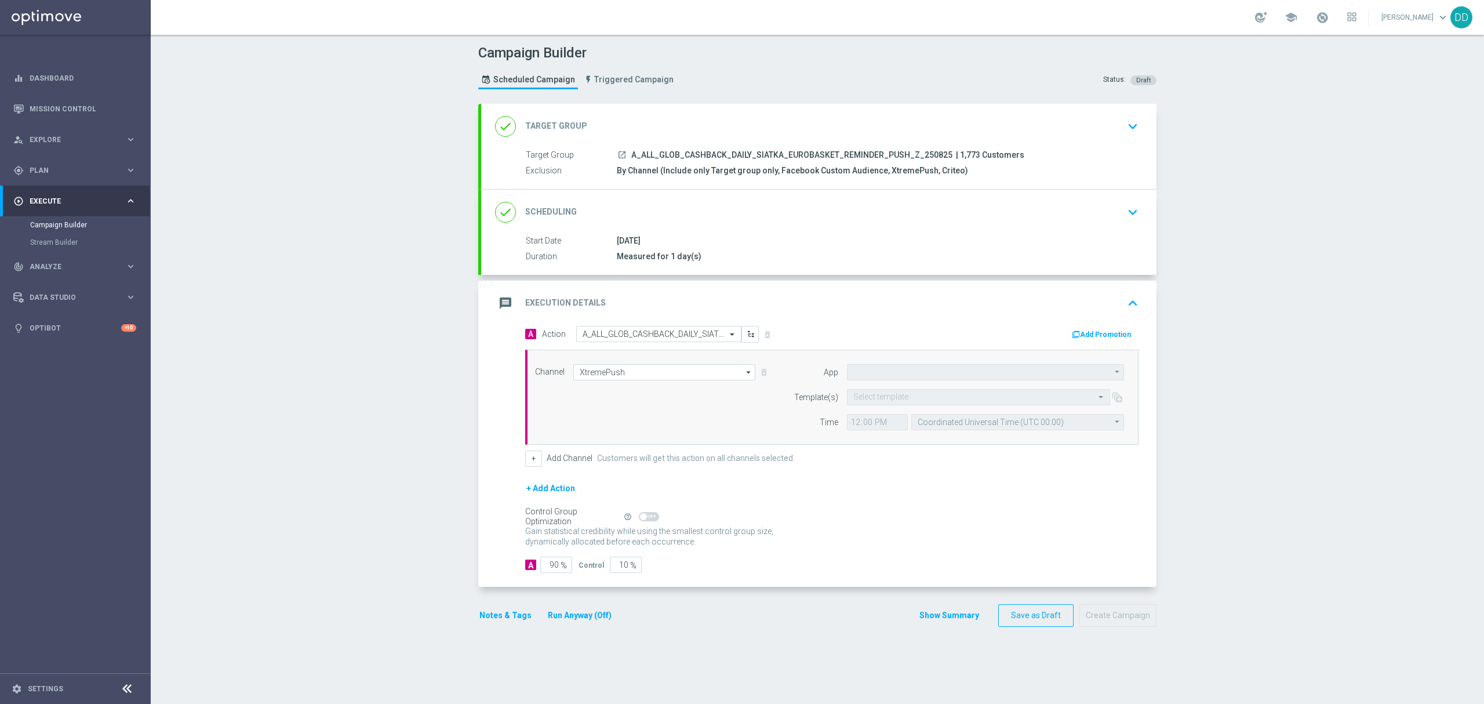
type input "STS_PL"
click at [895, 400] on input "text" at bounding box center [966, 397] width 227 height 10
paste input "A_ALL_GLOB_CASHBACK_DAILY_SIATKA_EUROBASKET_REMINDER_PUSH_Z_250825"
click at [900, 412] on label "A_ALL_GLOB_CASHBACK_DAILY_SIATKA_EUROBASKET_REMINDER_PUSH_Z_250825" at bounding box center [987, 415] width 269 height 10
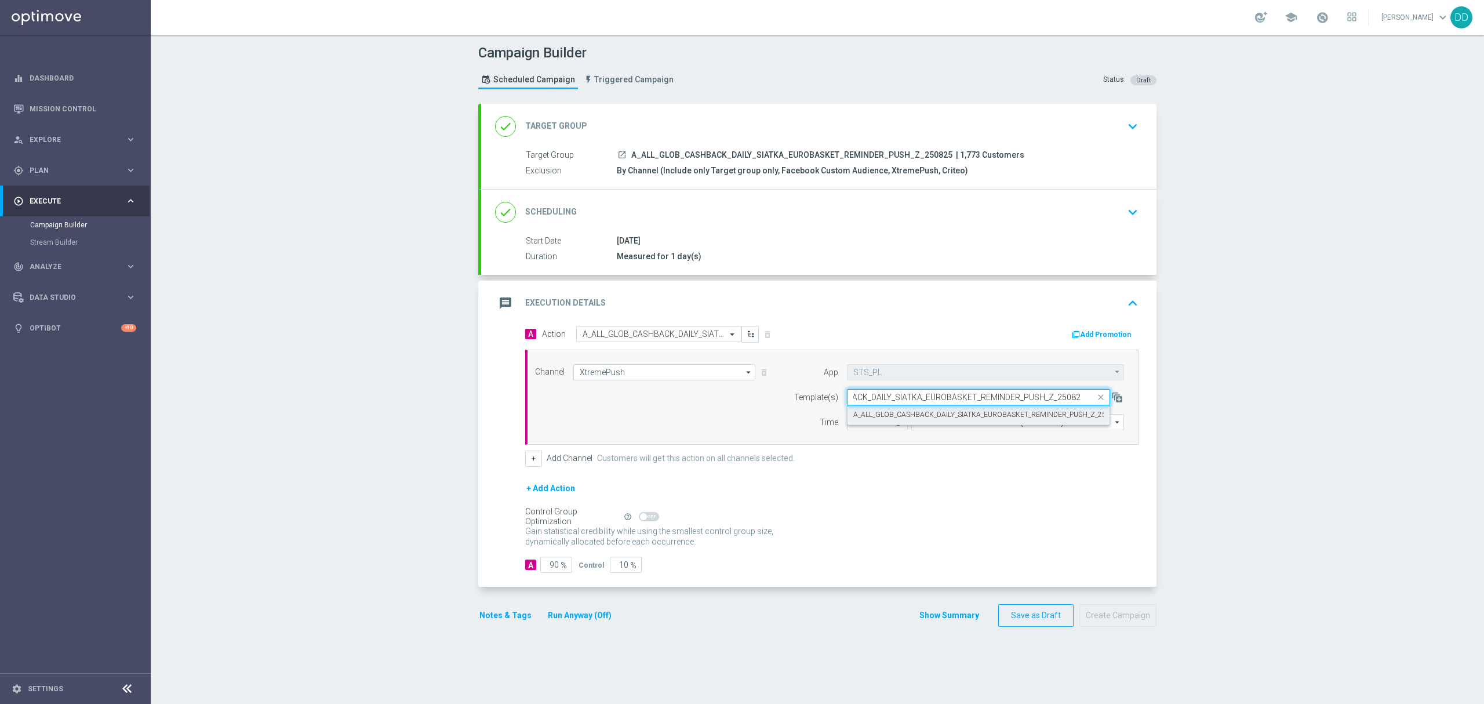
type input "A_ALL_GLOB_CASHBACK_DAILY_SIATKA_EUROBASKET_REMINDER_PUSH_Z_250825"
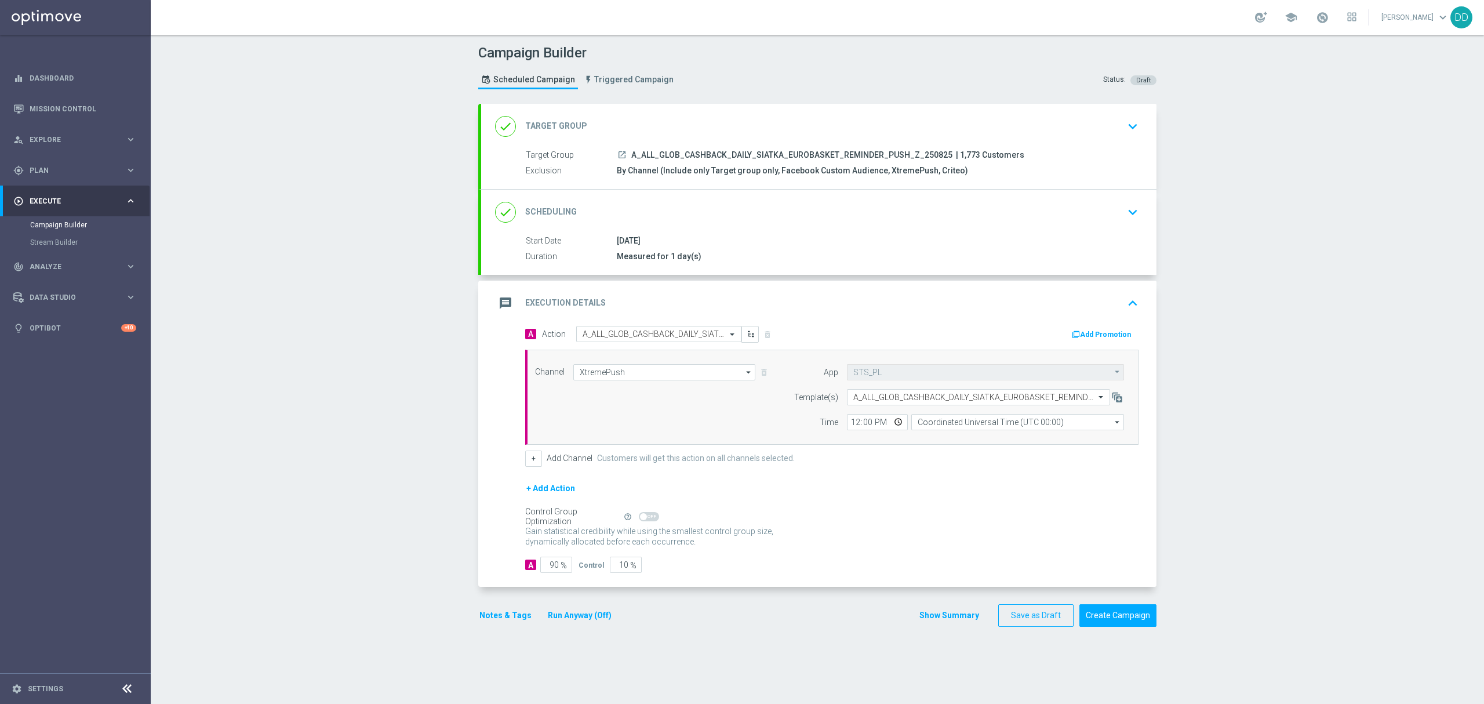
scroll to position [0, 0]
click at [850, 423] on input "12:00" at bounding box center [877, 422] width 61 height 16
type input "13:15"
click at [932, 419] on input "Coordinated Universal Time (UTC 00:00)" at bounding box center [1017, 422] width 213 height 16
click at [938, 443] on div "Central European Time ([GEOGRAPHIC_DATA]) (UTC +02:00)" at bounding box center [1021, 439] width 190 height 10
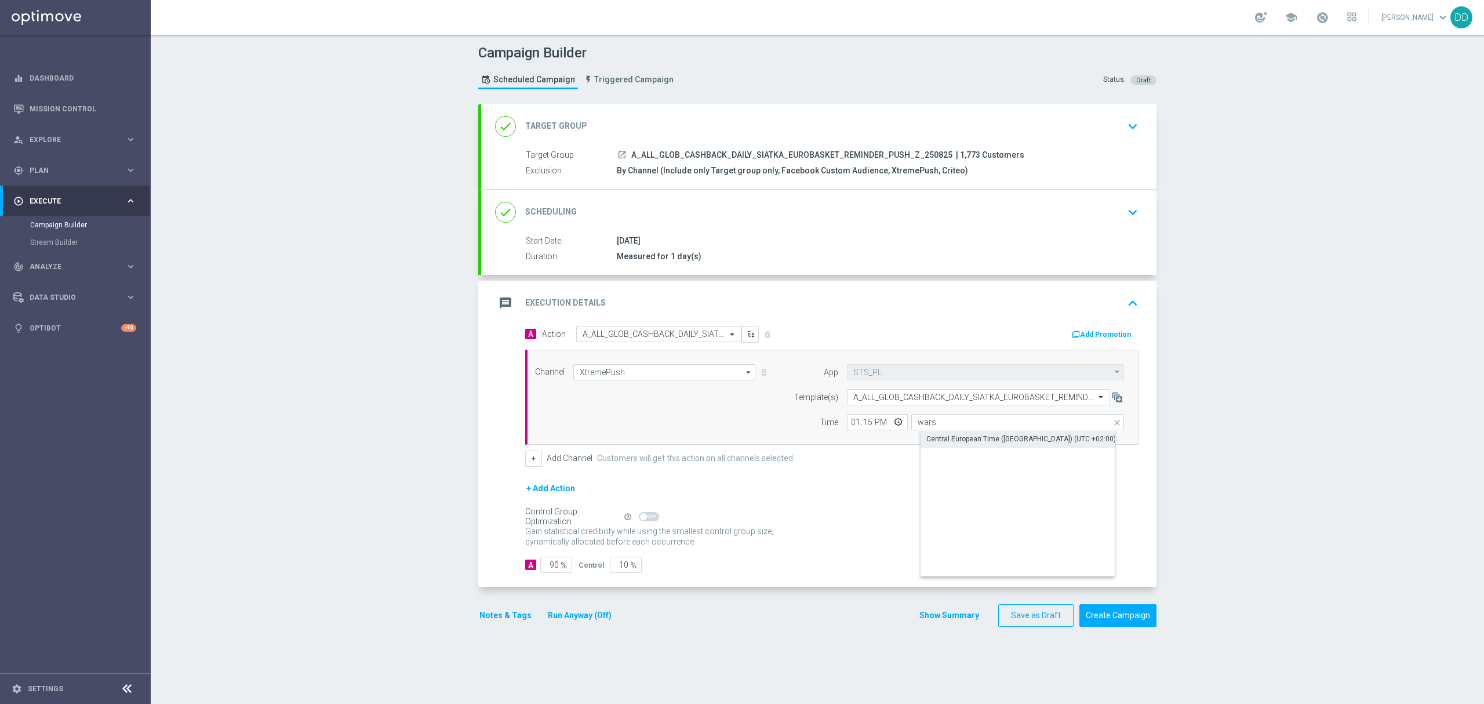
type input "Central European Time ([GEOGRAPHIC_DATA]) (UTC +02:00)"
drag, startPoint x: 545, startPoint y: 568, endPoint x: 524, endPoint y: 567, distance: 20.9
click at [525, 567] on div "A 90 %" at bounding box center [547, 565] width 44 height 16
drag, startPoint x: 545, startPoint y: 566, endPoint x: 557, endPoint y: 573, distance: 14.0
click at [557, 573] on input "90" at bounding box center [556, 565] width 32 height 16
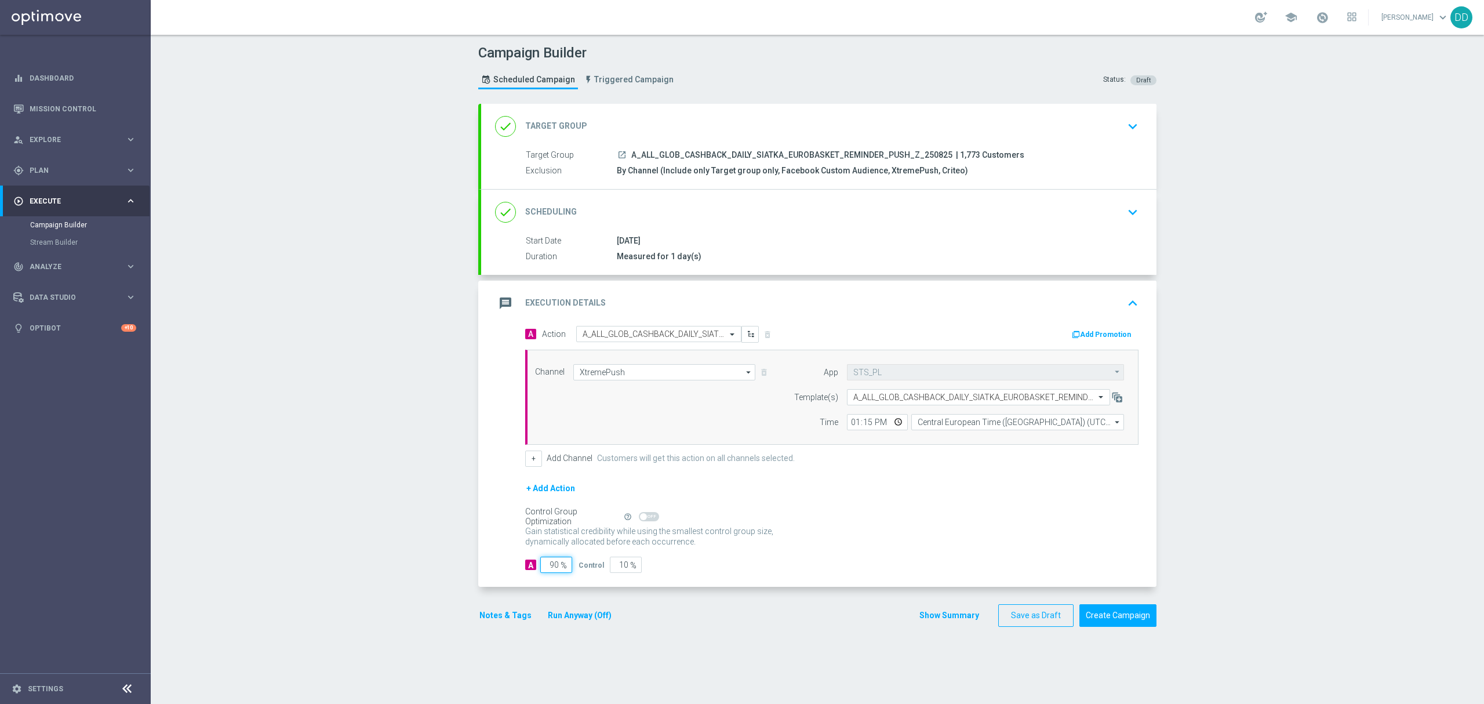
type input "8"
type input "92"
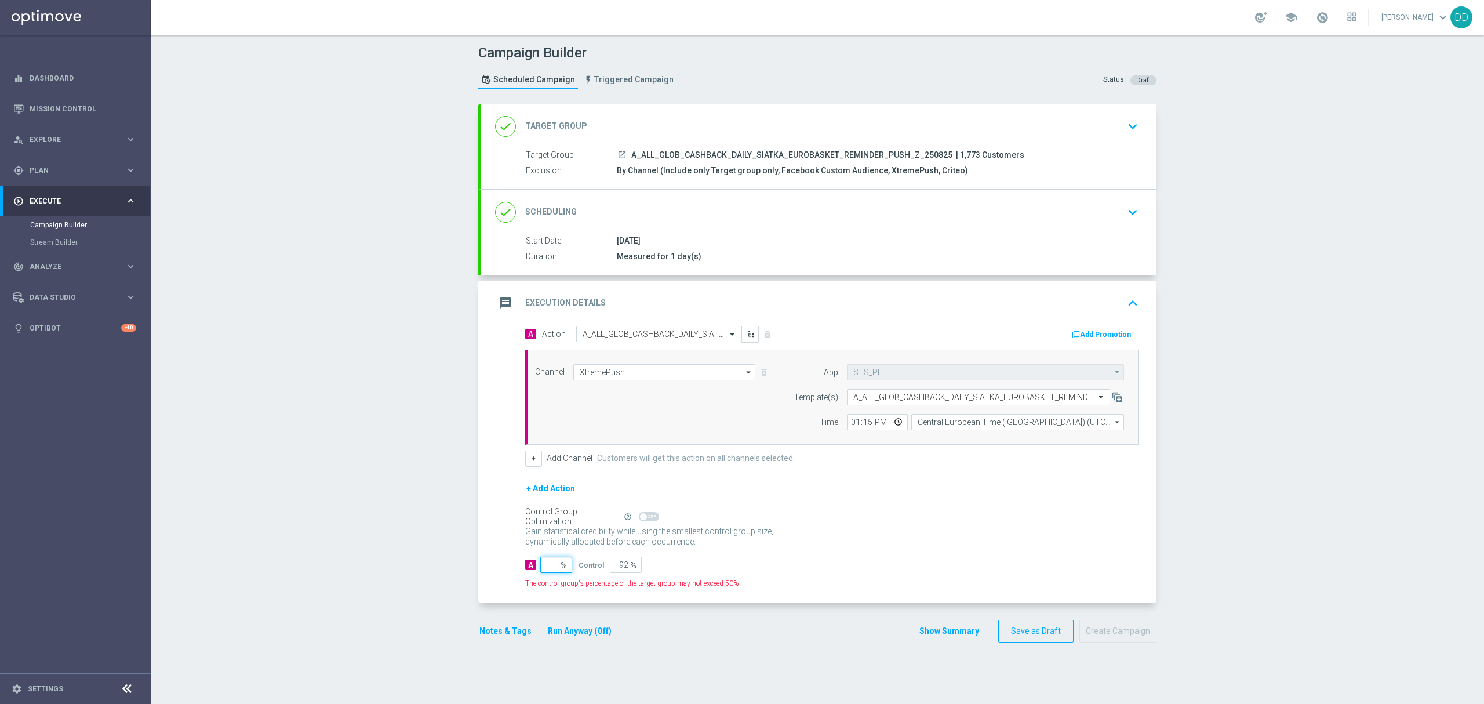
type input "100"
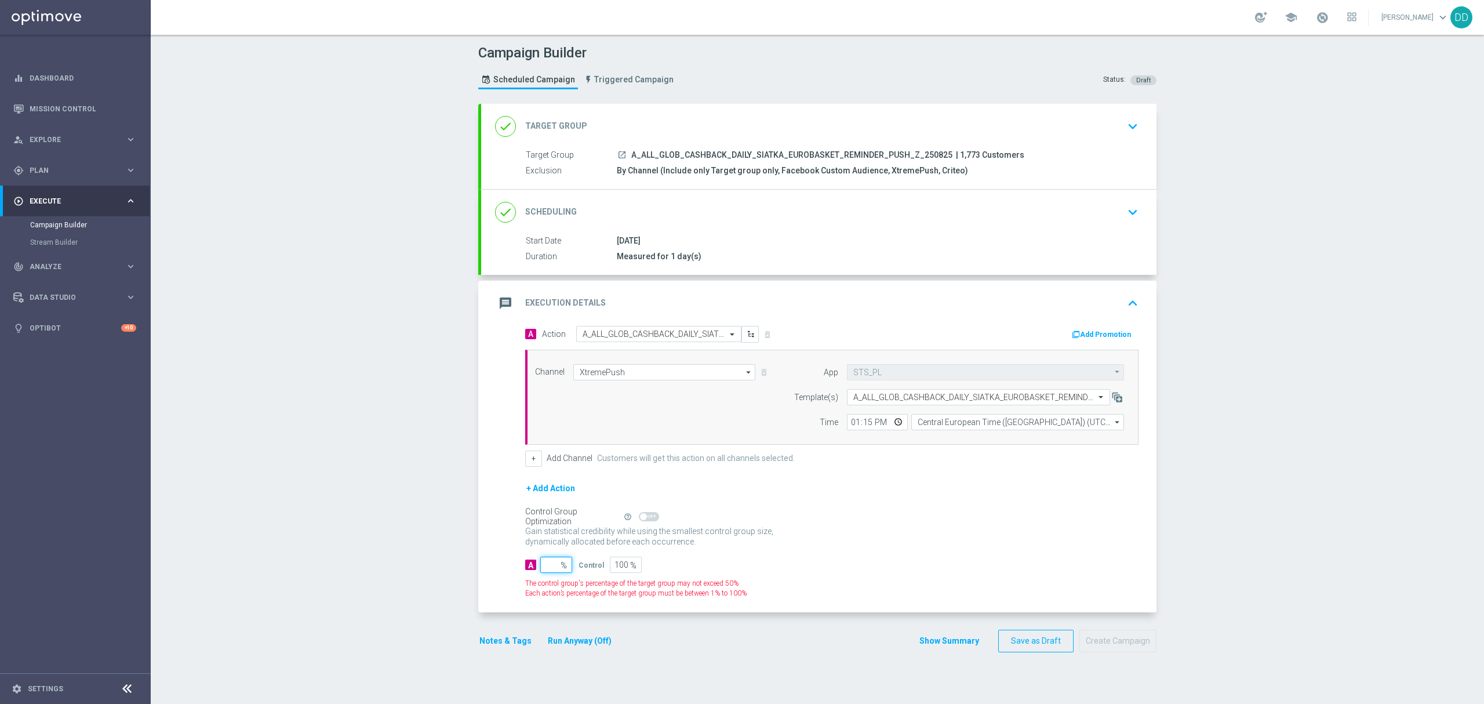
type input "9"
type input "91"
type input "98"
type input "2"
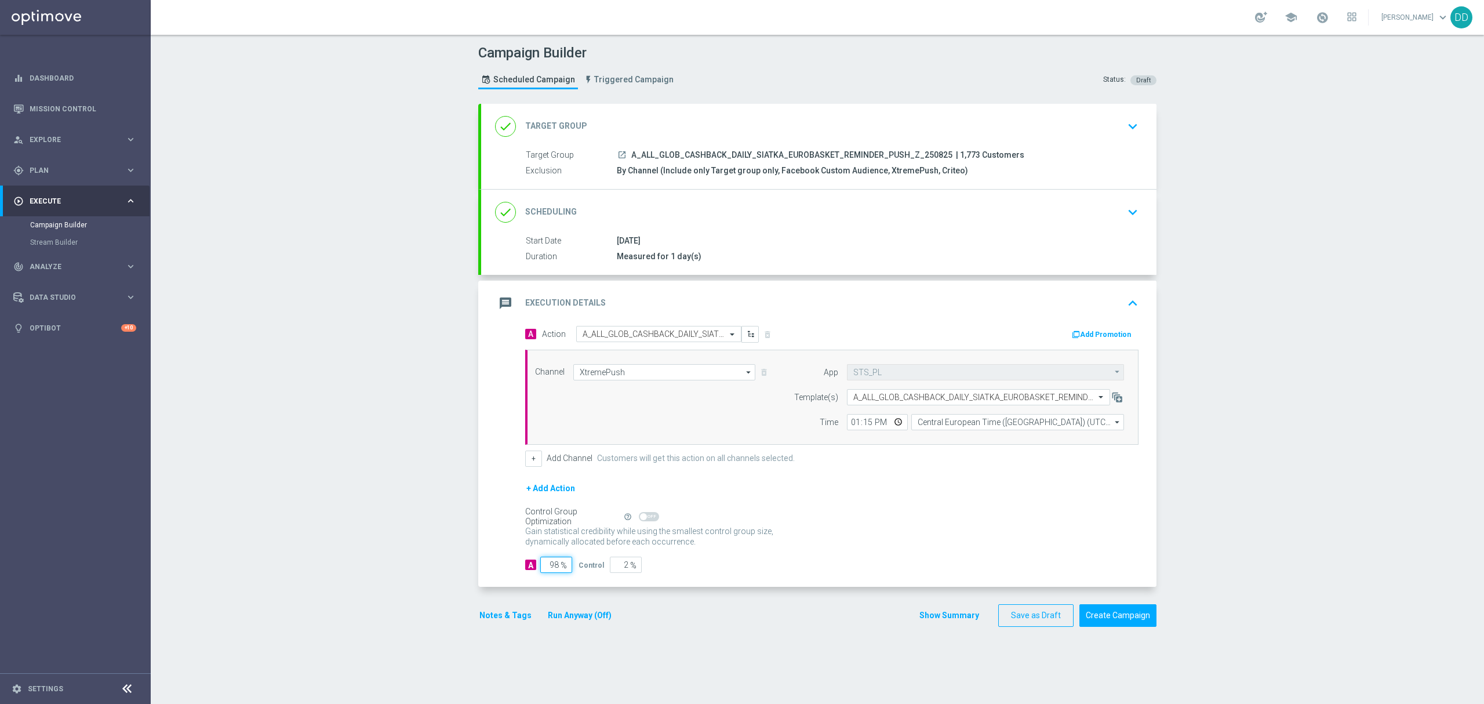
type input "98"
click at [886, 499] on div "+ Add Action" at bounding box center [831, 495] width 613 height 29
click at [1012, 217] on div "done Scheduling keyboard_arrow_down" at bounding box center [819, 212] width 648 height 22
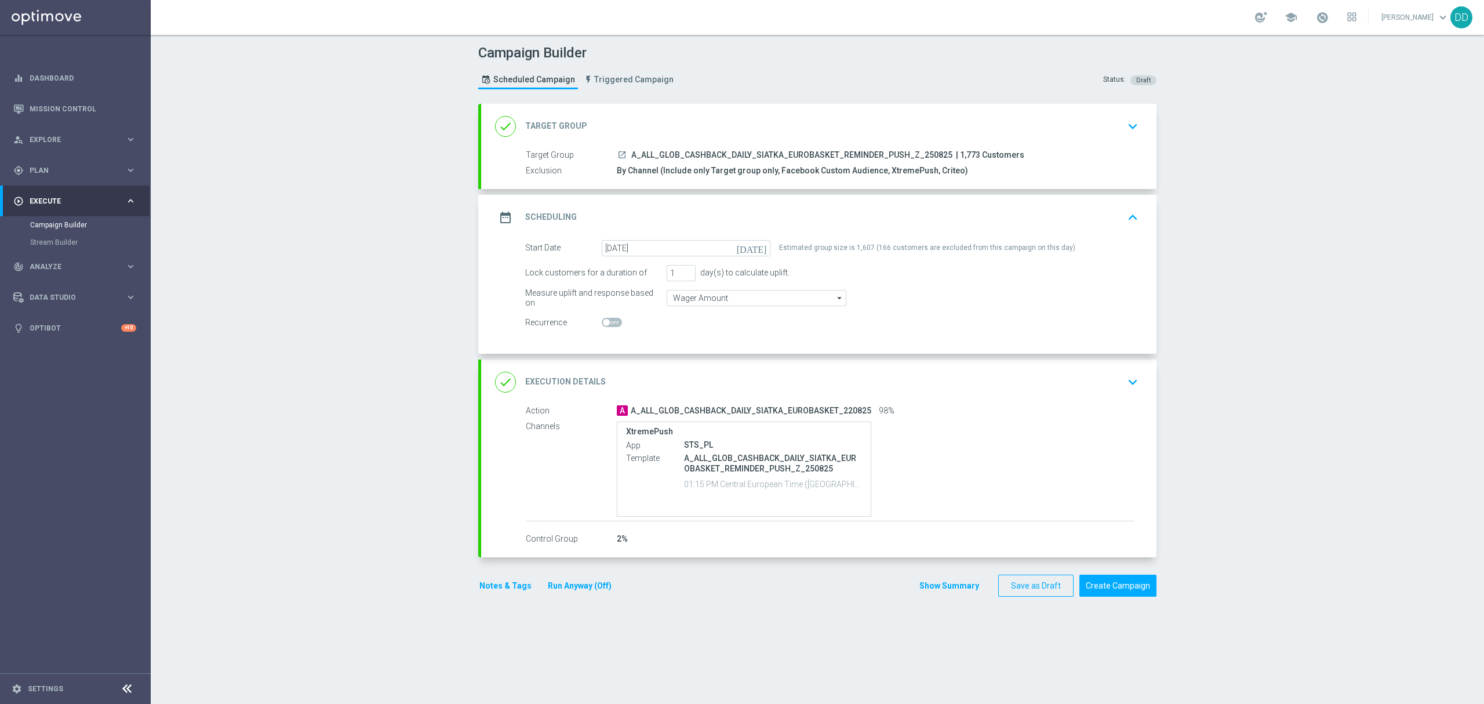
click at [861, 372] on div "done Execution Details keyboard_arrow_down" at bounding box center [819, 382] width 648 height 22
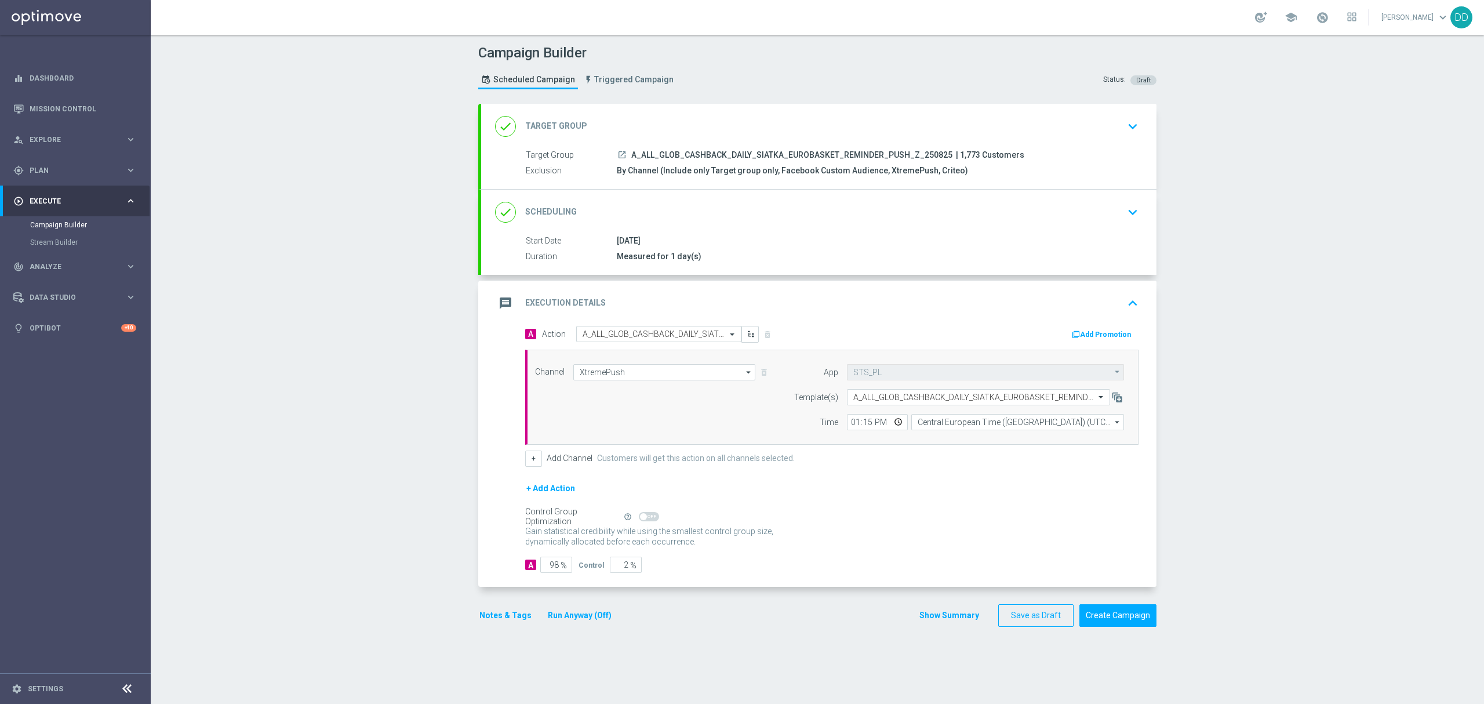
click at [1091, 133] on div "done Target Group keyboard_arrow_down" at bounding box center [819, 126] width 648 height 22
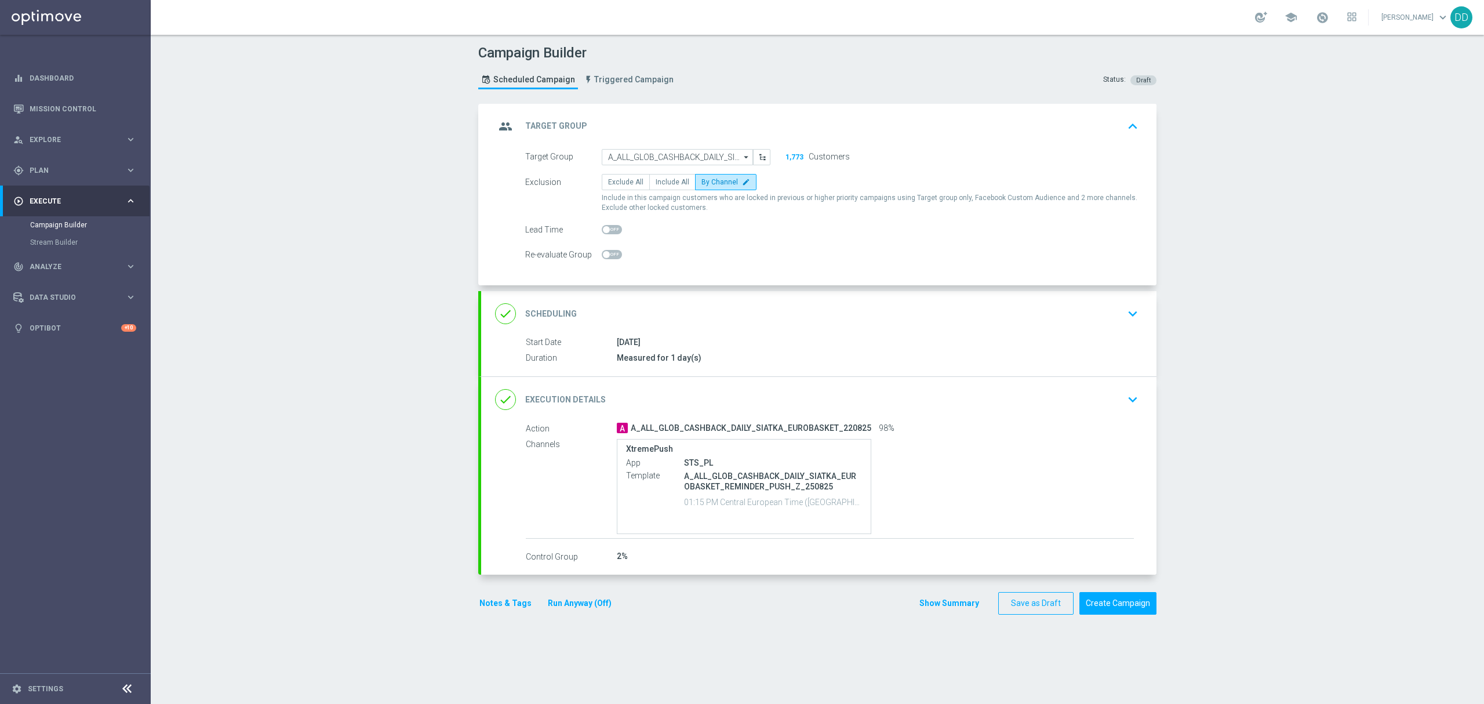
click at [1086, 126] on div "group Target Group keyboard_arrow_up" at bounding box center [819, 126] width 648 height 22
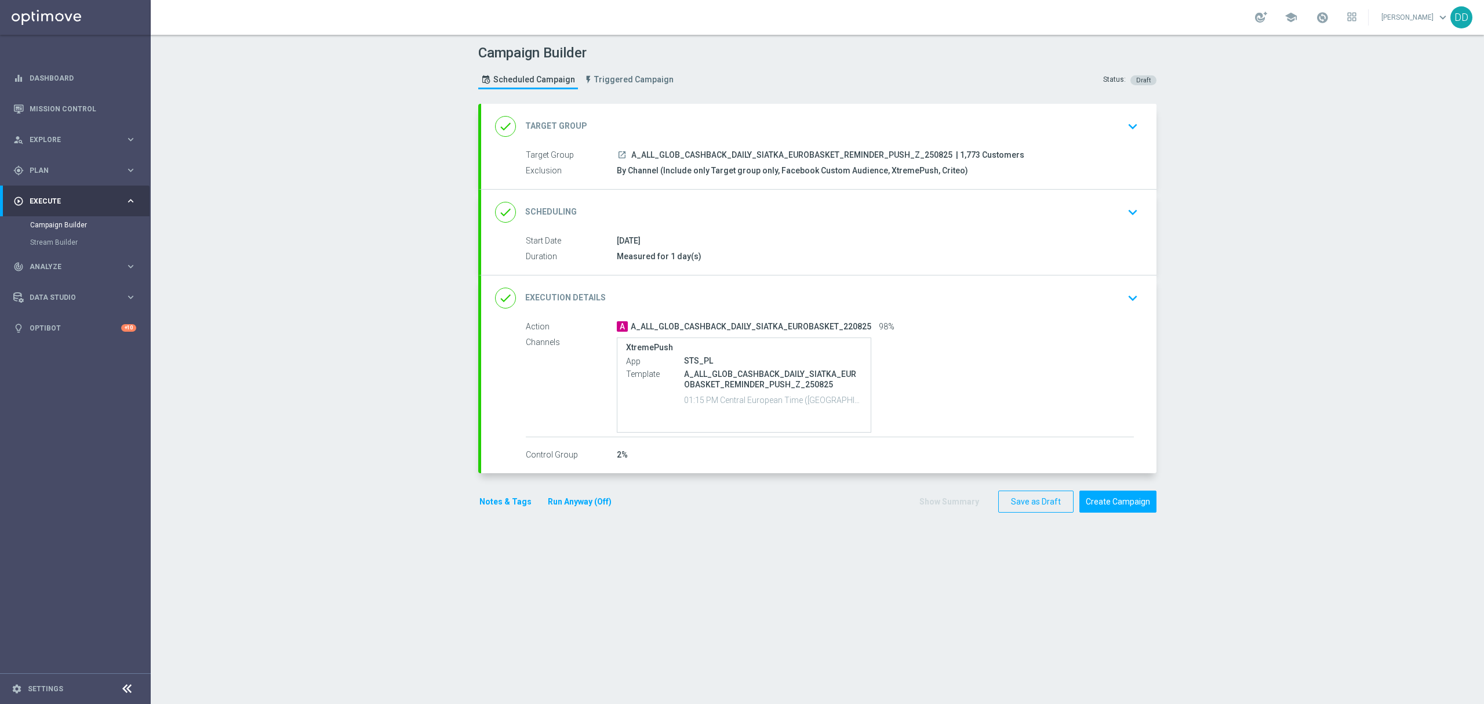
click at [1039, 217] on div "done Scheduling keyboard_arrow_down" at bounding box center [819, 212] width 648 height 22
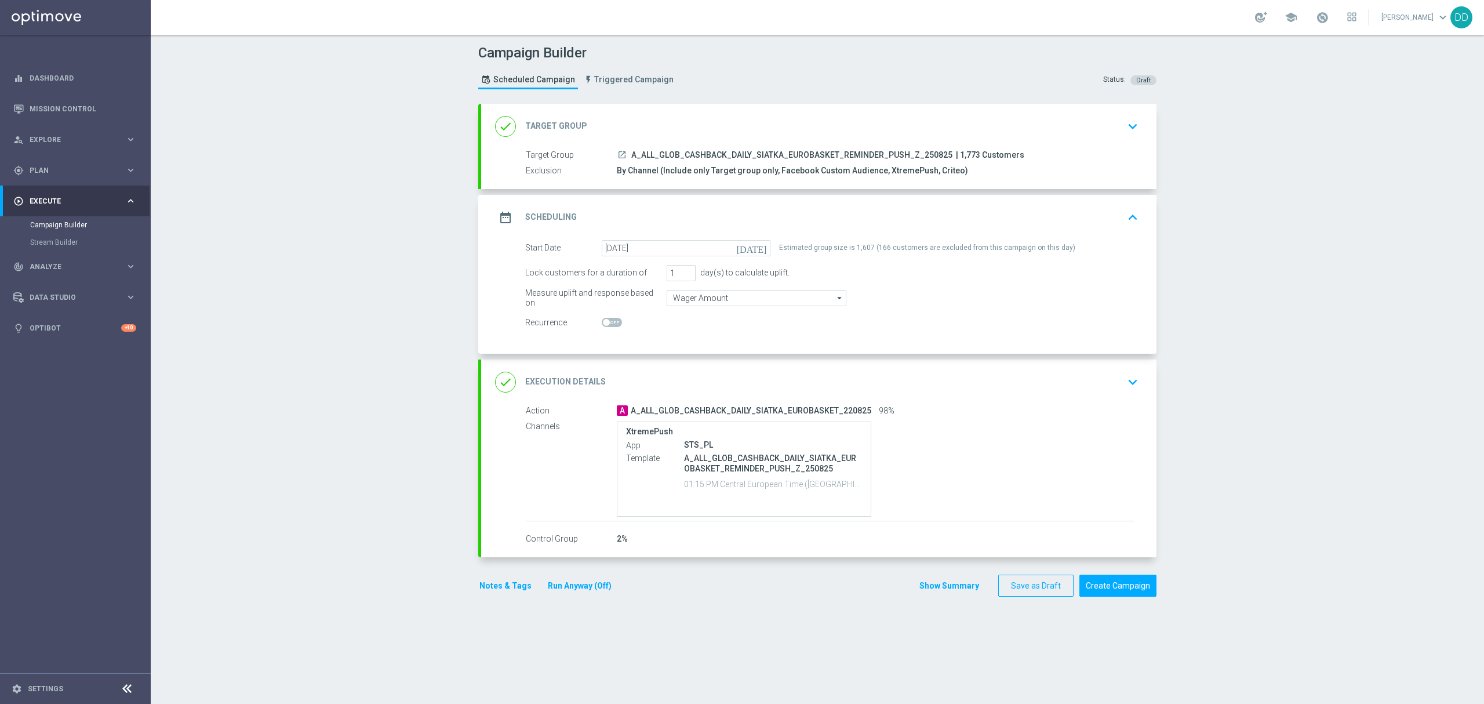
click at [1058, 380] on div "done Execution Details keyboard_arrow_down" at bounding box center [819, 382] width 648 height 22
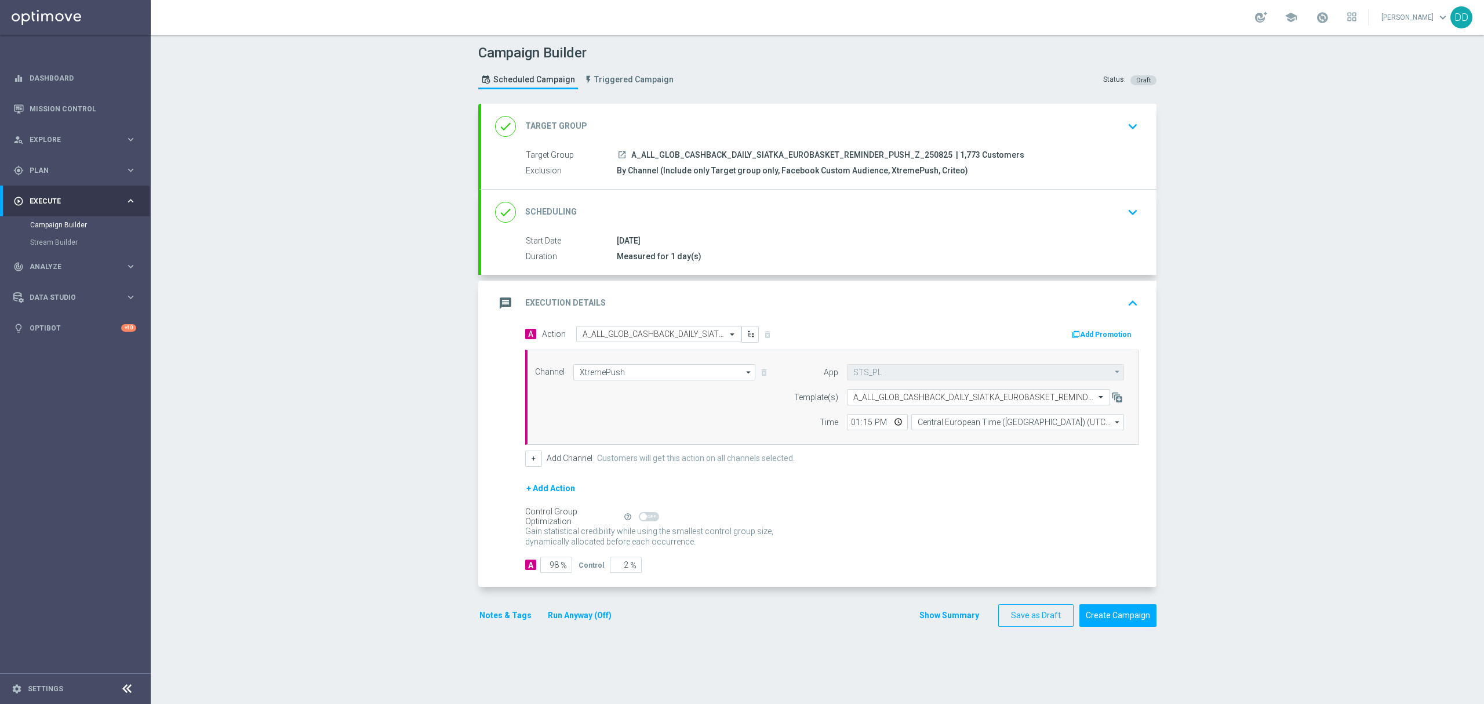
click at [995, 218] on div "done Scheduling keyboard_arrow_down" at bounding box center [819, 212] width 648 height 22
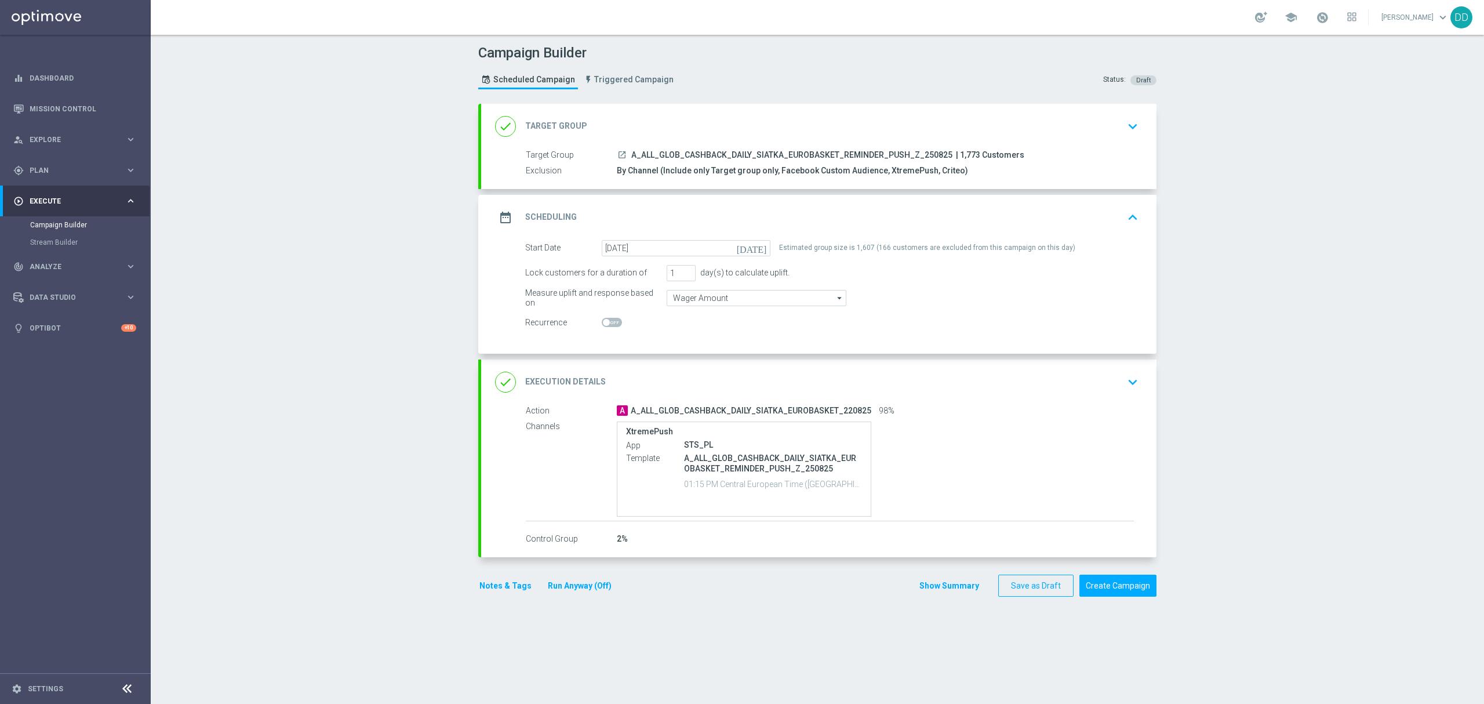
click at [1037, 386] on div "done Execution Details keyboard_arrow_down" at bounding box center [819, 382] width 648 height 22
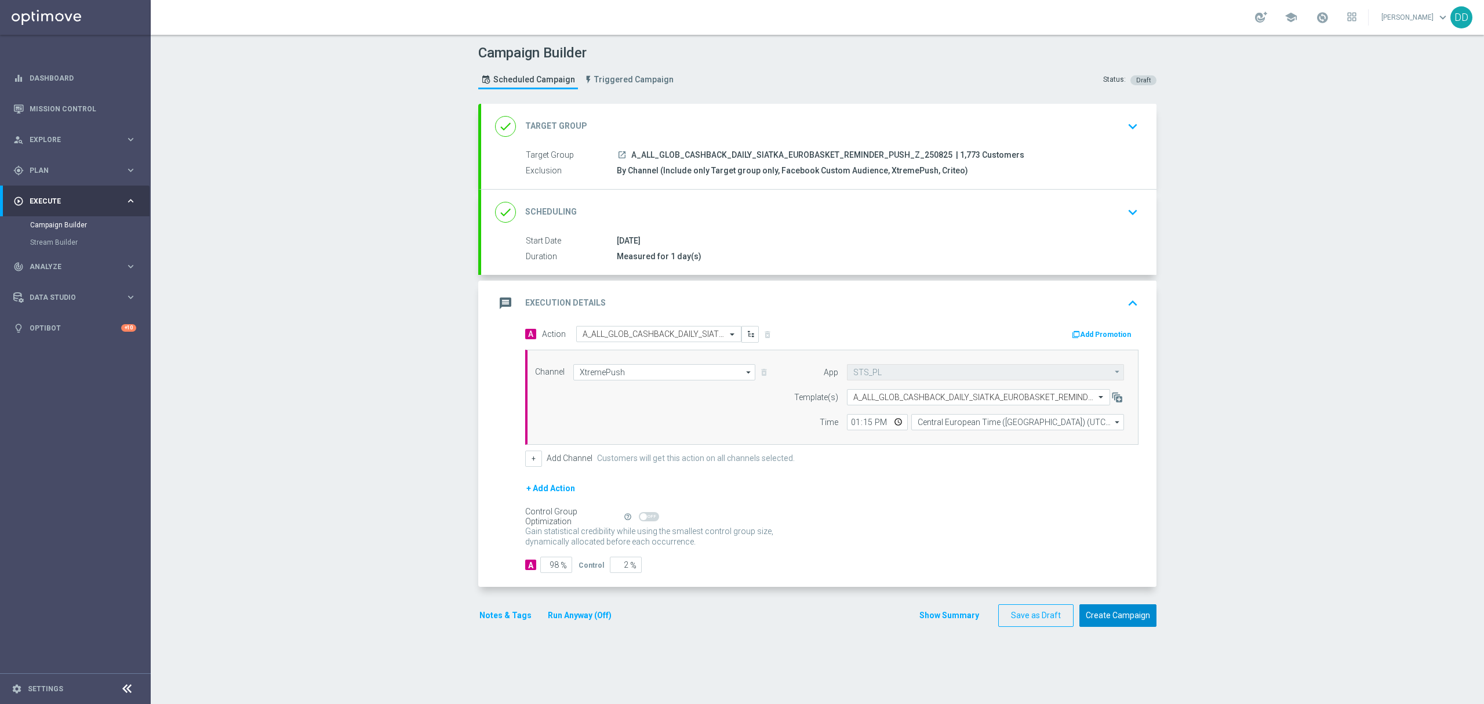
click at [1102, 616] on button "Create Campaign" at bounding box center [1117, 615] width 77 height 23
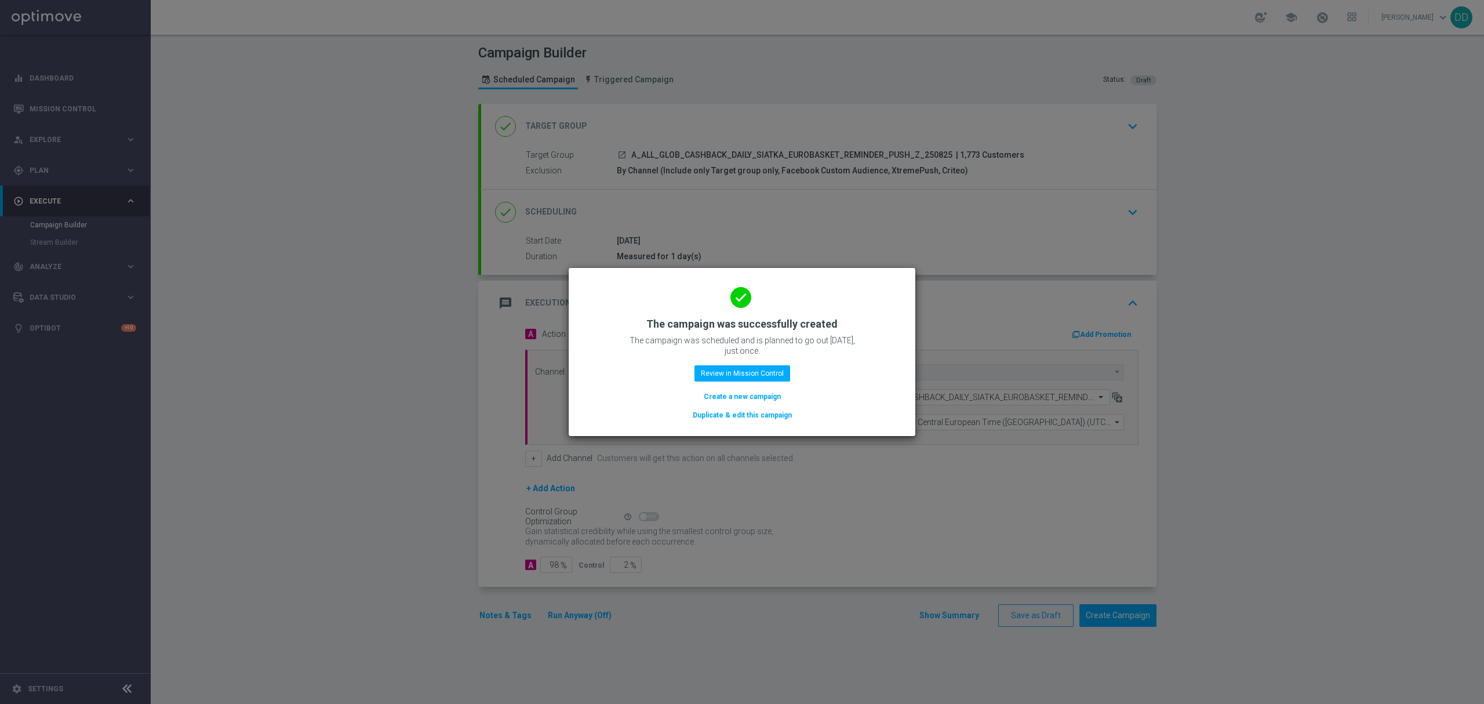
click at [719, 401] on button "Create a new campaign" at bounding box center [742, 396] width 79 height 13
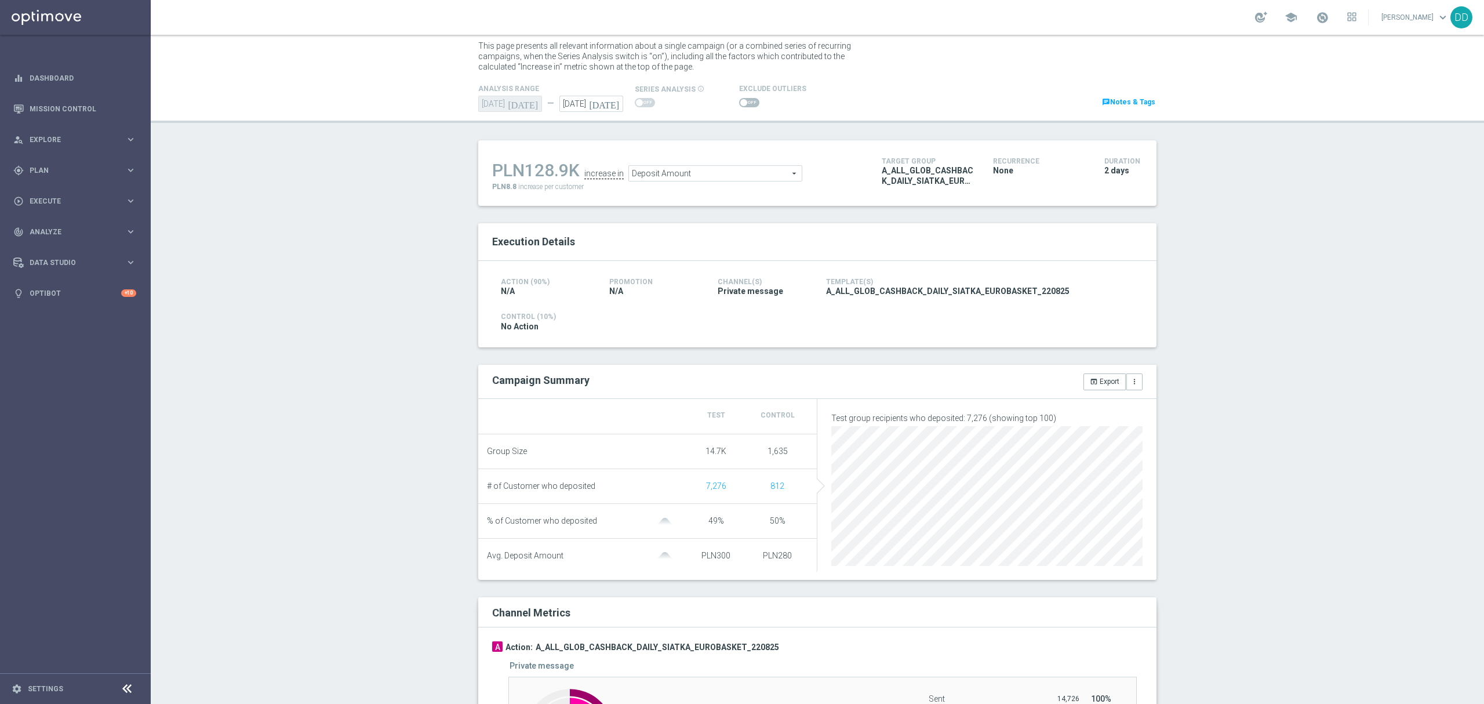
scroll to position [10, 0]
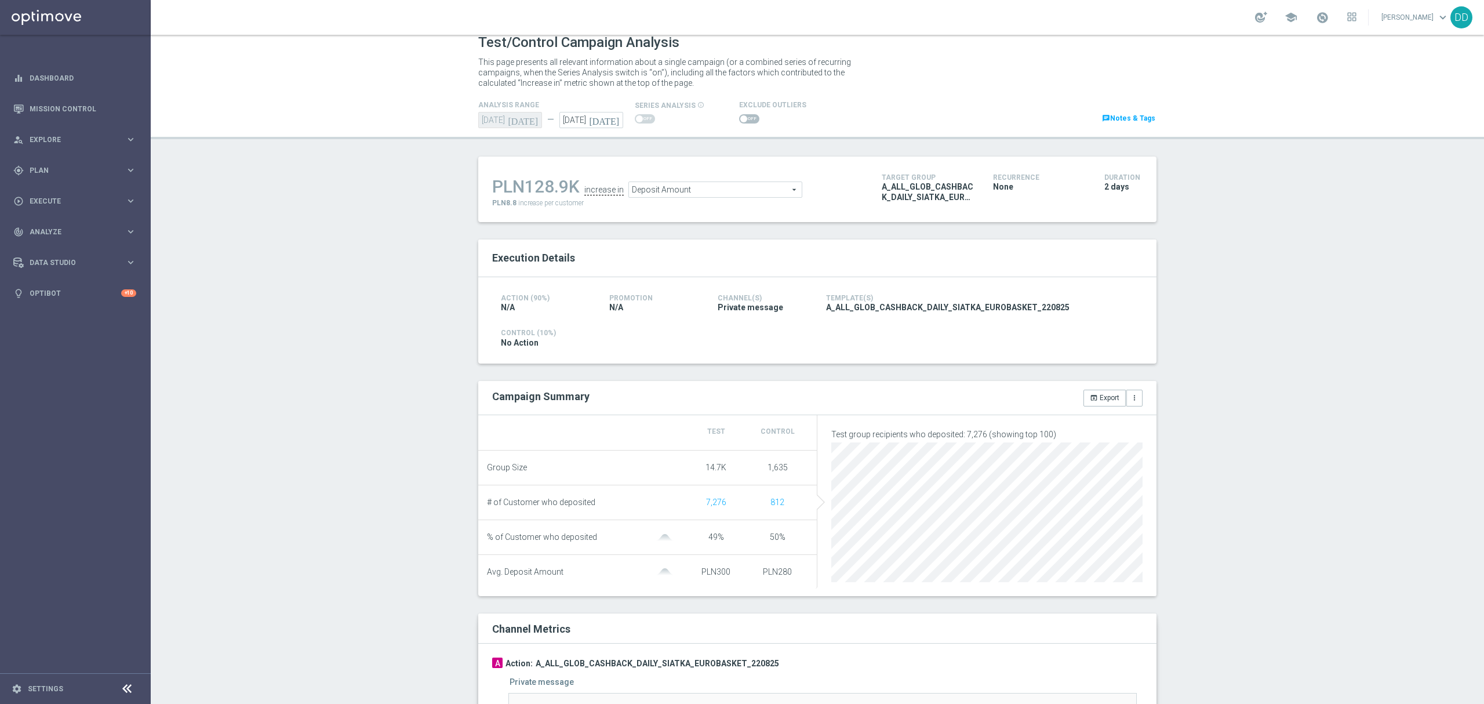
click at [743, 192] on span "Deposit Amount" at bounding box center [715, 189] width 173 height 15
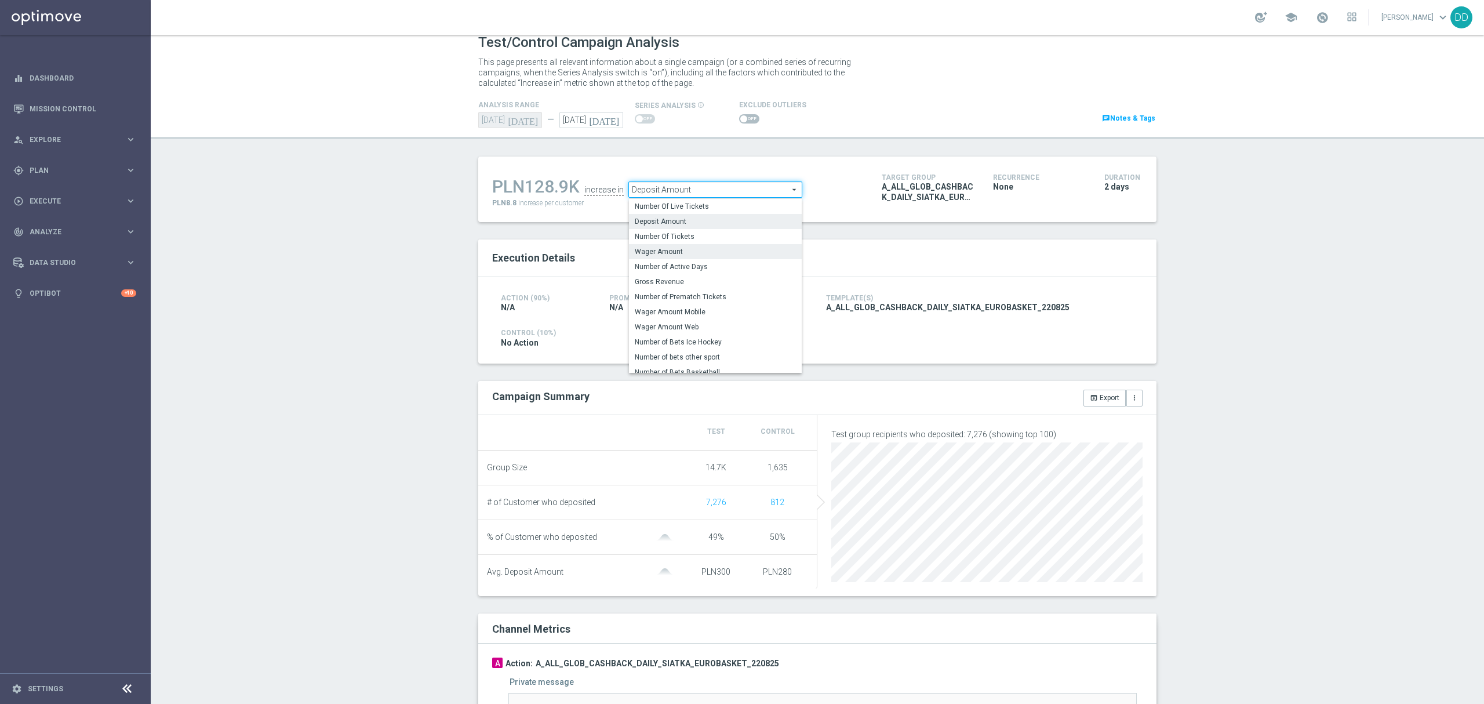
click at [726, 251] on span "Wager Amount" at bounding box center [715, 251] width 161 height 9
type input "Wager Amount"
